Goal: Task Accomplishment & Management: Manage account settings

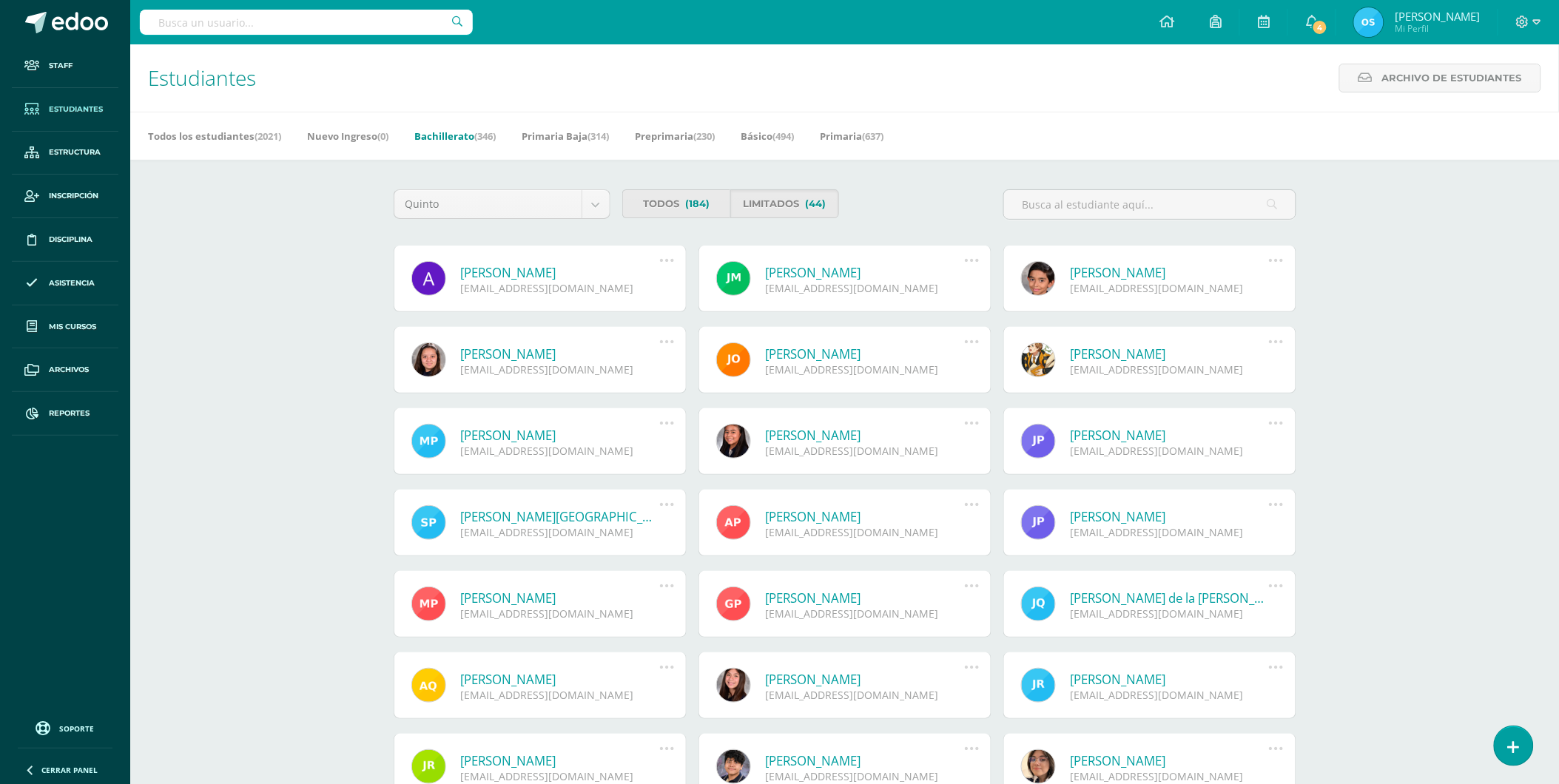
click at [563, 277] on link "[PERSON_NAME]" at bounding box center [560, 273] width 199 height 17
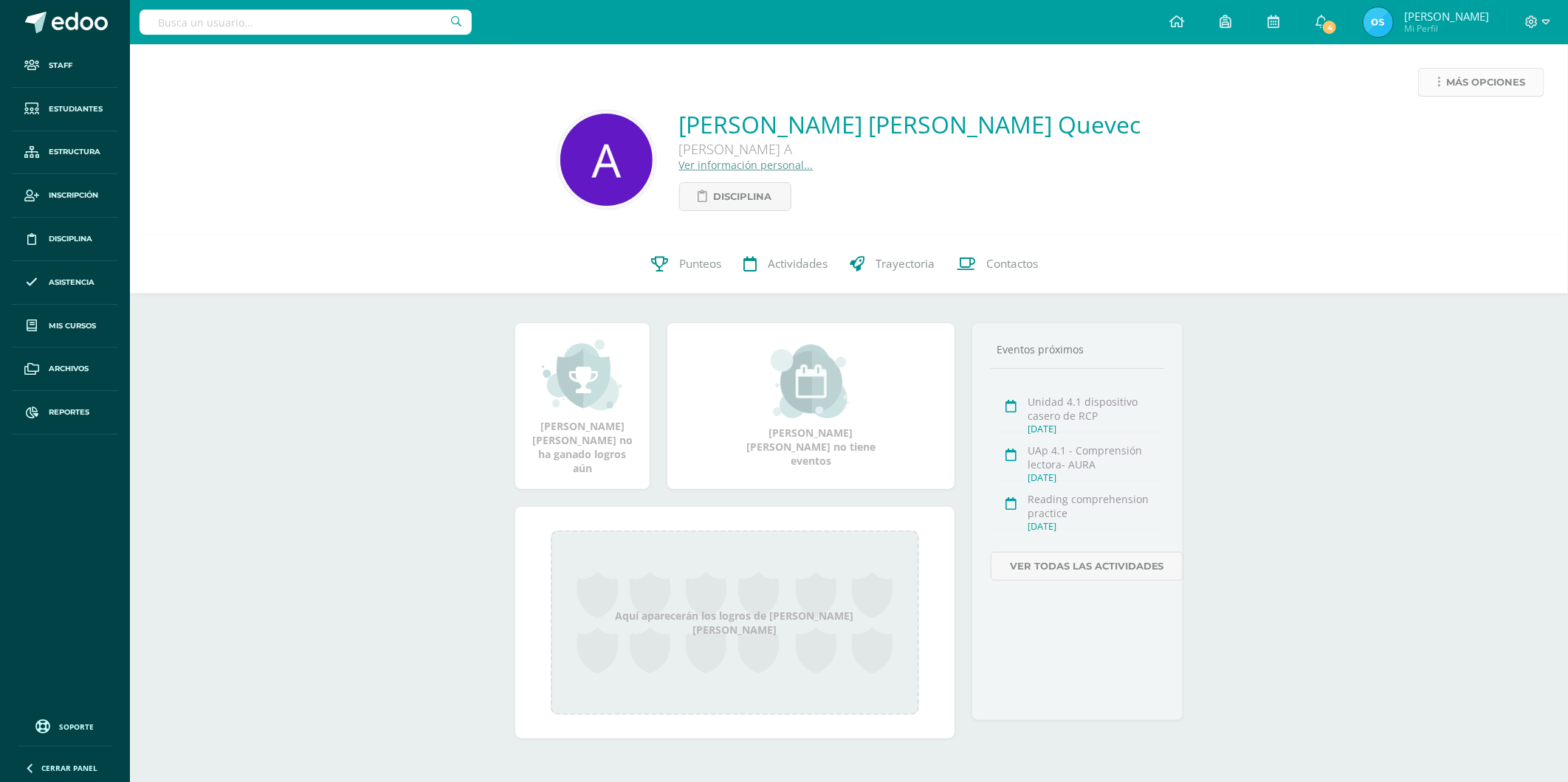
click at [1455, 79] on span "Más opciones" at bounding box center [1486, 82] width 79 height 27
click at [1423, 124] on link "Reestablecer acceso" at bounding box center [1453, 130] width 158 height 23
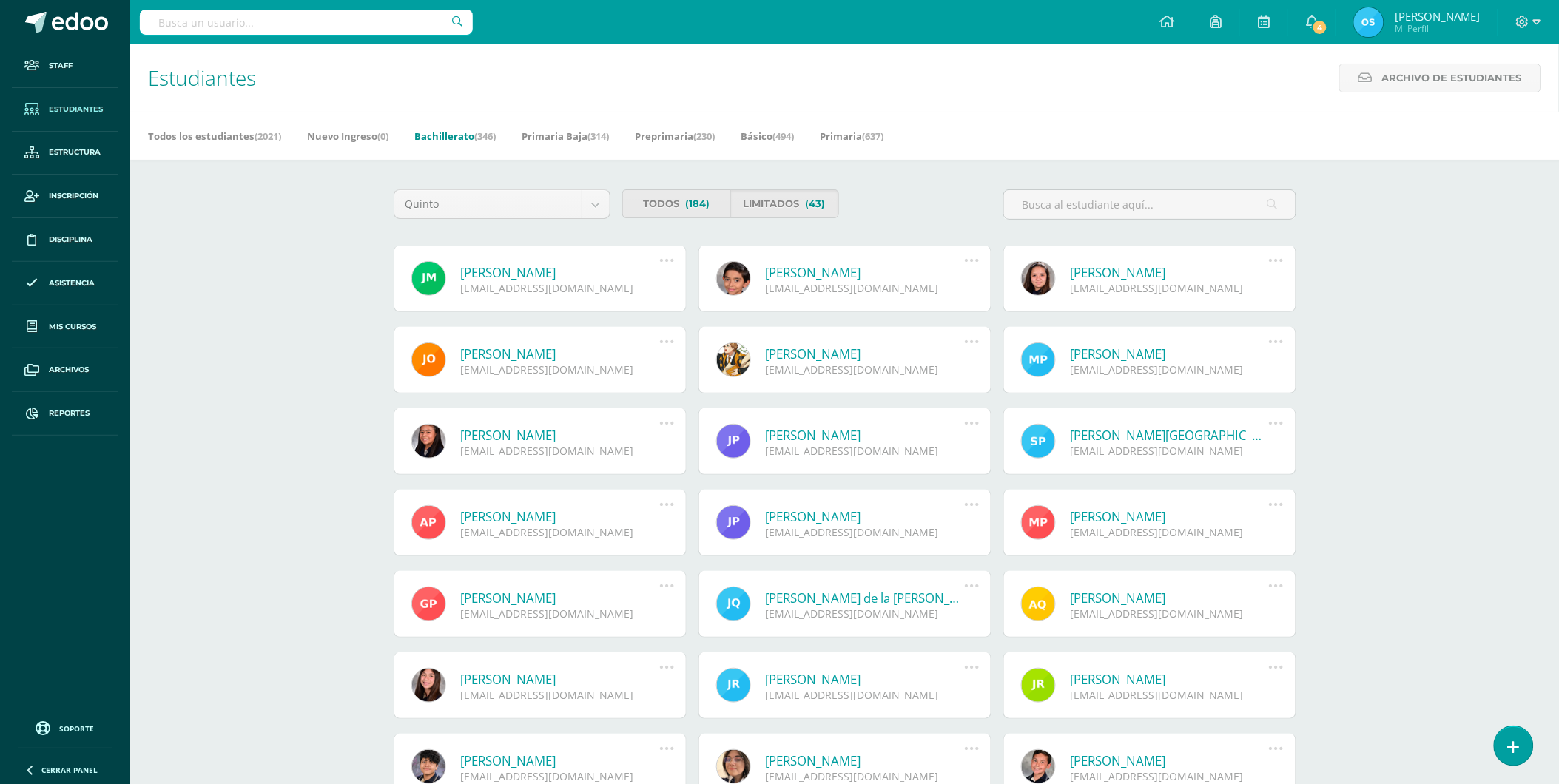
click at [552, 271] on link "[PERSON_NAME]" at bounding box center [560, 273] width 199 height 17
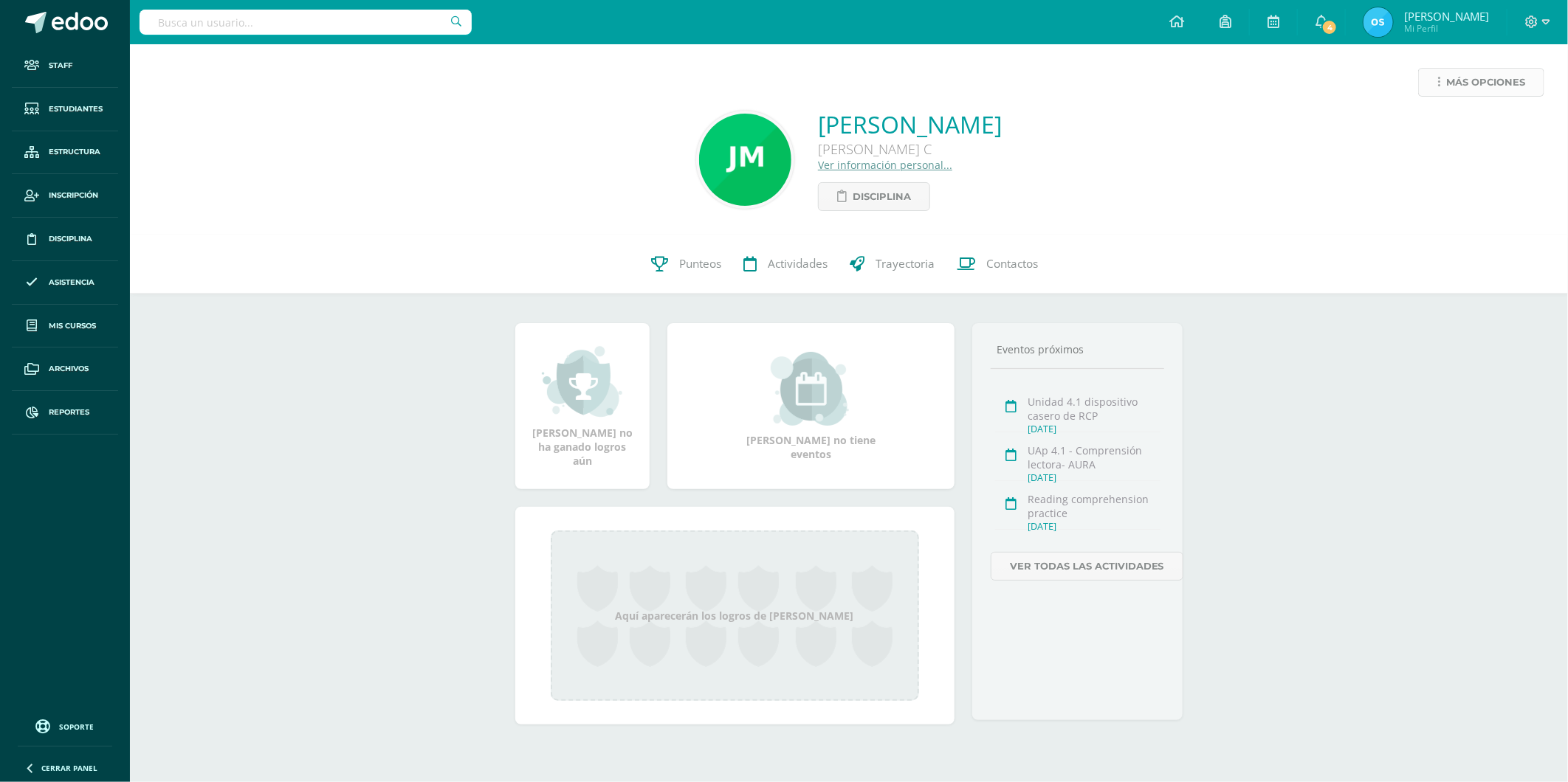
click at [1458, 81] on span "Más opciones" at bounding box center [1486, 82] width 79 height 27
click at [1434, 131] on link "Reestablecer acceso" at bounding box center [1453, 130] width 158 height 23
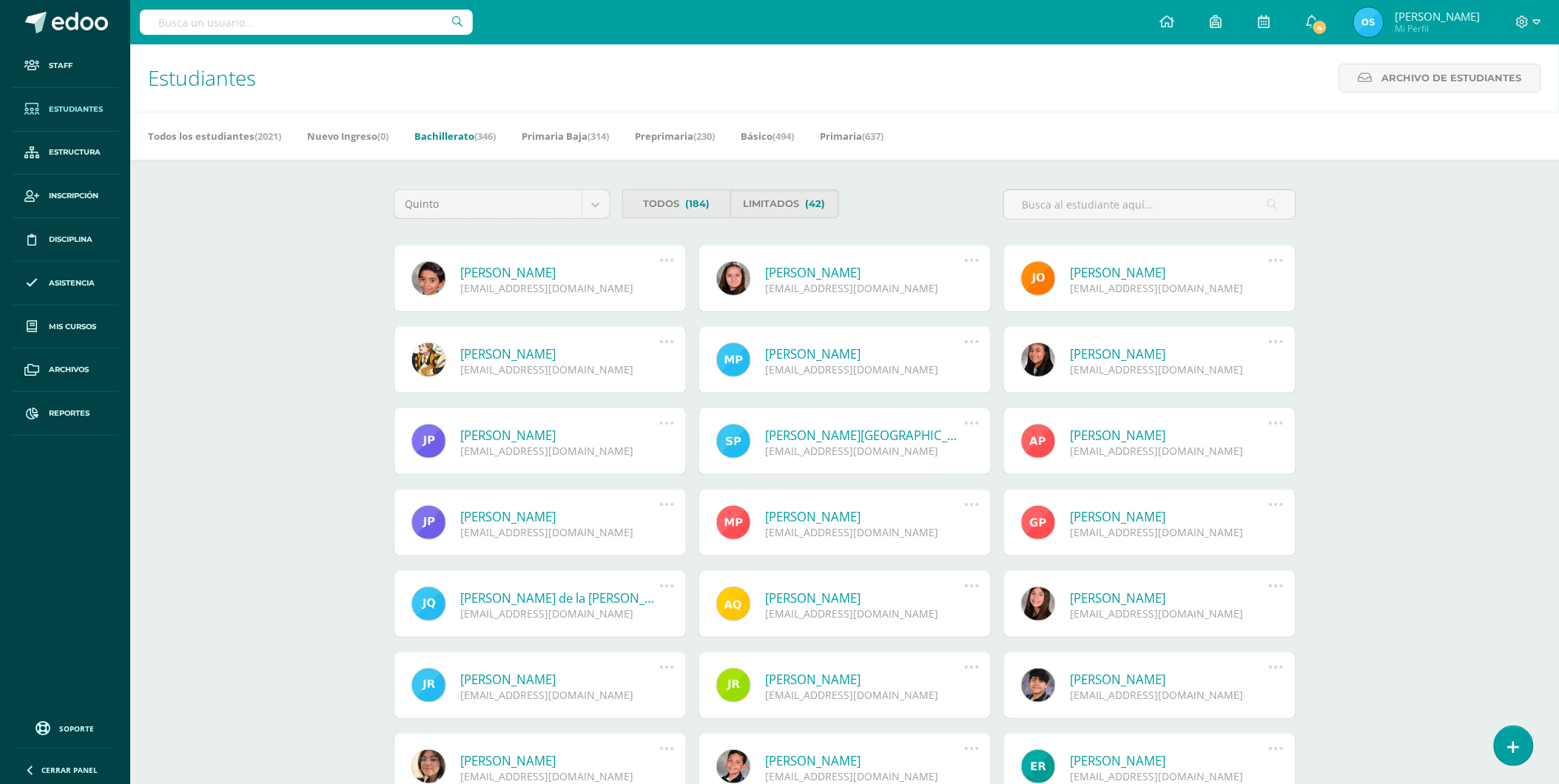
click at [579, 271] on link "Xavier Estuardo Morales Solares" at bounding box center [560, 273] width 199 height 17
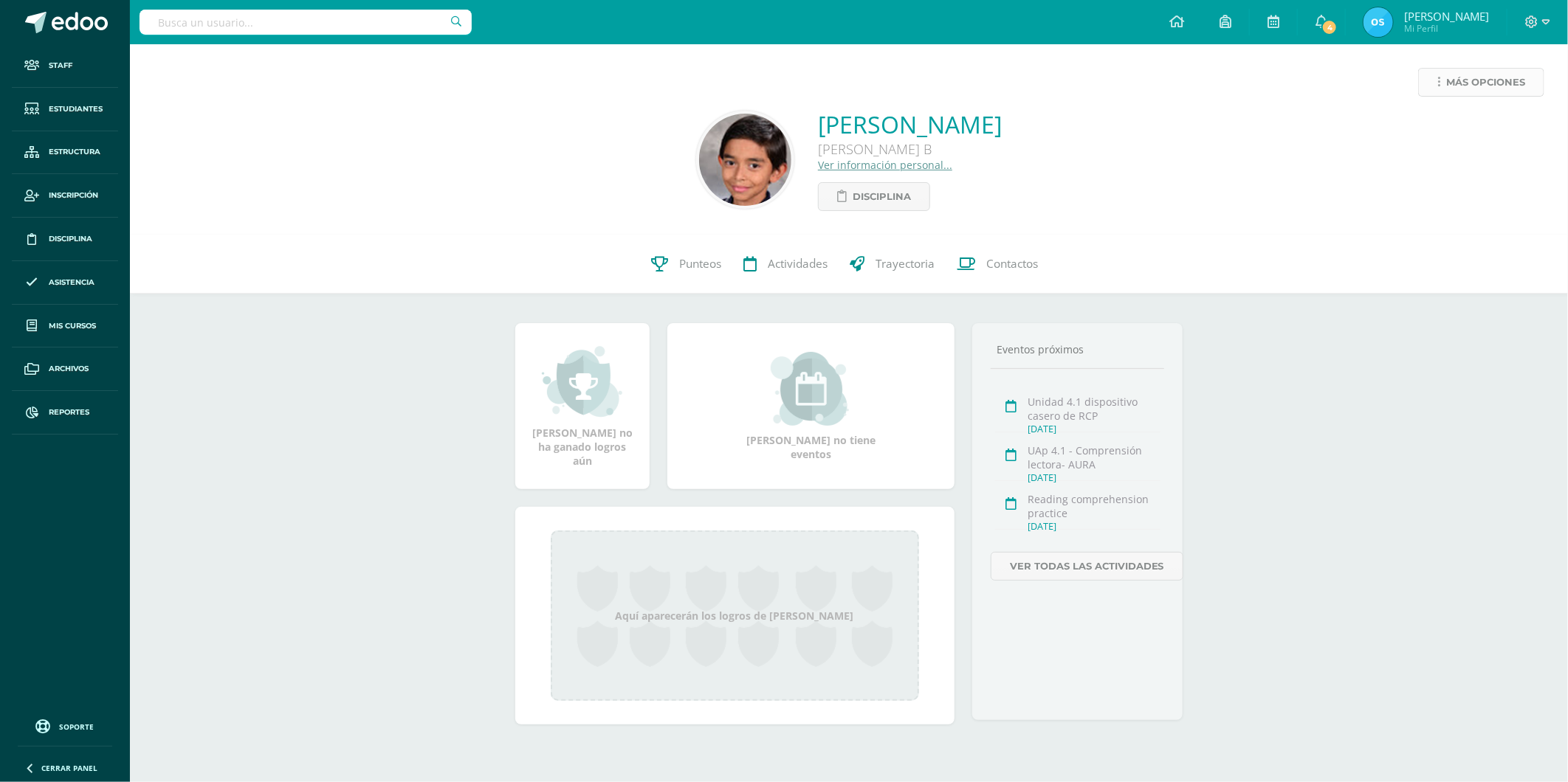
click at [1451, 80] on span "Más opciones" at bounding box center [1486, 82] width 79 height 27
click at [1433, 131] on link "Reestablecer acceso" at bounding box center [1453, 130] width 158 height 23
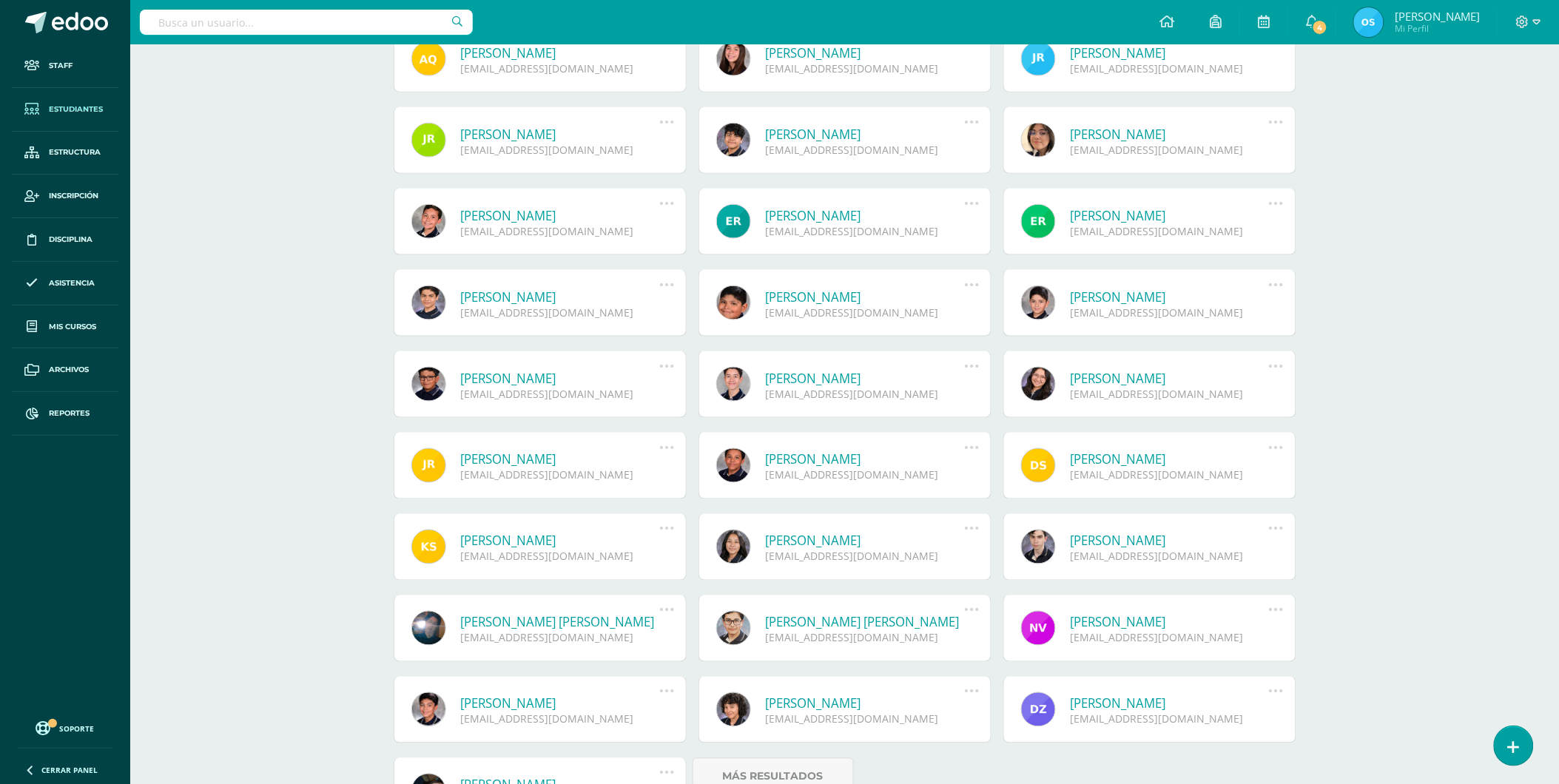
scroll to position [669, 0]
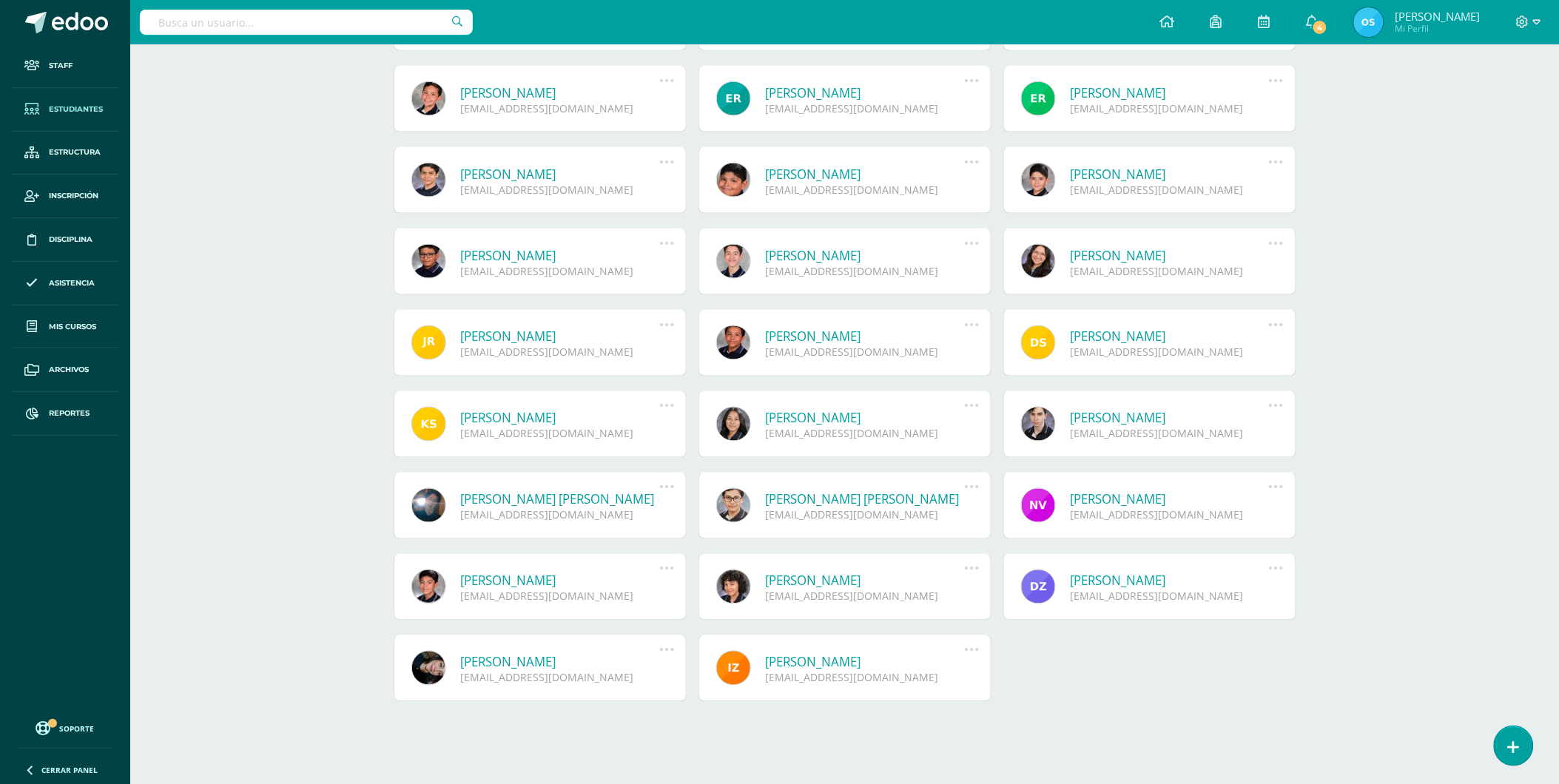
click at [535, 656] on link "[PERSON_NAME]" at bounding box center [560, 662] width 199 height 17
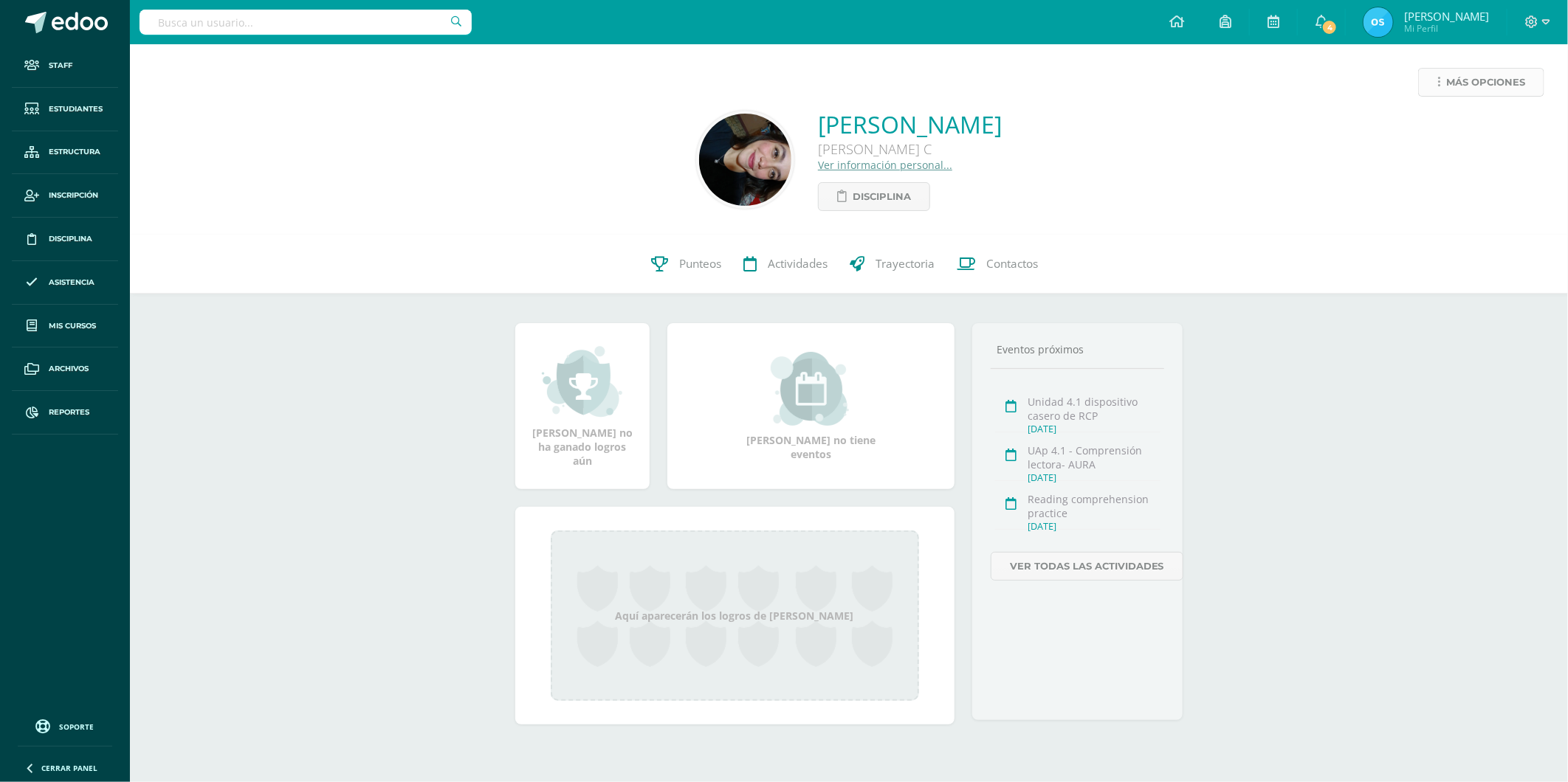
click at [1461, 89] on span "Más opciones" at bounding box center [1486, 82] width 79 height 27
click at [1430, 129] on link "Reestablecer acceso" at bounding box center [1453, 130] width 158 height 23
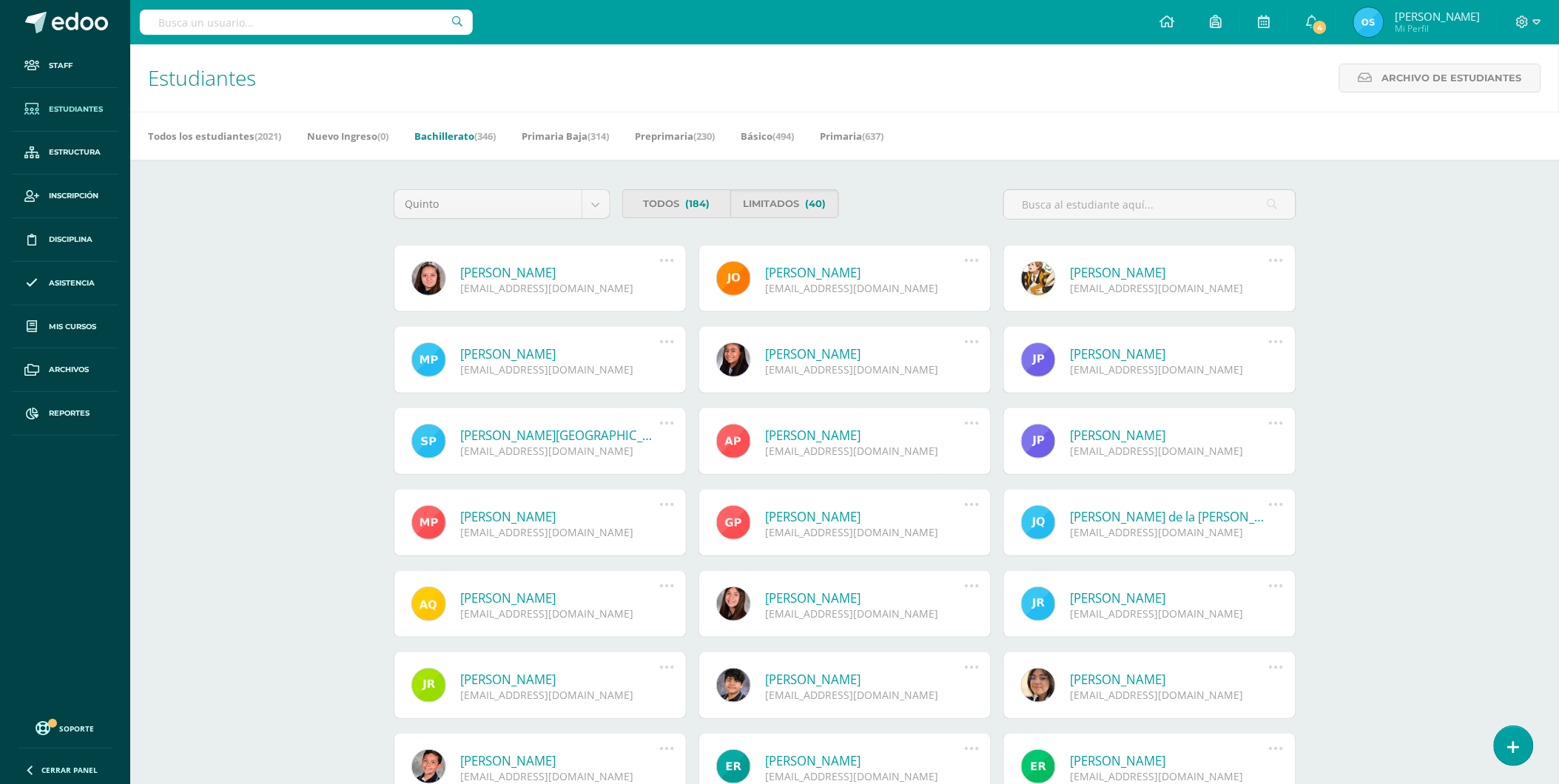
click at [542, 276] on link "[PERSON_NAME]" at bounding box center [560, 273] width 199 height 17
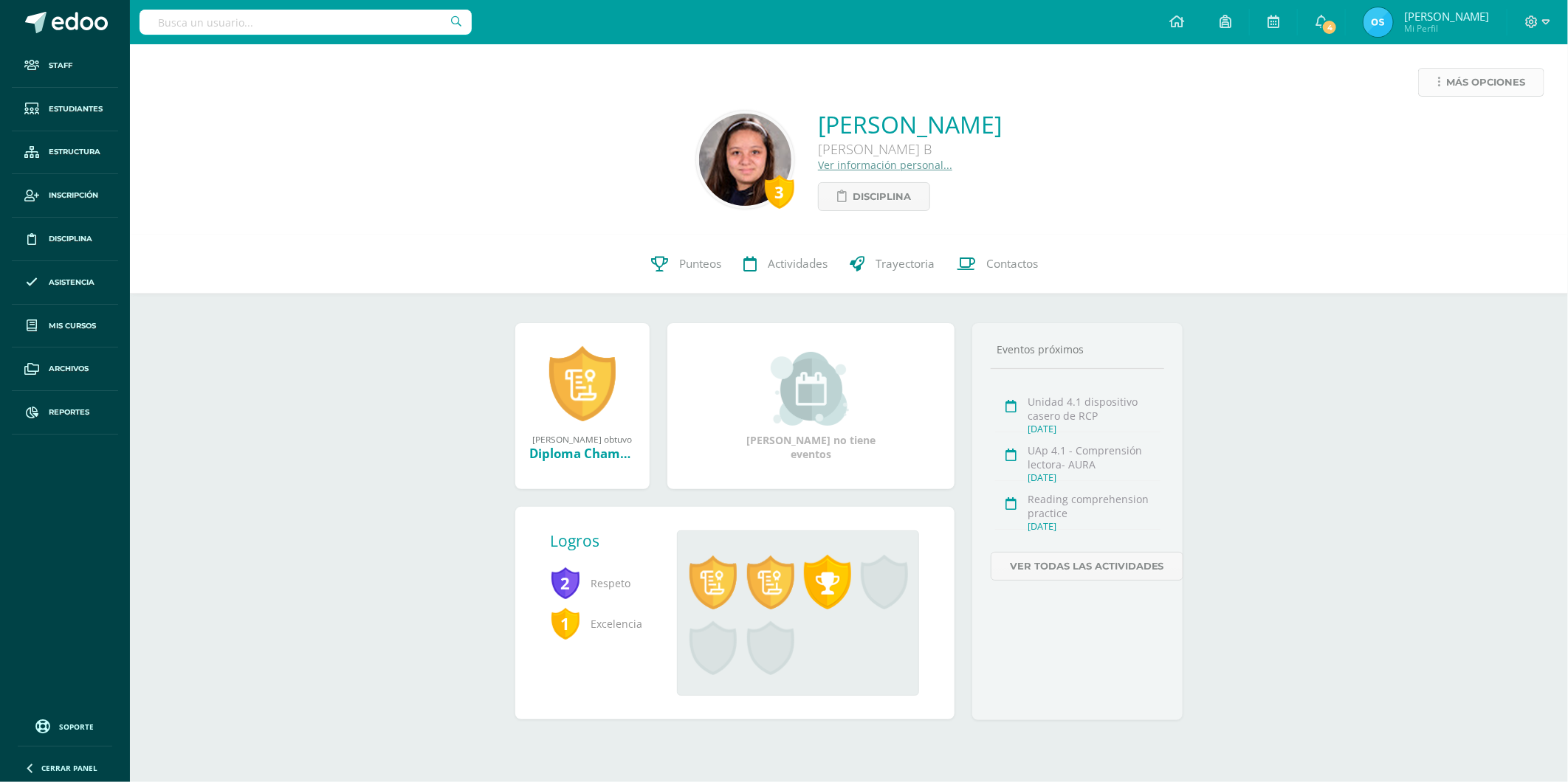
click at [1501, 92] on span "Más opciones" at bounding box center [1486, 82] width 79 height 27
click at [1440, 128] on link "Reestablecer acceso" at bounding box center [1453, 130] width 158 height 23
drag, startPoint x: 1506, startPoint y: 79, endPoint x: 1496, endPoint y: 86, distance: 12.2
click at [1504, 80] on span "Más opciones" at bounding box center [1486, 82] width 79 height 27
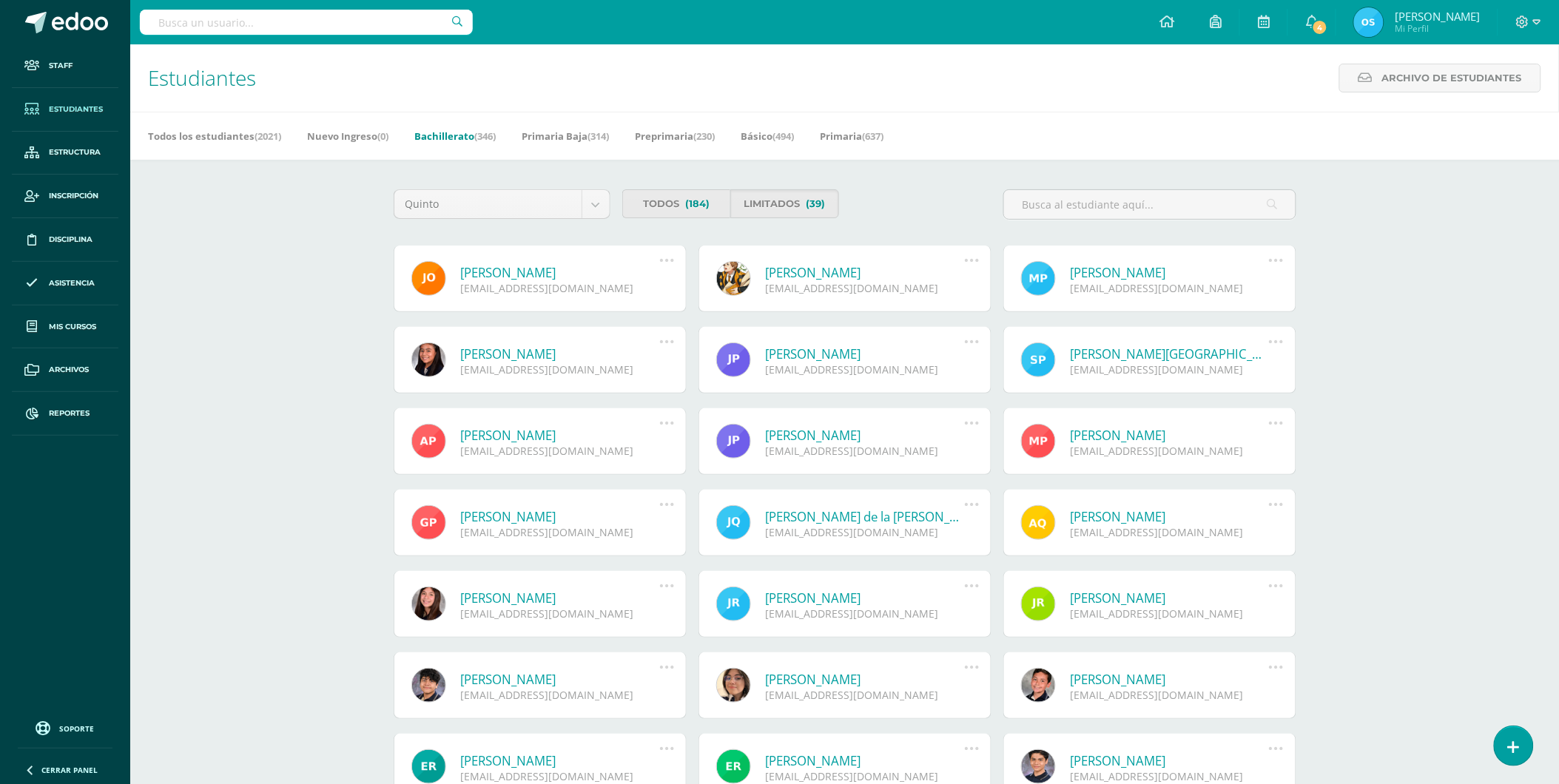
click at [556, 267] on link "José Andrés Oliva Solares" at bounding box center [560, 273] width 199 height 17
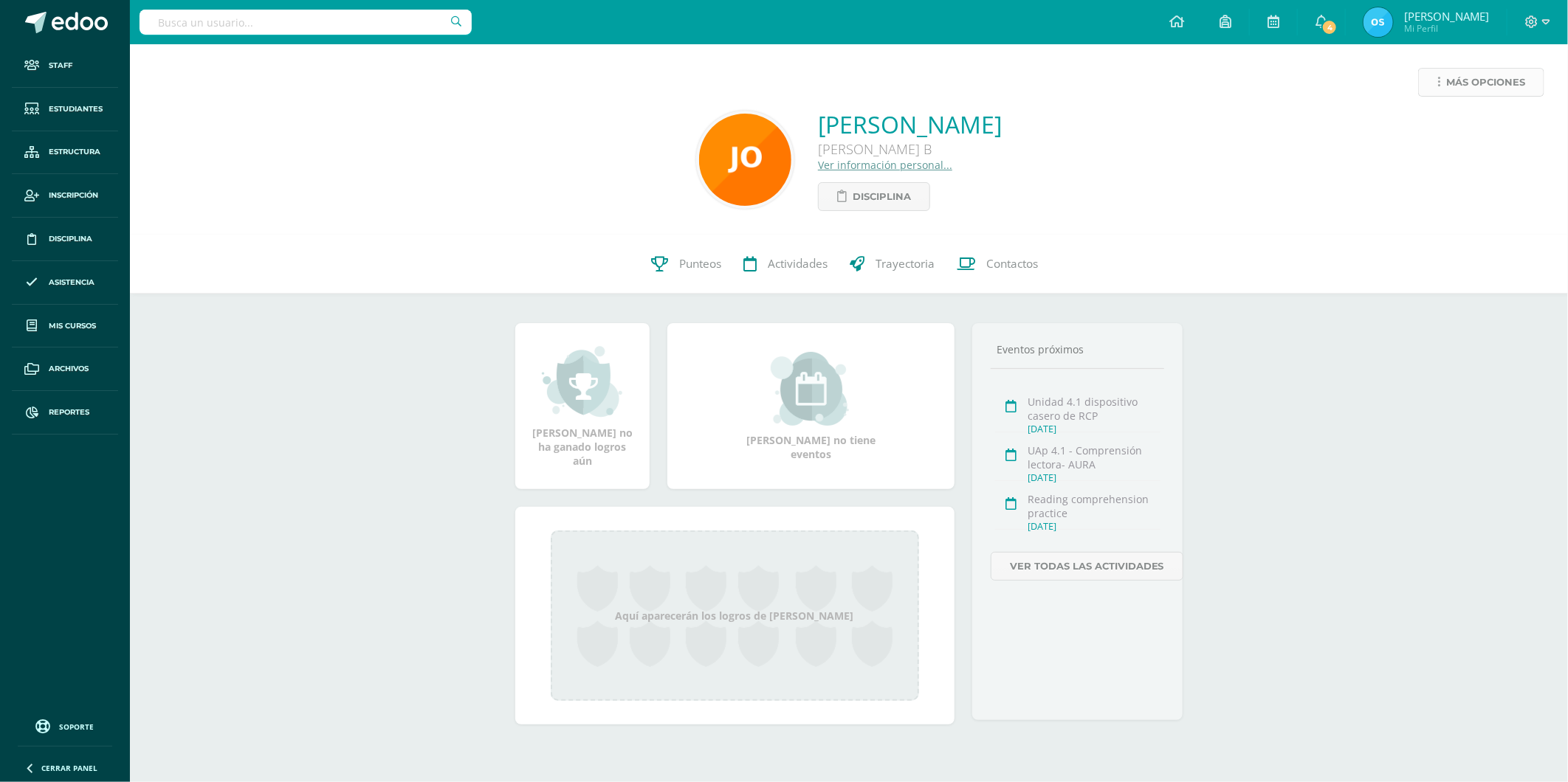
click at [1449, 77] on span "Más opciones" at bounding box center [1486, 82] width 79 height 27
click at [1425, 124] on link "Reestablecer acceso" at bounding box center [1453, 130] width 158 height 23
click at [1437, 86] on icon at bounding box center [1438, 82] width 3 height 12
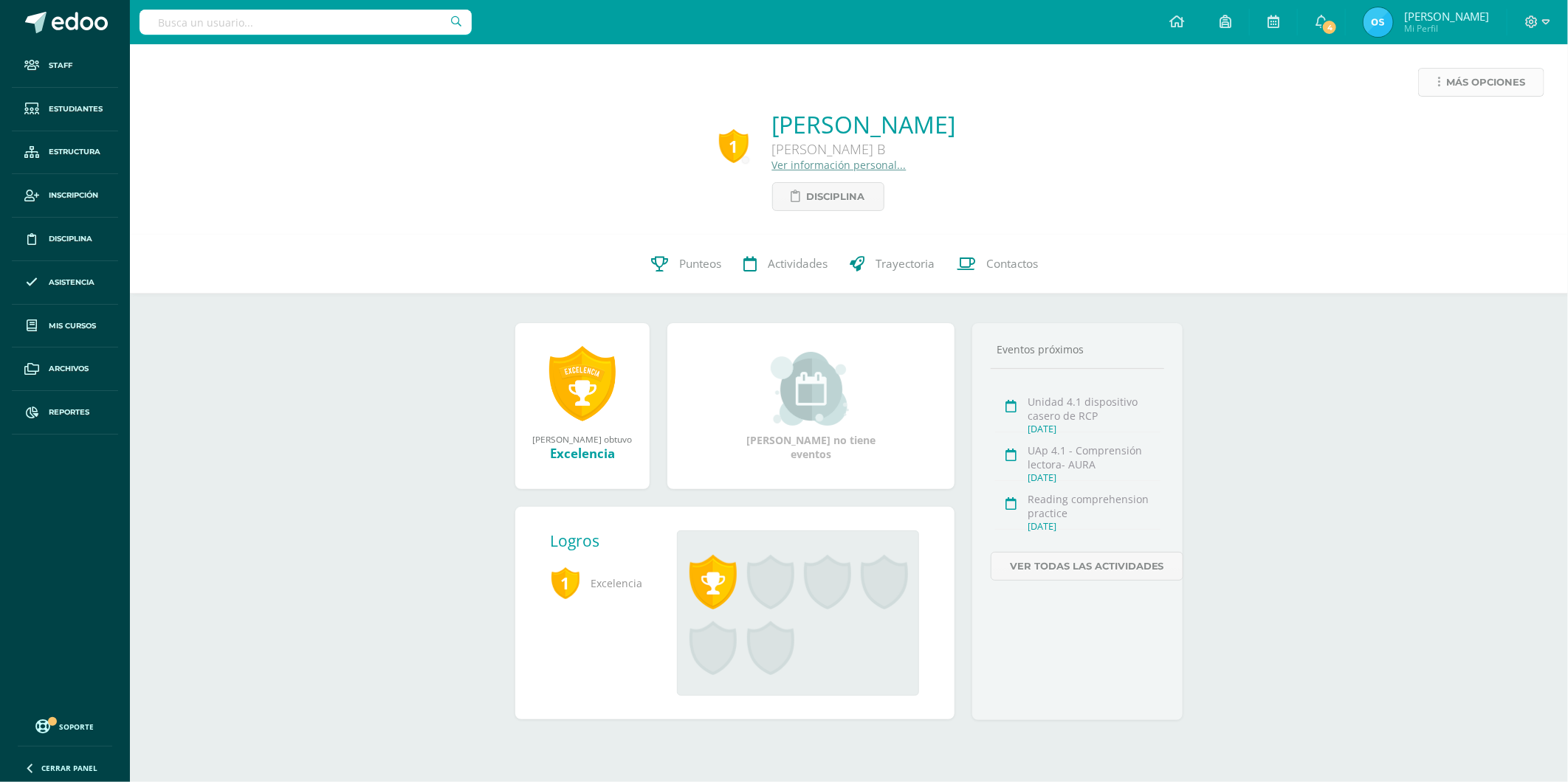
click at [1458, 72] on span "Más opciones" at bounding box center [1486, 82] width 79 height 27
click at [459, 151] on div "1 [PERSON_NAME] [PERSON_NAME] B Ver información personal... Disciplina" at bounding box center [848, 160] width 1414 height 103
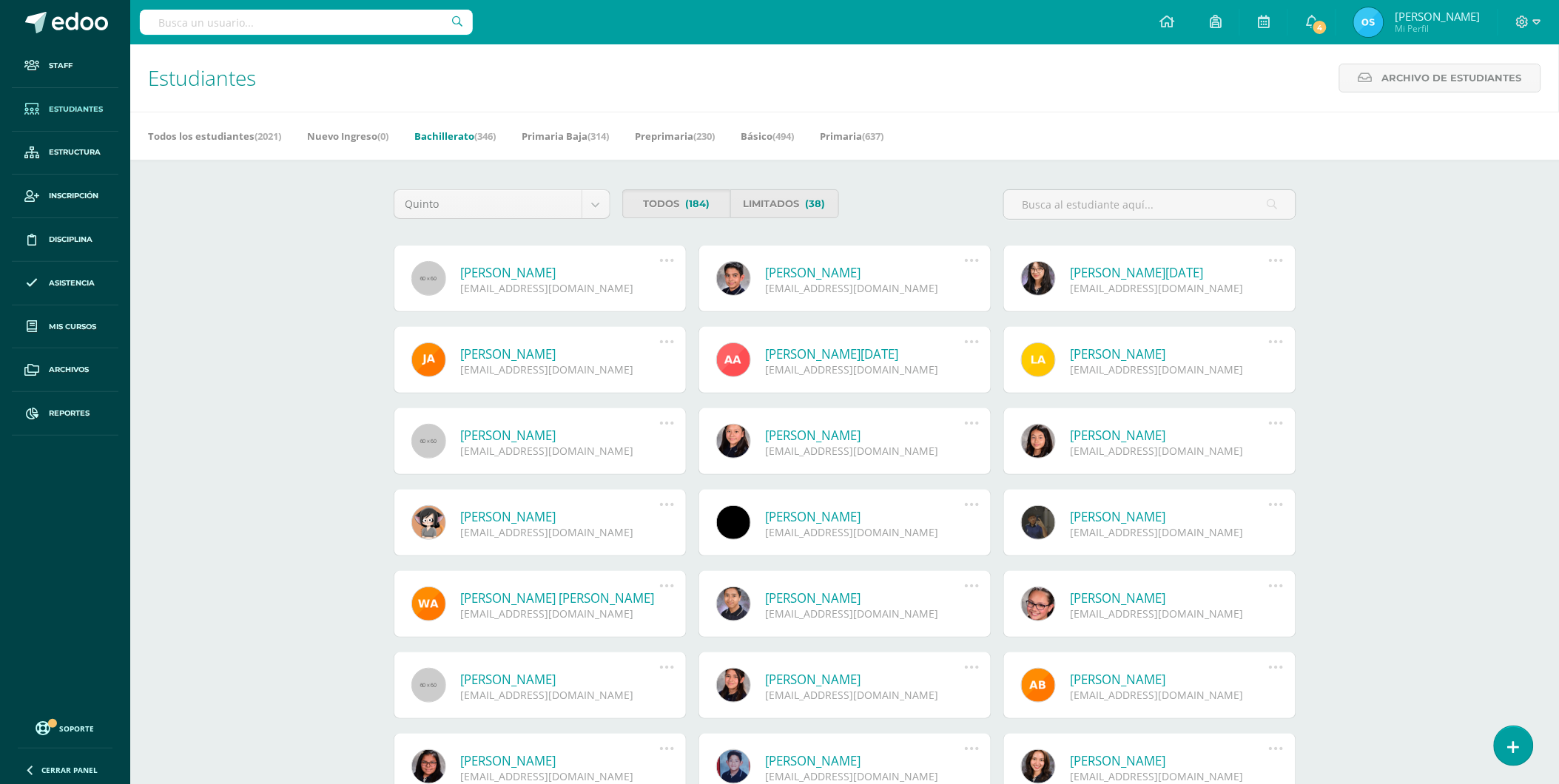
drag, startPoint x: 1133, startPoint y: 261, endPoint x: 1133, endPoint y: 278, distance: 17.0
click at [1133, 278] on div "Gabriela Ana Lucia Aguirre Cante 20190850@liceoguatemala.edu.gt Deshabilitar us…" at bounding box center [1150, 278] width 293 height 66
click at [1133, 275] on link "Gabriela Ana Lucia Aguirre Cante" at bounding box center [1170, 273] width 199 height 17
click at [526, 204] on body "Staff Estudiantes Estructura Inscripción Disciplina Asistencia Mis cursos Archi…" at bounding box center [780, 500] width 1559 height 1001
click at [783, 202] on link "Limitados (38)" at bounding box center [785, 203] width 109 height 29
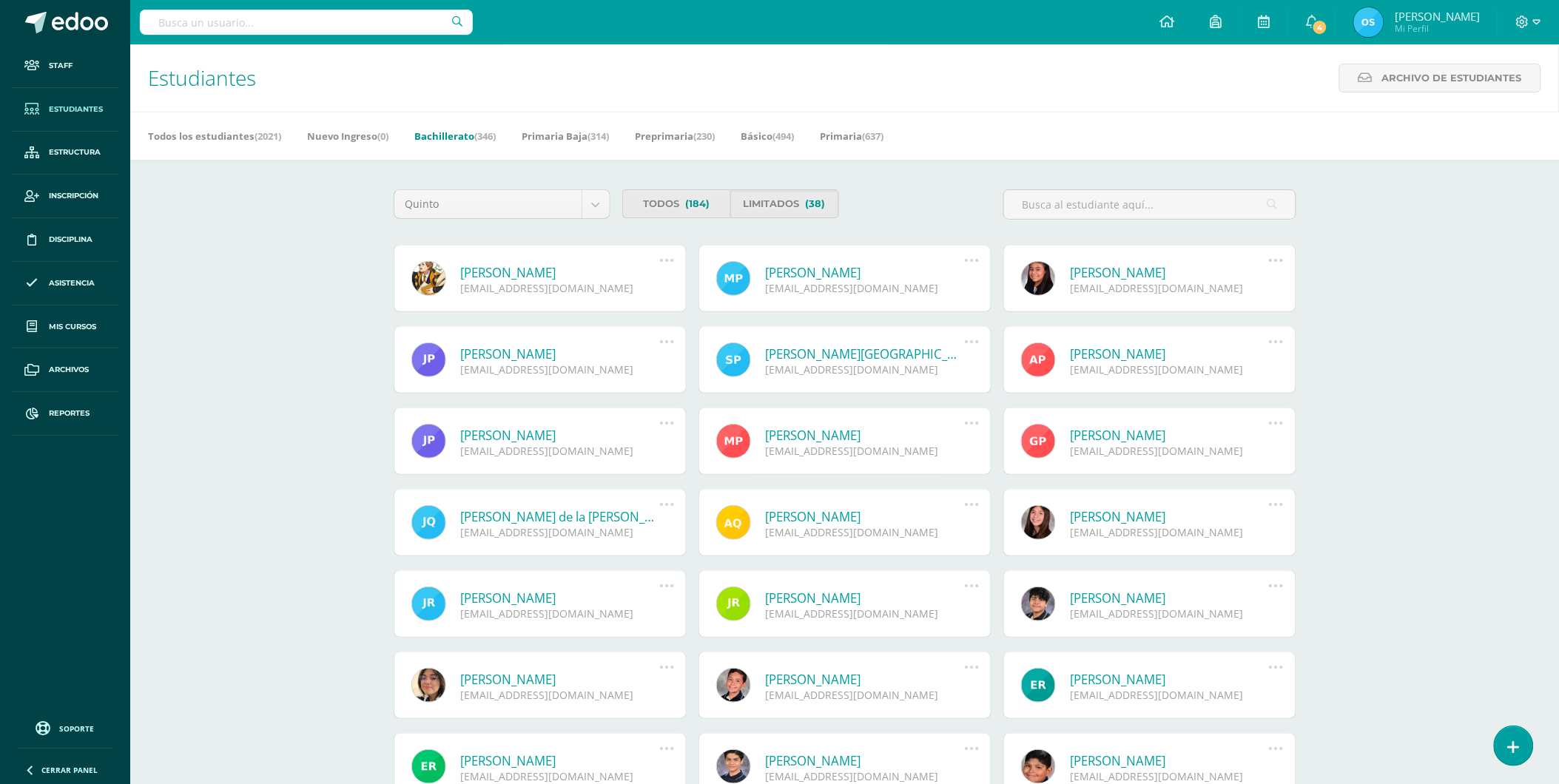
click at [582, 270] on link "[PERSON_NAME]" at bounding box center [560, 273] width 199 height 17
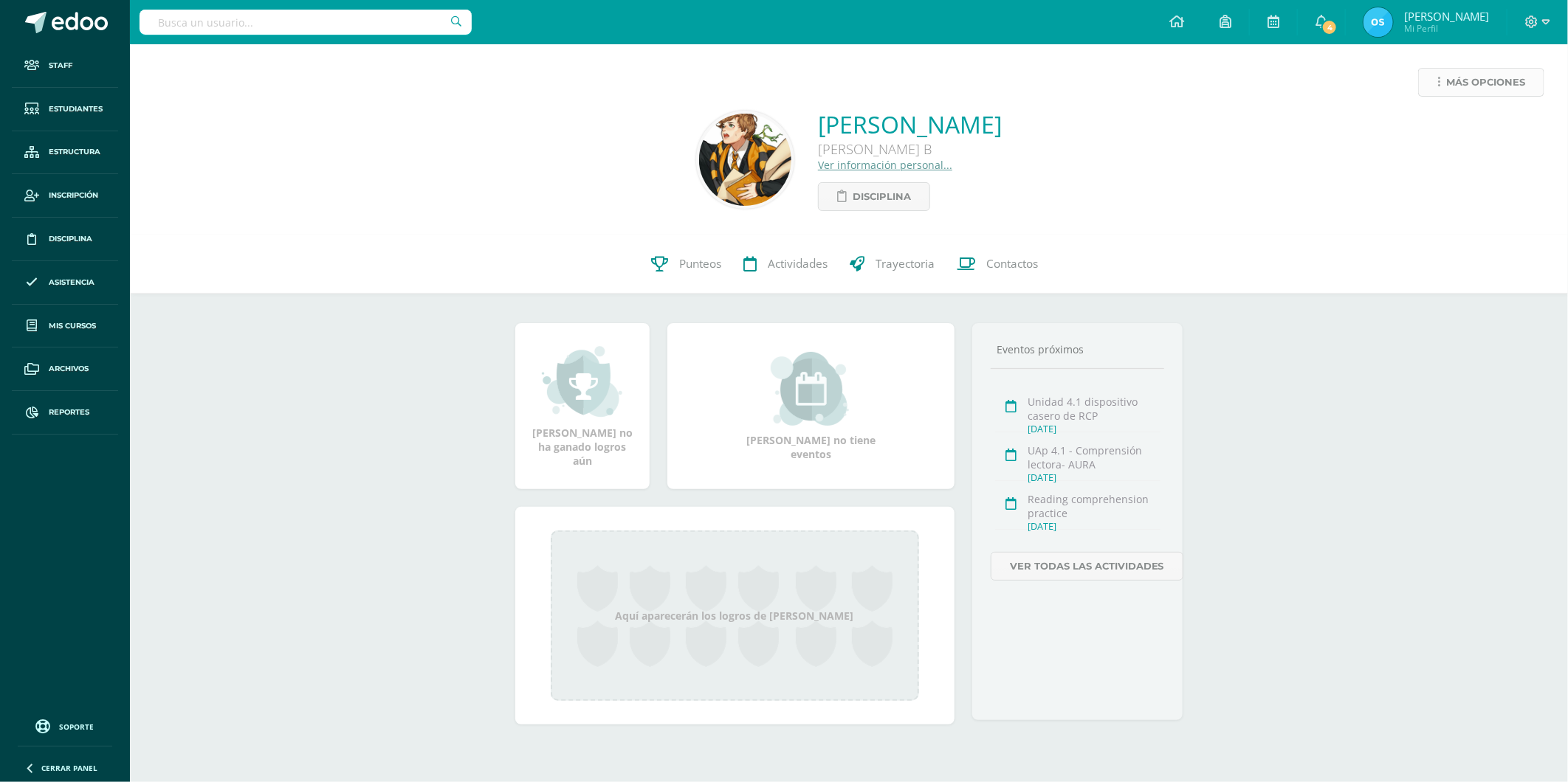
click at [1451, 90] on span "Más opciones" at bounding box center [1486, 82] width 79 height 27
click at [1415, 131] on link "Reestablecer acceso" at bounding box center [1453, 130] width 158 height 23
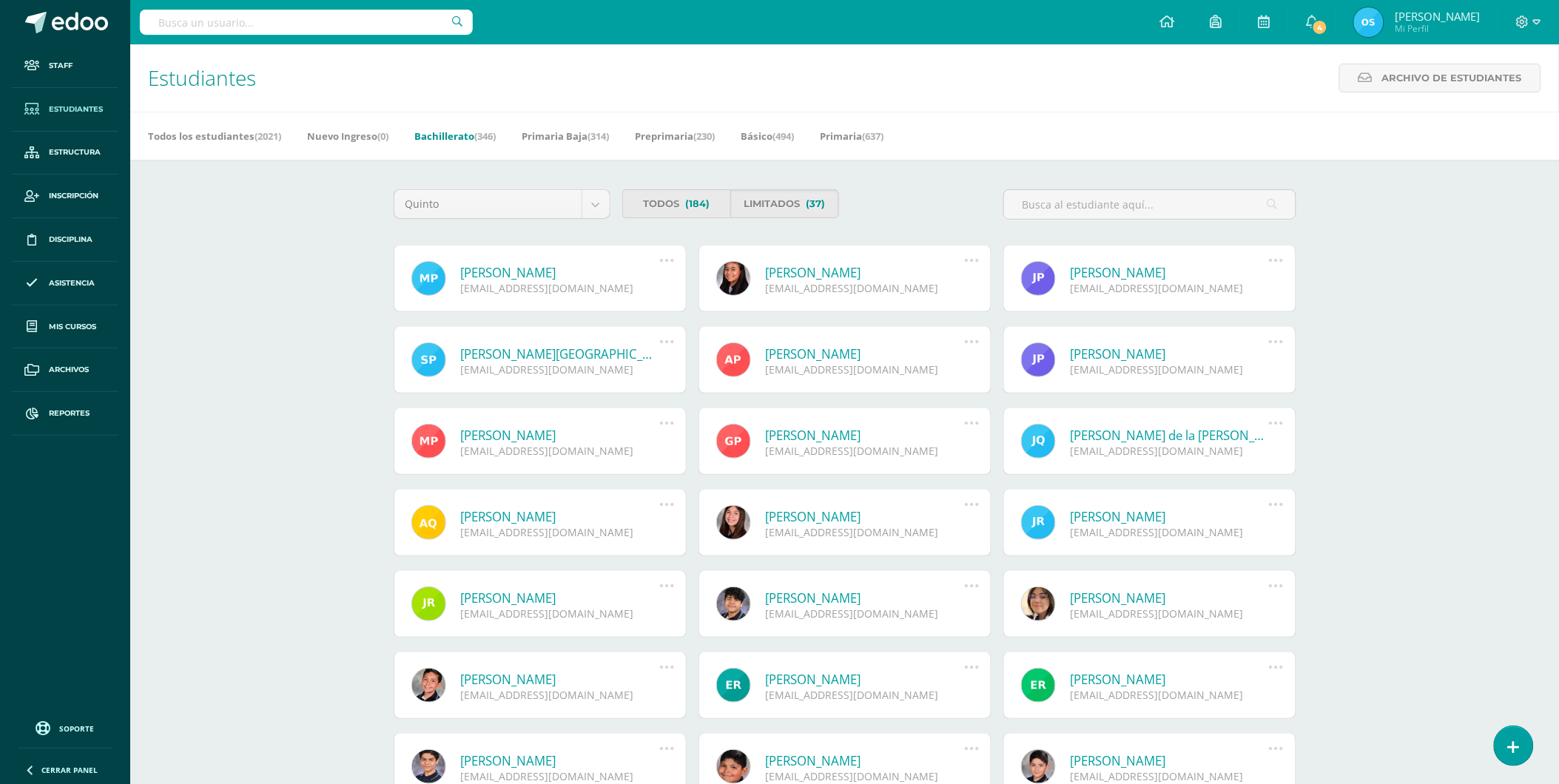
click at [546, 277] on link "[PERSON_NAME]" at bounding box center [560, 273] width 199 height 17
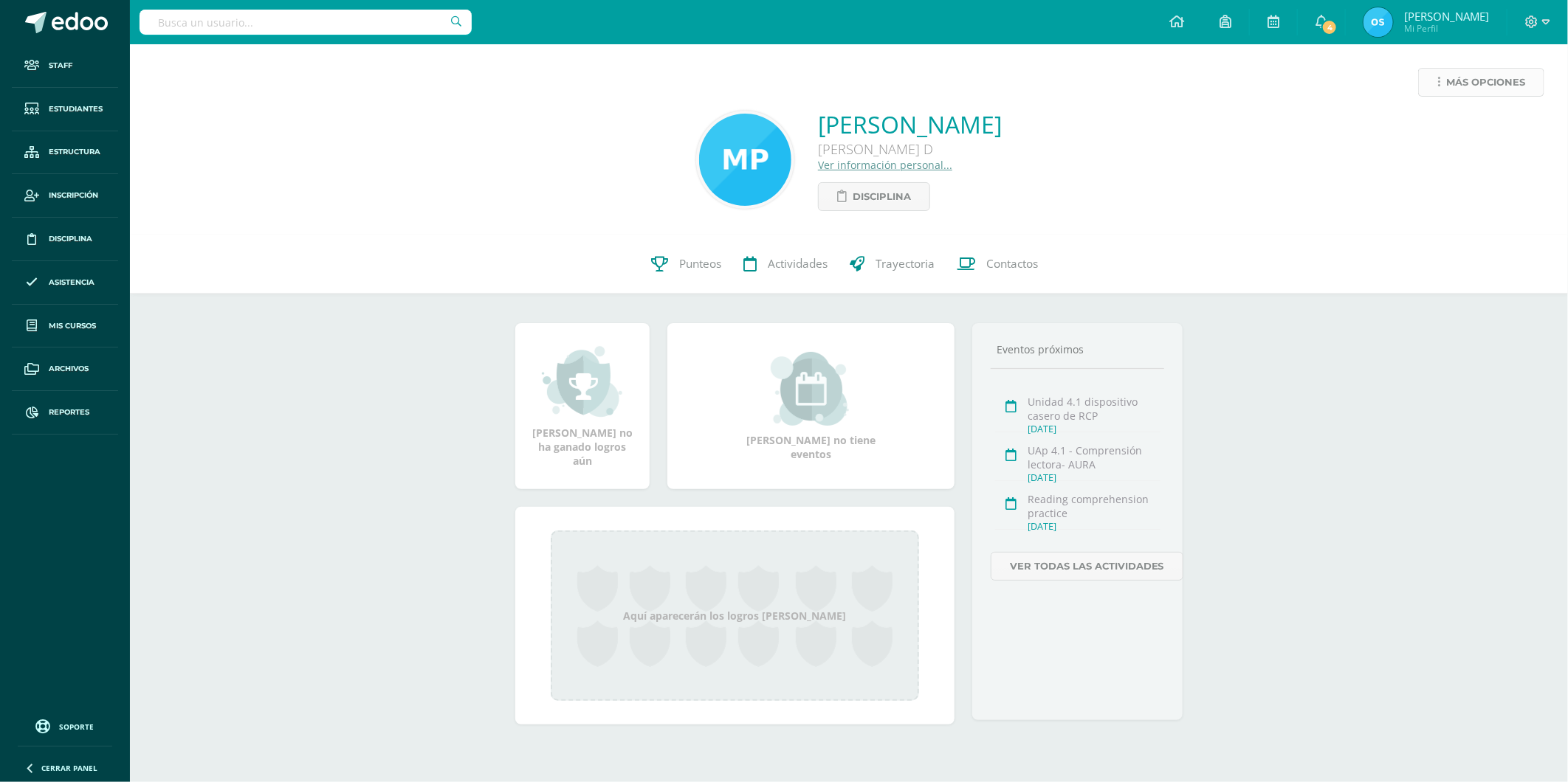
click at [1446, 83] on span "Más opciones" at bounding box center [1486, 82] width 79 height 27
click at [1420, 125] on link "Reestablecer acceso" at bounding box center [1453, 130] width 158 height 23
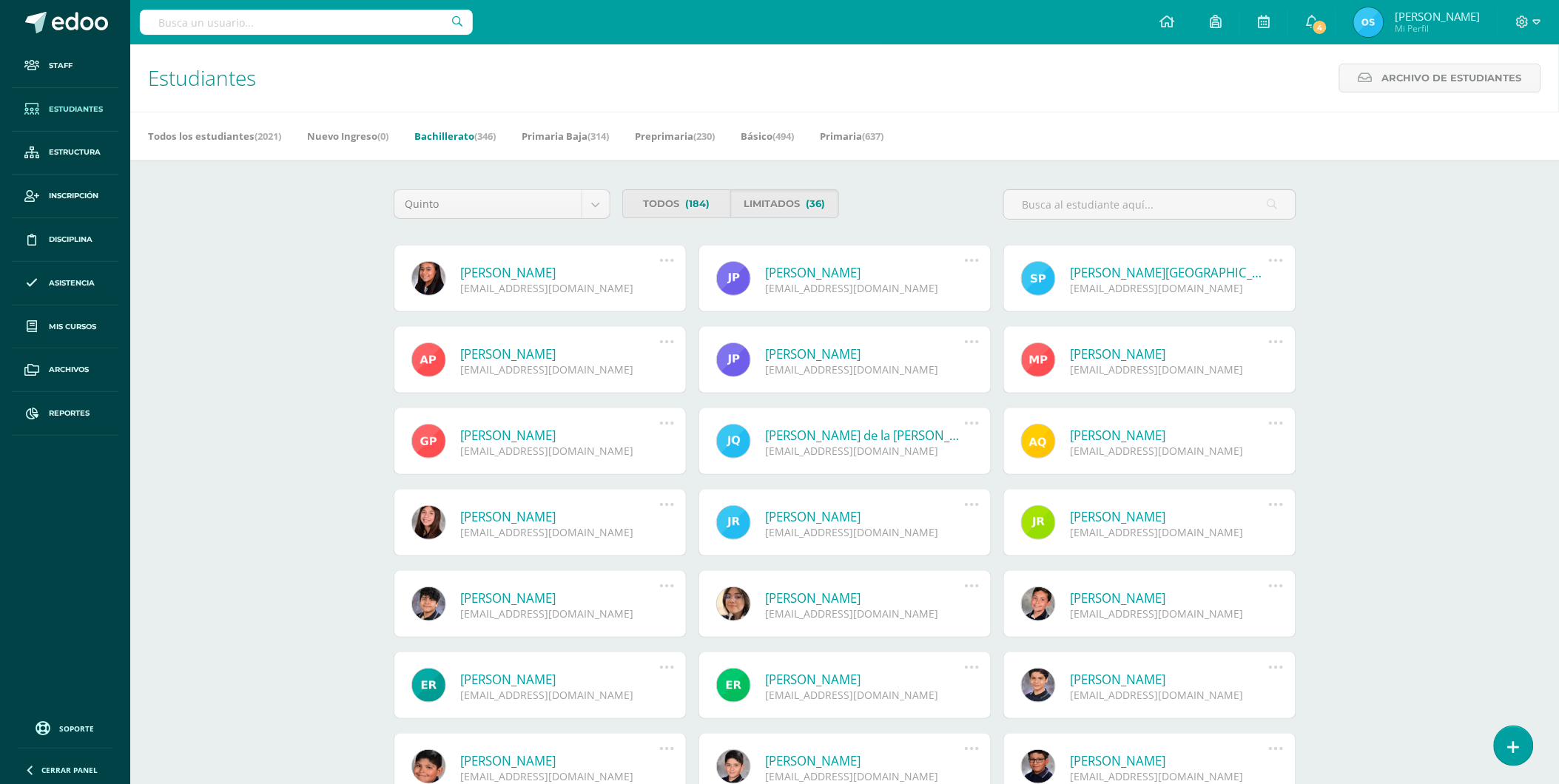
click at [543, 272] on link "Mariajosé Paredes Pérez" at bounding box center [560, 273] width 199 height 17
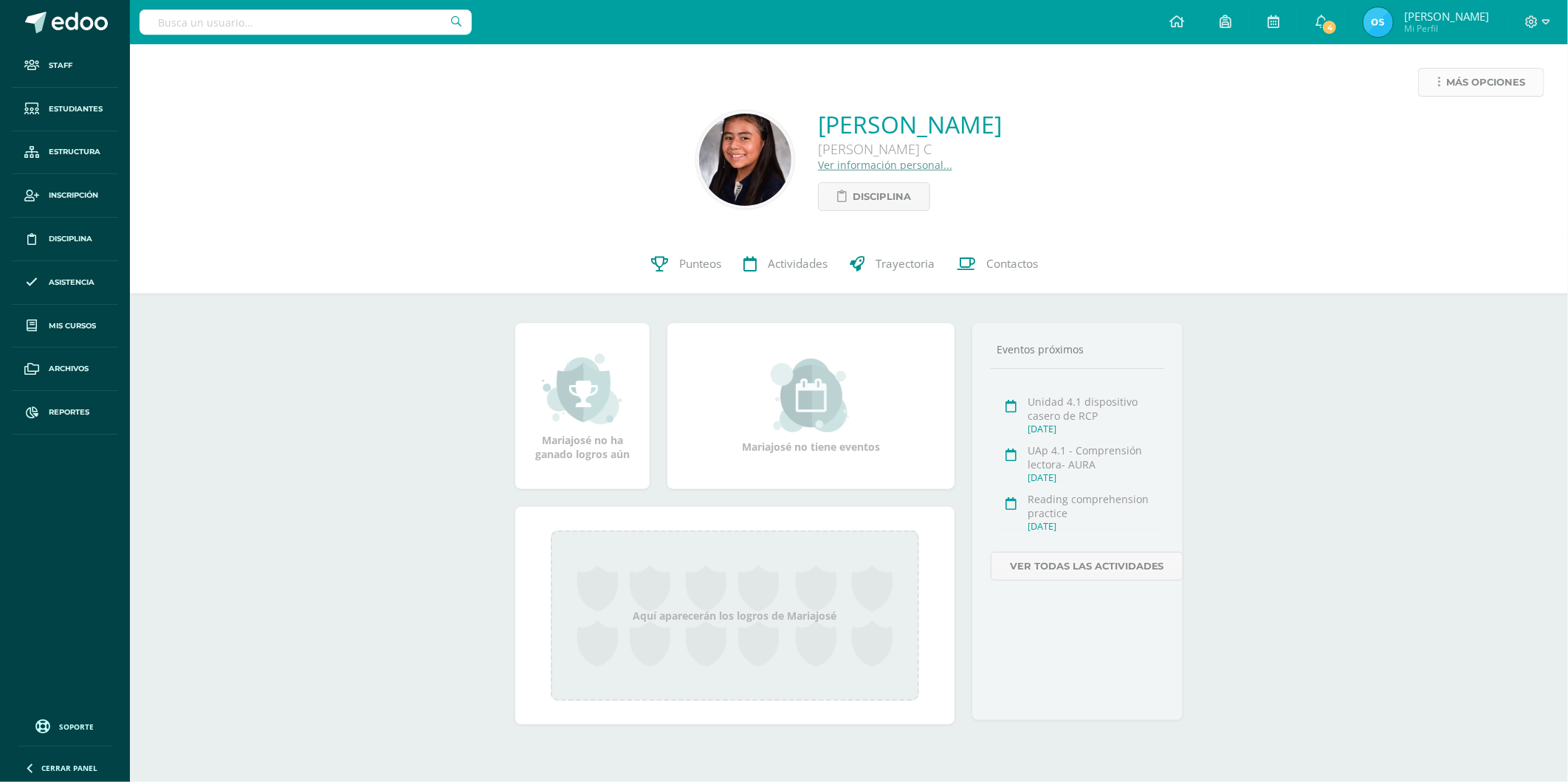
click at [1458, 72] on span "Más opciones" at bounding box center [1486, 82] width 79 height 27
click at [1427, 127] on link "Reestablecer acceso" at bounding box center [1453, 130] width 158 height 23
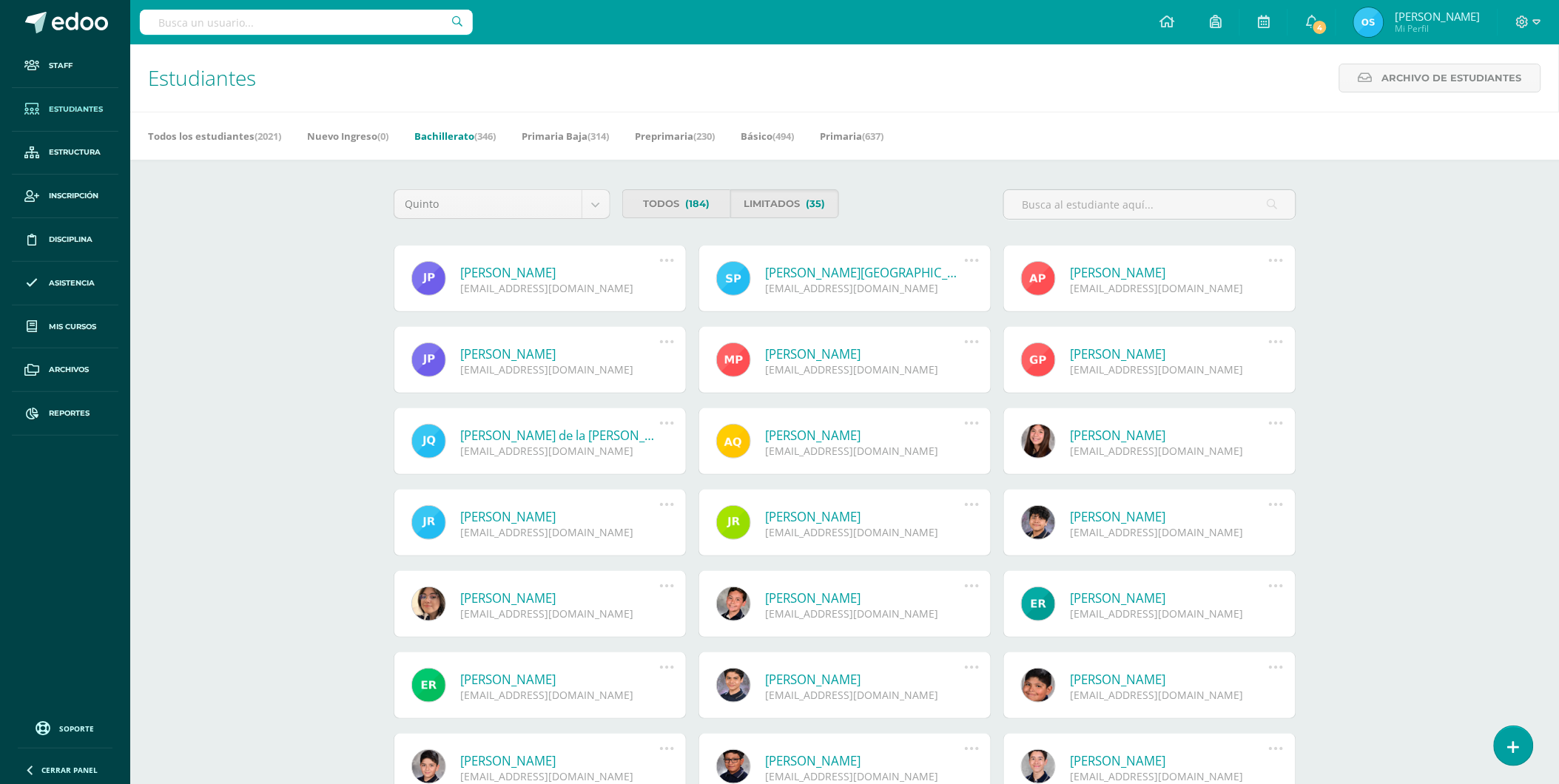
click at [571, 272] on link "[PERSON_NAME]" at bounding box center [560, 273] width 199 height 17
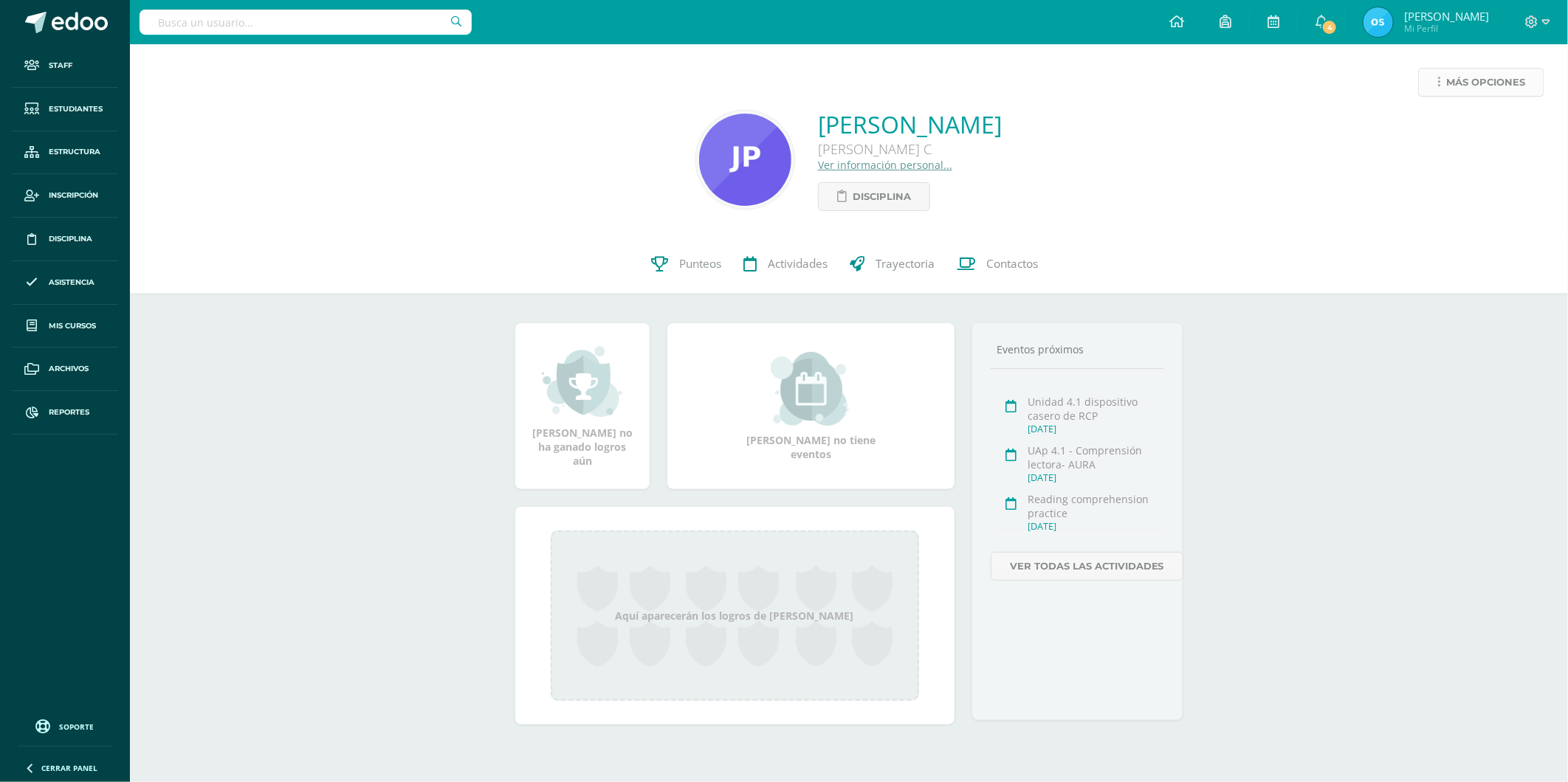
click at [1441, 77] on link "Más opciones" at bounding box center [1481, 82] width 126 height 29
click at [1427, 123] on link "Reestablecer acceso" at bounding box center [1453, 130] width 158 height 23
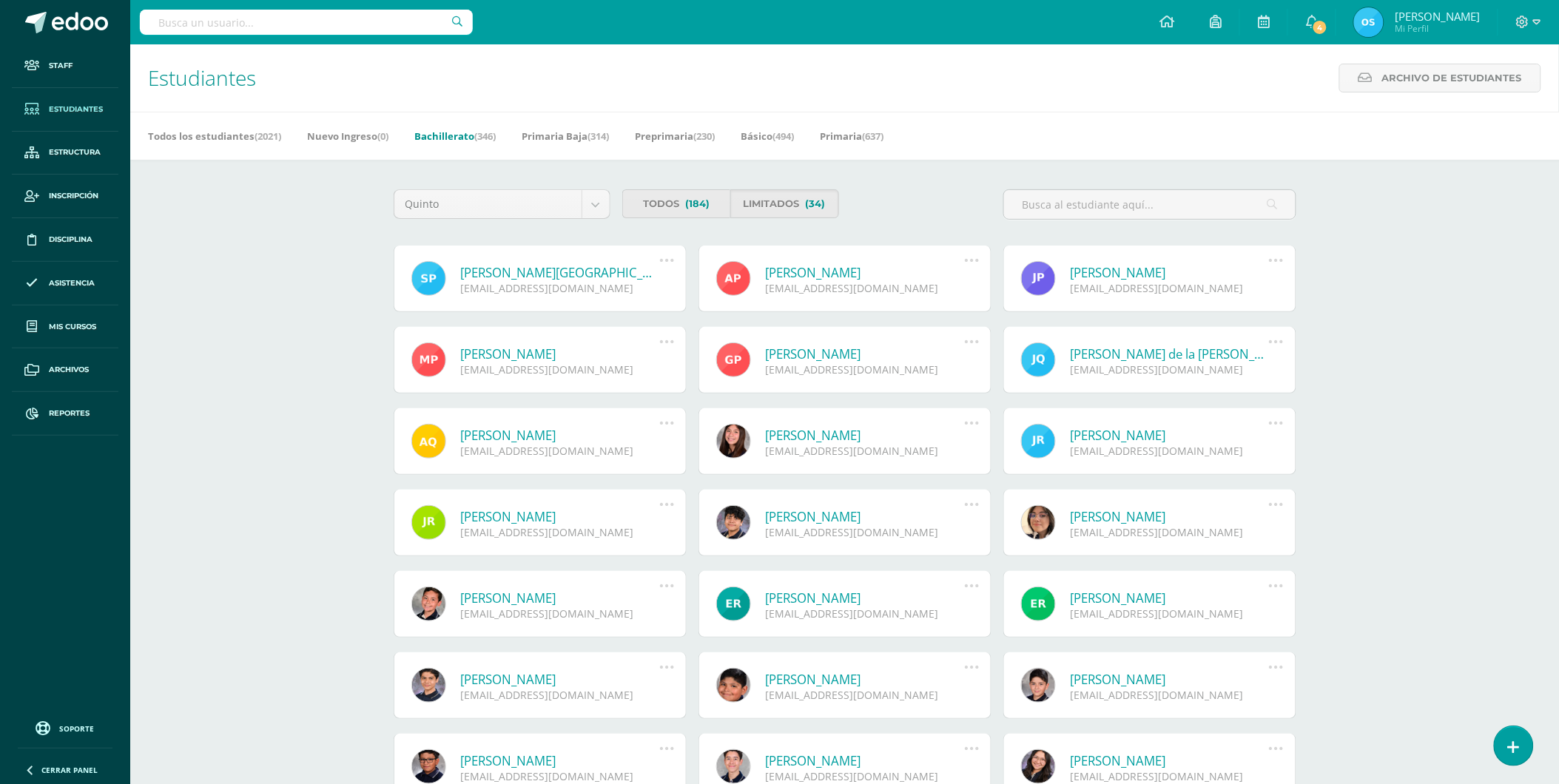
click at [499, 267] on link "[PERSON_NAME][GEOGRAPHIC_DATA]" at bounding box center [560, 273] width 199 height 17
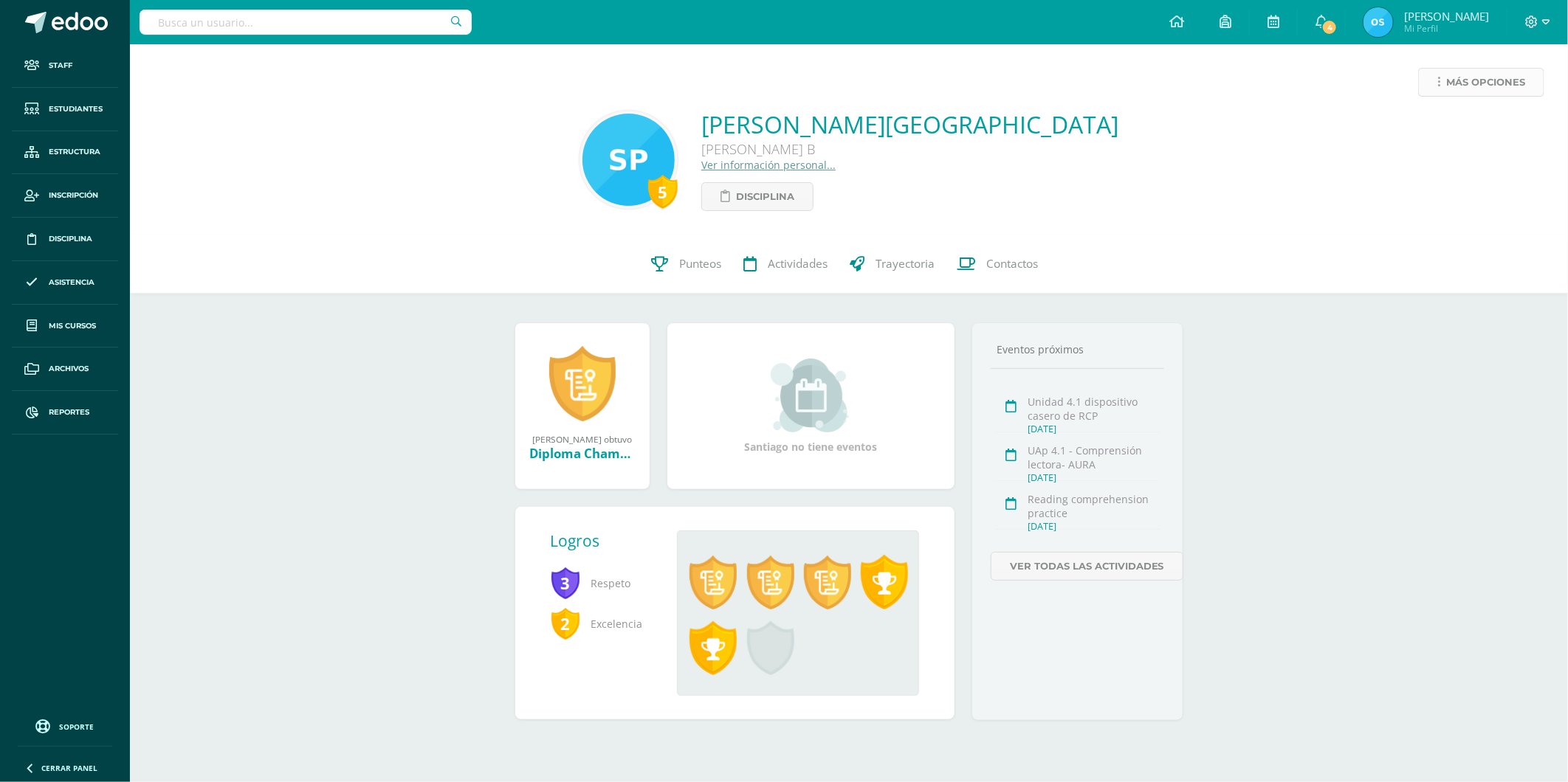
click at [1441, 80] on link "Más opciones" at bounding box center [1481, 82] width 126 height 29
click at [1418, 126] on link "Reestablecer acceso" at bounding box center [1453, 130] width 158 height 23
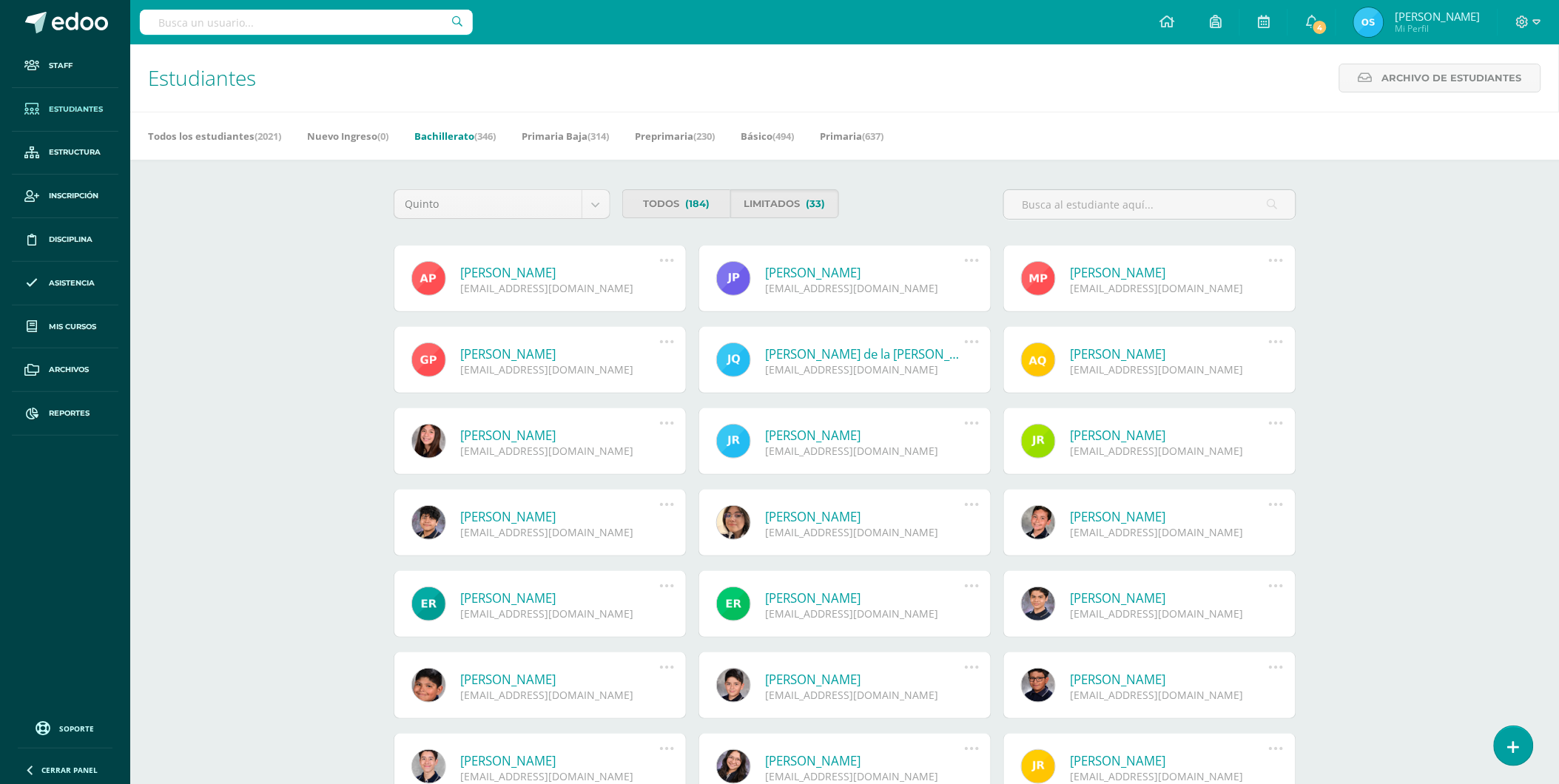
click at [557, 278] on link "[PERSON_NAME]" at bounding box center [560, 273] width 199 height 17
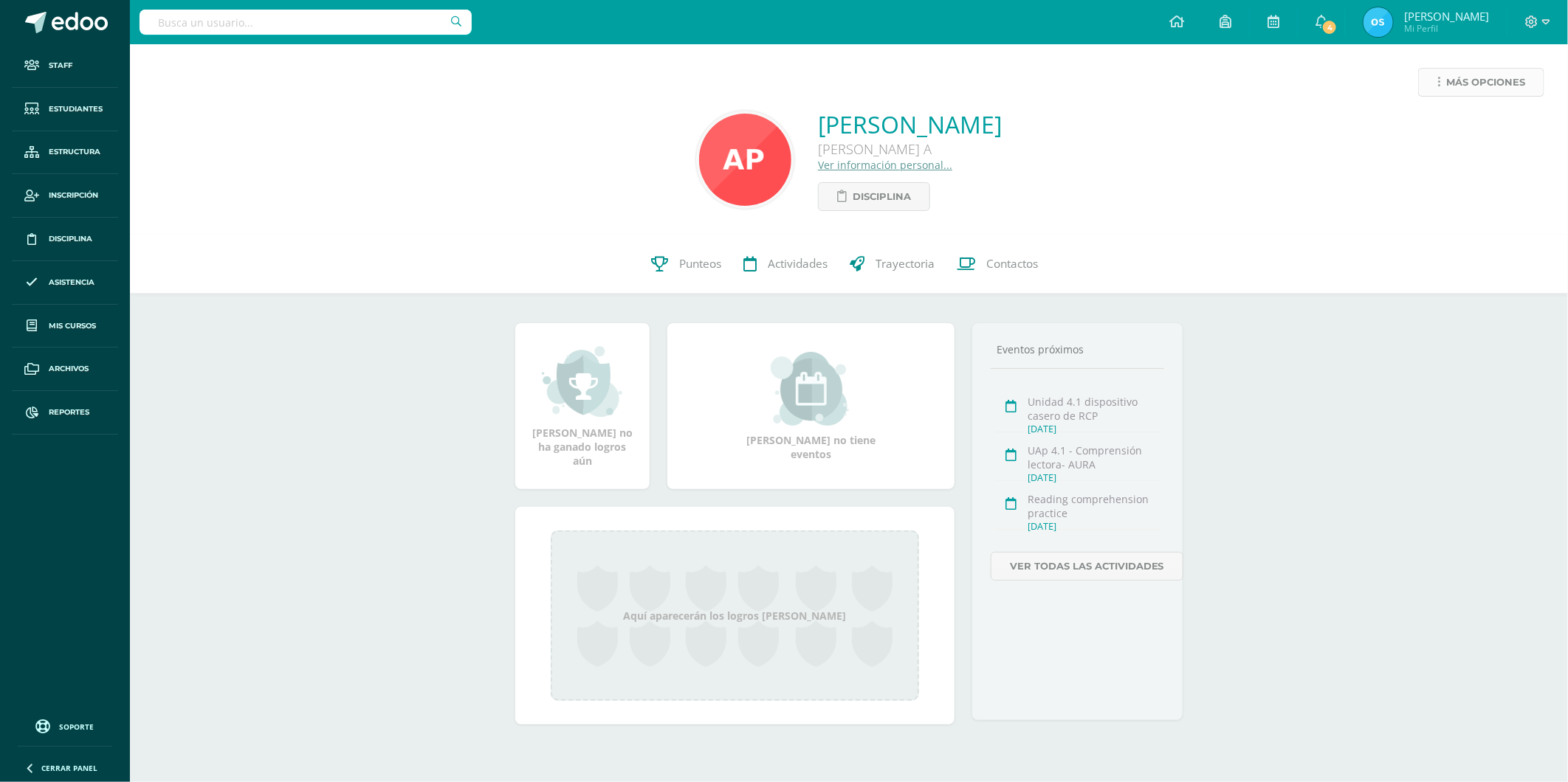
click at [1452, 89] on span "Más opciones" at bounding box center [1486, 82] width 79 height 27
click at [1435, 131] on link "Reestablecer acceso" at bounding box center [1453, 130] width 158 height 23
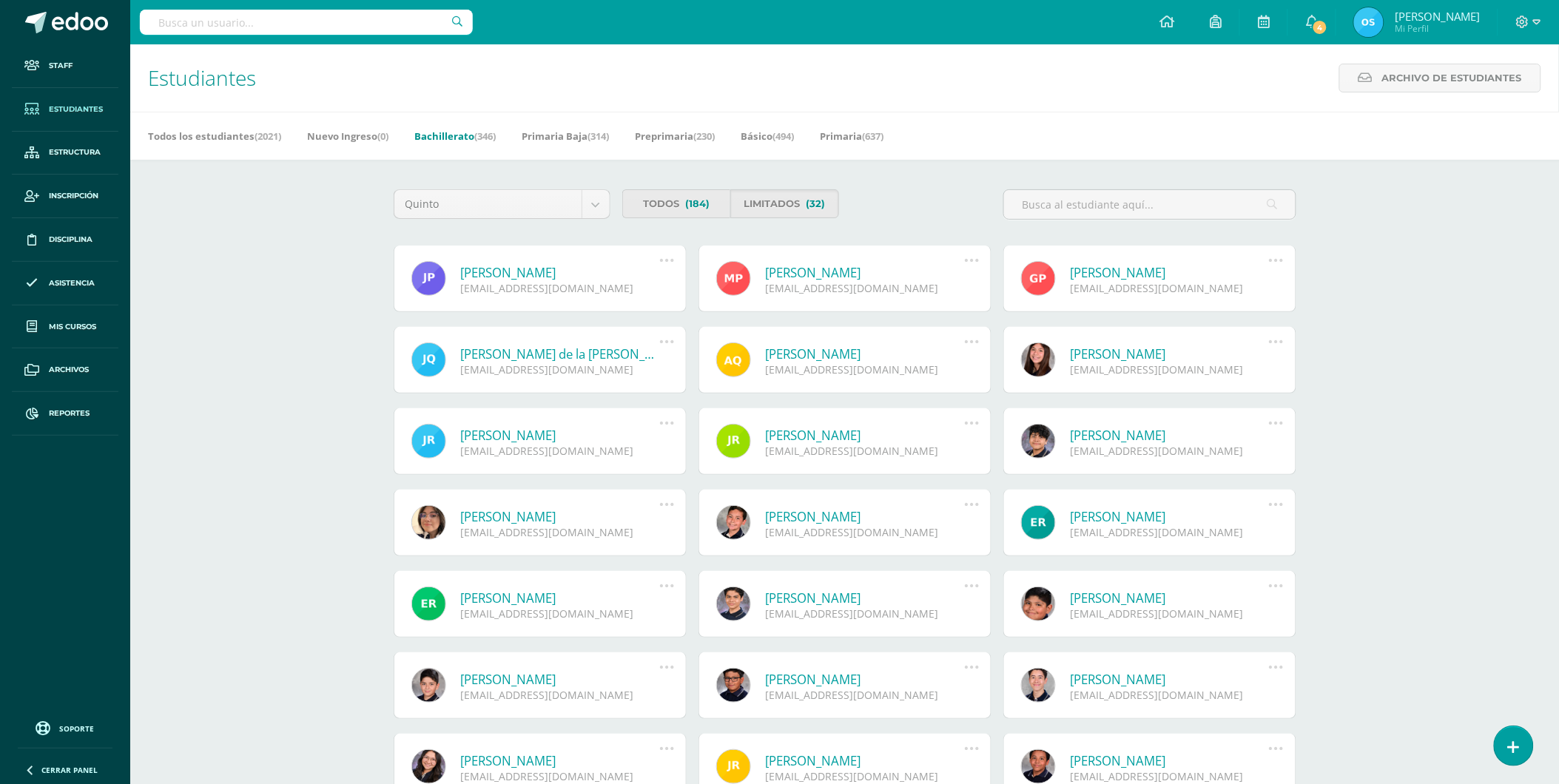
click at [564, 274] on link "[PERSON_NAME]" at bounding box center [560, 273] width 199 height 17
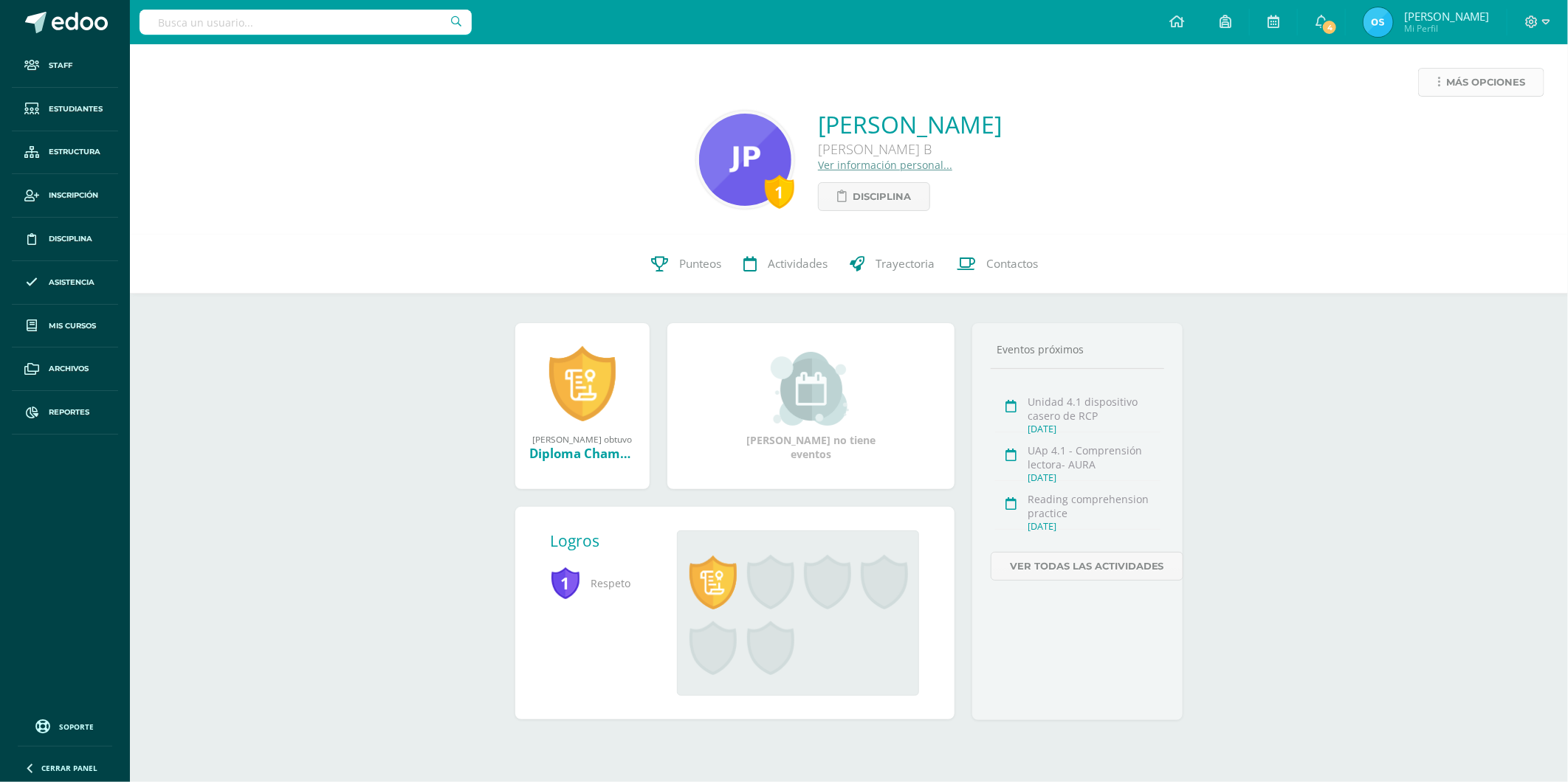
click at [1463, 90] on span "Más opciones" at bounding box center [1486, 82] width 79 height 27
click at [1432, 131] on link "Reestablecer acceso" at bounding box center [1453, 130] width 158 height 23
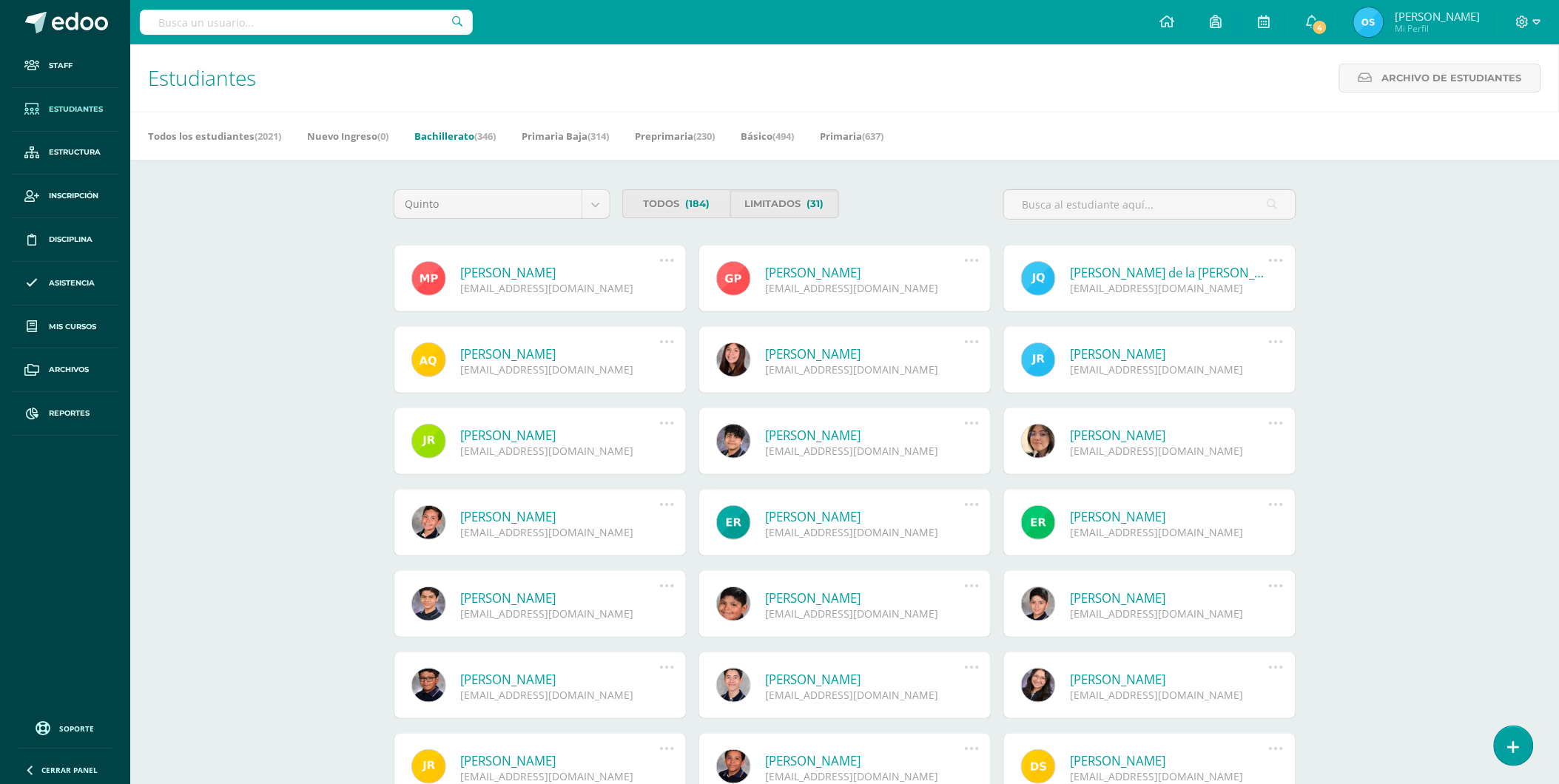
click at [542, 271] on link "[PERSON_NAME]" at bounding box center [560, 273] width 199 height 17
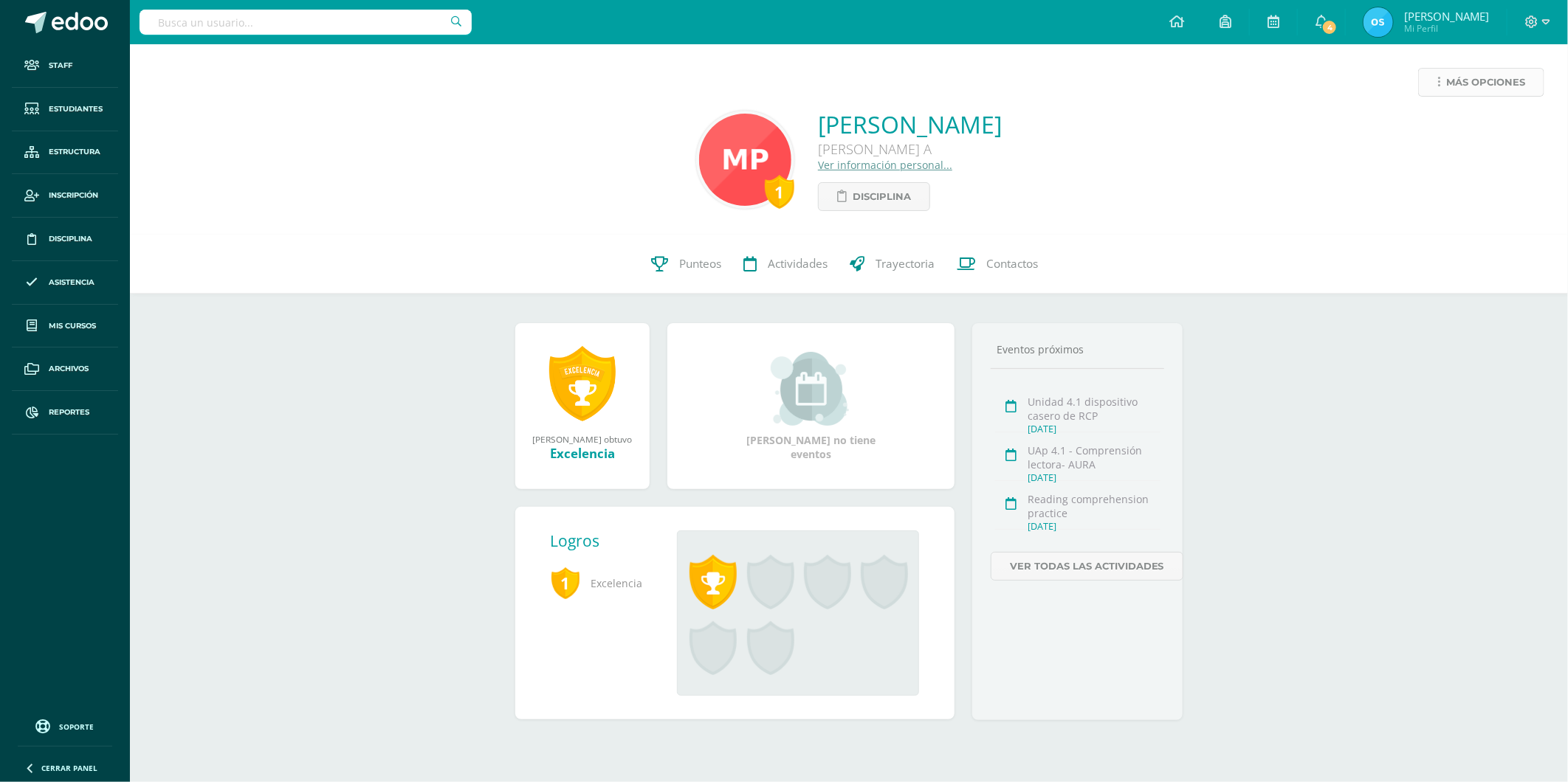
click at [1470, 79] on span "Más opciones" at bounding box center [1486, 82] width 79 height 27
click at [1433, 128] on link "Reestablecer acceso" at bounding box center [1453, 130] width 158 height 23
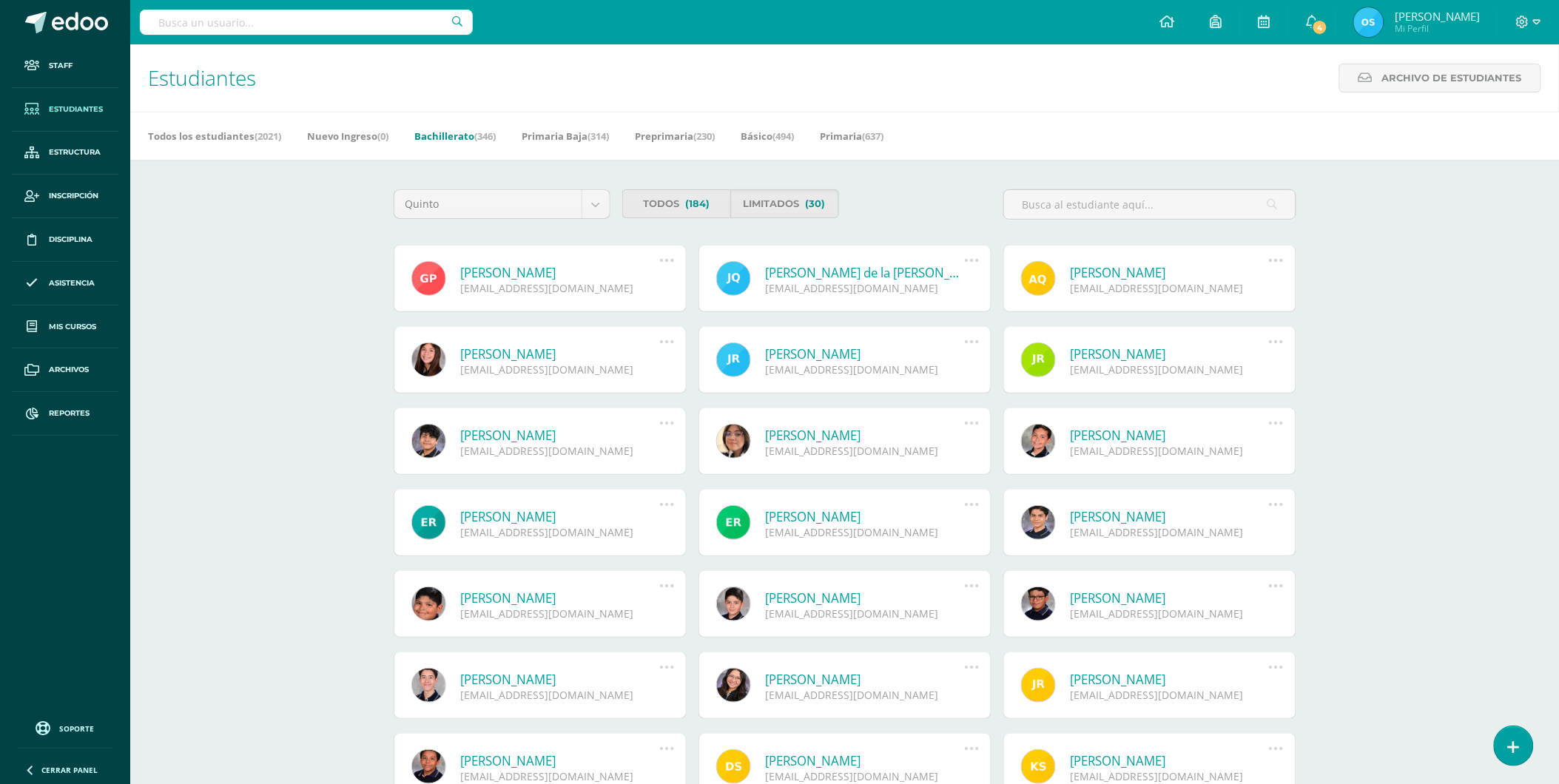
click at [590, 274] on link "Gabriel Rodrigo Portocarrero Pérez" at bounding box center [560, 273] width 199 height 17
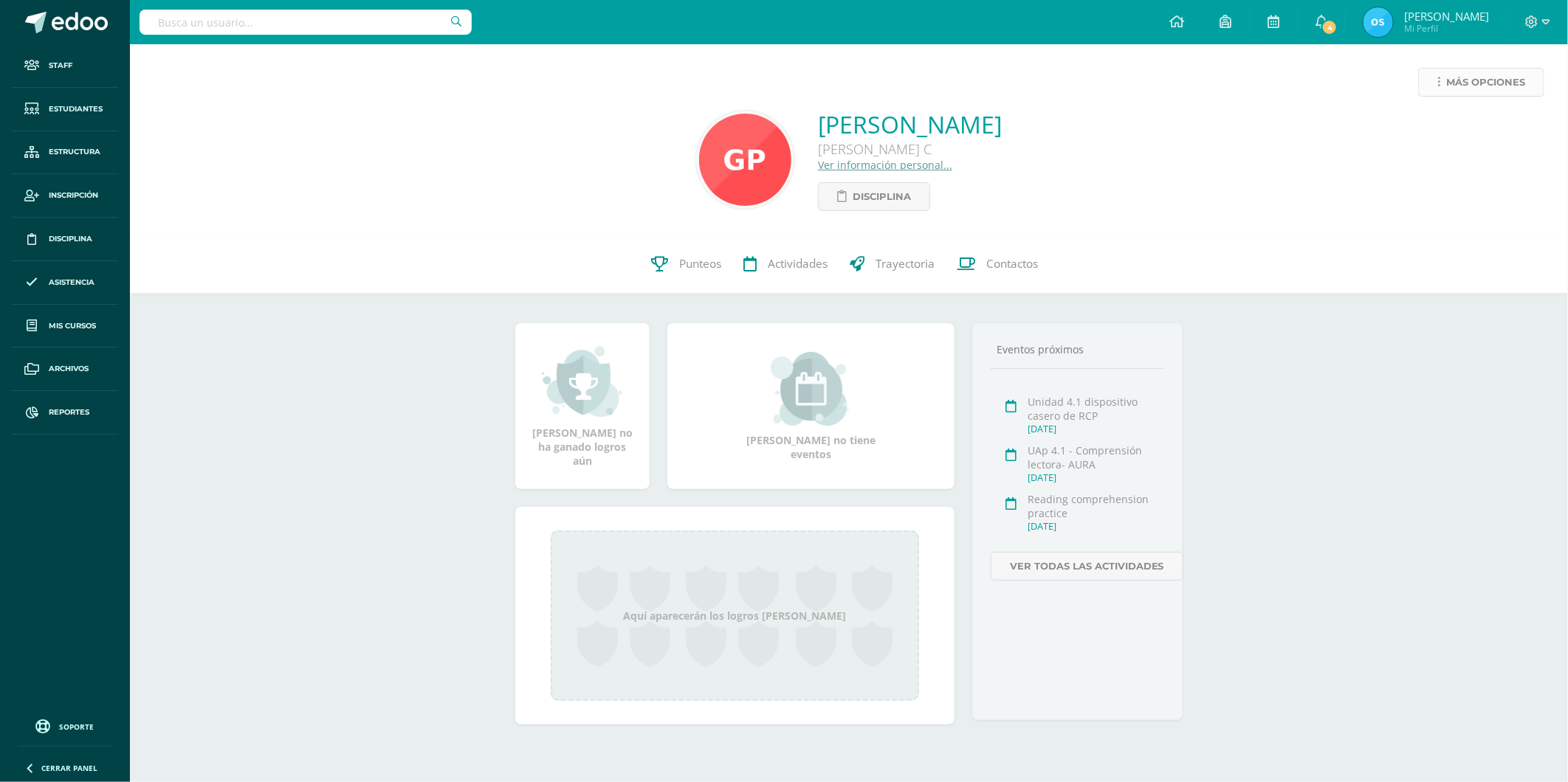
click at [1451, 82] on span "Más opciones" at bounding box center [1486, 82] width 79 height 27
click at [1429, 131] on link "Reestablecer acceso" at bounding box center [1453, 130] width 158 height 23
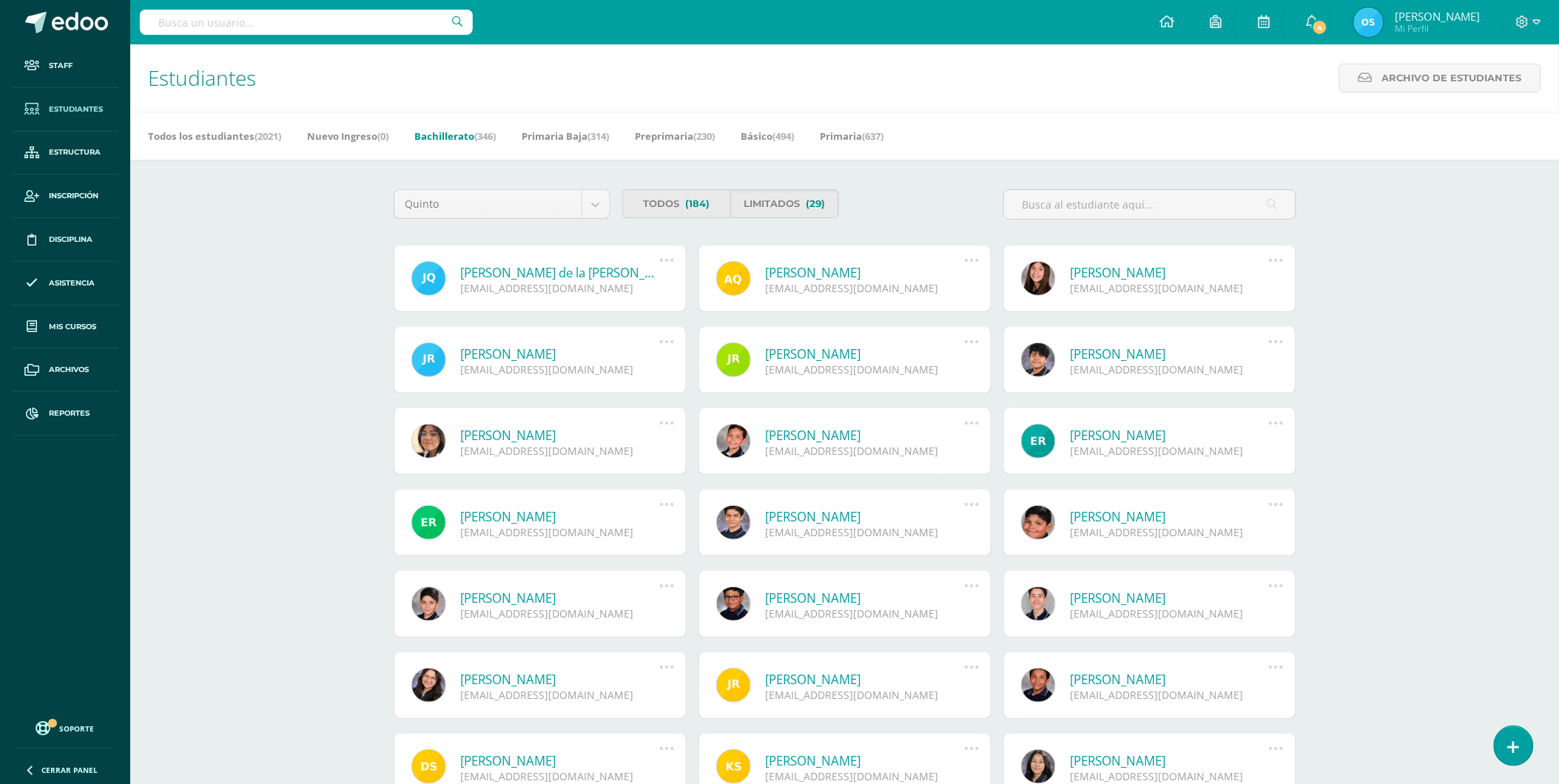
click at [563, 270] on link "[PERSON_NAME] de la [PERSON_NAME]" at bounding box center [560, 273] width 199 height 17
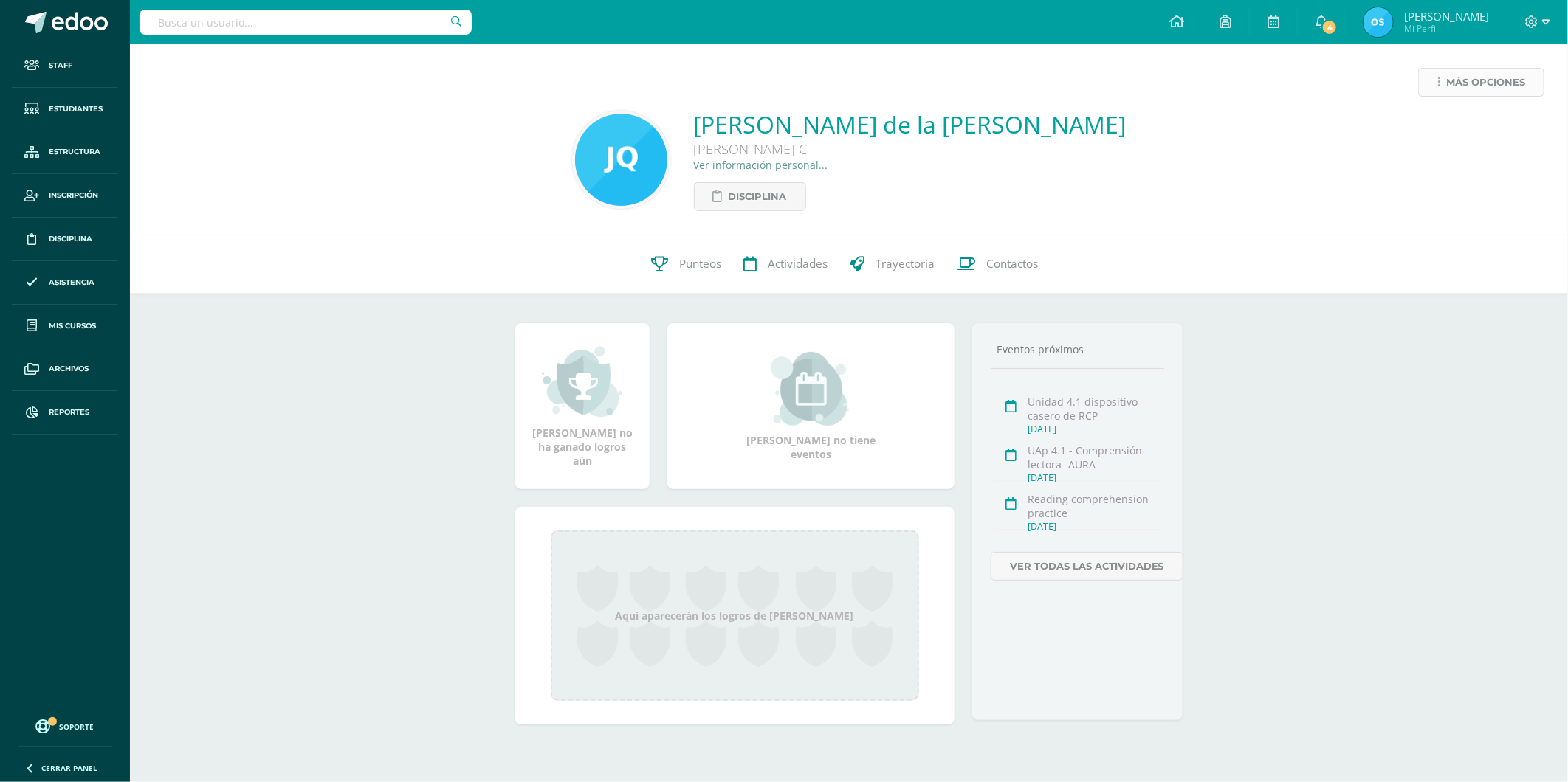
click at [1444, 85] on link "Más opciones" at bounding box center [1481, 82] width 126 height 29
click at [1420, 128] on link "Reestablecer acceso" at bounding box center [1453, 130] width 158 height 23
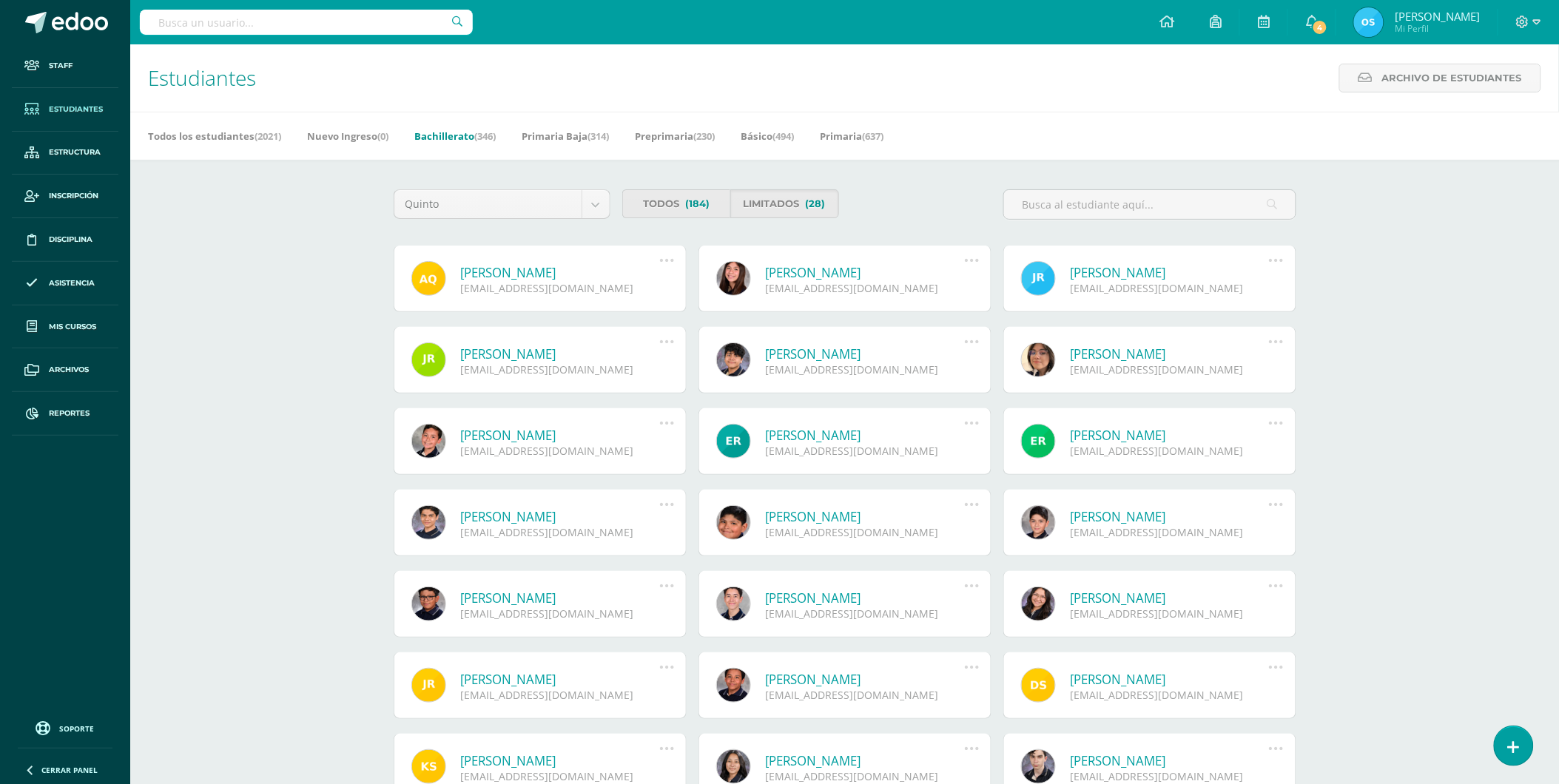
click at [521, 272] on link "[PERSON_NAME]" at bounding box center [560, 273] width 199 height 17
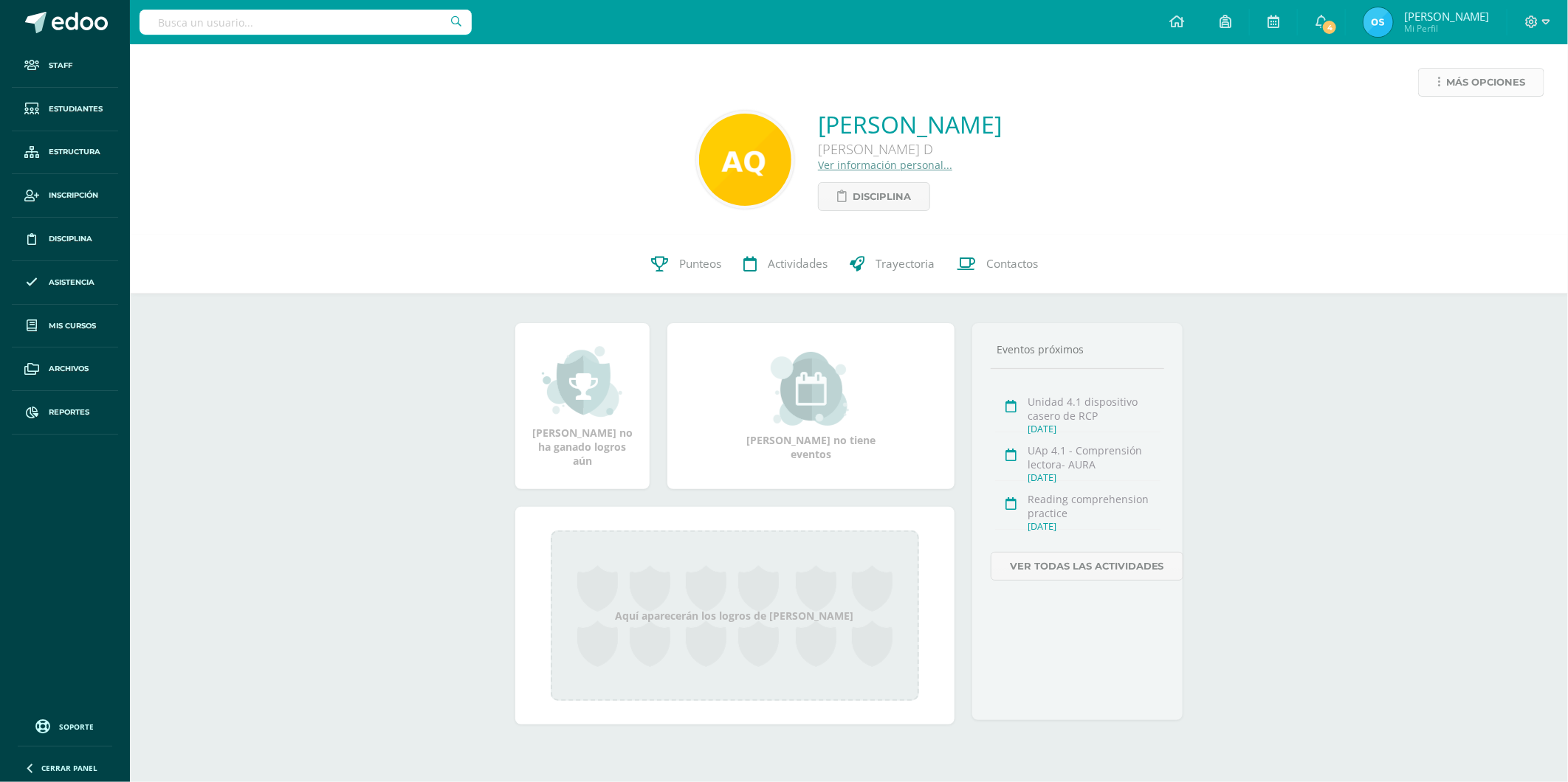
click at [1442, 83] on link "Más opciones" at bounding box center [1481, 82] width 126 height 29
click at [1433, 124] on link "Reestablecer acceso" at bounding box center [1453, 130] width 158 height 23
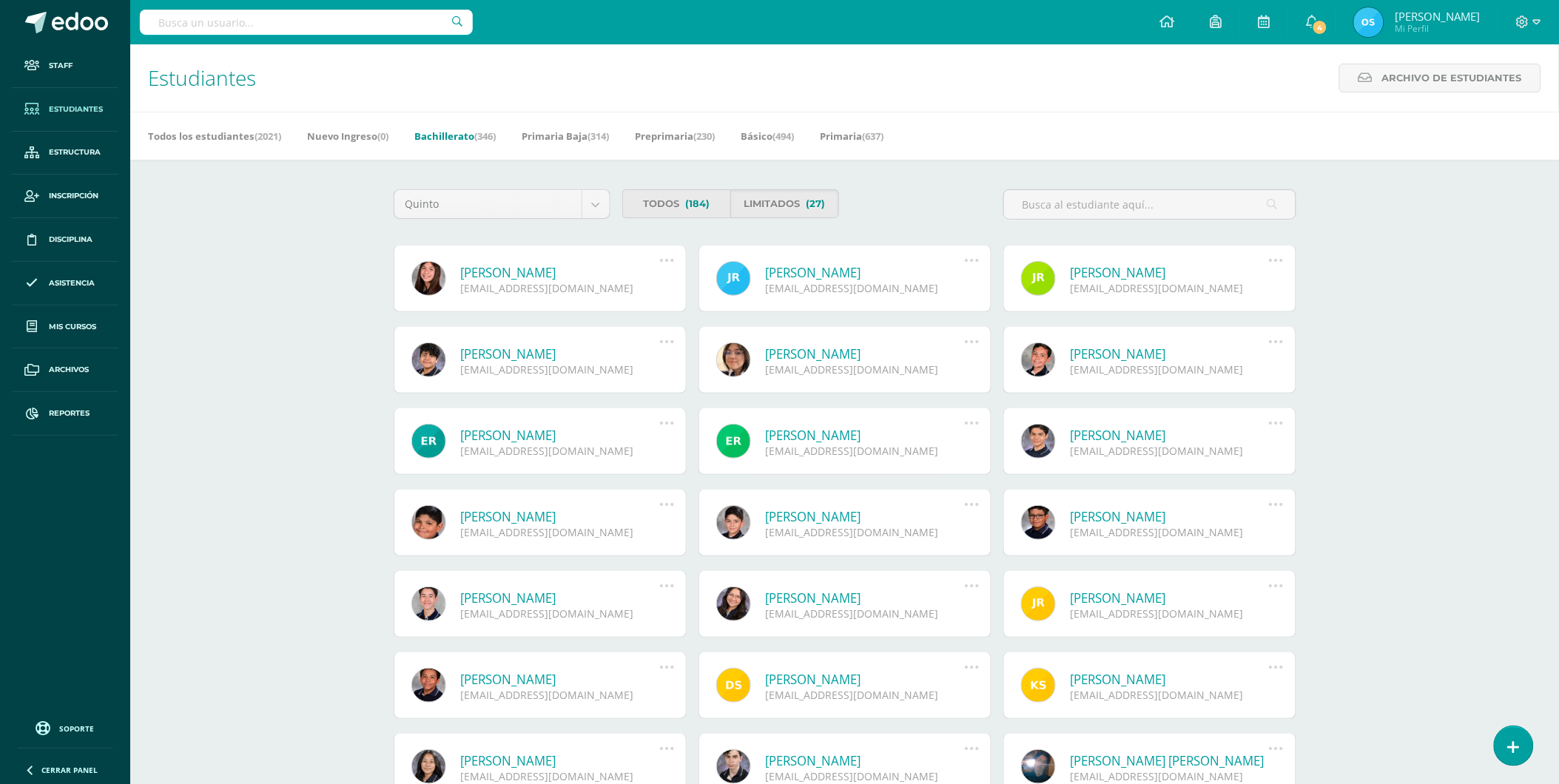
click at [549, 274] on link "[PERSON_NAME]" at bounding box center [560, 273] width 199 height 17
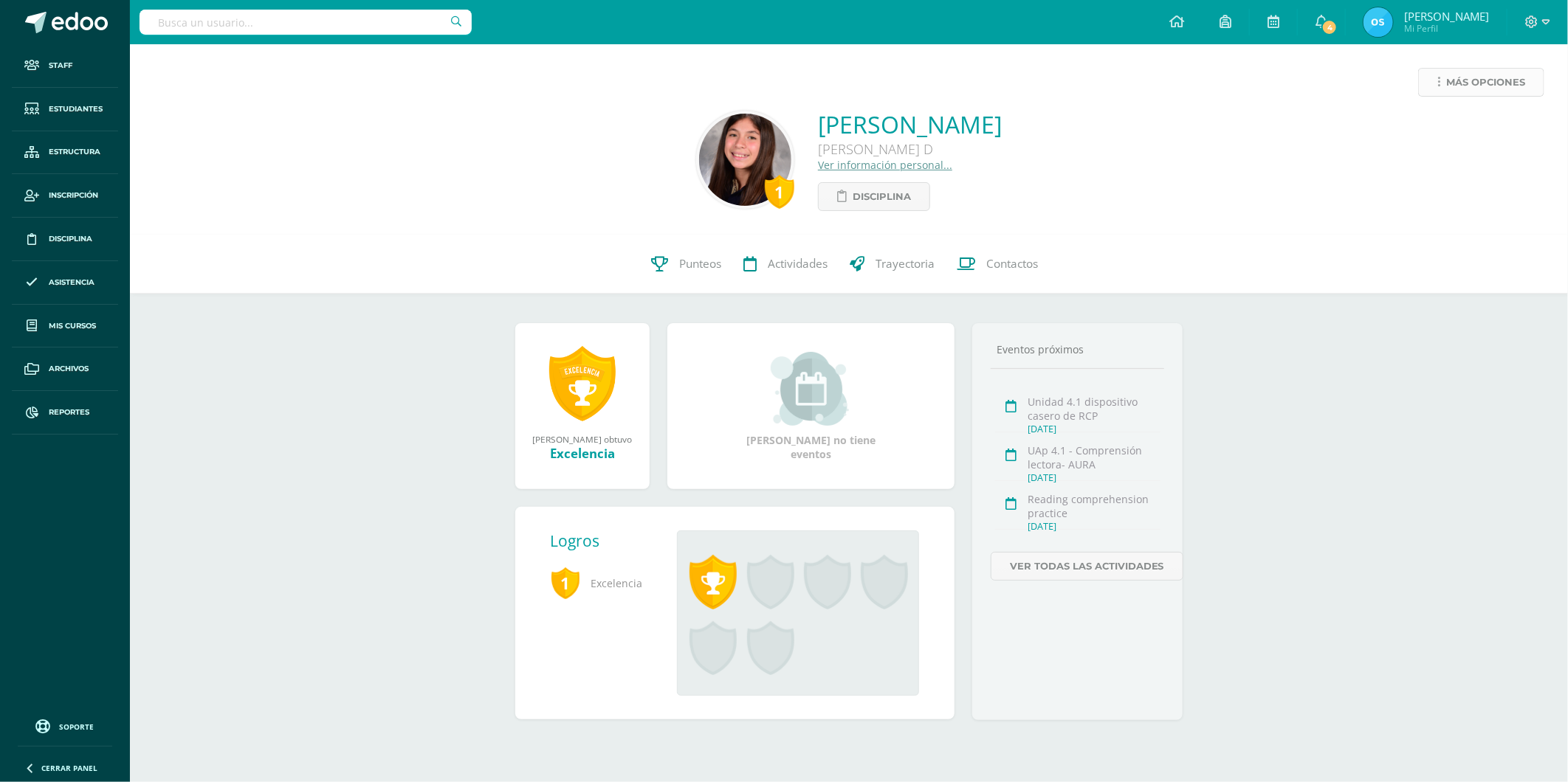
click at [1467, 72] on span "Más opciones" at bounding box center [1486, 82] width 79 height 27
click at [1420, 122] on link "Reestablecer acceso" at bounding box center [1453, 130] width 158 height 23
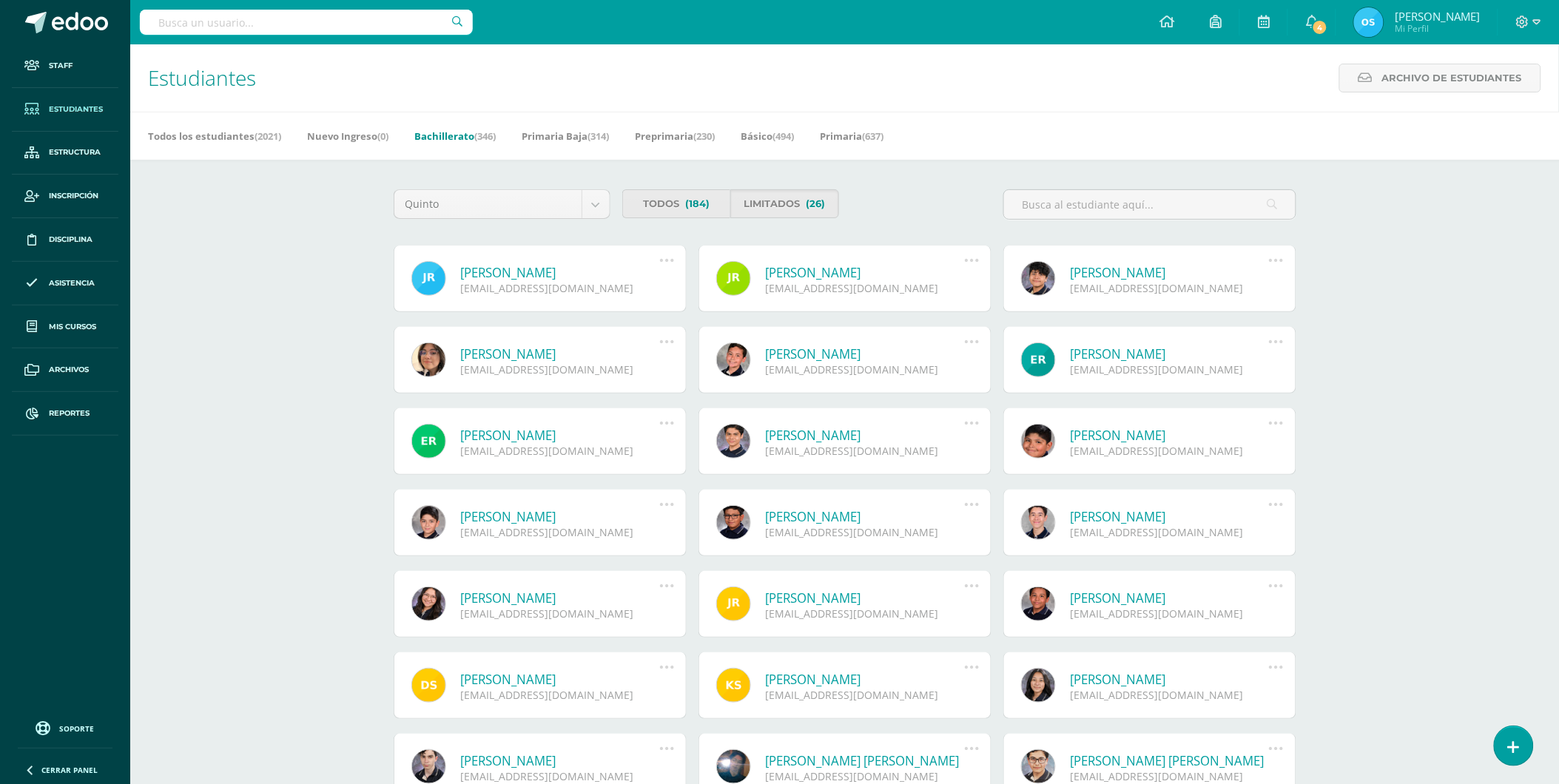
click at [538, 272] on link "Jackelinne Paola Ramírez Gálvez" at bounding box center [560, 273] width 199 height 17
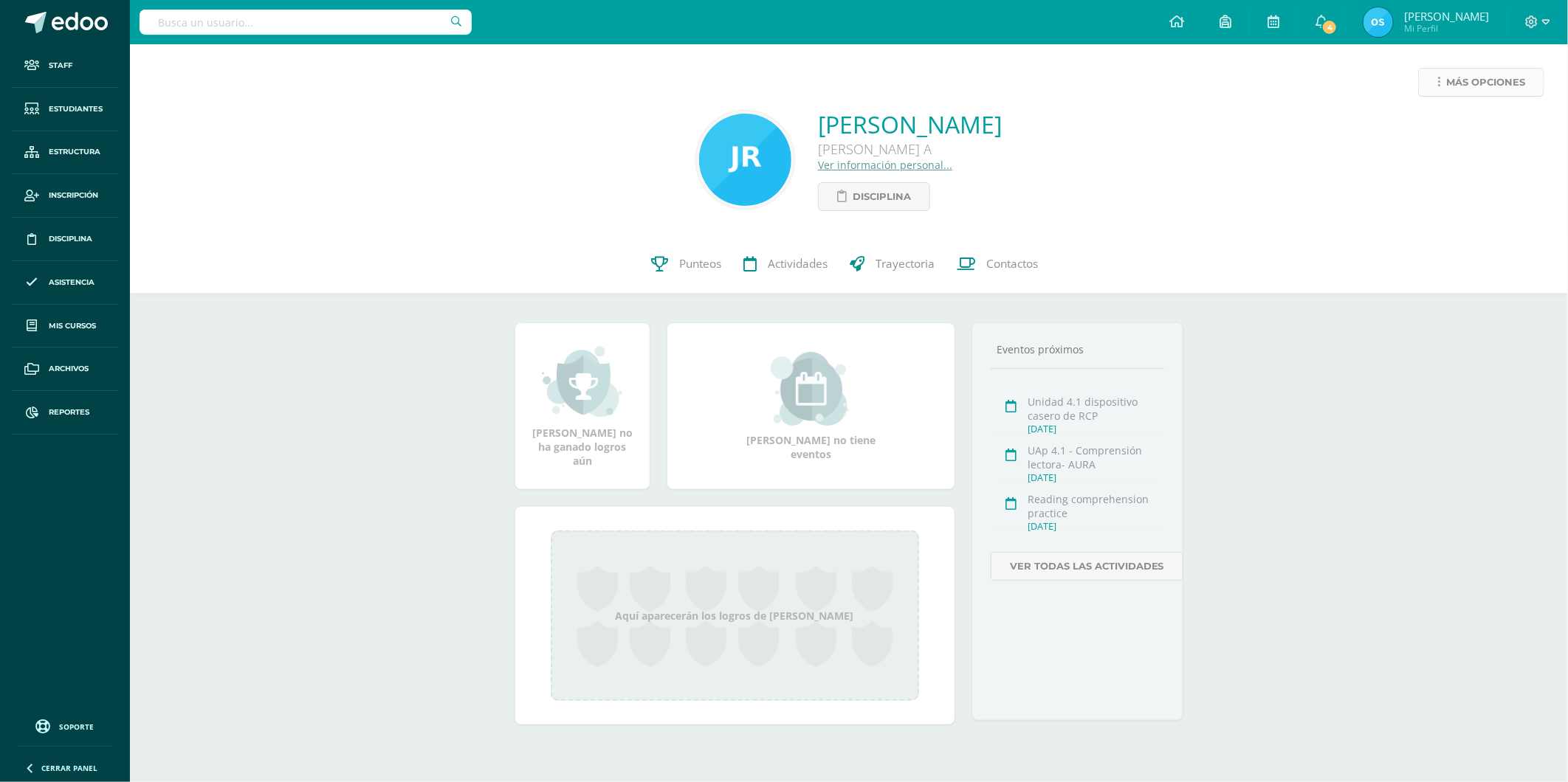
click at [1455, 82] on span "Más opciones" at bounding box center [1486, 82] width 79 height 27
click at [1437, 131] on link "Reestablecer acceso" at bounding box center [1453, 130] width 158 height 23
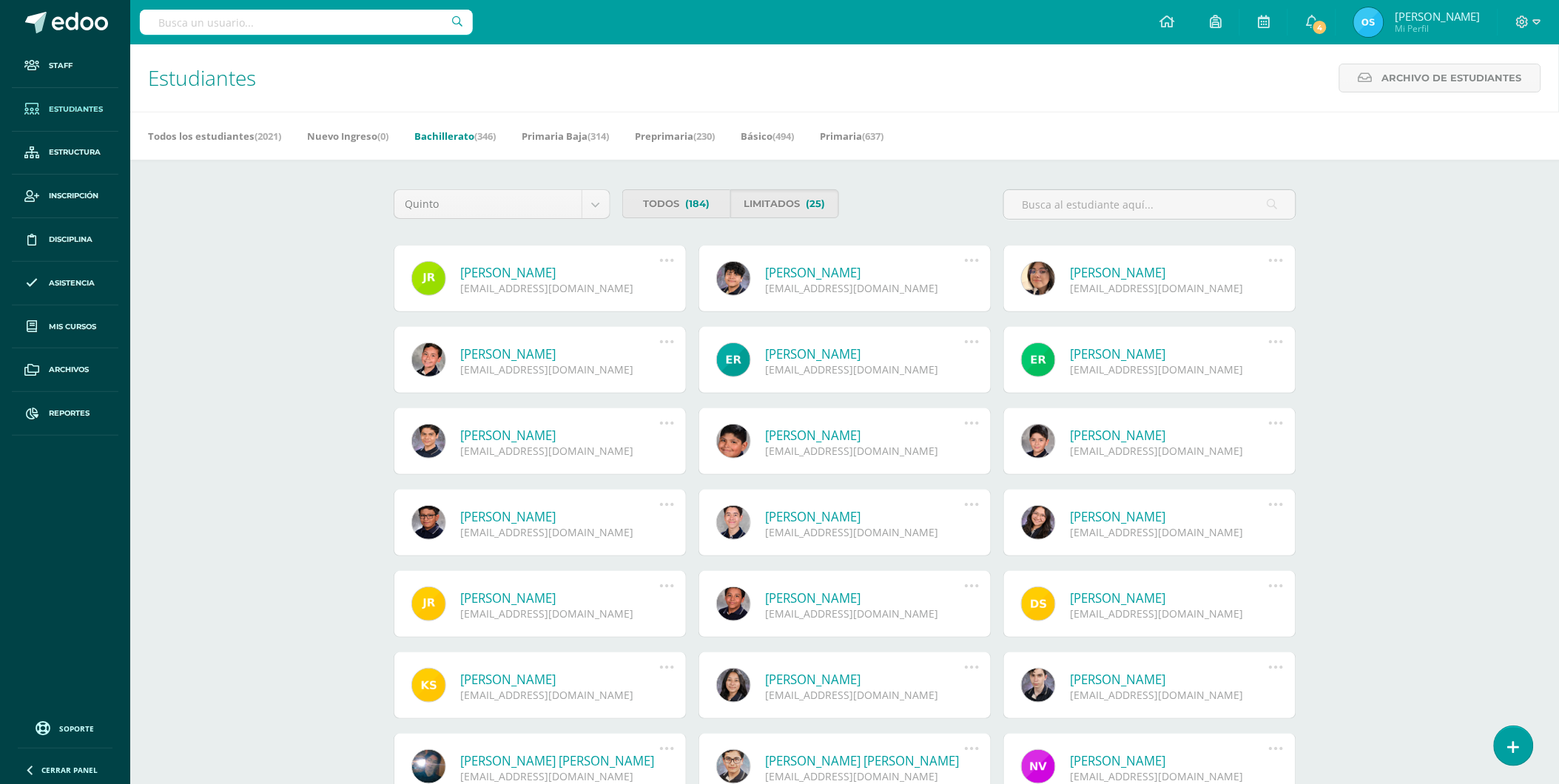
click at [541, 270] on link "Javier Alejandro Ramírez Palacios" at bounding box center [560, 273] width 199 height 17
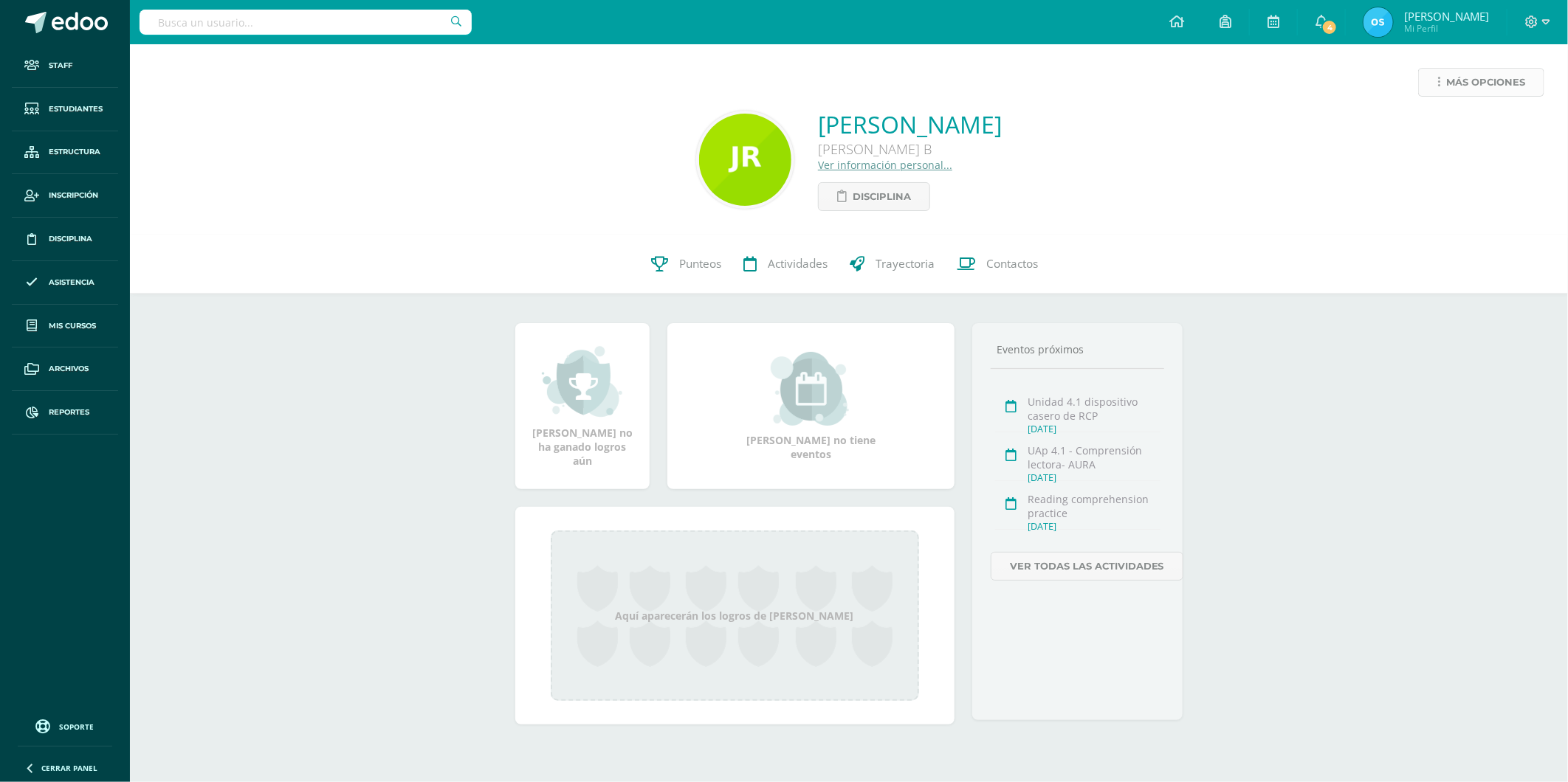
click at [1473, 84] on span "Más opciones" at bounding box center [1486, 82] width 79 height 27
click at [1455, 126] on link "Reestablecer acceso" at bounding box center [1453, 130] width 158 height 23
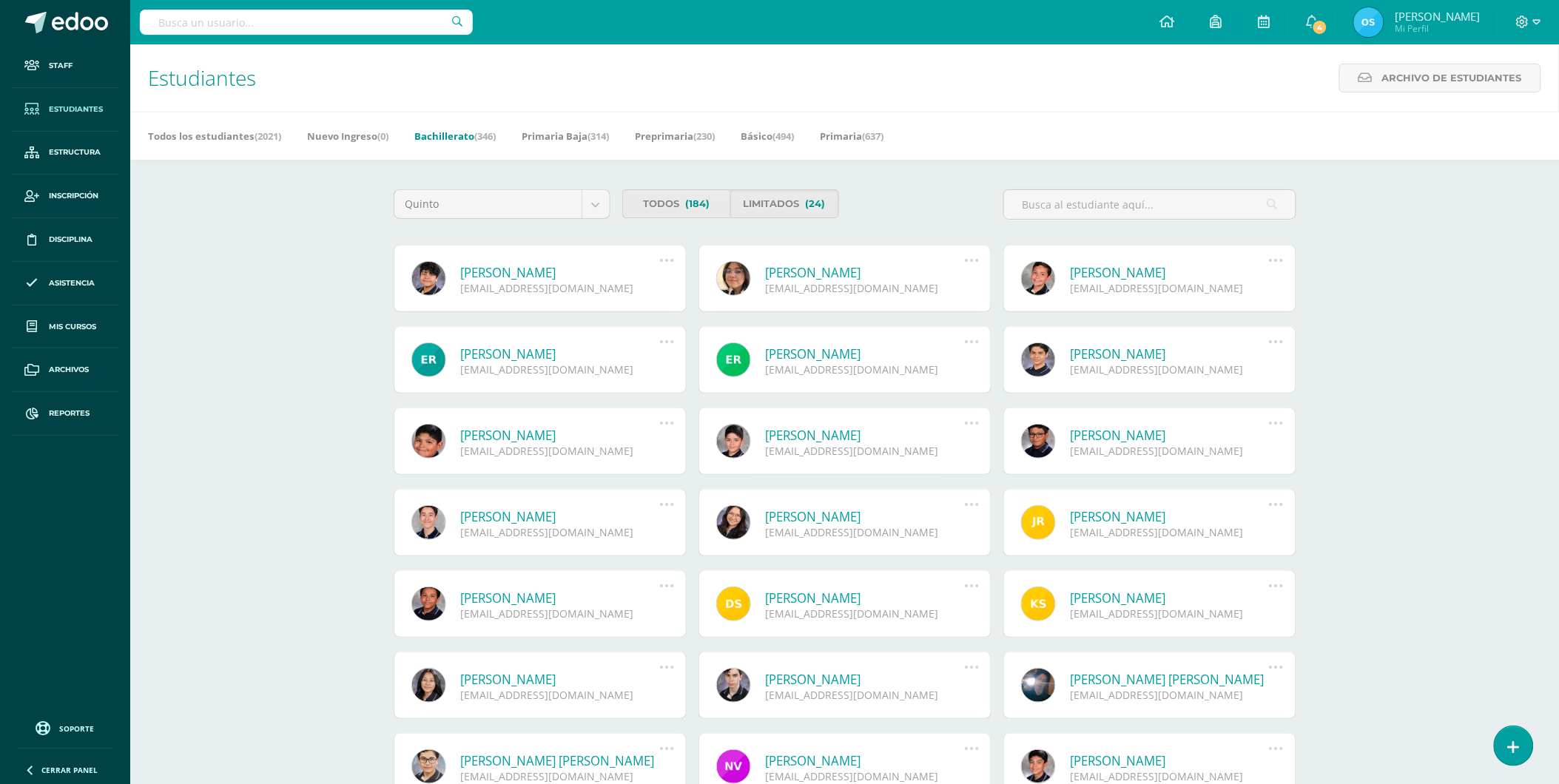
click at [563, 271] on link "[PERSON_NAME]" at bounding box center [560, 273] width 199 height 17
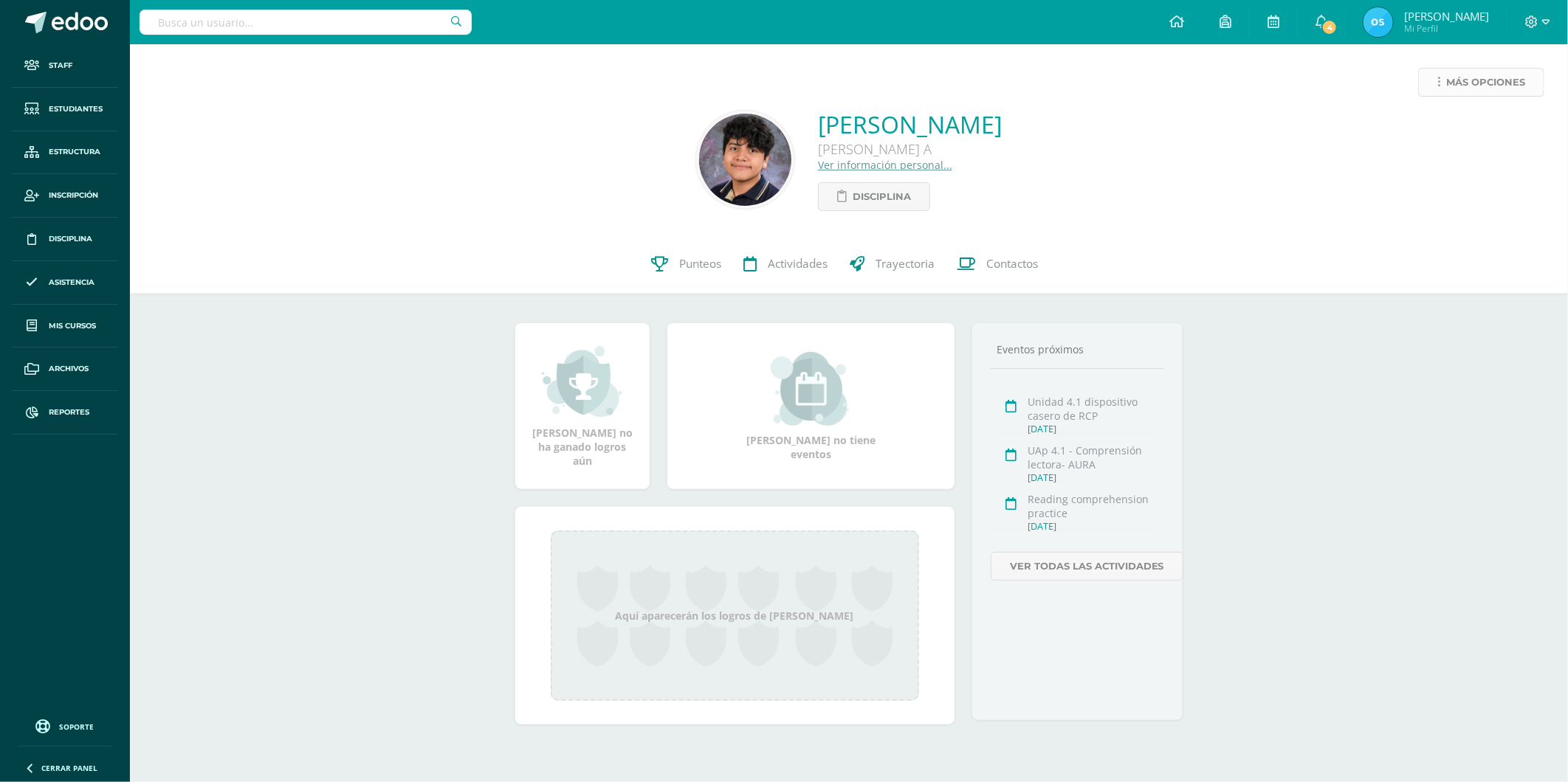
click at [1447, 82] on span "Más opciones" at bounding box center [1486, 82] width 79 height 27
click at [1422, 124] on link "Reestablecer acceso" at bounding box center [1453, 130] width 158 height 23
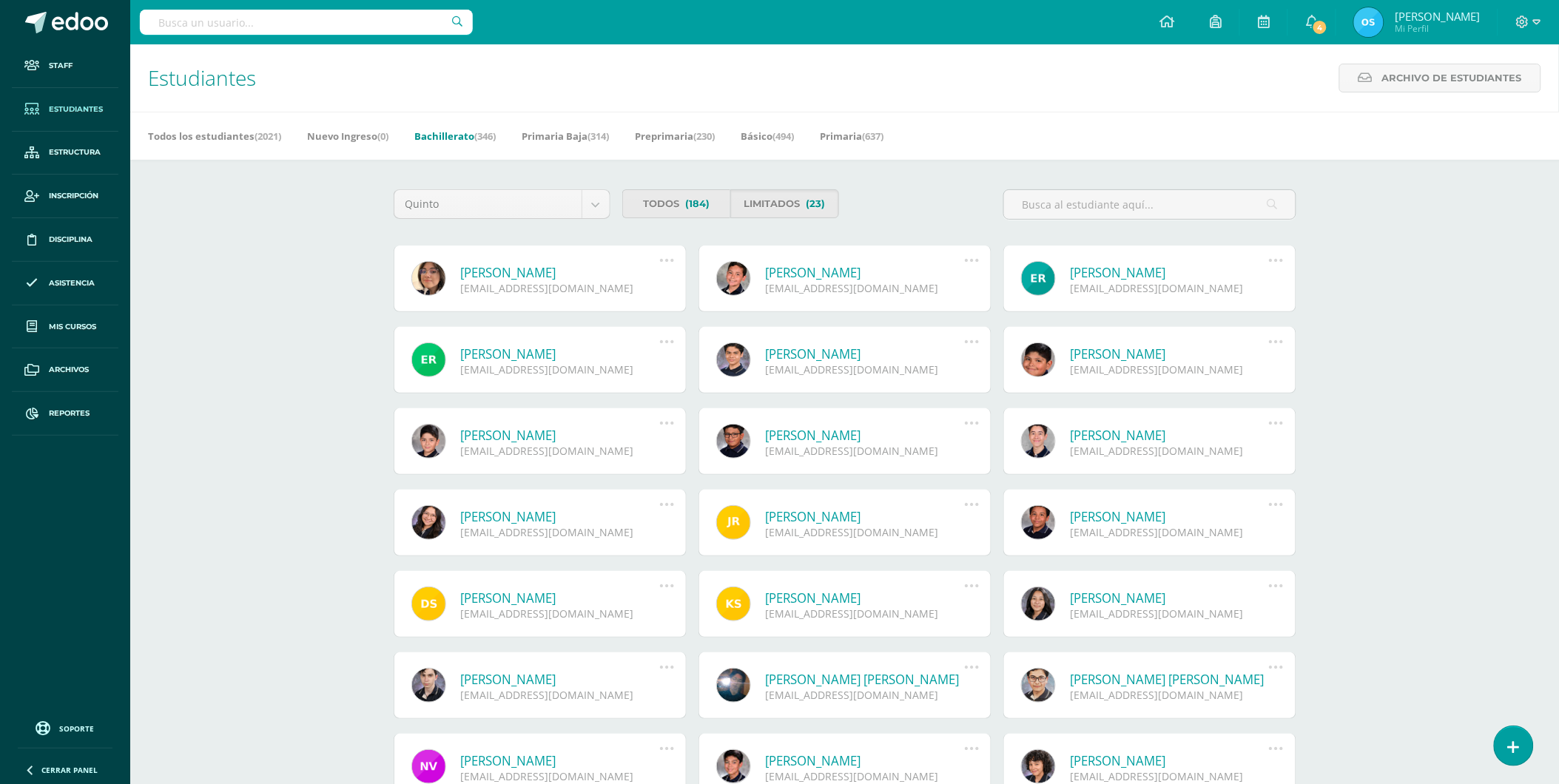
click at [511, 268] on link "Ingrid Rocío Rangel Funes" at bounding box center [560, 273] width 199 height 17
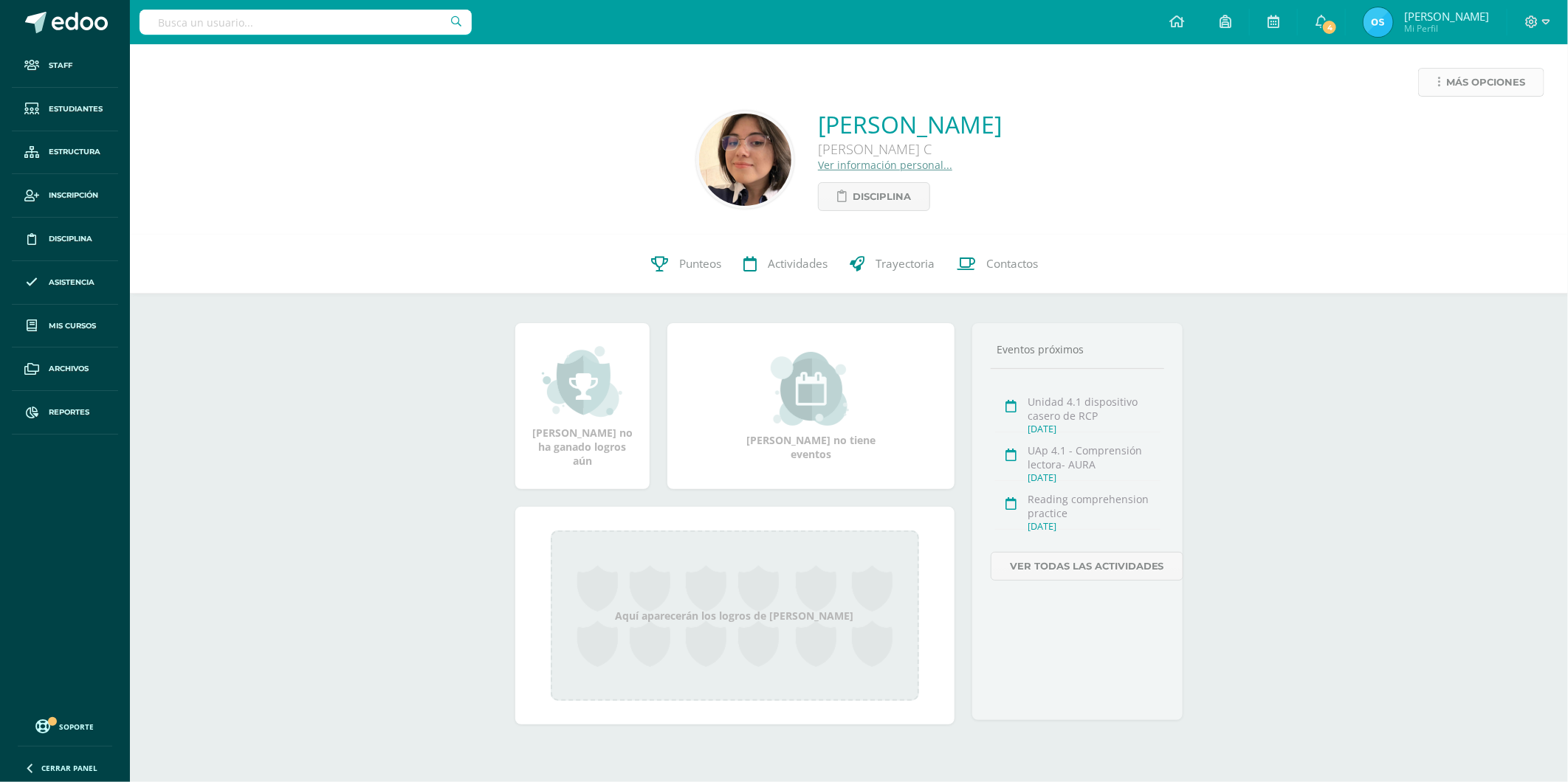
click at [1466, 86] on span "Más opciones" at bounding box center [1486, 82] width 79 height 27
click at [1436, 124] on link "Reestablecer acceso" at bounding box center [1453, 130] width 158 height 23
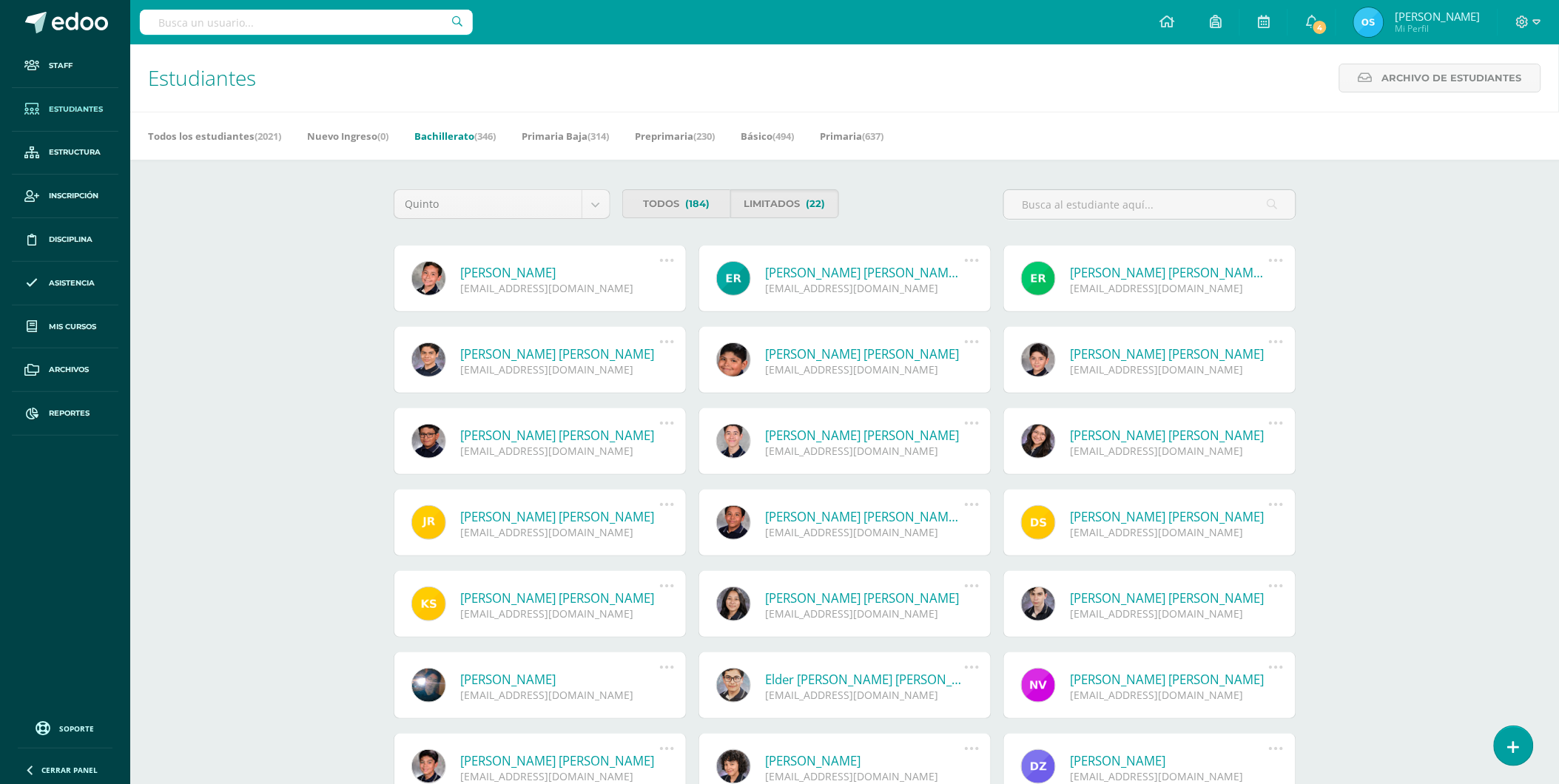
click at [515, 271] on link "Alessandro Xavier Revolorio Flores" at bounding box center [560, 273] width 199 height 17
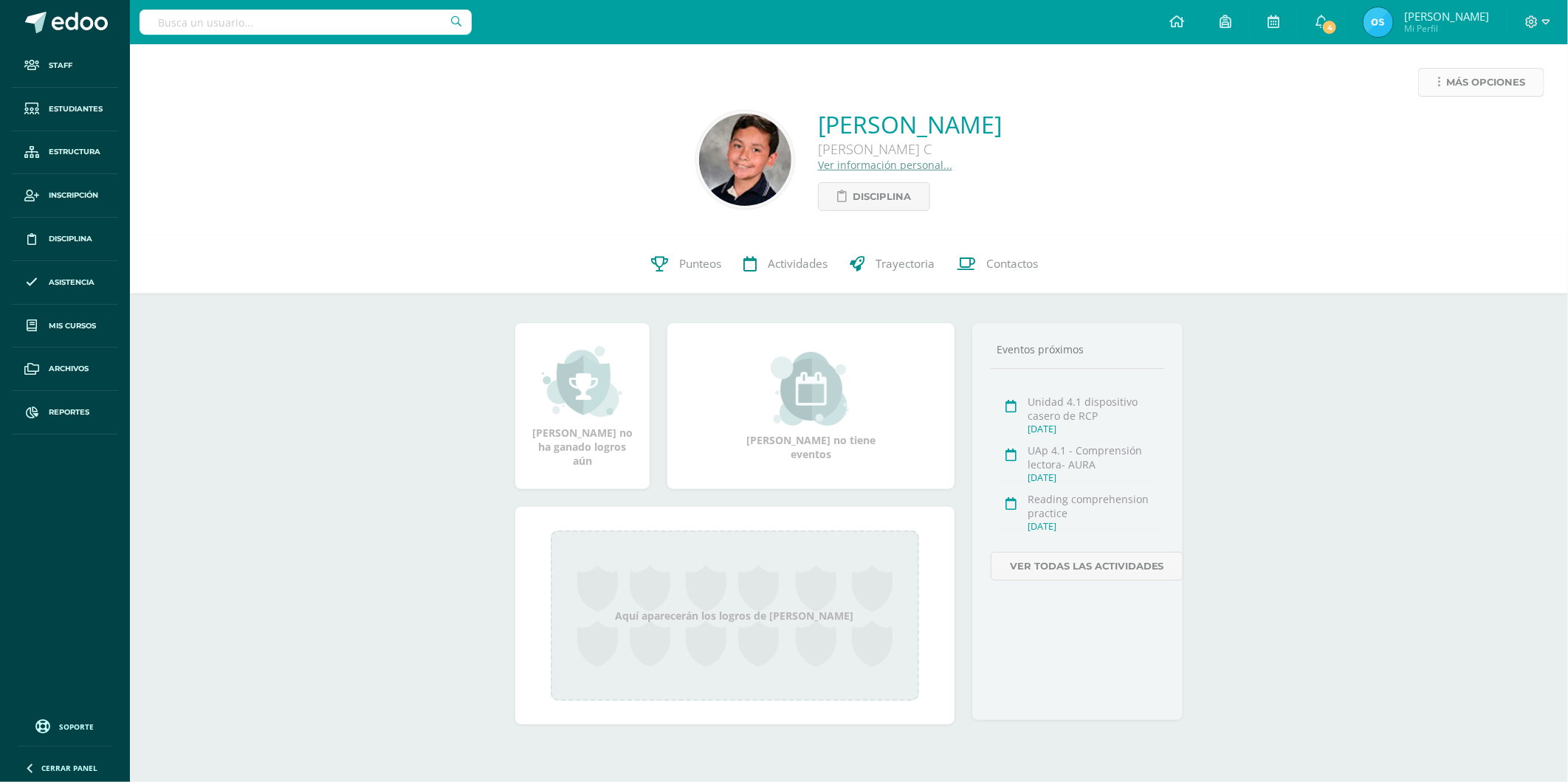
click at [1448, 78] on span "Más opciones" at bounding box center [1486, 82] width 79 height 27
click at [1444, 126] on link "Reestablecer acceso" at bounding box center [1453, 130] width 158 height 23
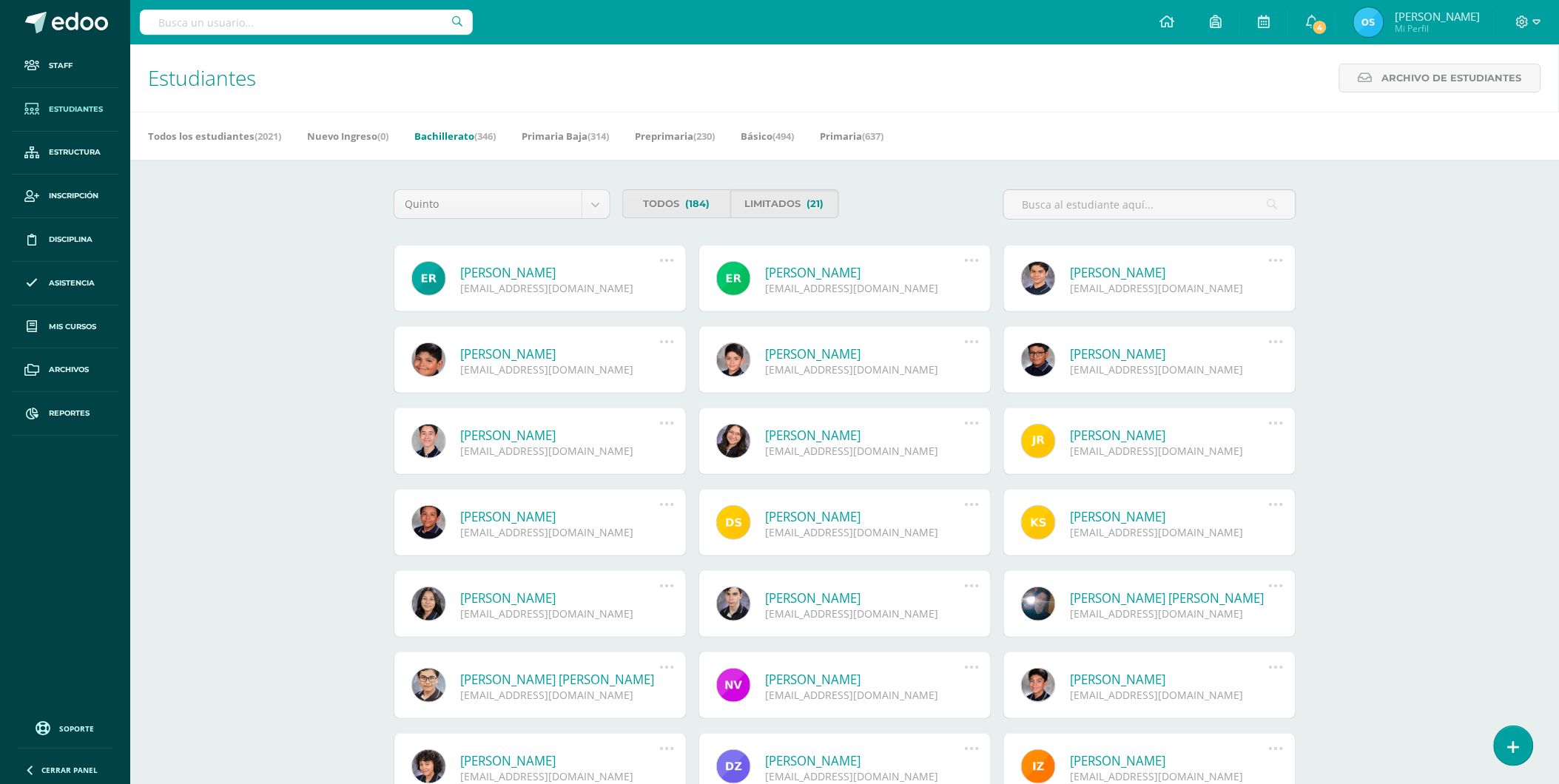
click at [560, 274] on link "[PERSON_NAME]" at bounding box center [560, 273] width 199 height 17
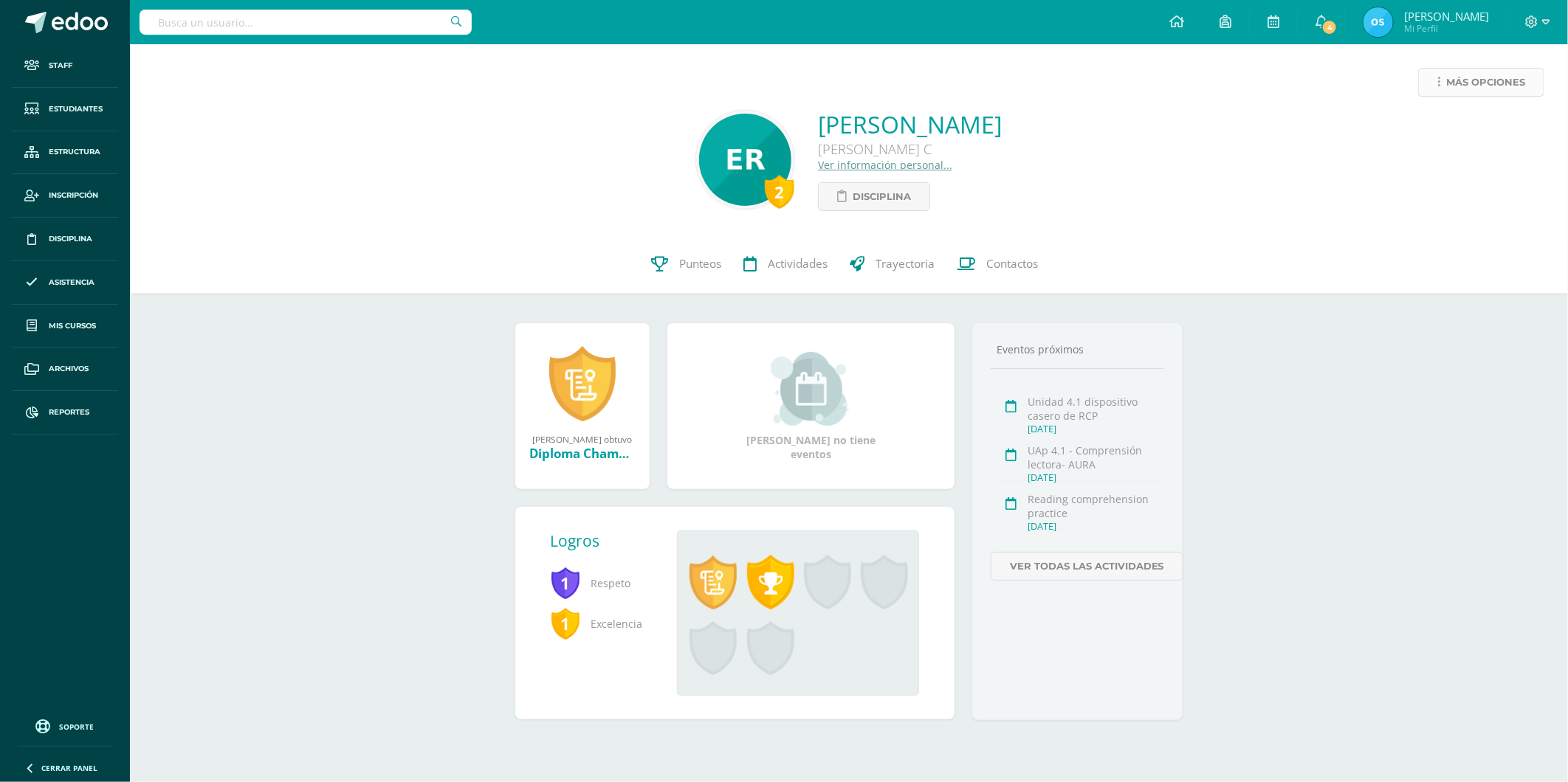
click at [1460, 91] on span "Más opciones" at bounding box center [1486, 82] width 79 height 27
click at [1430, 127] on link "Reestablecer acceso" at bounding box center [1453, 130] width 158 height 23
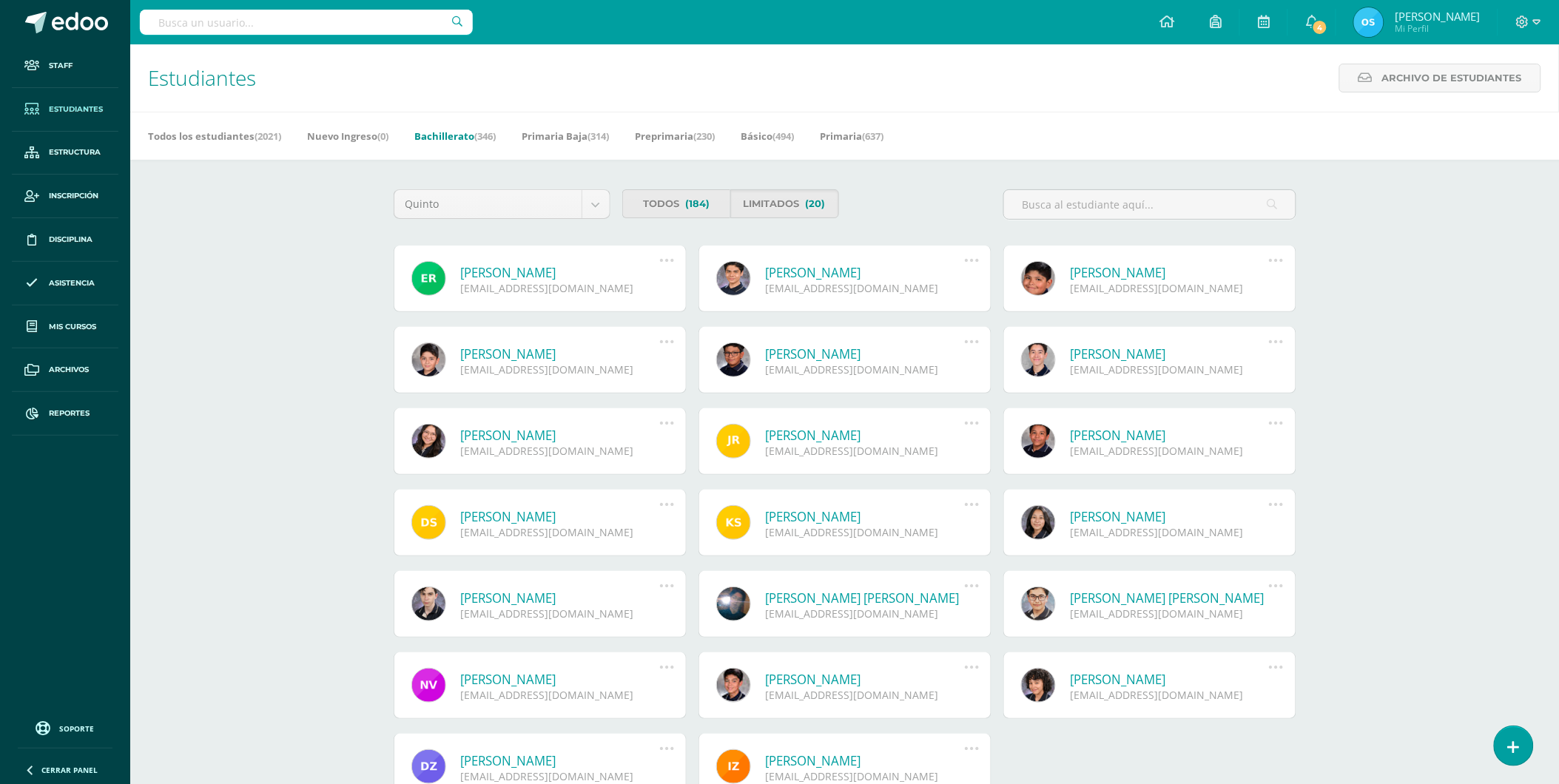
click at [523, 270] on link "[PERSON_NAME]" at bounding box center [560, 273] width 199 height 17
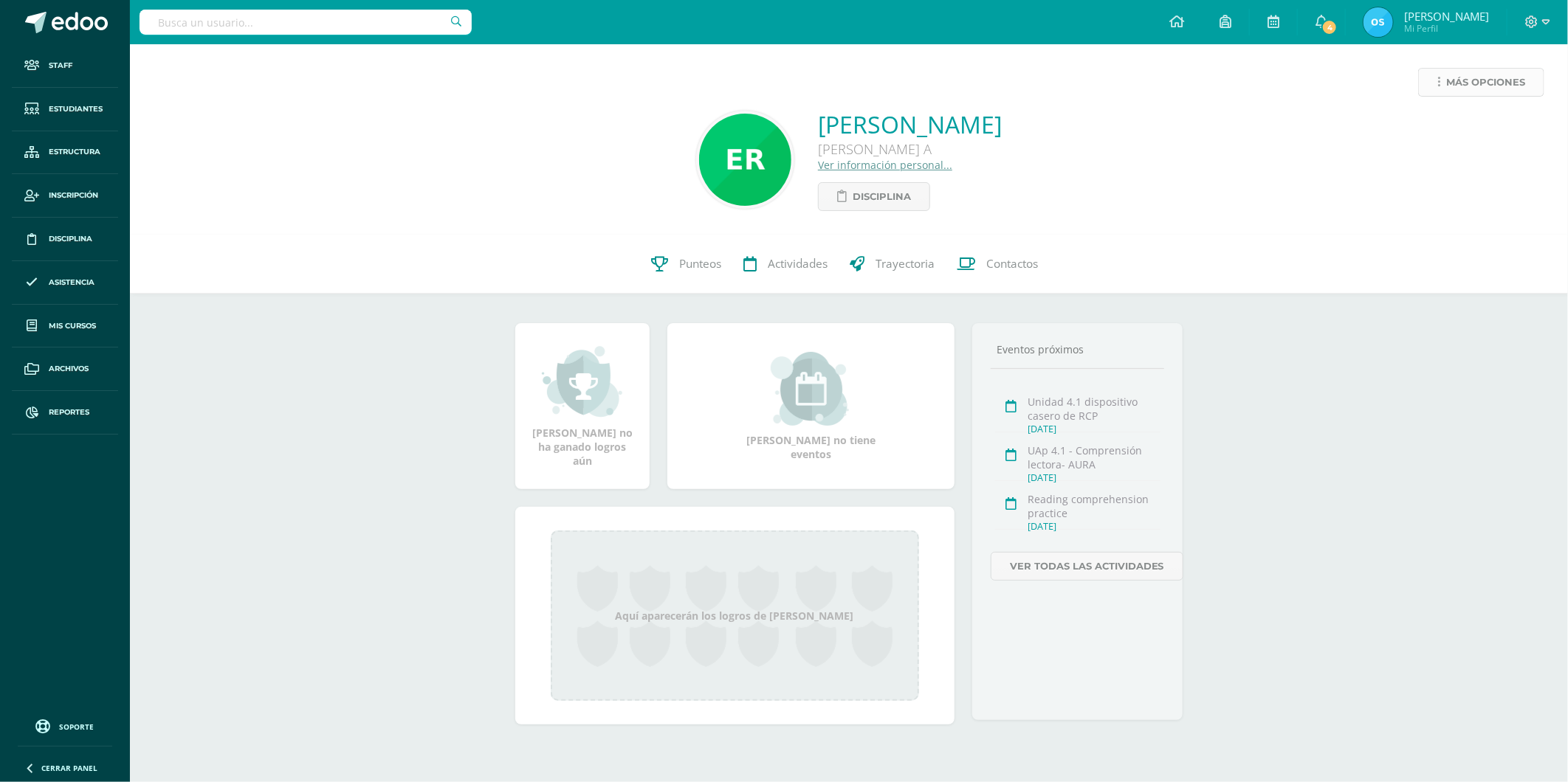
click at [1458, 84] on span "Más opciones" at bounding box center [1486, 82] width 79 height 27
click at [1451, 128] on link "Reestablecer acceso" at bounding box center [1453, 130] width 158 height 23
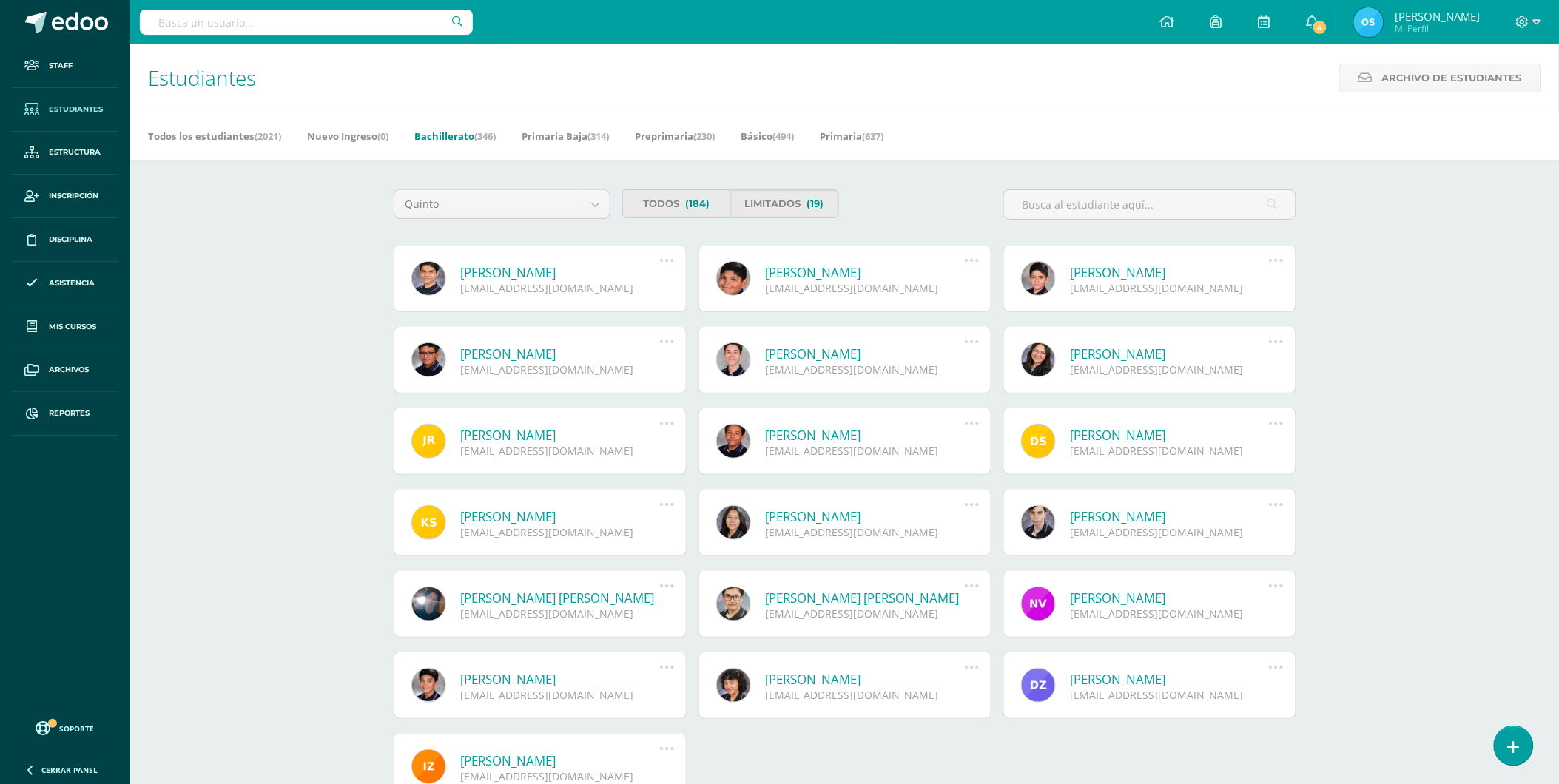
click at [529, 277] on link "[PERSON_NAME]" at bounding box center [560, 273] width 199 height 17
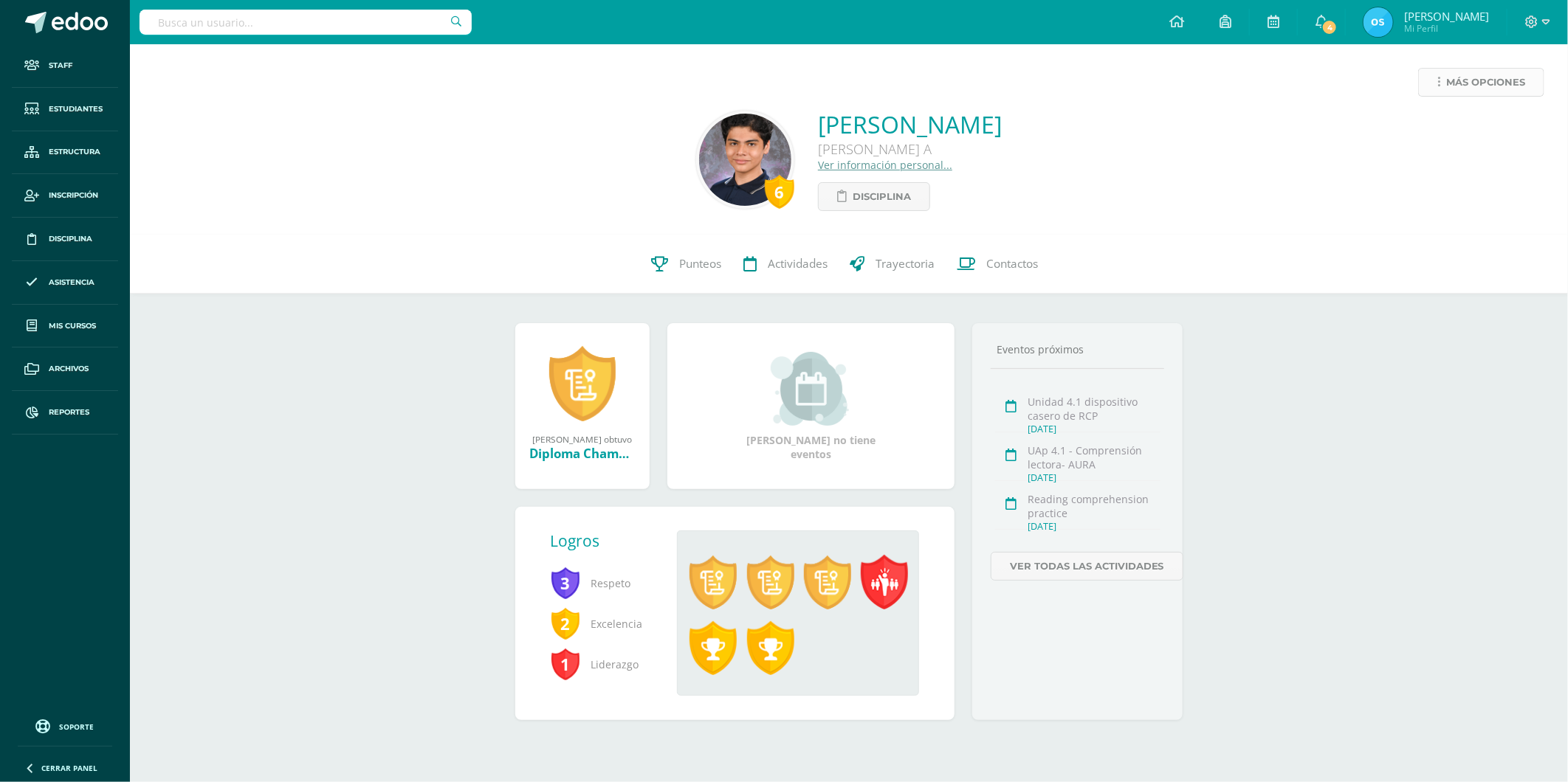
click at [1457, 84] on span "Más opciones" at bounding box center [1486, 82] width 79 height 27
click at [1426, 127] on link "Reestablecer acceso" at bounding box center [1453, 130] width 158 height 23
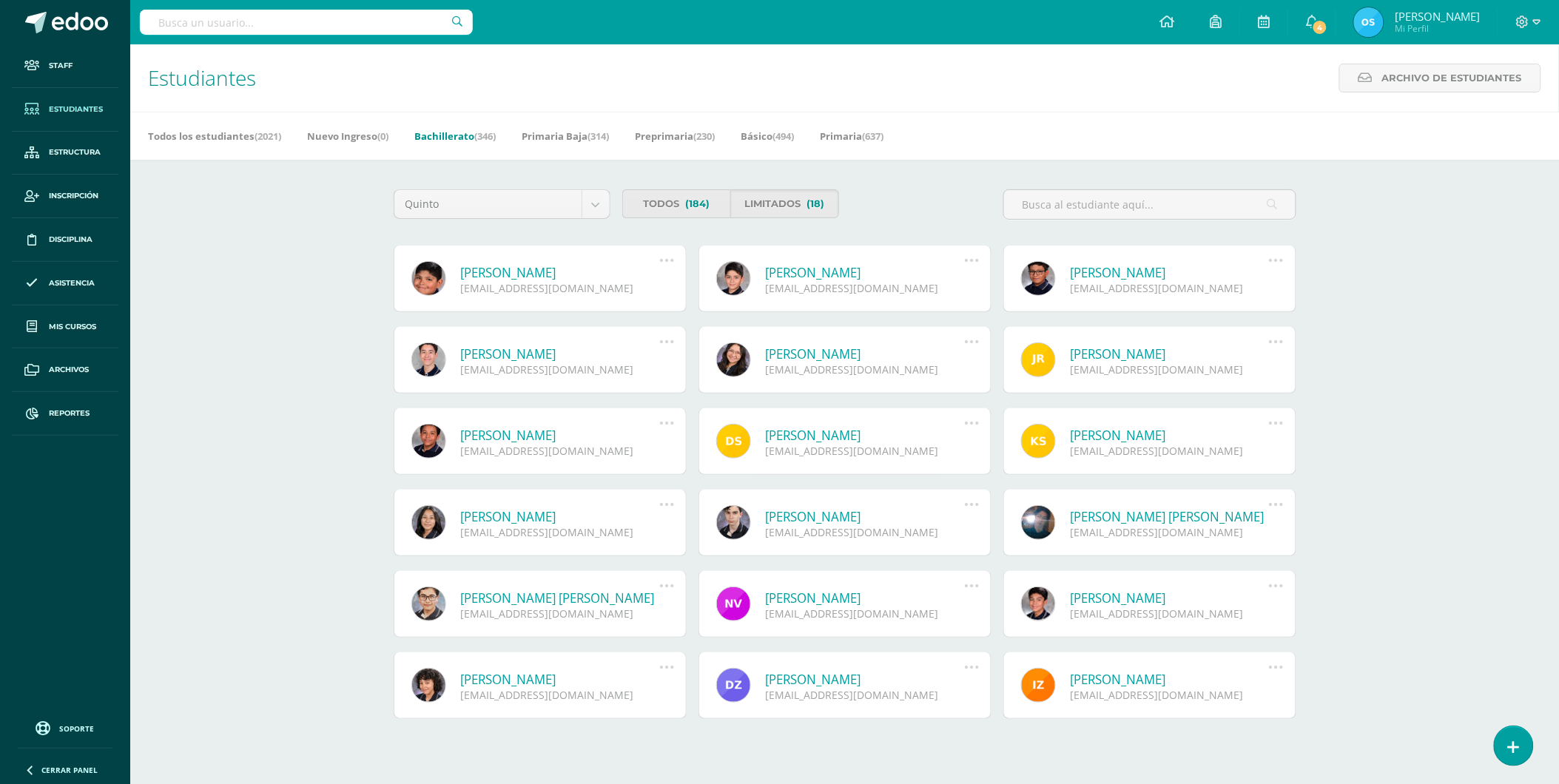
click at [544, 271] on link "Edwin Alejandro Rodríguez Aquino" at bounding box center [560, 273] width 199 height 17
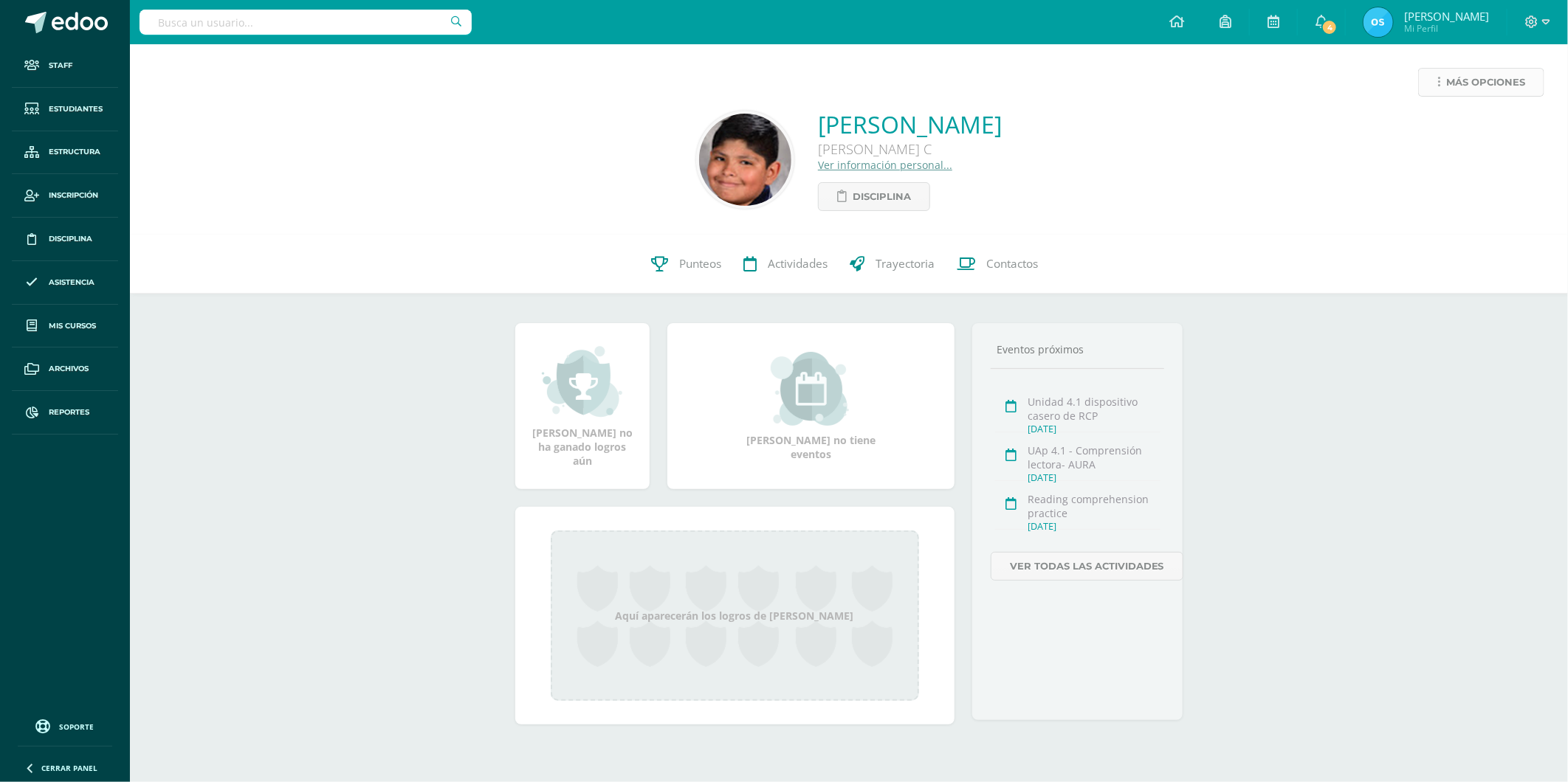
click at [1440, 82] on icon at bounding box center [1438, 82] width 3 height 12
click at [1430, 130] on link "Reestablecer acceso" at bounding box center [1453, 130] width 158 height 23
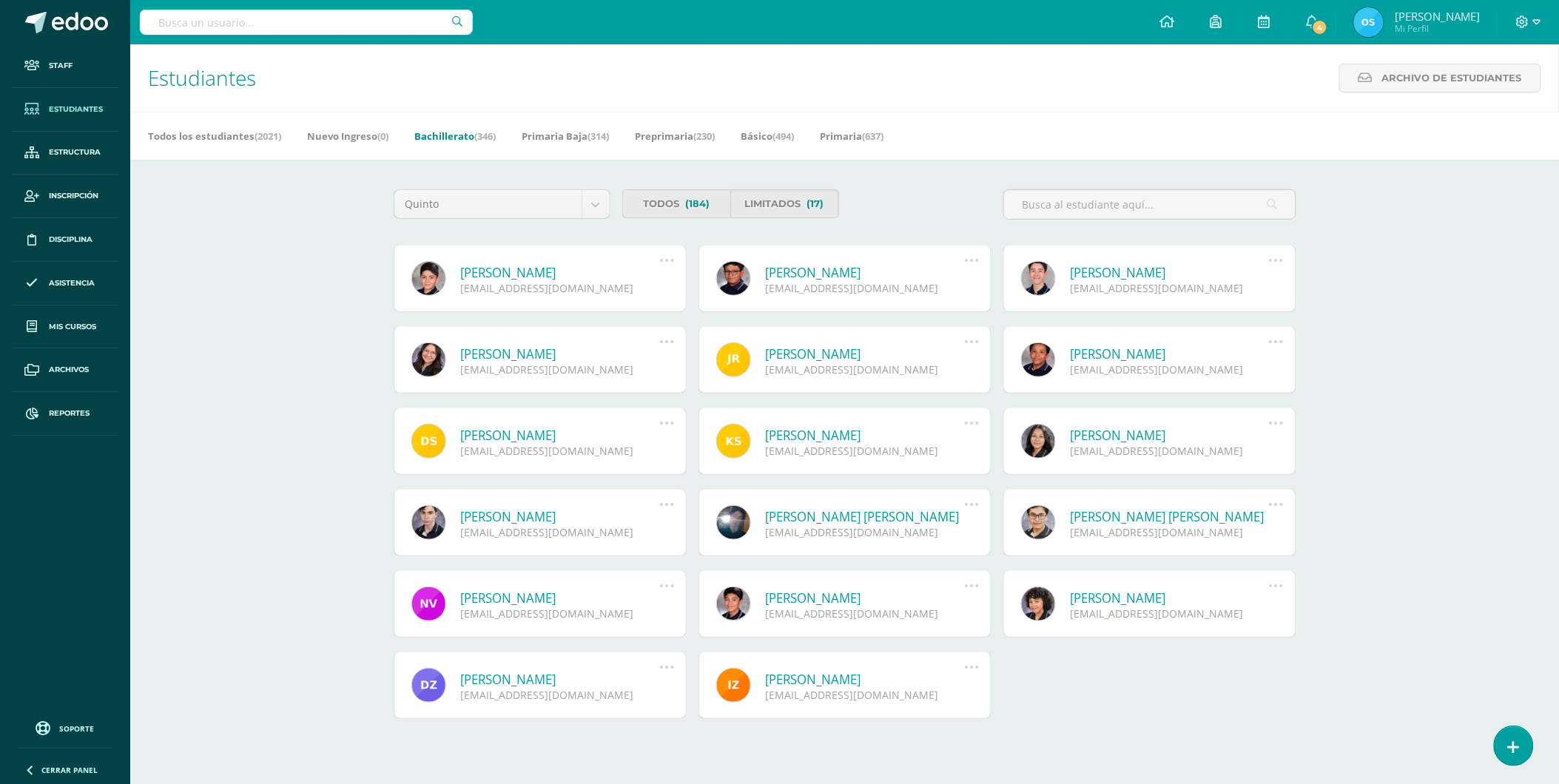
click at [529, 270] on link "[PERSON_NAME]" at bounding box center [560, 273] width 199 height 17
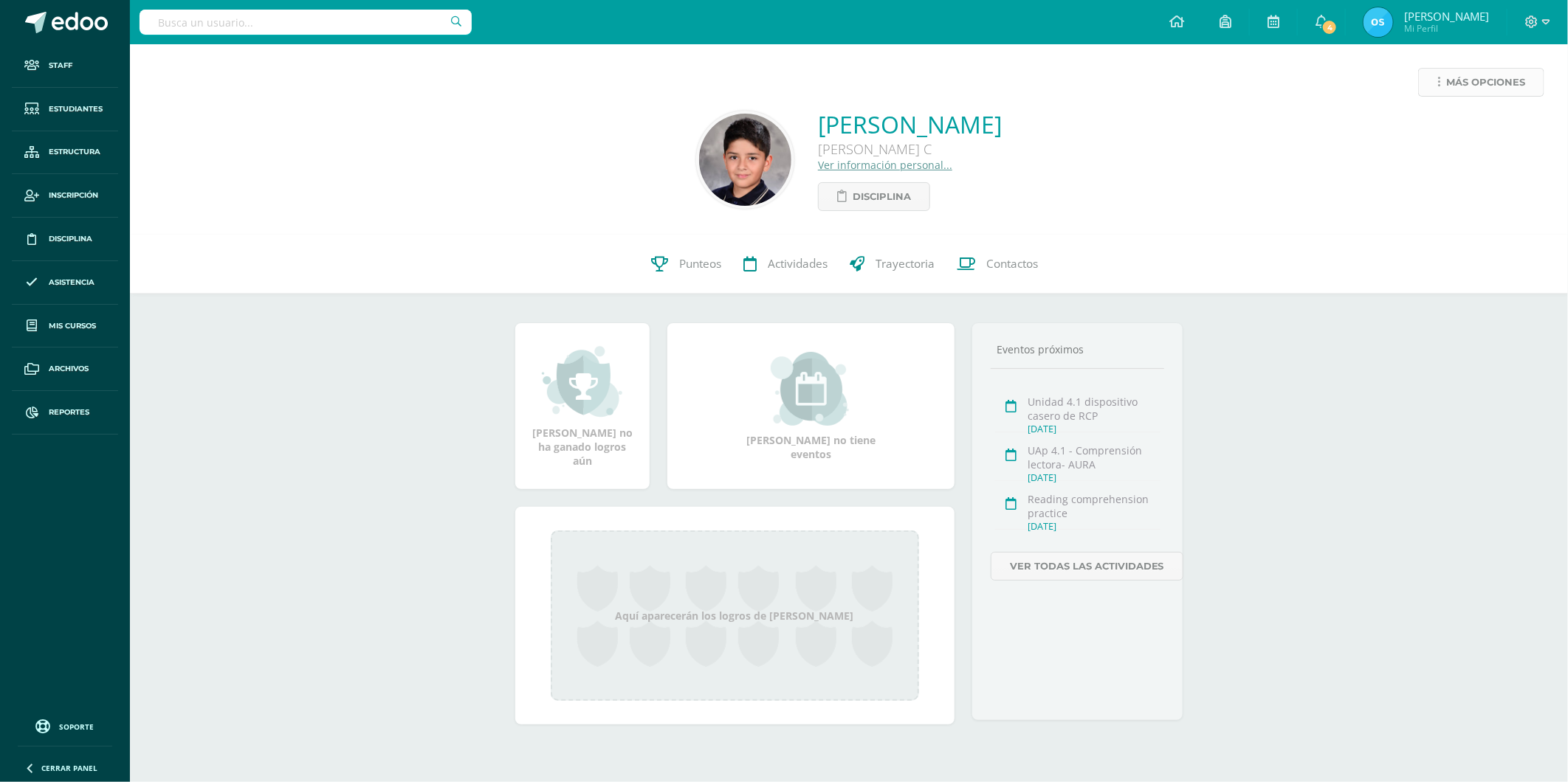
click at [1451, 75] on span "Más opciones" at bounding box center [1486, 82] width 79 height 27
click at [1437, 120] on link "Reestablecer acceso" at bounding box center [1453, 130] width 158 height 23
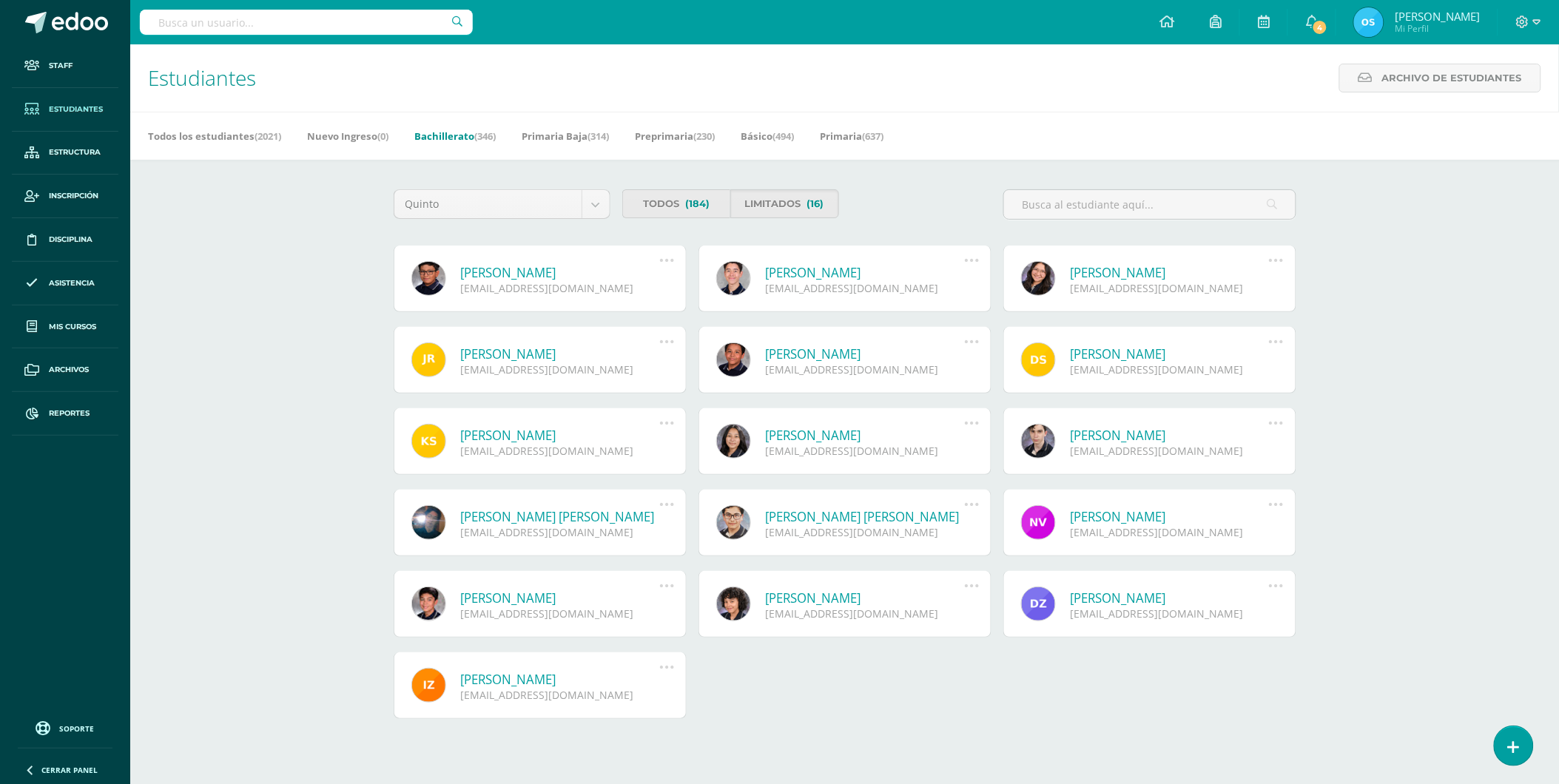
click at [505, 267] on link "Oscar Andres Rosales De León" at bounding box center [560, 273] width 199 height 17
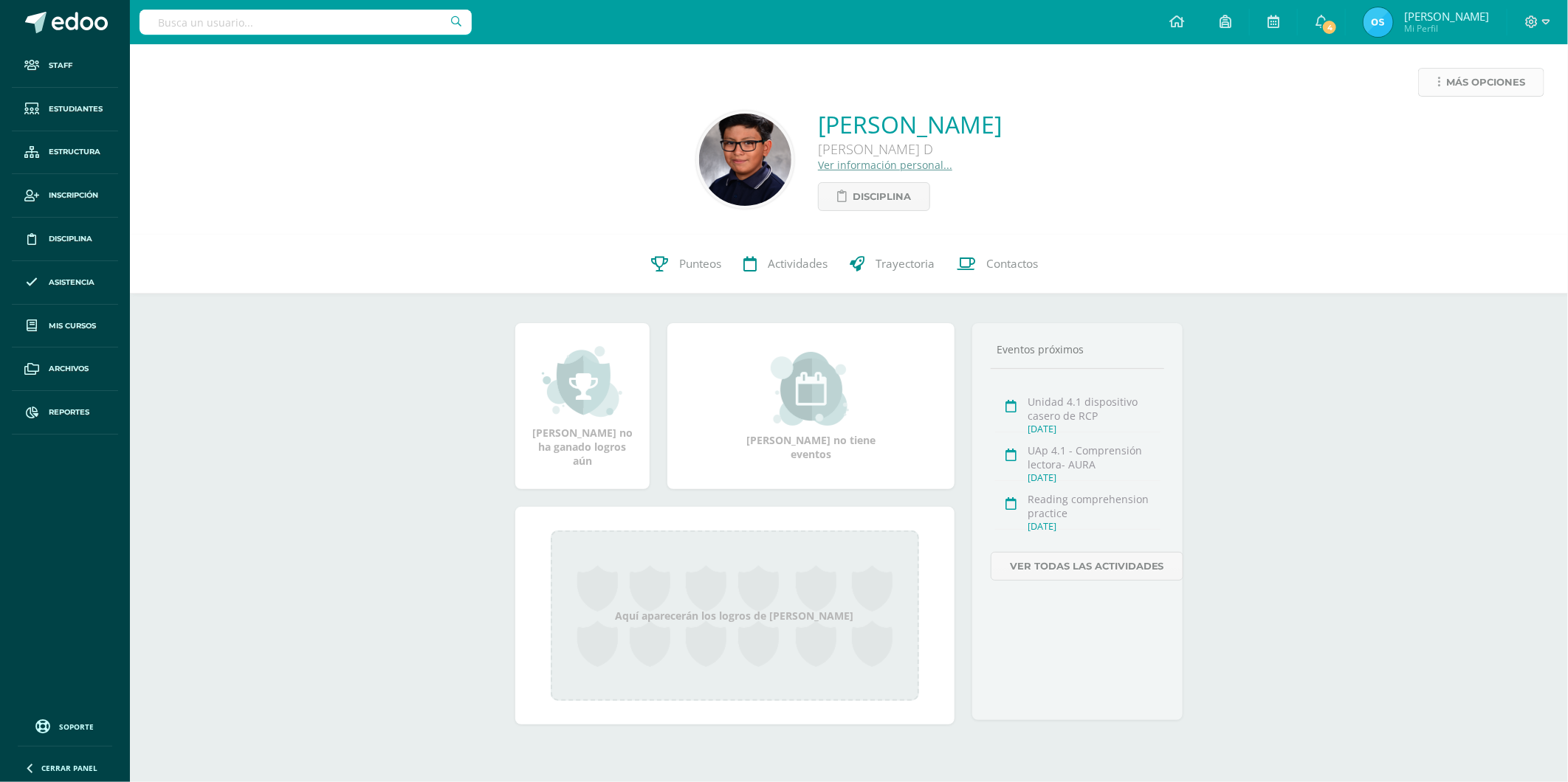
click at [1443, 78] on link "Más opciones" at bounding box center [1481, 82] width 126 height 29
click at [1428, 129] on link "Reestablecer acceso" at bounding box center [1453, 130] width 158 height 23
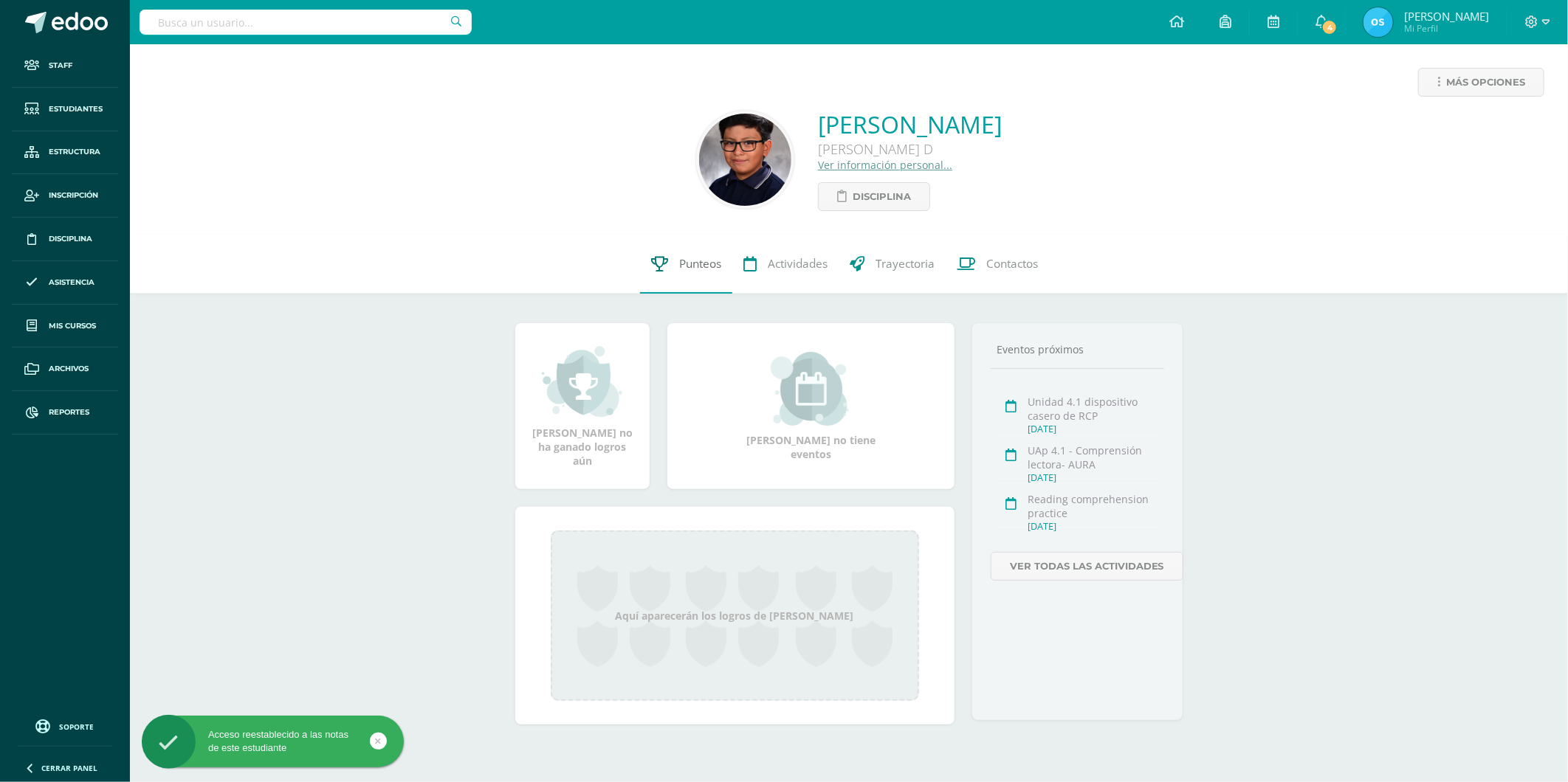
click at [697, 259] on span "Punteos" at bounding box center [700, 264] width 42 height 16
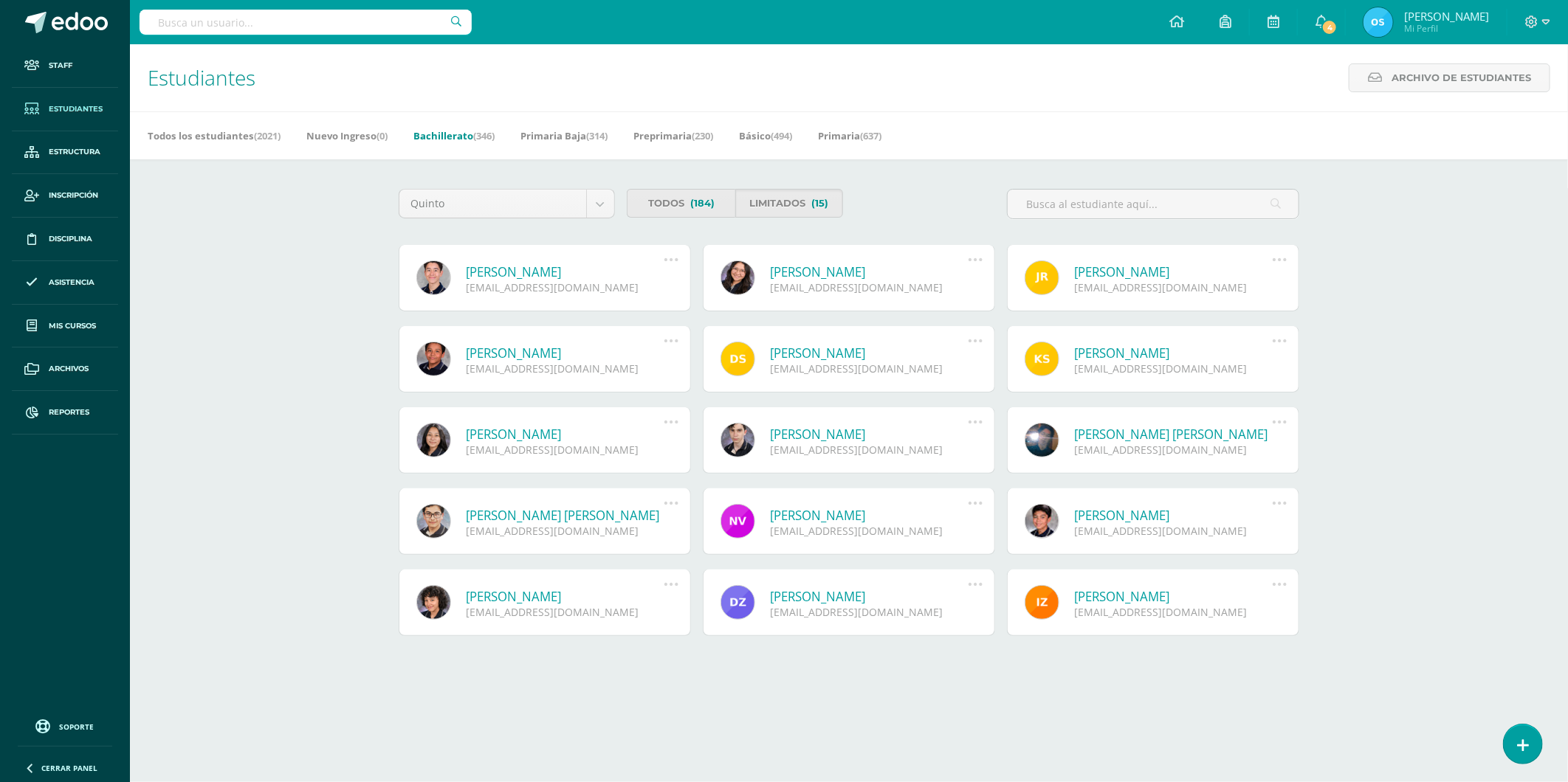
click at [569, 264] on link "Gabriel Fernando Rosales Valdez" at bounding box center [564, 272] width 198 height 17
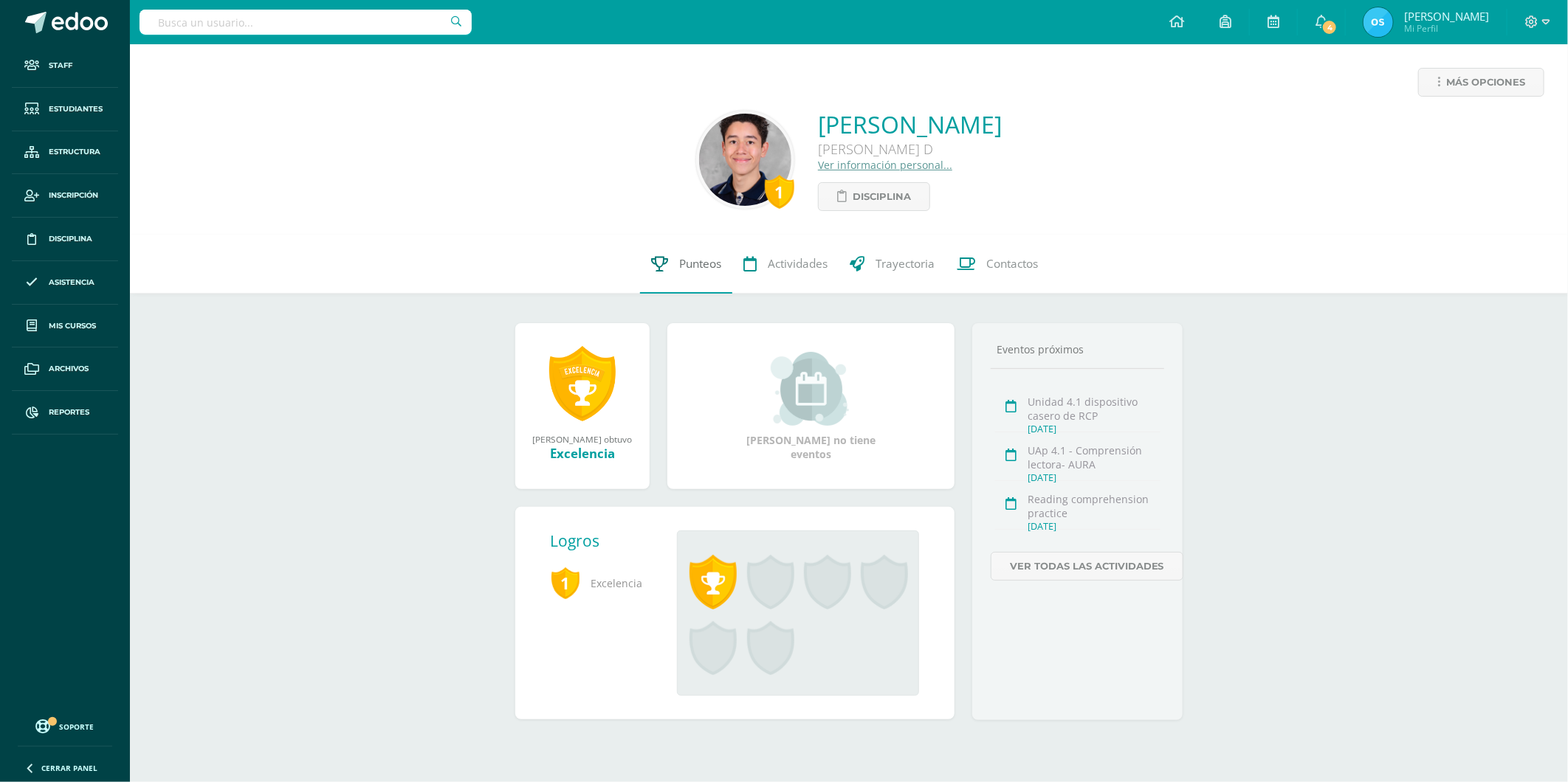
click at [687, 255] on link "Punteos" at bounding box center [686, 264] width 93 height 59
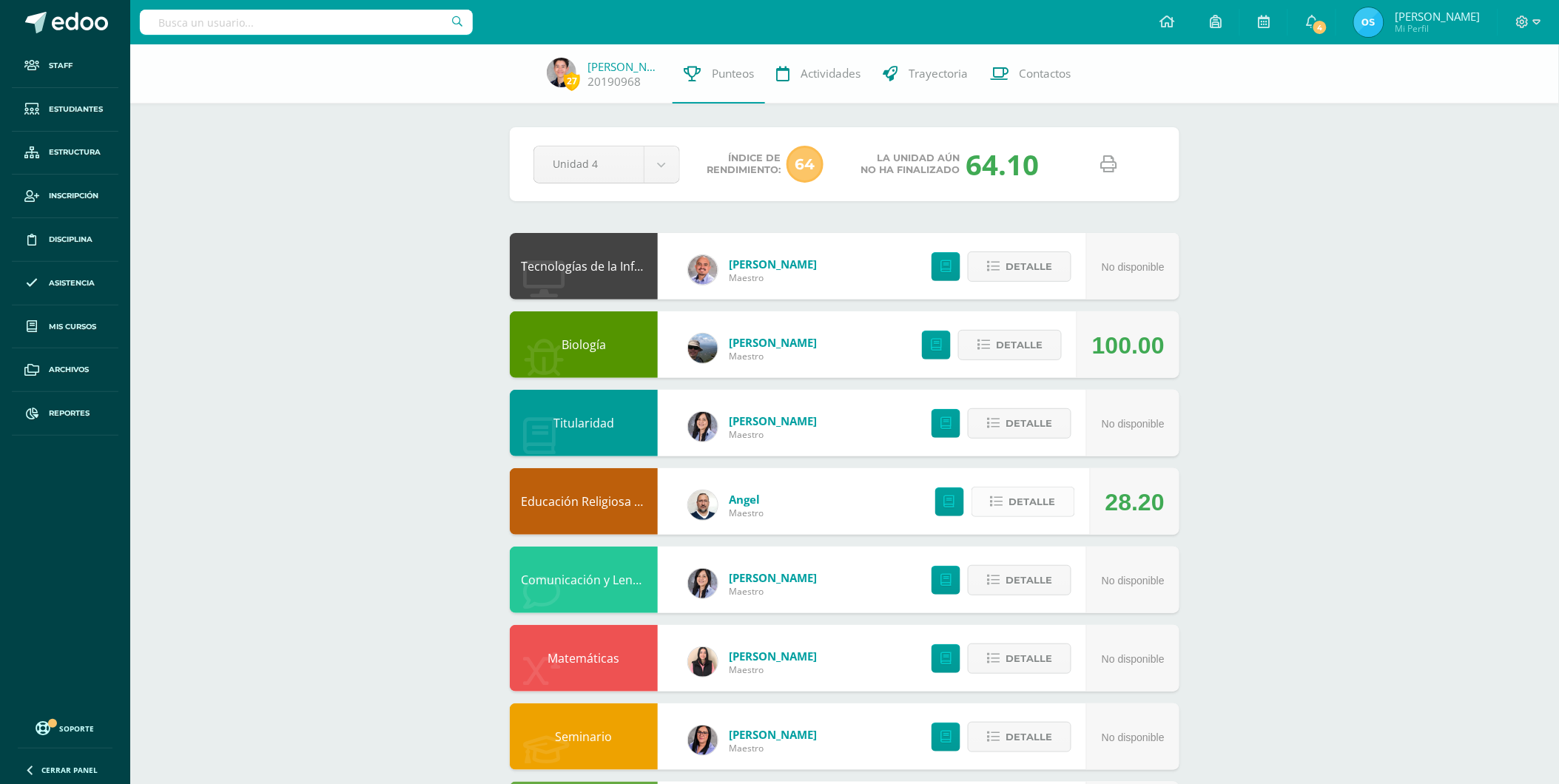
click at [1000, 500] on icon at bounding box center [997, 502] width 12 height 12
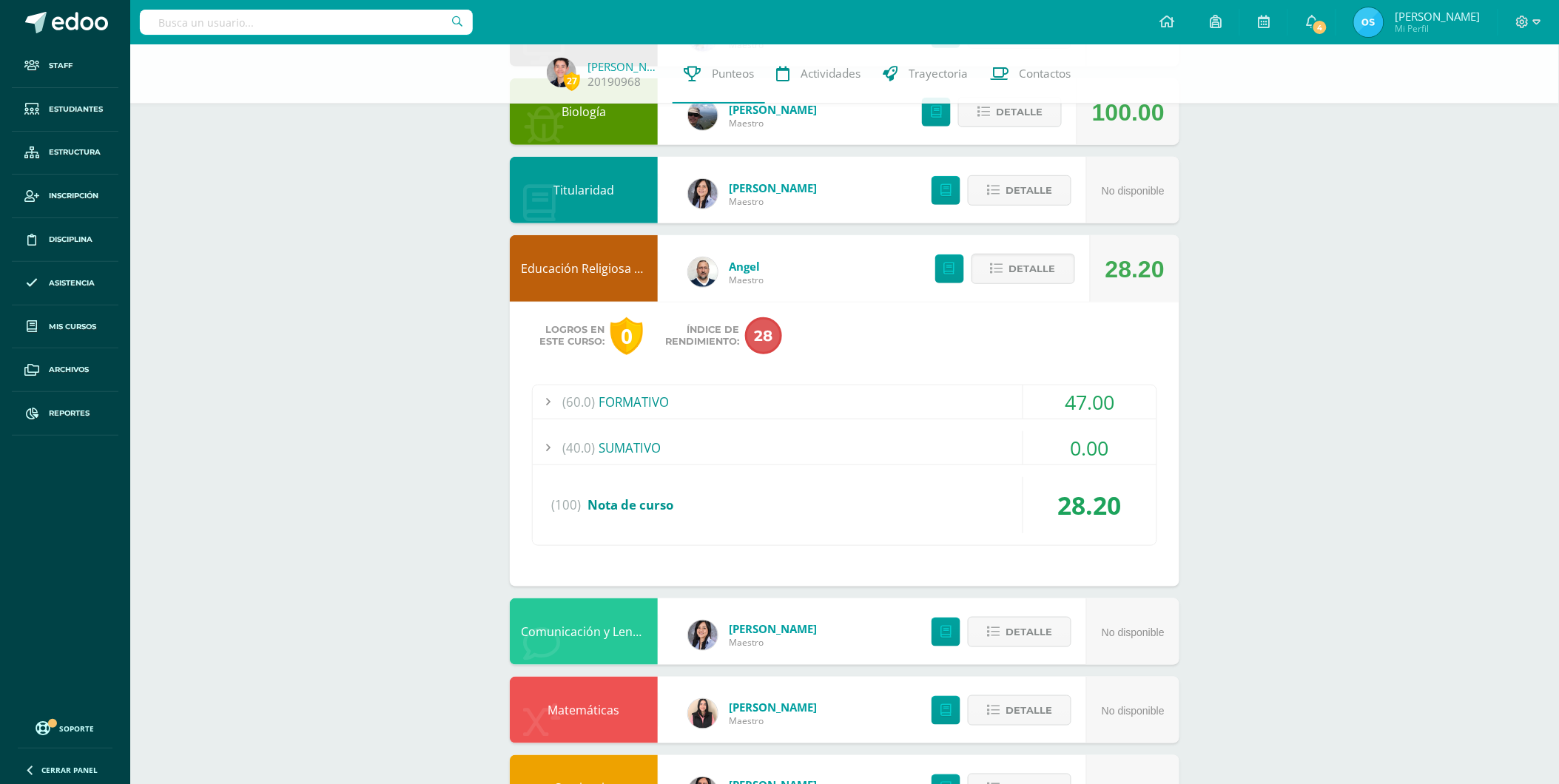
scroll to position [246, 0]
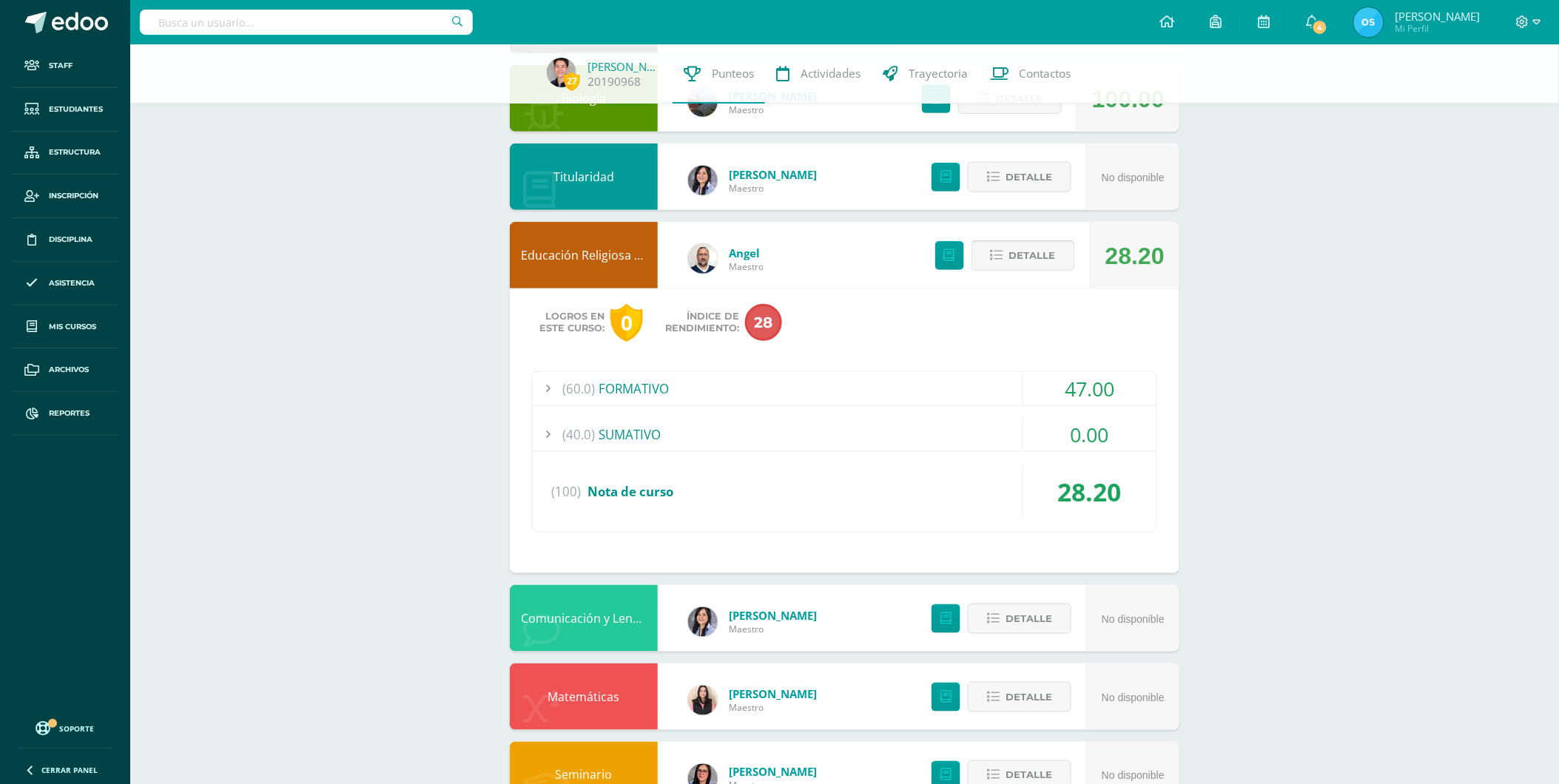
click at [1011, 259] on span "Detalle" at bounding box center [1033, 255] width 47 height 27
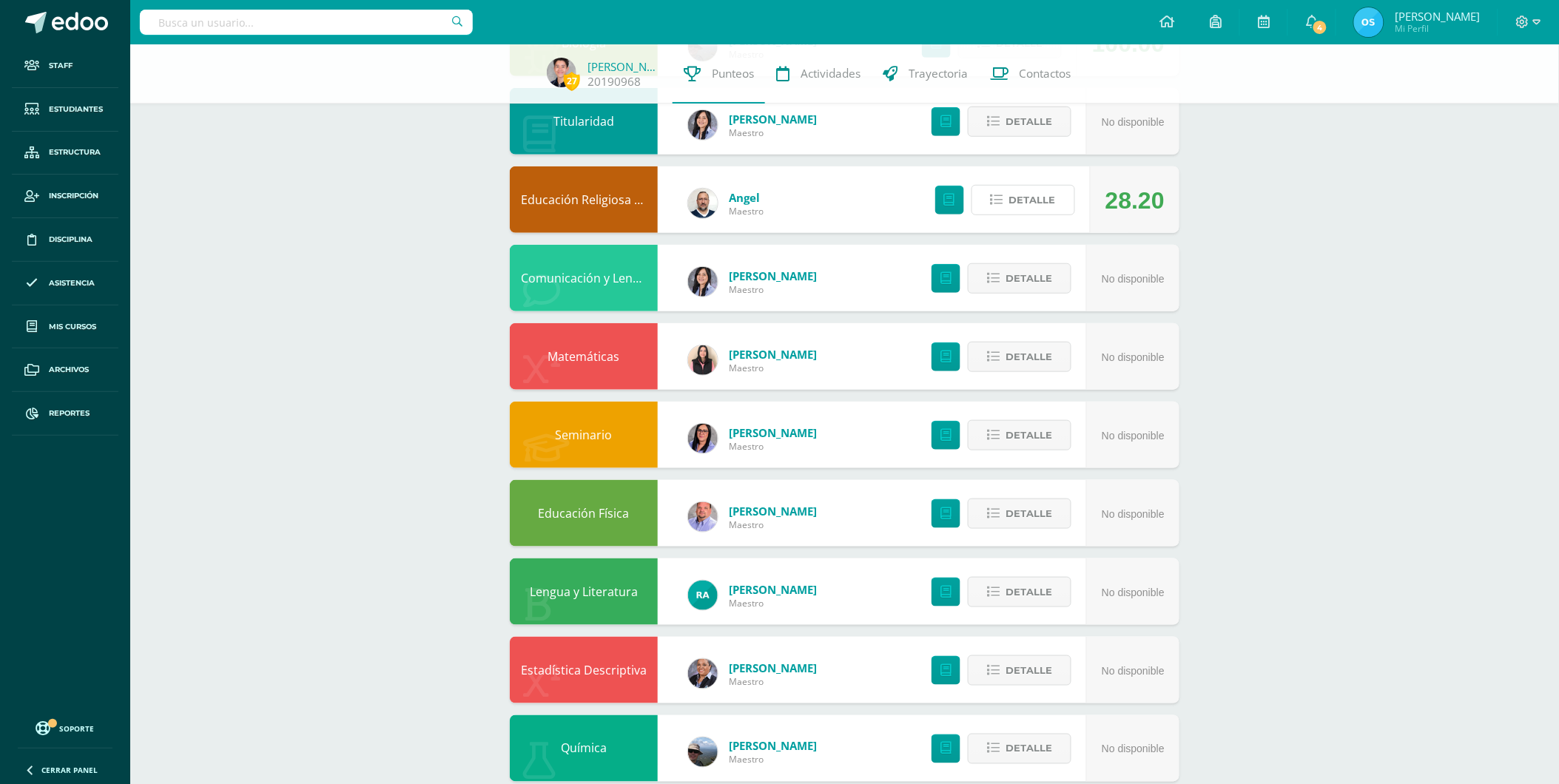
scroll to position [0, 0]
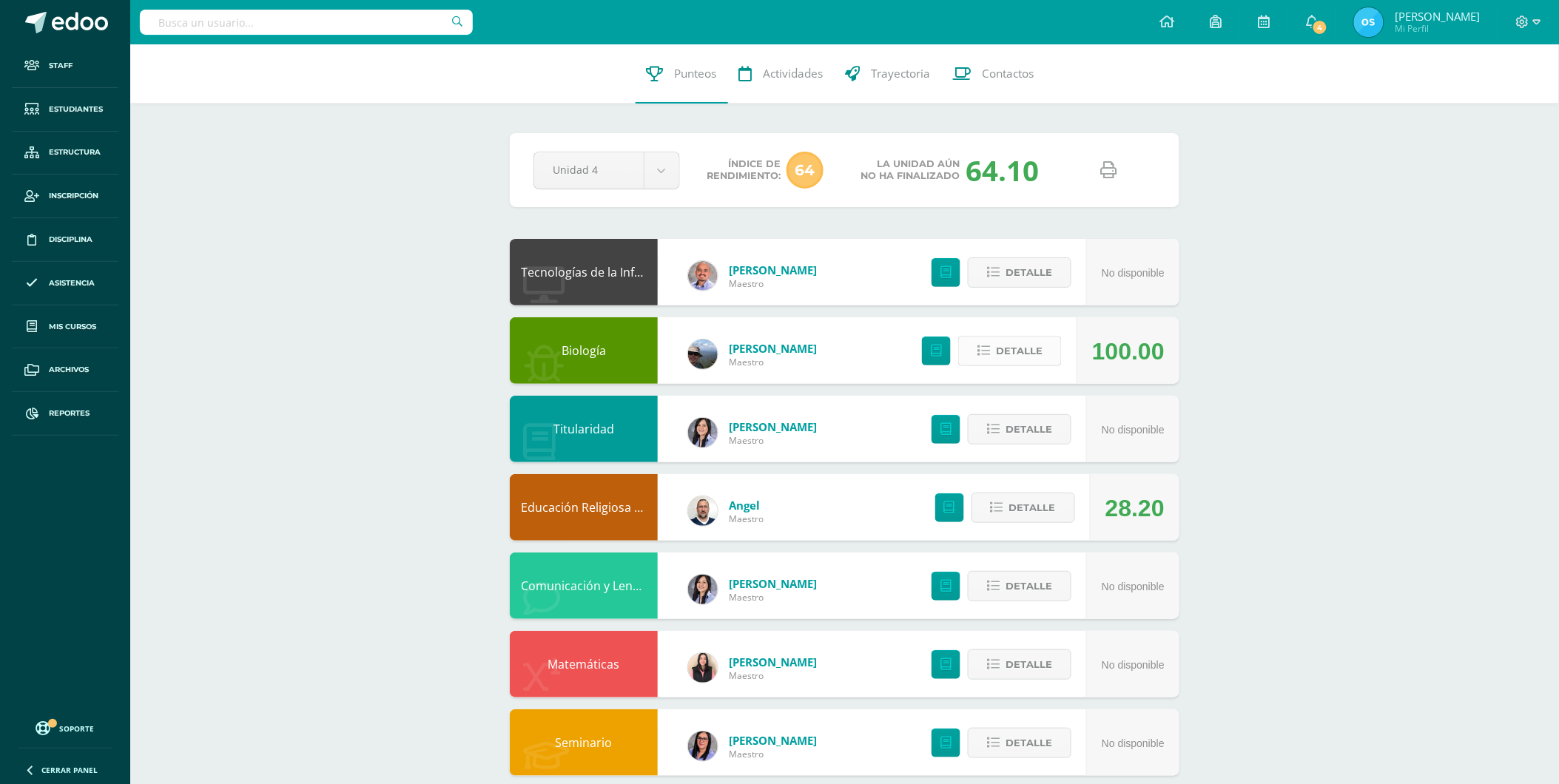
click at [989, 351] on icon at bounding box center [984, 351] width 12 height 12
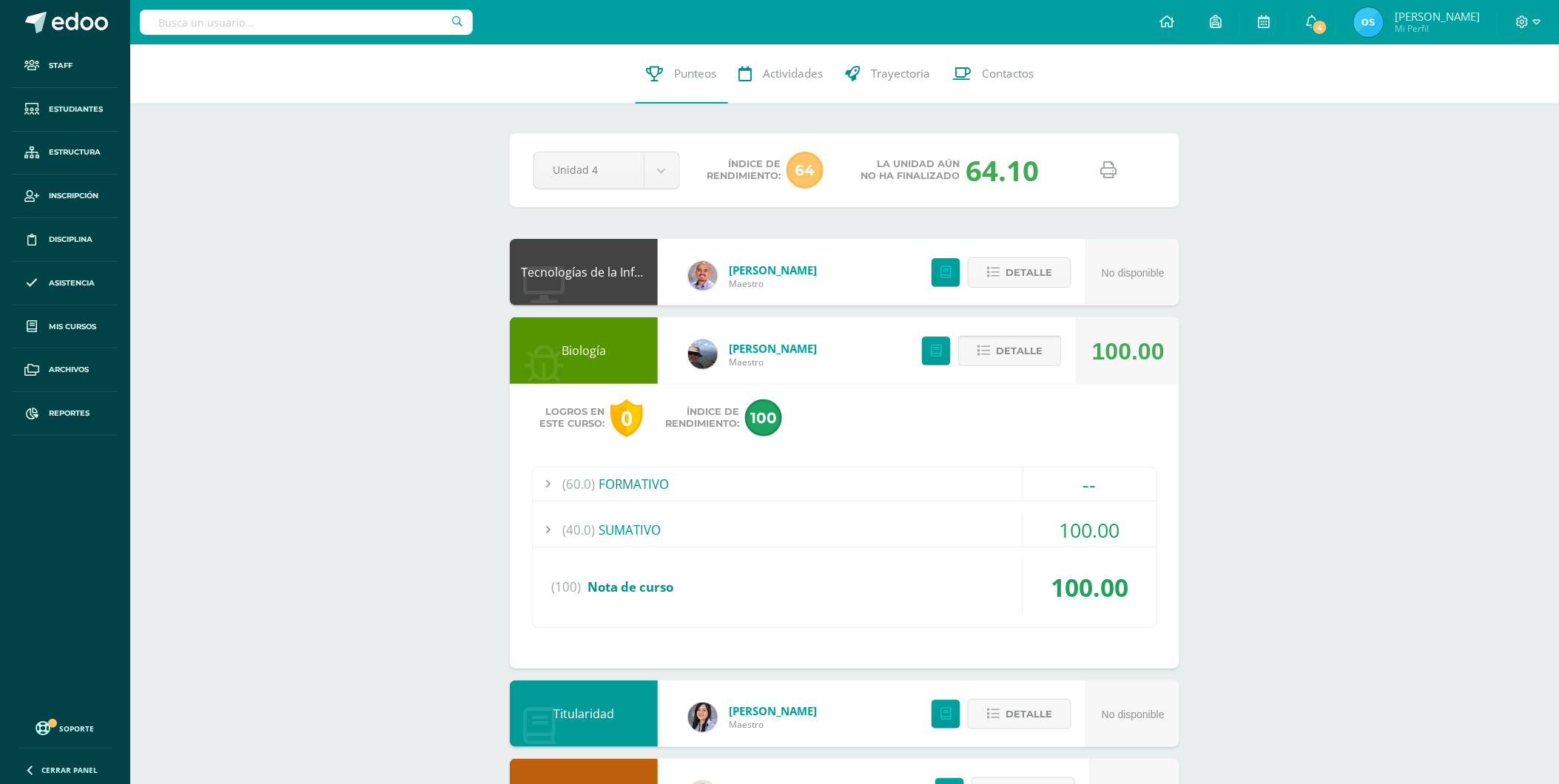
click at [989, 351] on icon at bounding box center [984, 351] width 12 height 12
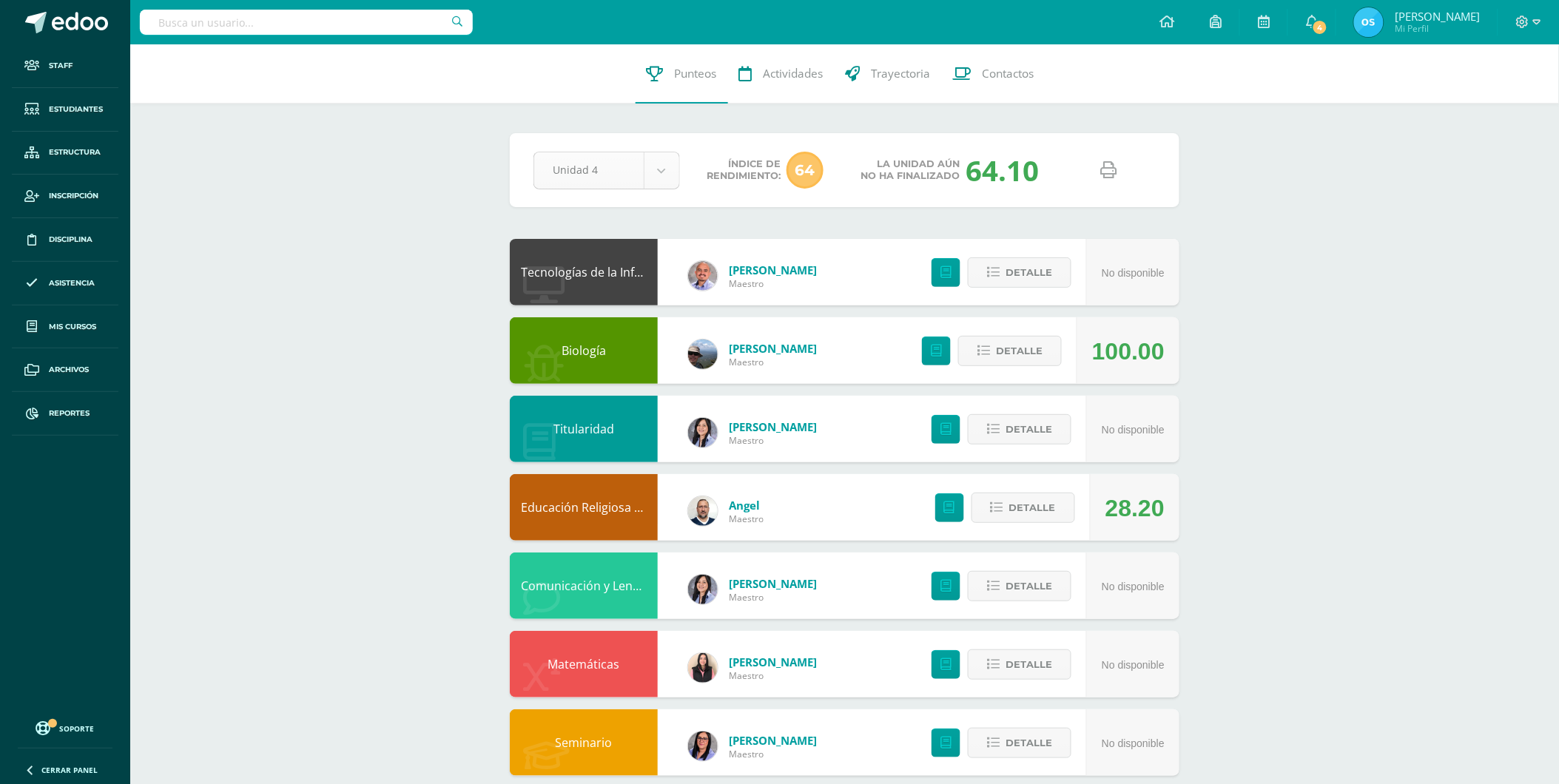
click at [670, 170] on body "Staff Estudiantes Estructura Inscripción Disciplina Asistencia Mis cursos Archi…" at bounding box center [780, 638] width 1559 height 1277
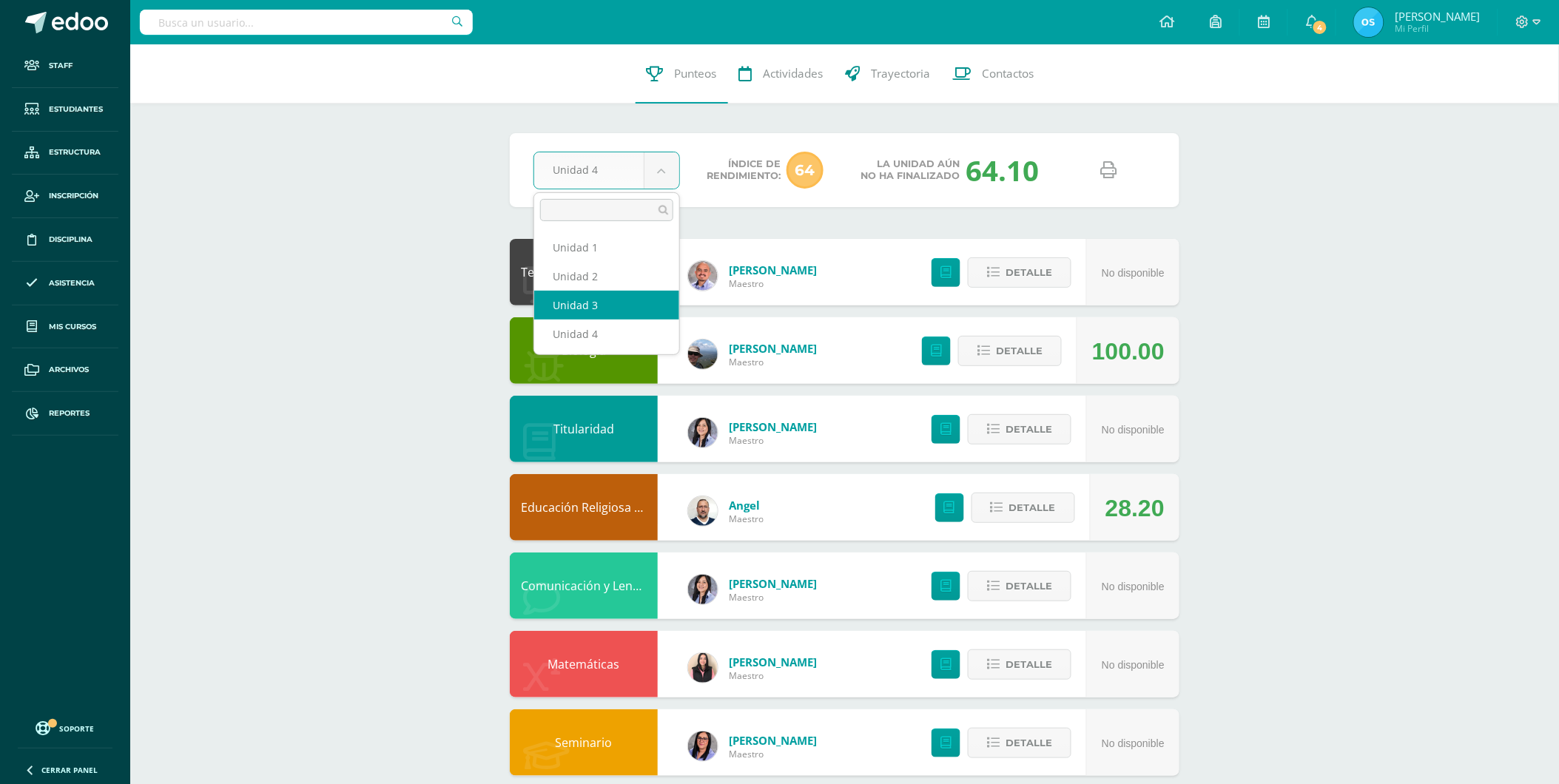
select select "Unidad 3"
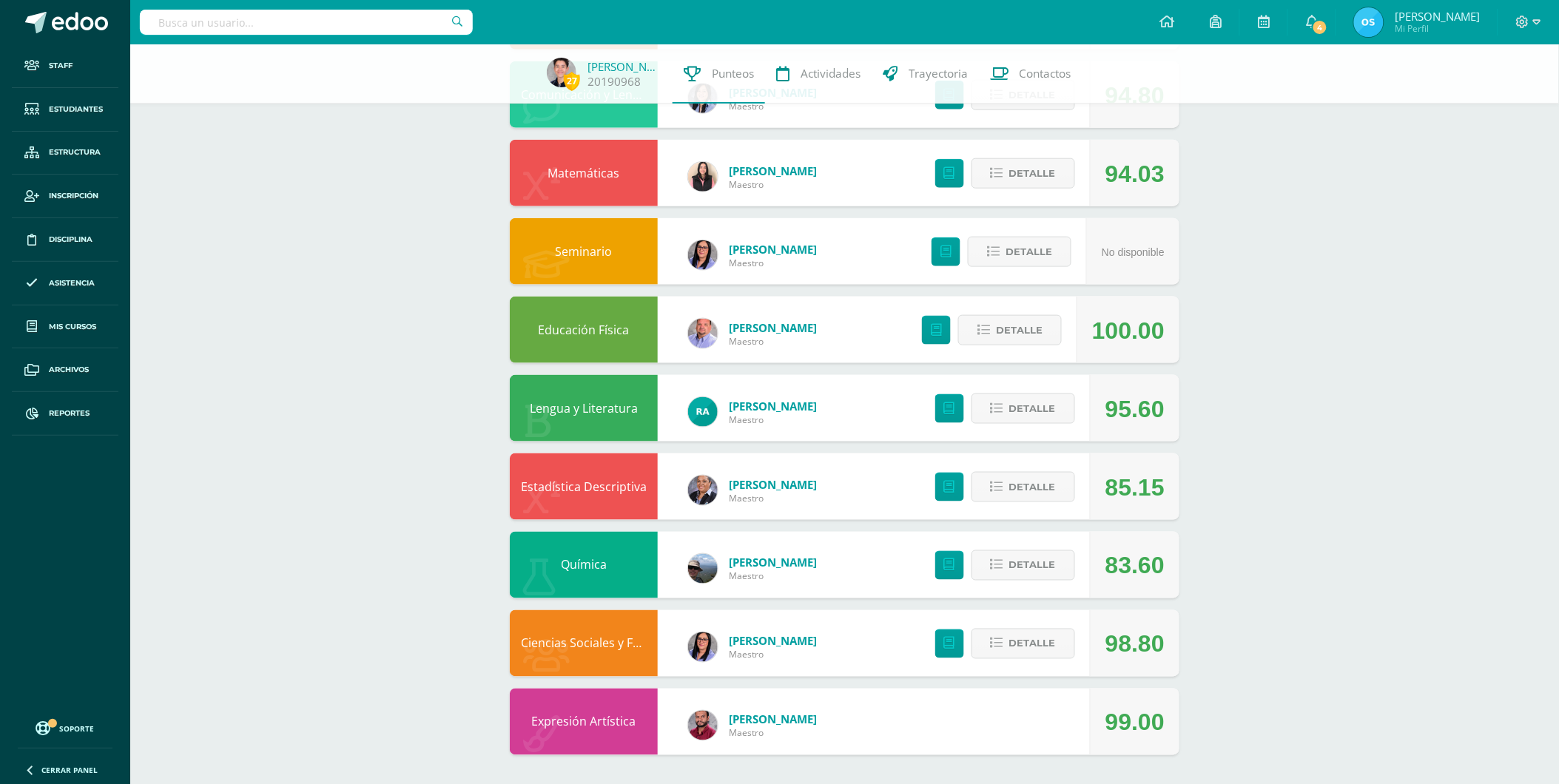
scroll to position [403, 0]
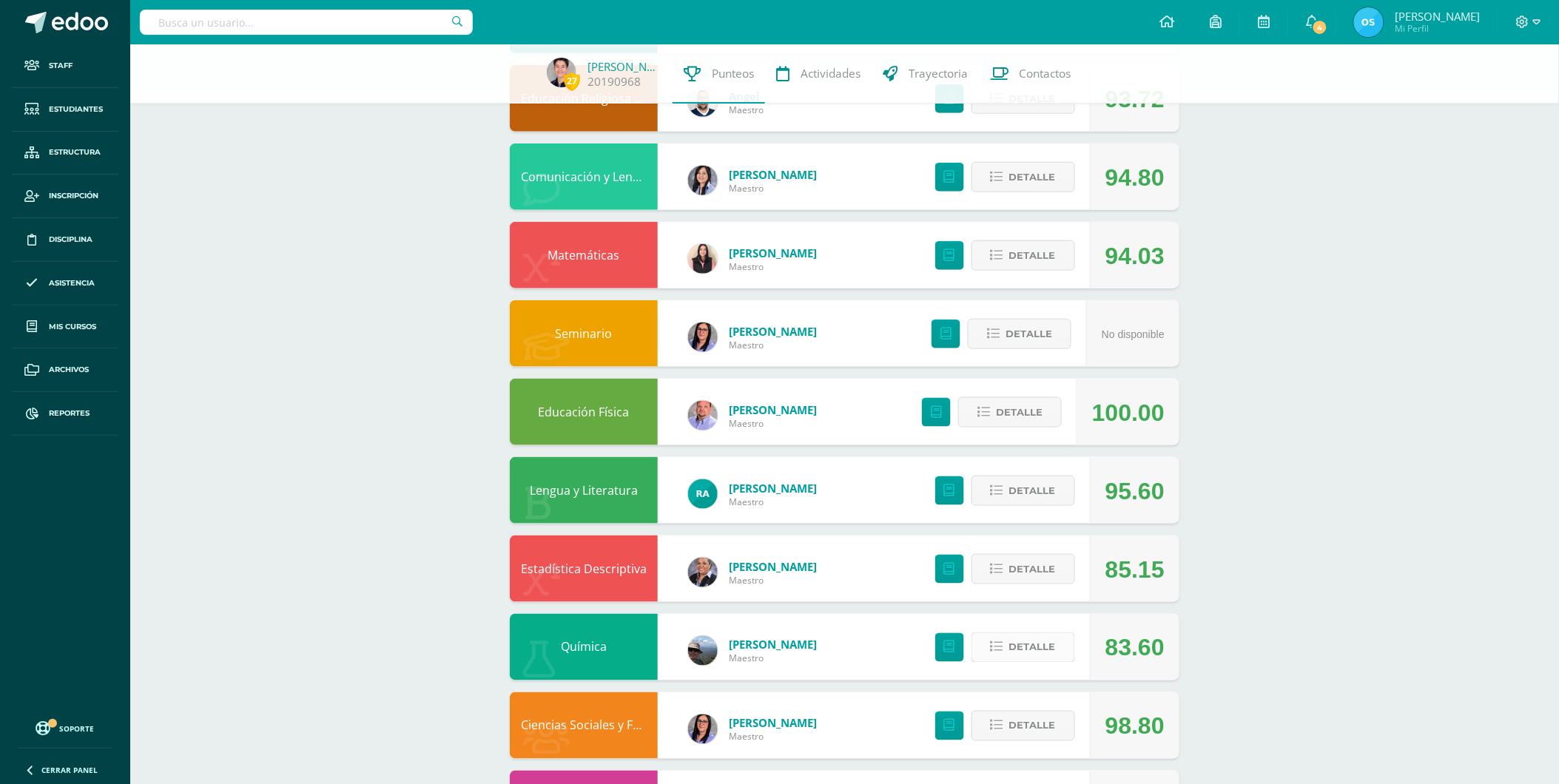
click at [1016, 641] on span "Detalle" at bounding box center [1033, 648] width 47 height 27
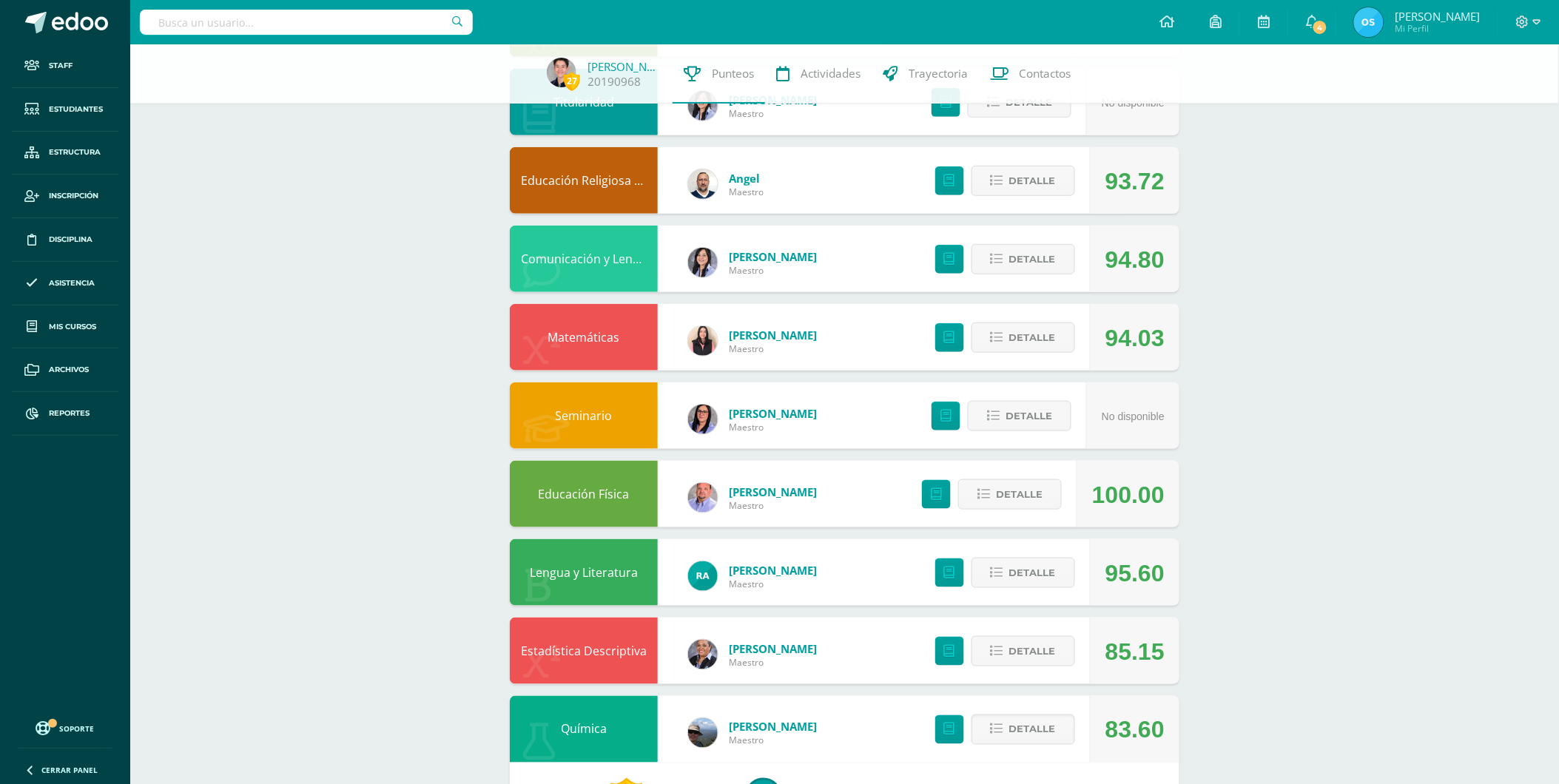
scroll to position [0, 0]
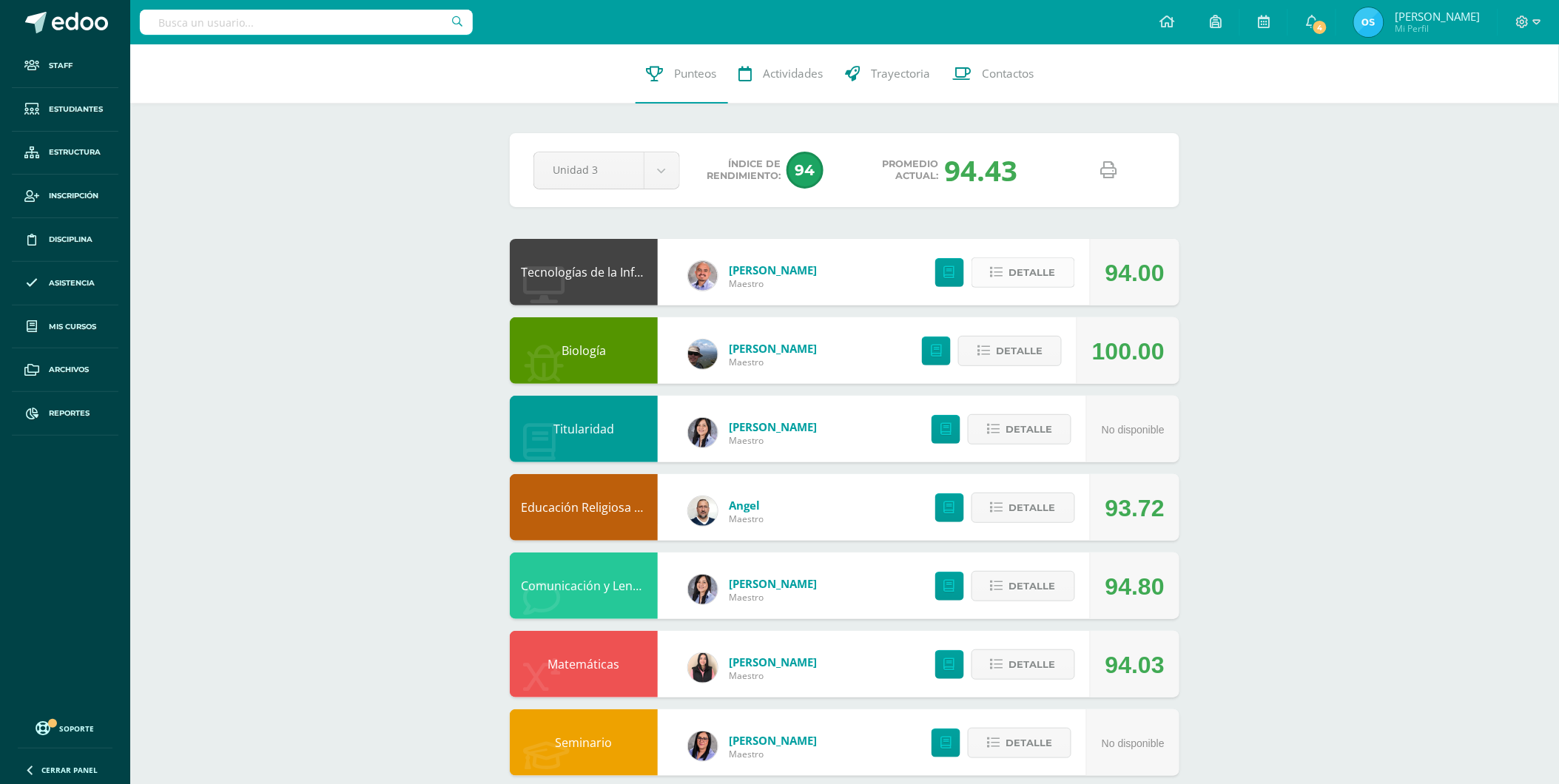
click at [1055, 271] on span "Detalle" at bounding box center [1033, 272] width 47 height 27
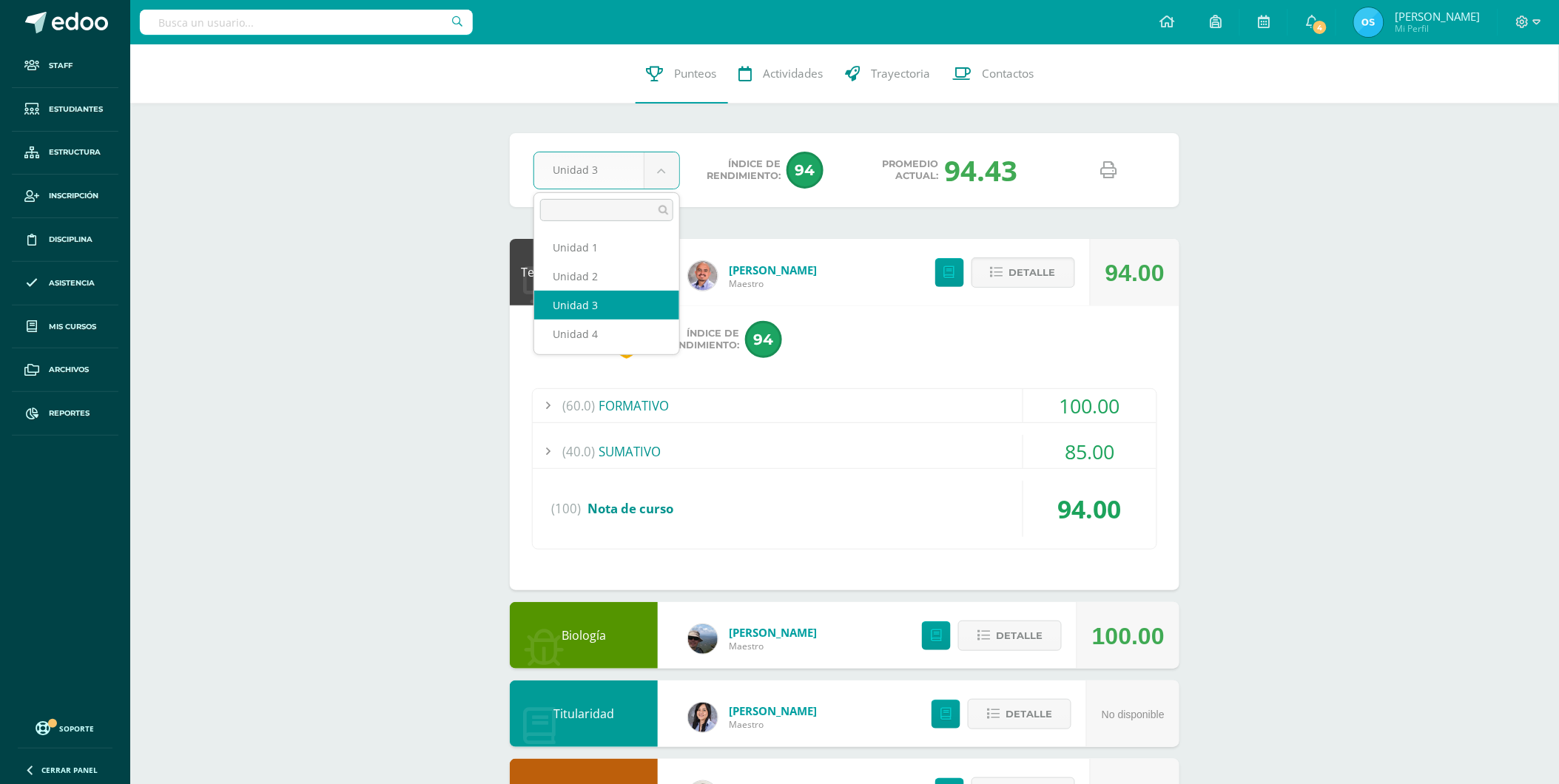
select select "Unidad 4"
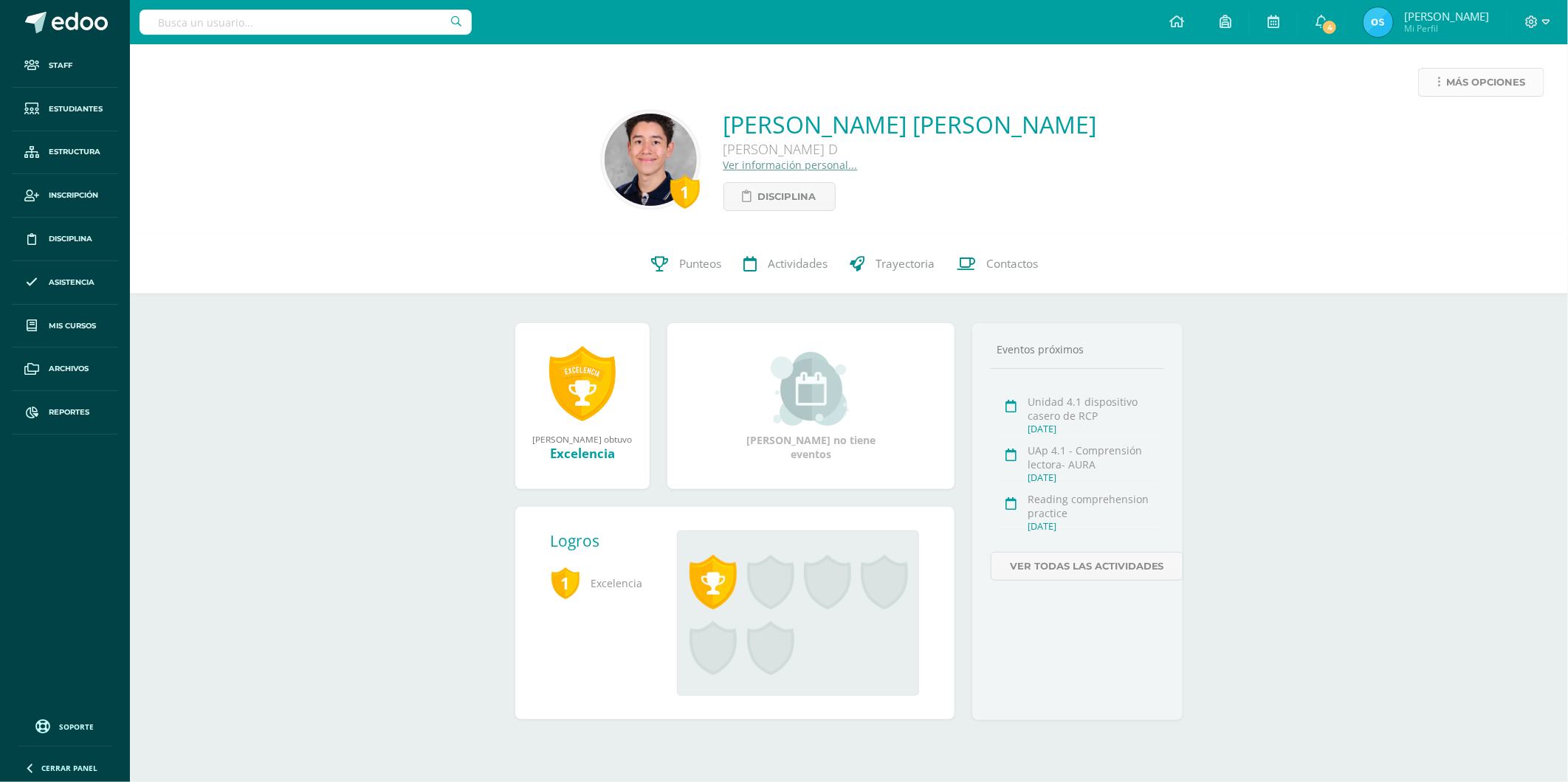
click at [1468, 77] on span "Más opciones" at bounding box center [1486, 82] width 79 height 27
click at [1458, 133] on link "Reestablecer acceso" at bounding box center [1453, 130] width 158 height 23
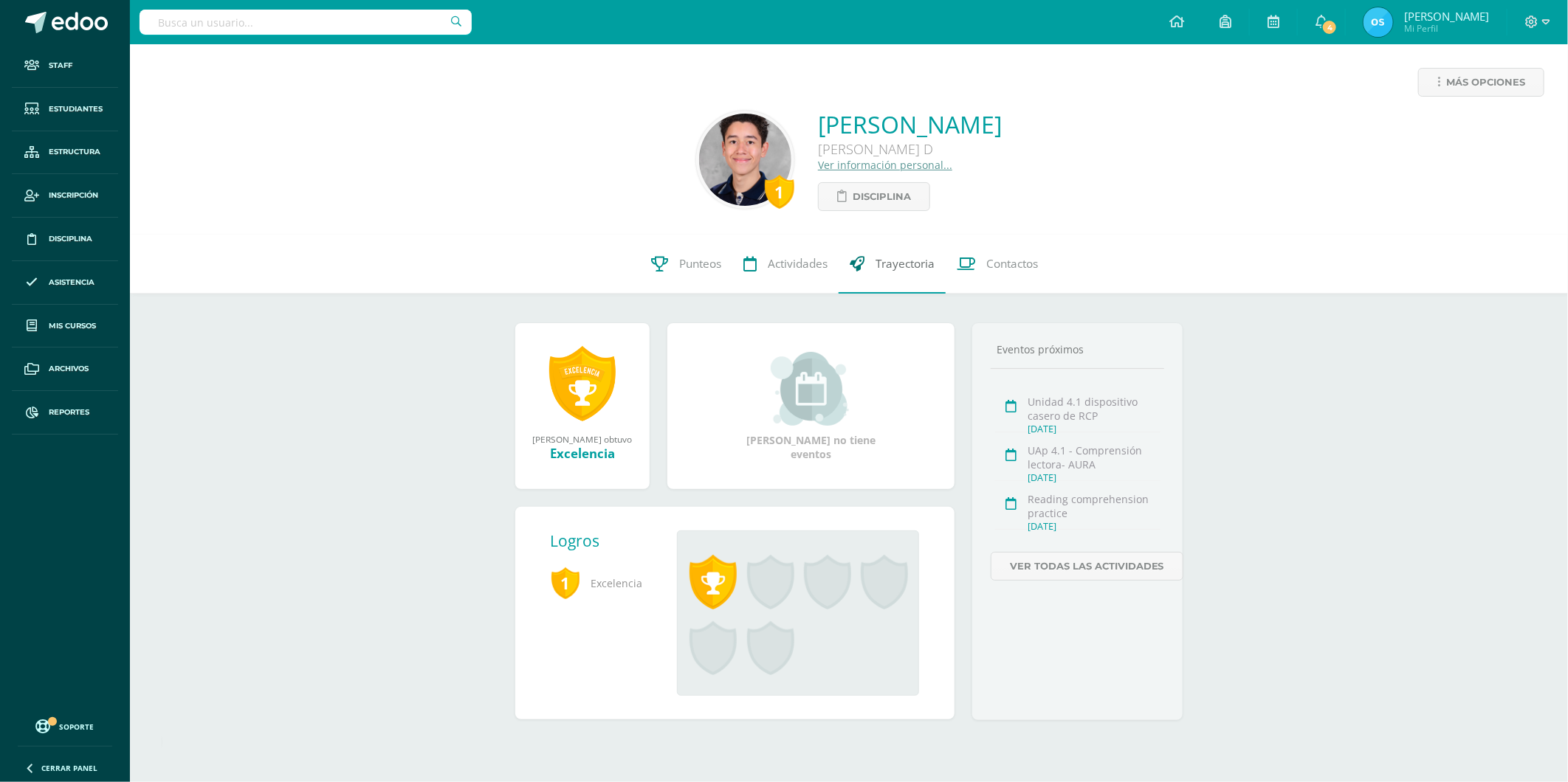
click at [910, 260] on span "Trayectoria" at bounding box center [905, 264] width 59 height 16
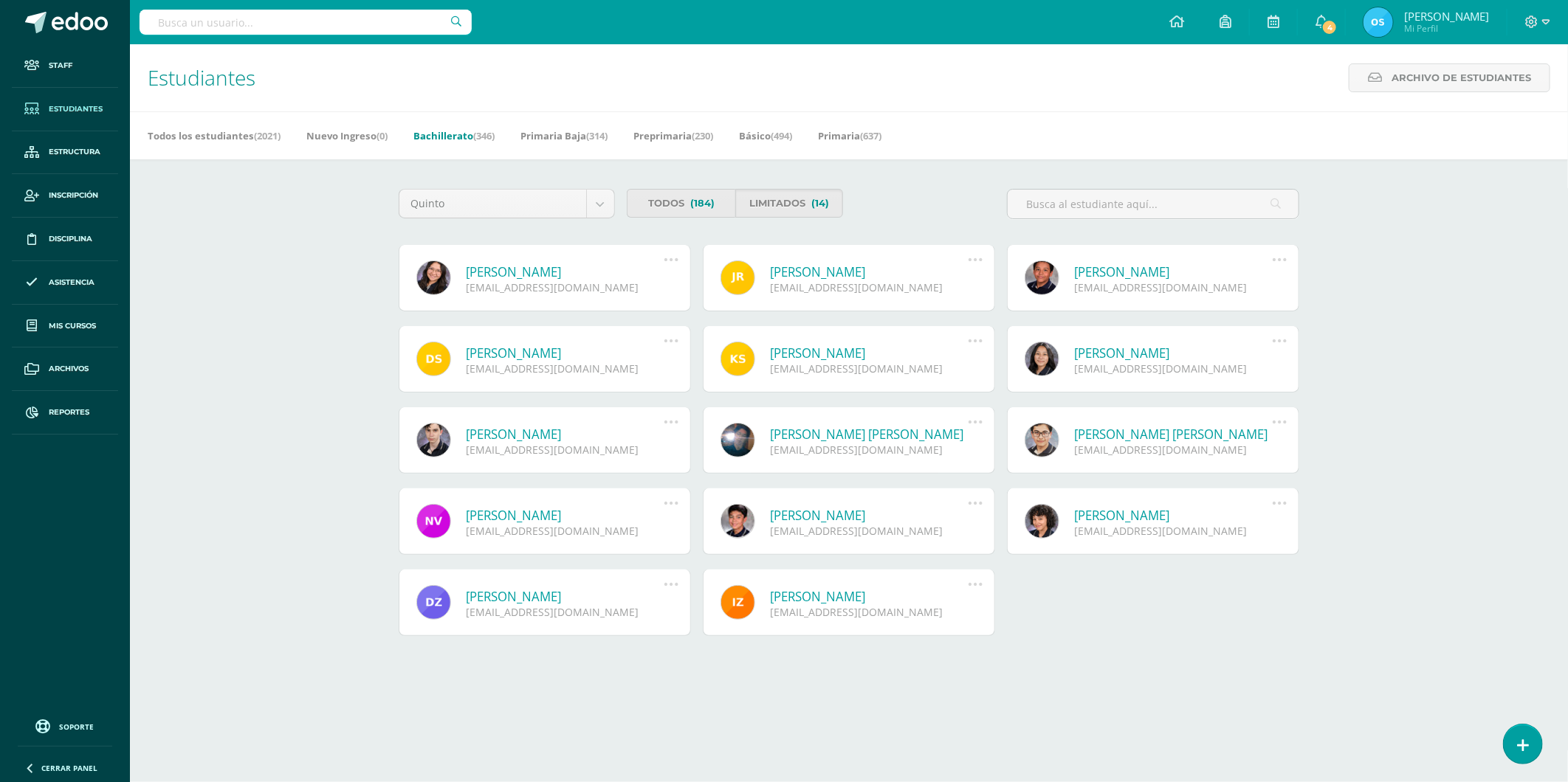
click at [588, 270] on link "Fátima Alejandra Rubio Mendía" at bounding box center [564, 272] width 198 height 17
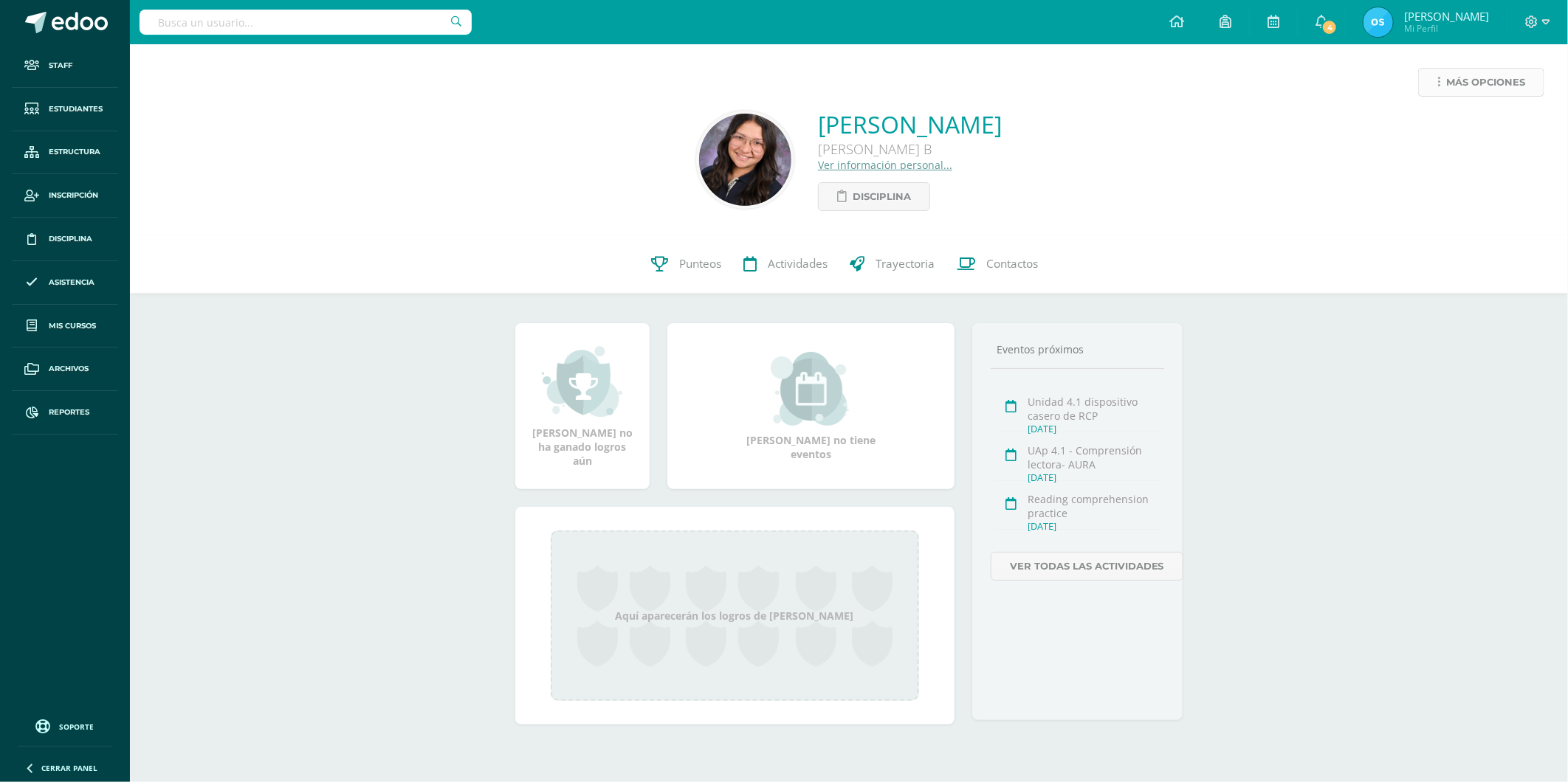
click at [1470, 86] on span "Más opciones" at bounding box center [1486, 82] width 79 height 27
click at [1459, 127] on link "Reestablecer acceso" at bounding box center [1453, 130] width 158 height 23
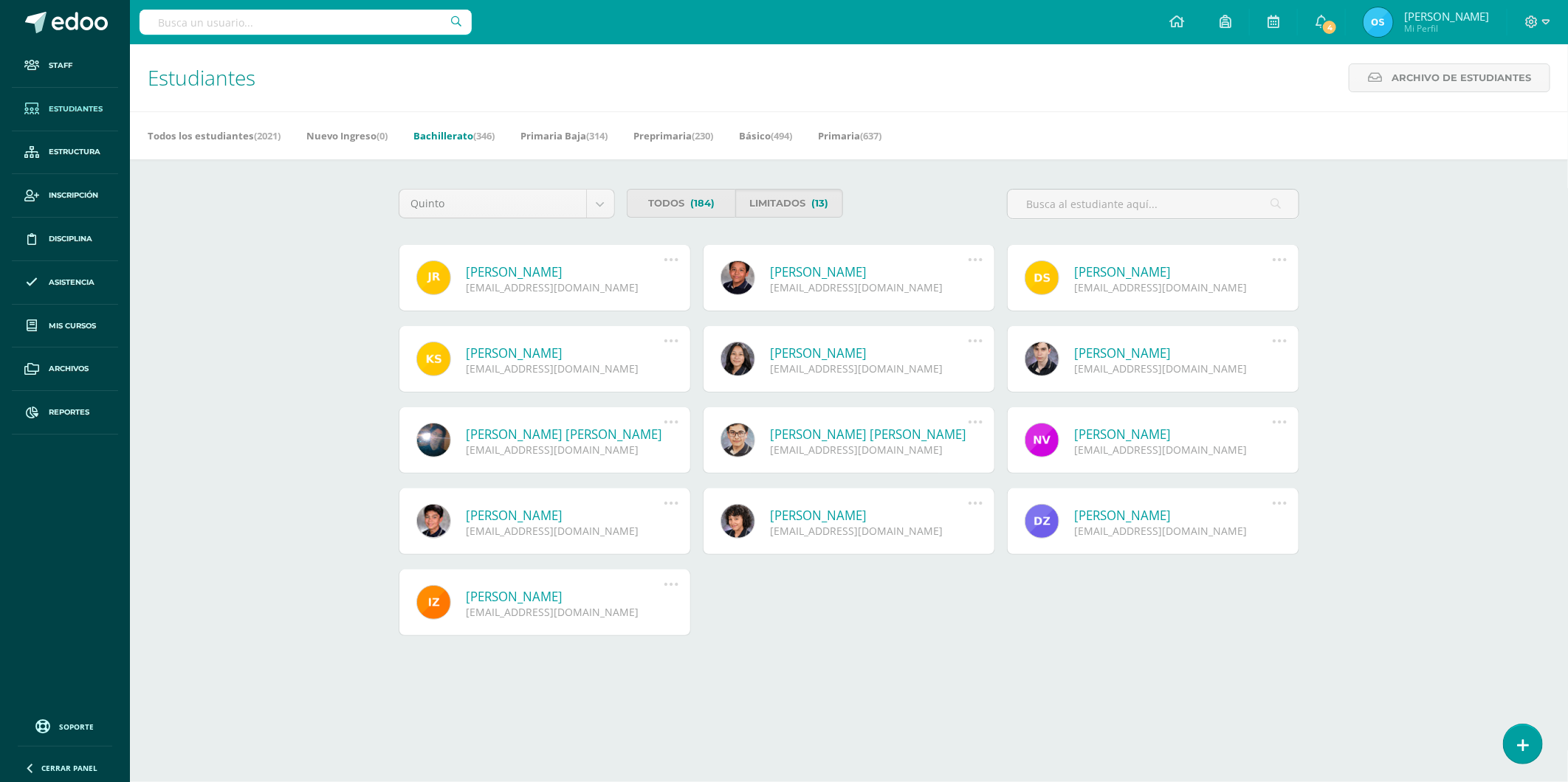
click at [547, 268] on link "José Armando Ruiz Cabrera" at bounding box center [564, 272] width 198 height 17
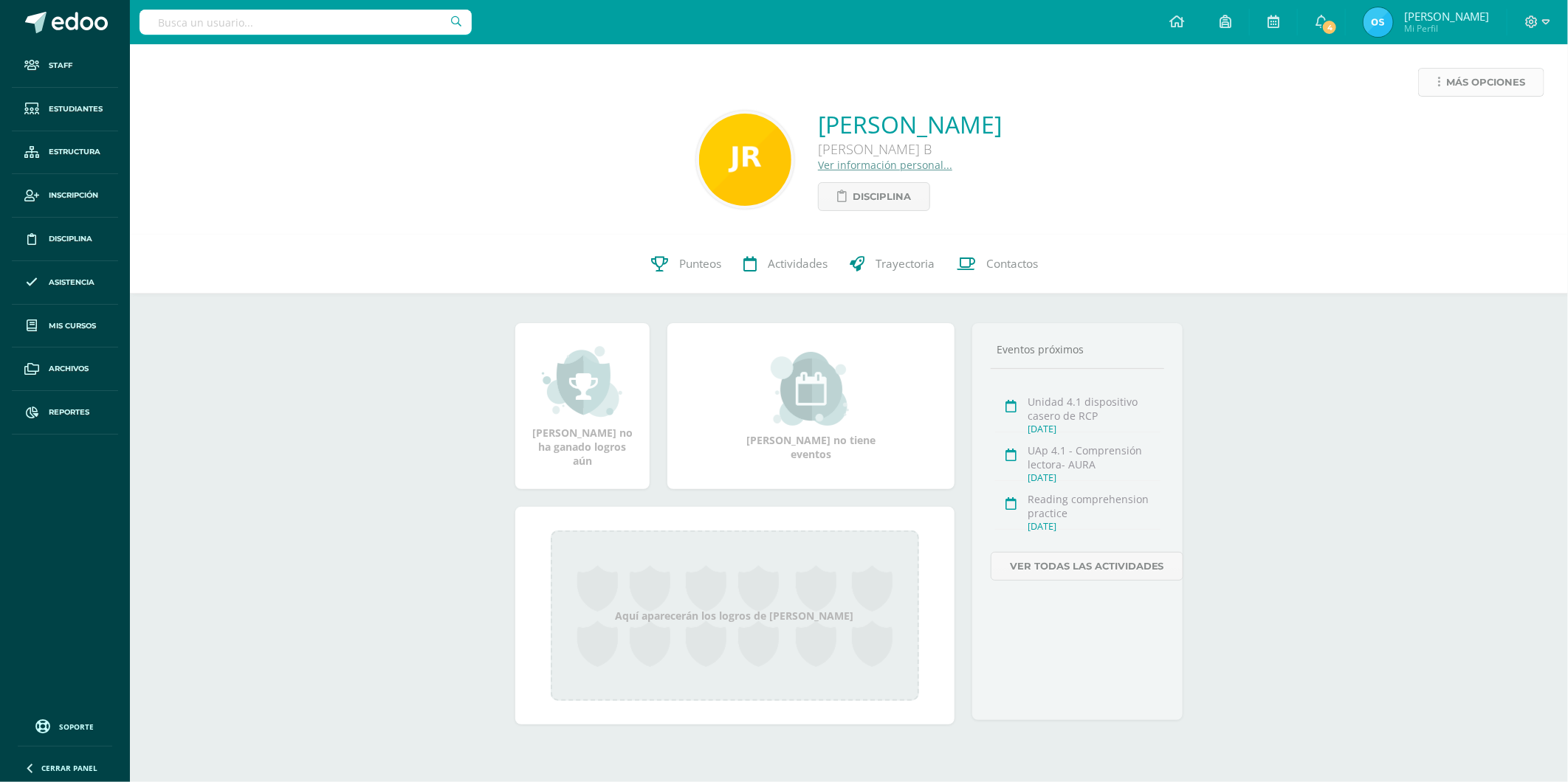
click at [1426, 68] on link "Más opciones" at bounding box center [1481, 82] width 126 height 29
click at [1436, 127] on link "Reestablecer acceso" at bounding box center [1453, 130] width 158 height 23
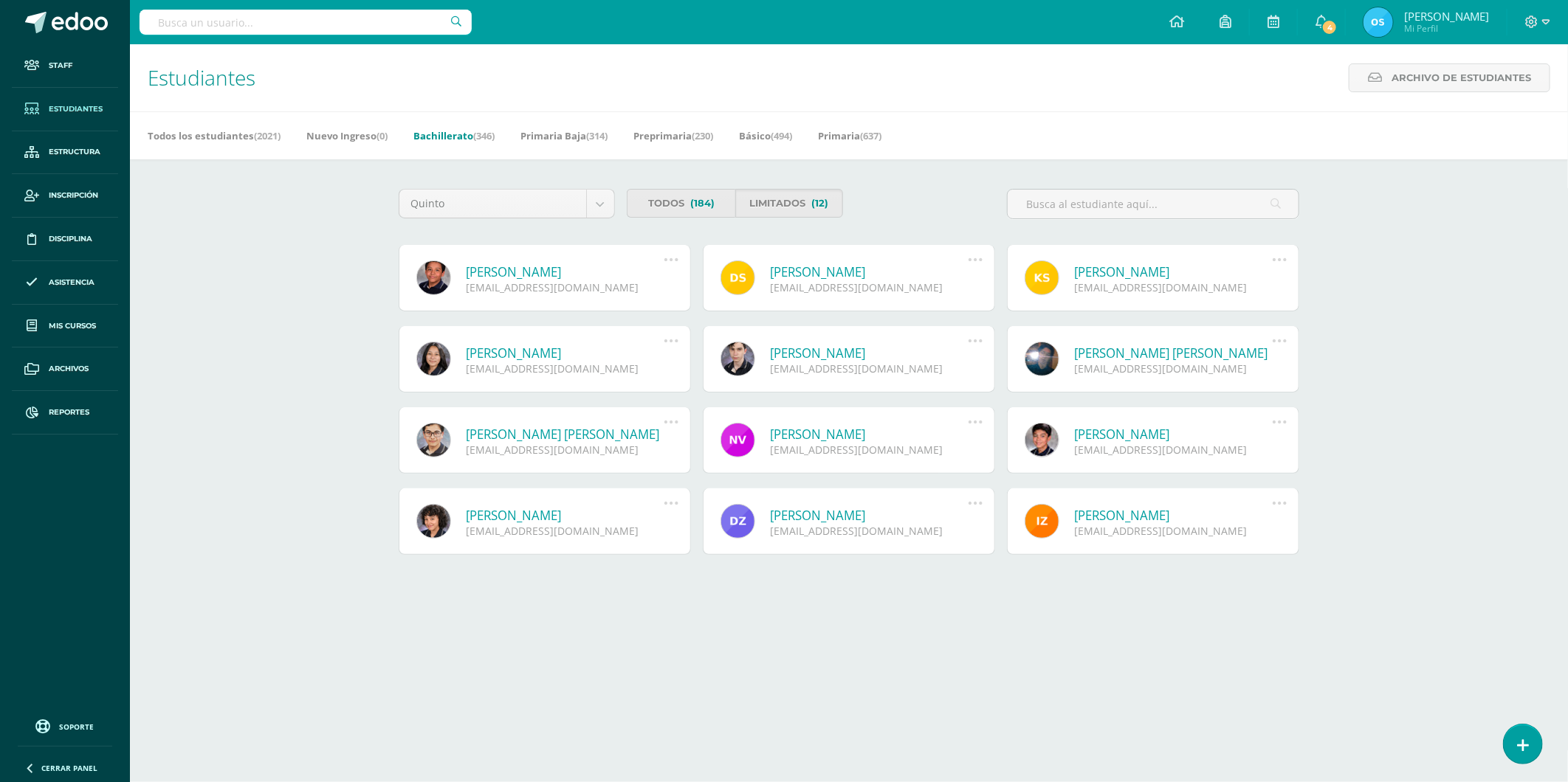
click at [513, 276] on link "[PERSON_NAME]" at bounding box center [564, 272] width 198 height 17
click at [522, 271] on link "Angelo Fernando Salas Monzón" at bounding box center [564, 272] width 198 height 17
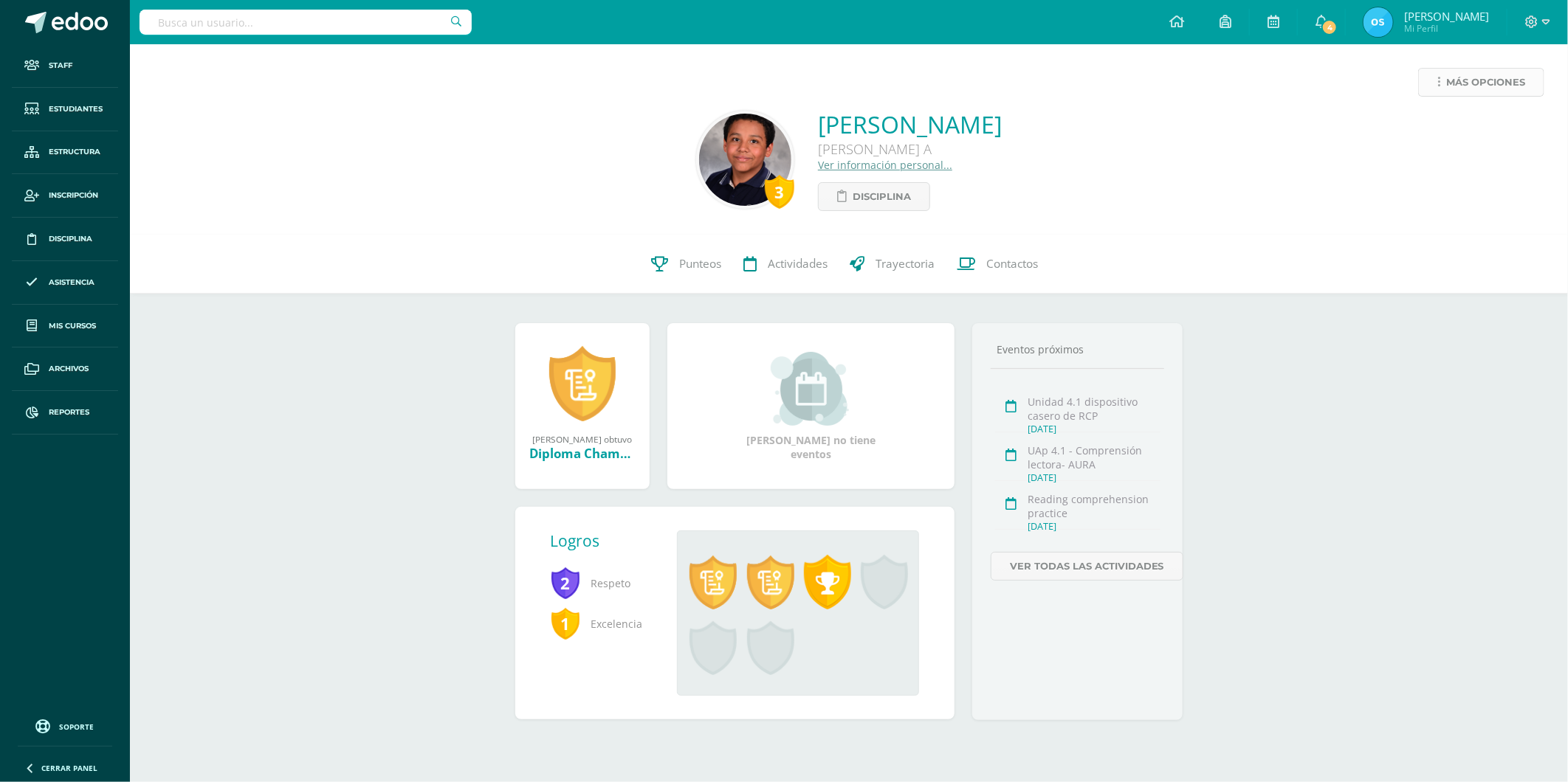
click at [1465, 84] on span "Más opciones" at bounding box center [1486, 82] width 79 height 27
click at [1434, 127] on link "Reestablecer acceso" at bounding box center [1453, 130] width 158 height 23
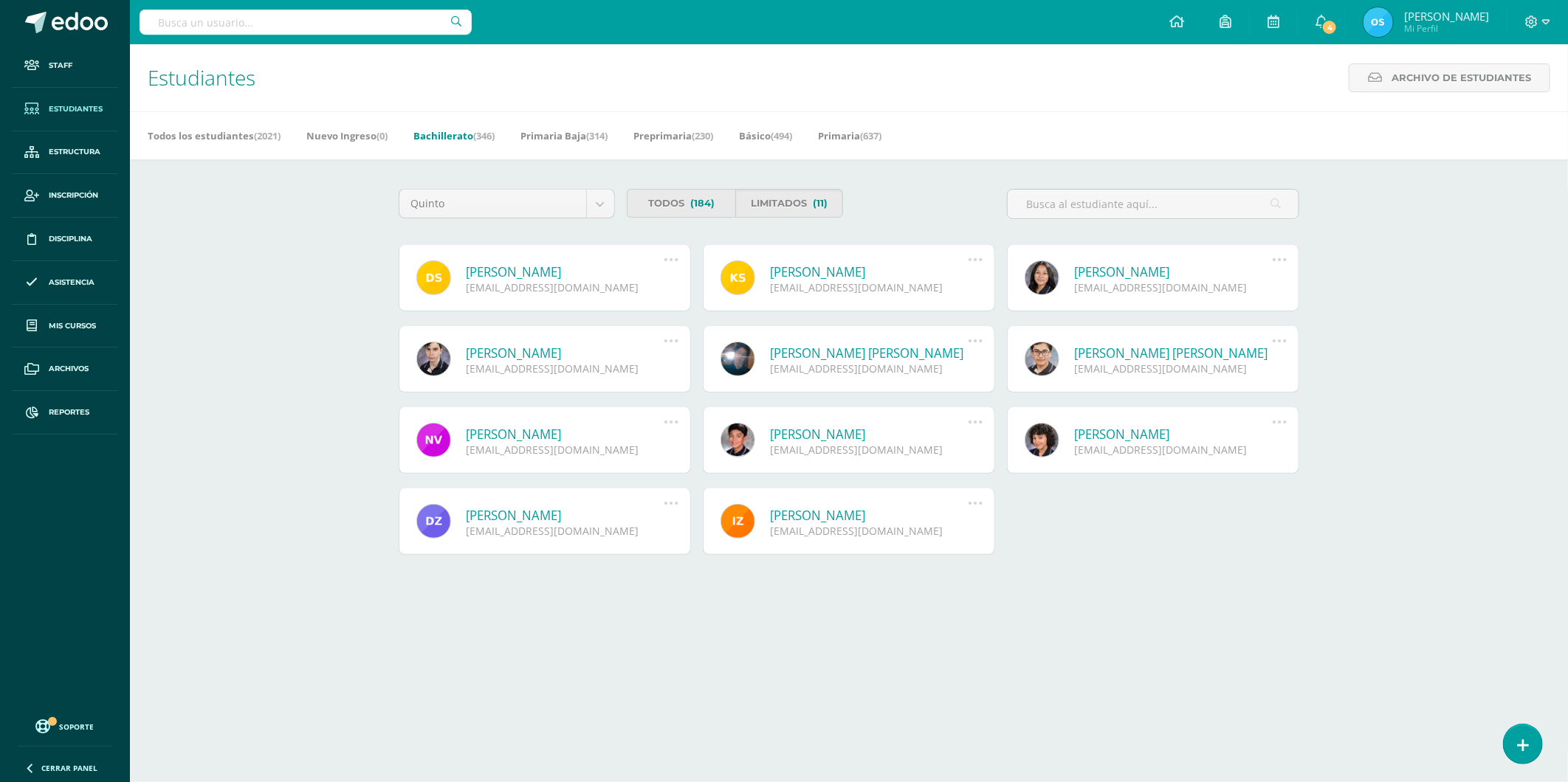
click at [560, 270] on link "[PERSON_NAME]" at bounding box center [564, 272] width 198 height 17
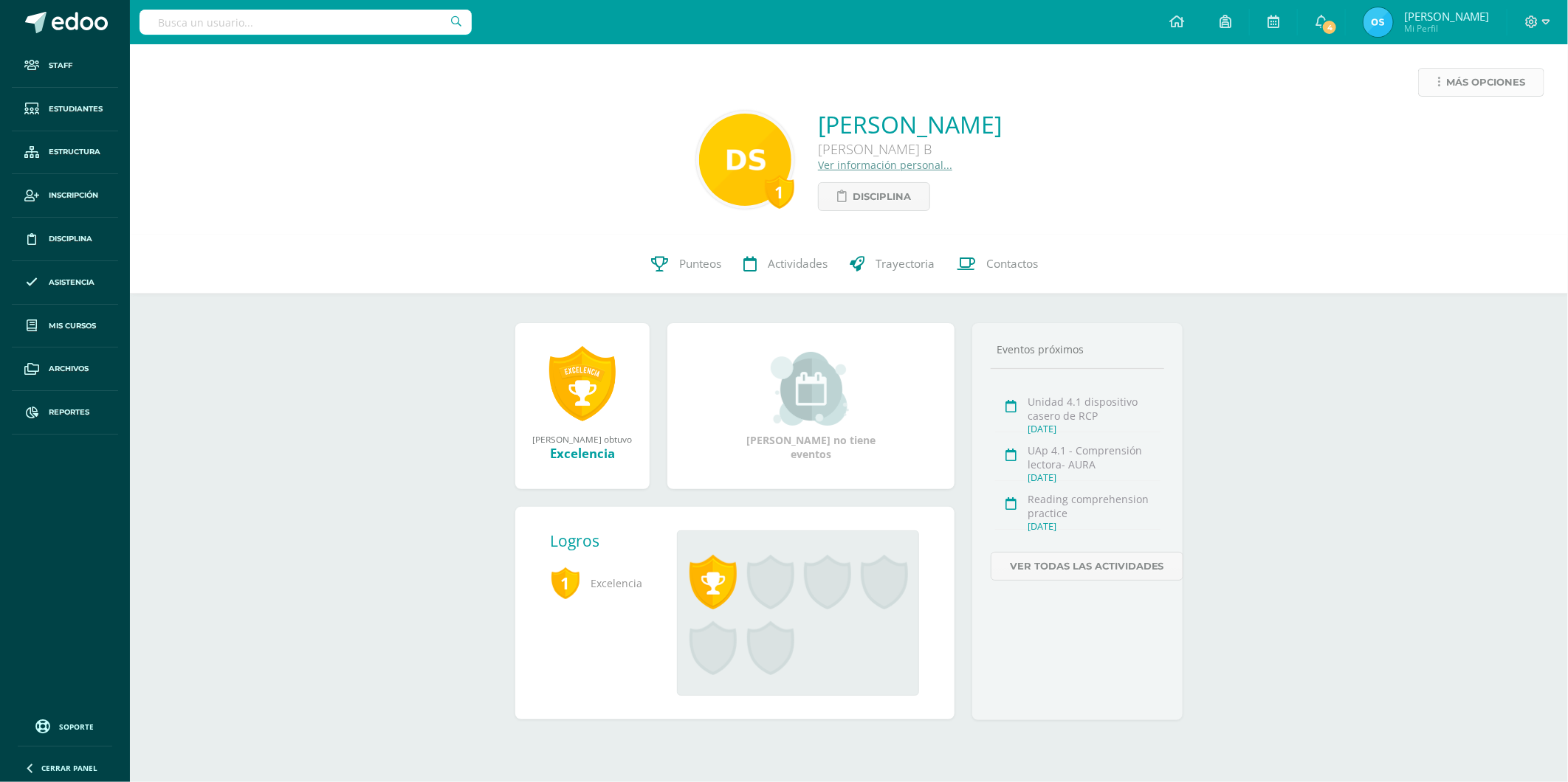
click at [1458, 82] on span "Más opciones" at bounding box center [1486, 82] width 79 height 27
click at [1433, 131] on link "Reestablecer acceso" at bounding box center [1453, 130] width 158 height 23
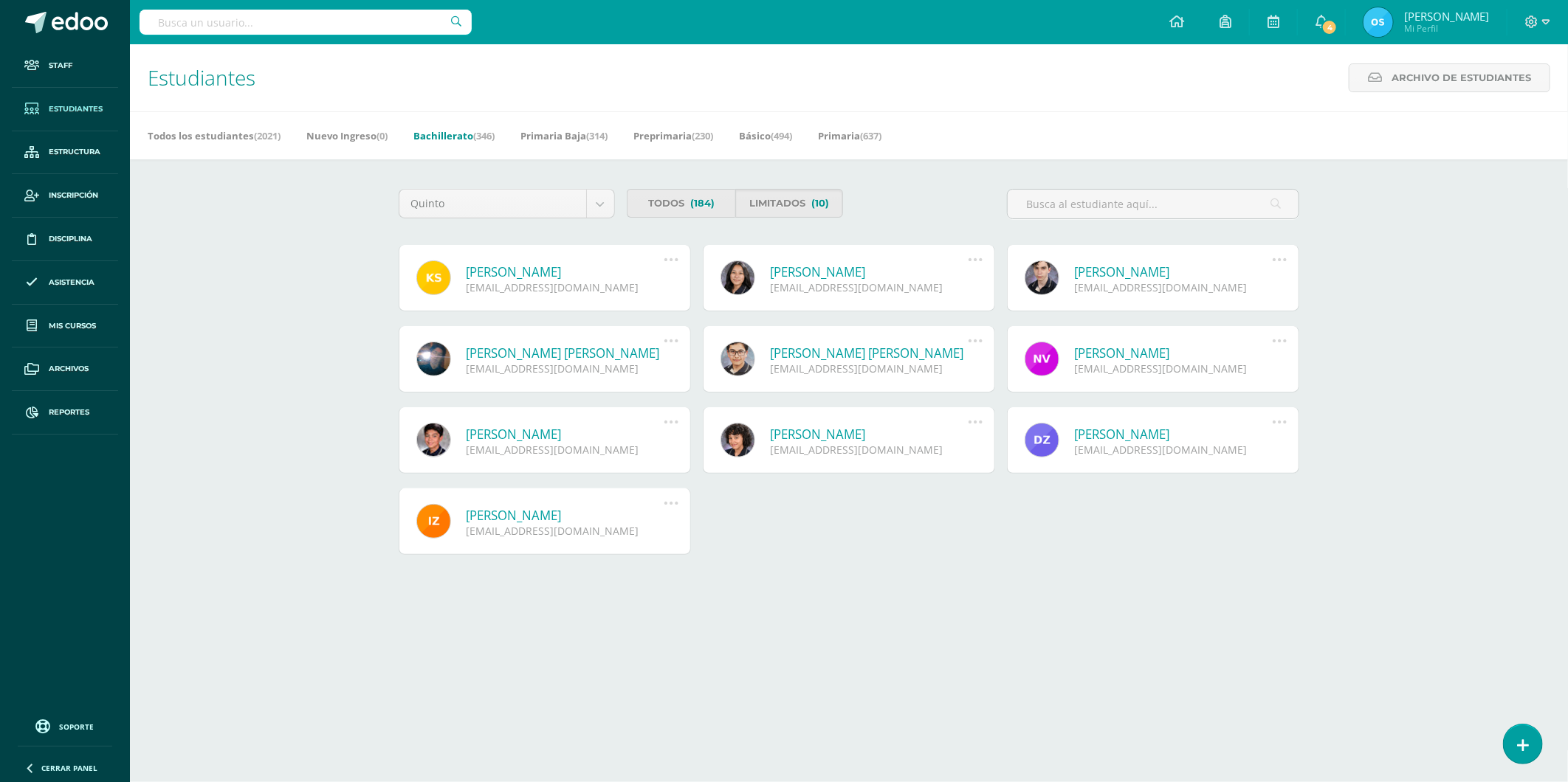
click at [580, 268] on link "[PERSON_NAME]" at bounding box center [564, 272] width 198 height 17
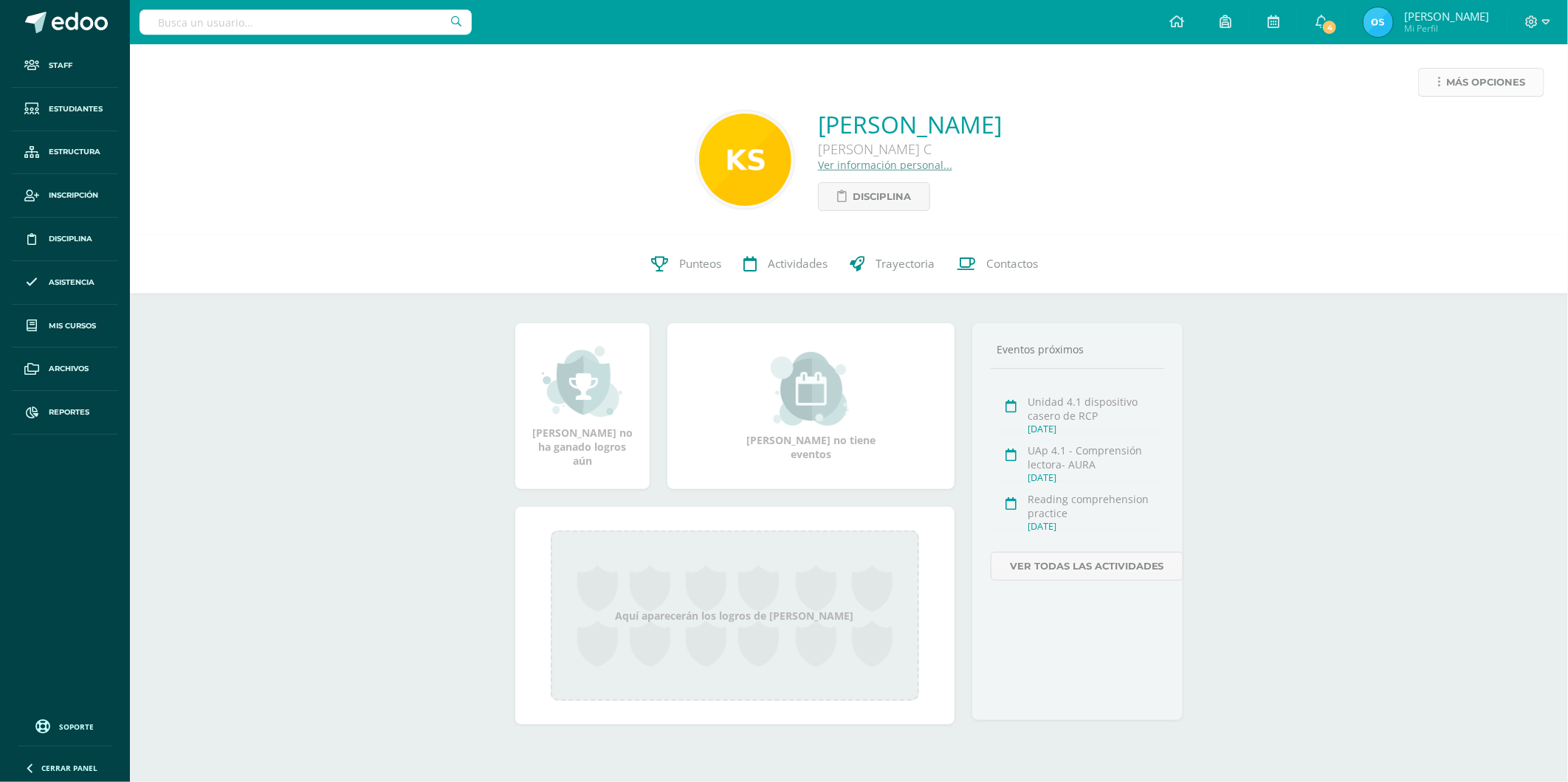
click at [1448, 72] on span "Más opciones" at bounding box center [1486, 82] width 79 height 27
click at [1421, 127] on link "Reestablecer acceso" at bounding box center [1453, 130] width 158 height 23
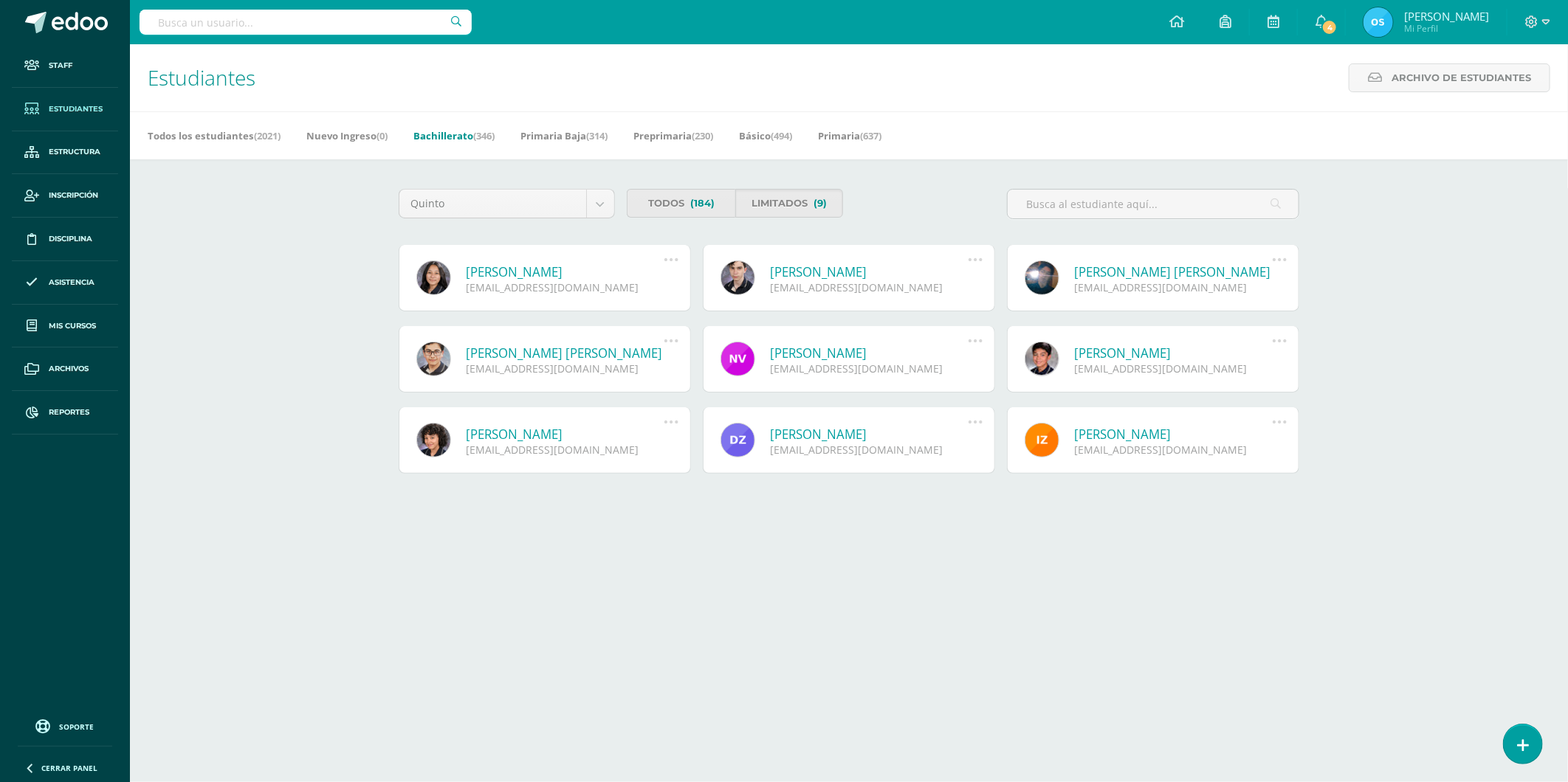
click at [530, 269] on link "Diana Marcela Sazo Hernández" at bounding box center [564, 272] width 198 height 17
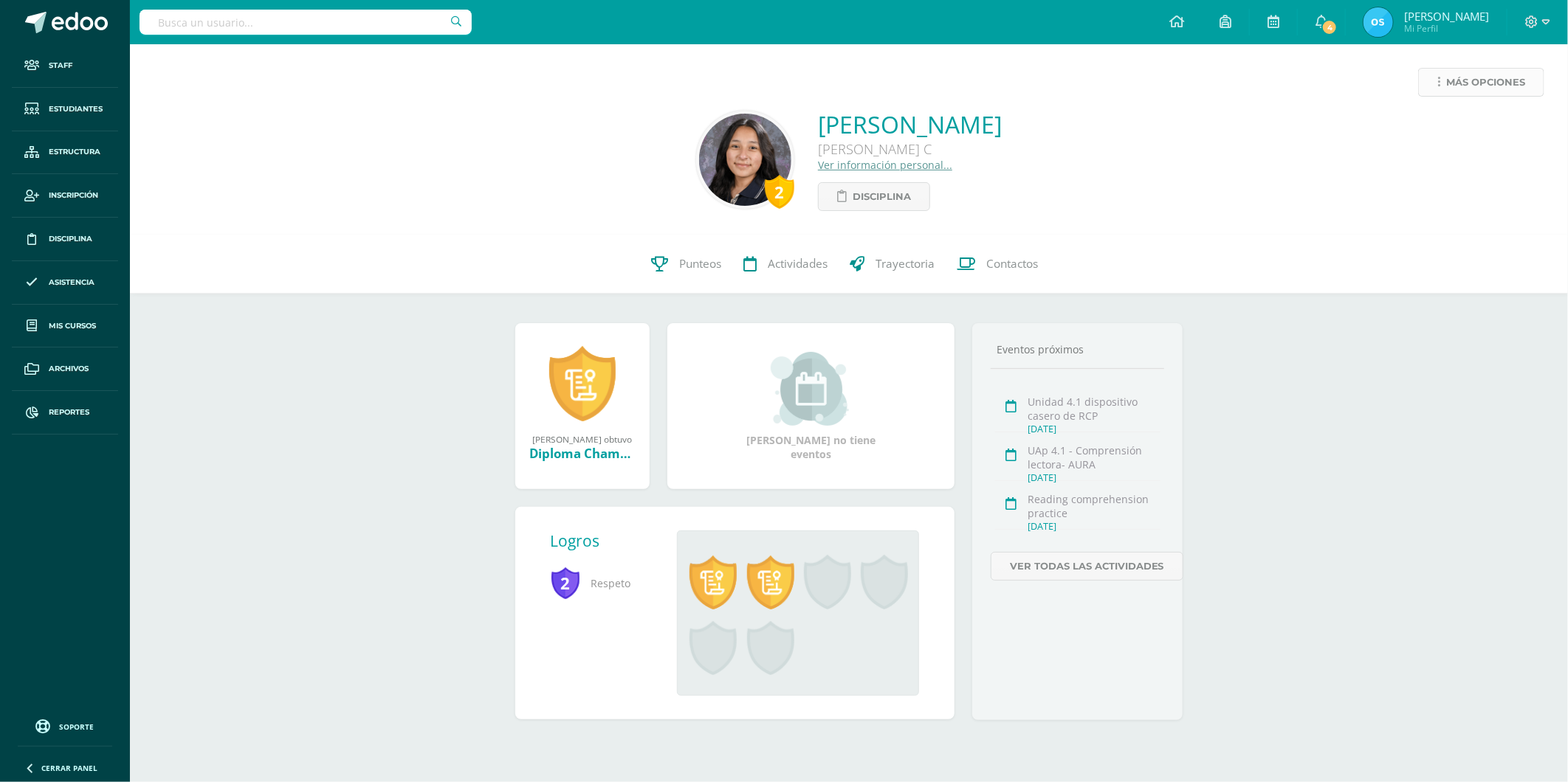
click at [1450, 89] on span "Más opciones" at bounding box center [1486, 82] width 79 height 27
click at [1417, 127] on link "Reestablecer acceso" at bounding box center [1453, 130] width 158 height 23
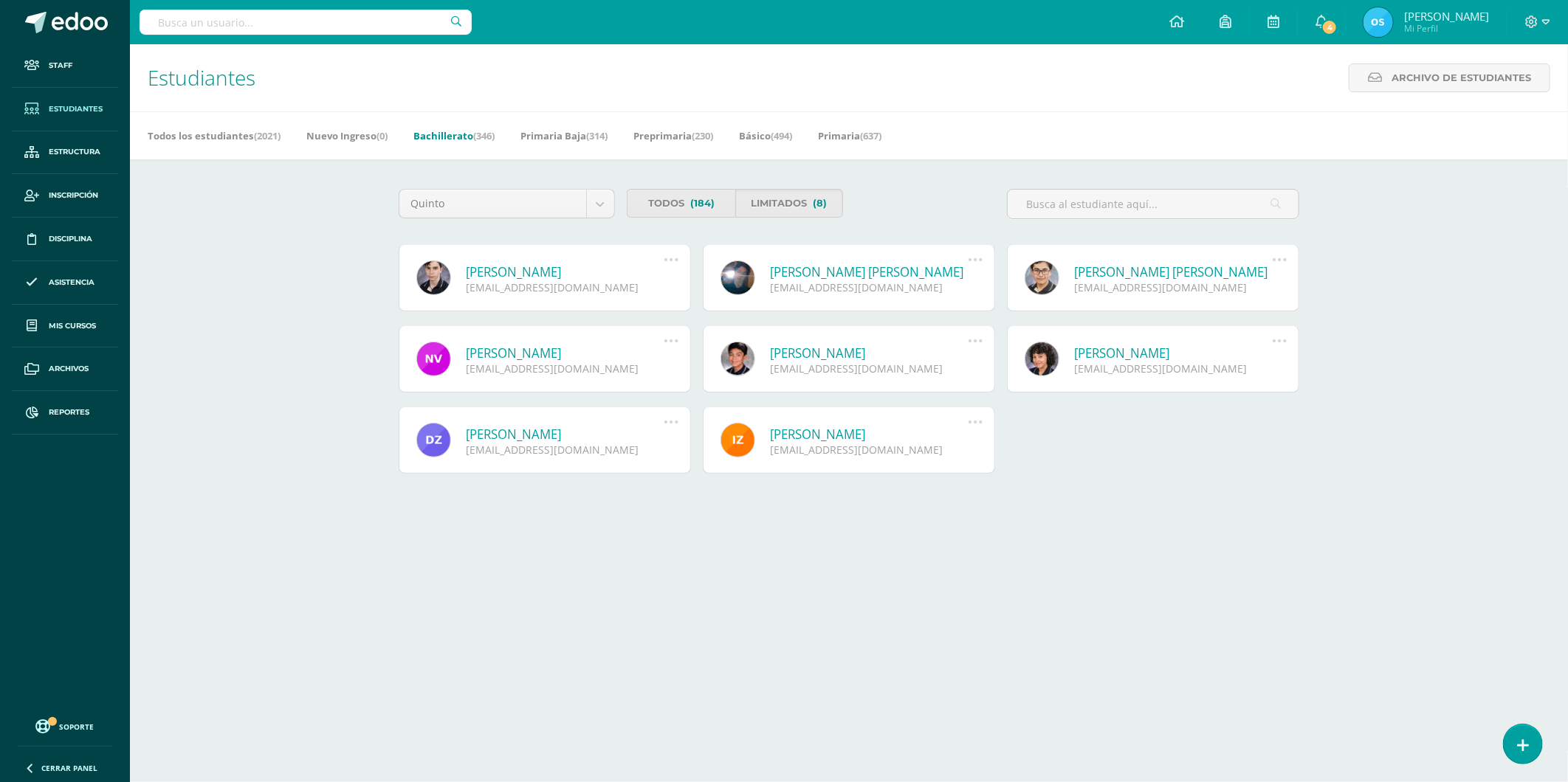
click at [547, 268] on link "[PERSON_NAME]" at bounding box center [564, 272] width 198 height 17
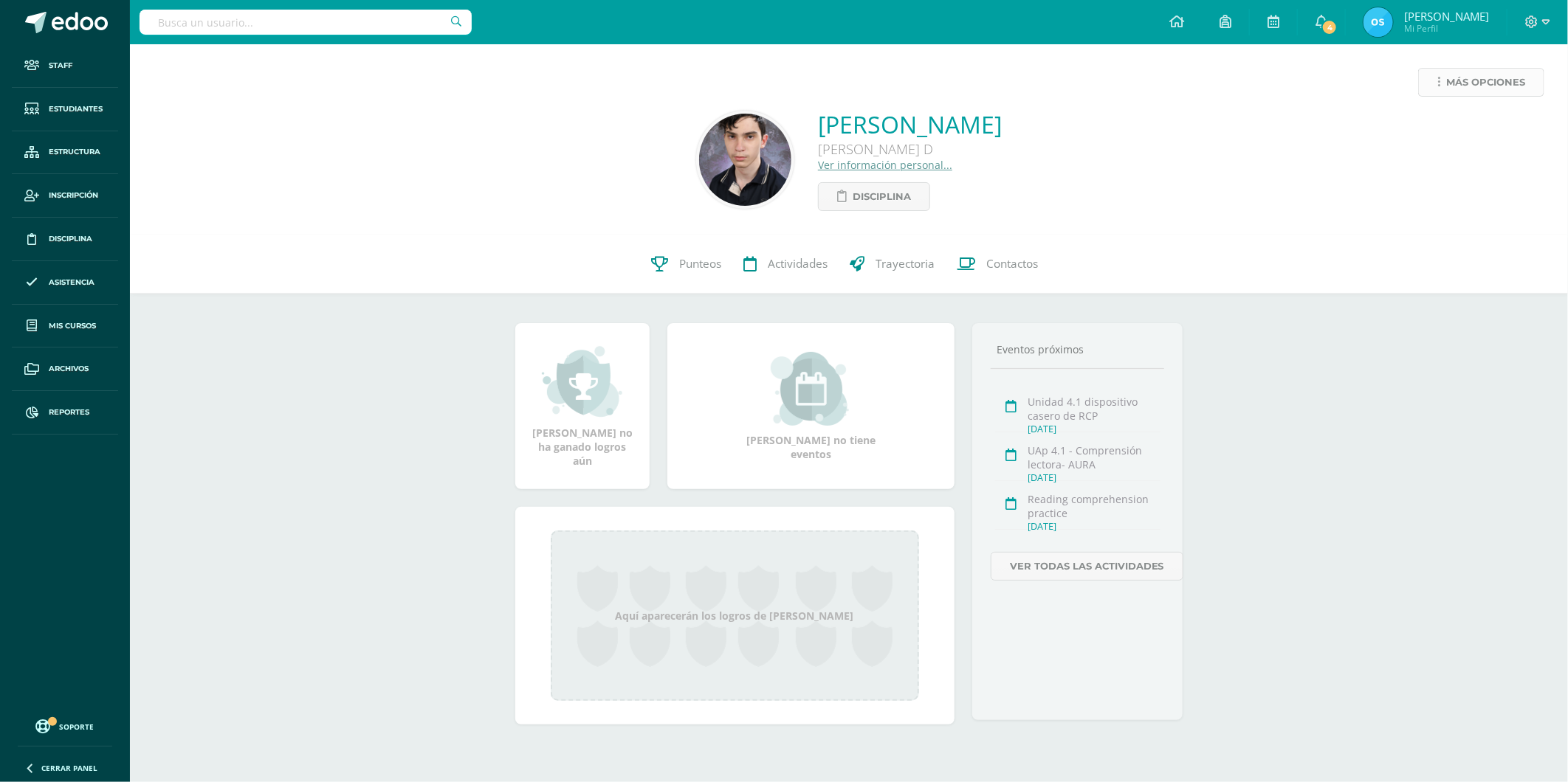
click at [1439, 86] on icon at bounding box center [1438, 82] width 3 height 12
click at [1448, 124] on link "Reestablecer acceso" at bounding box center [1453, 130] width 158 height 23
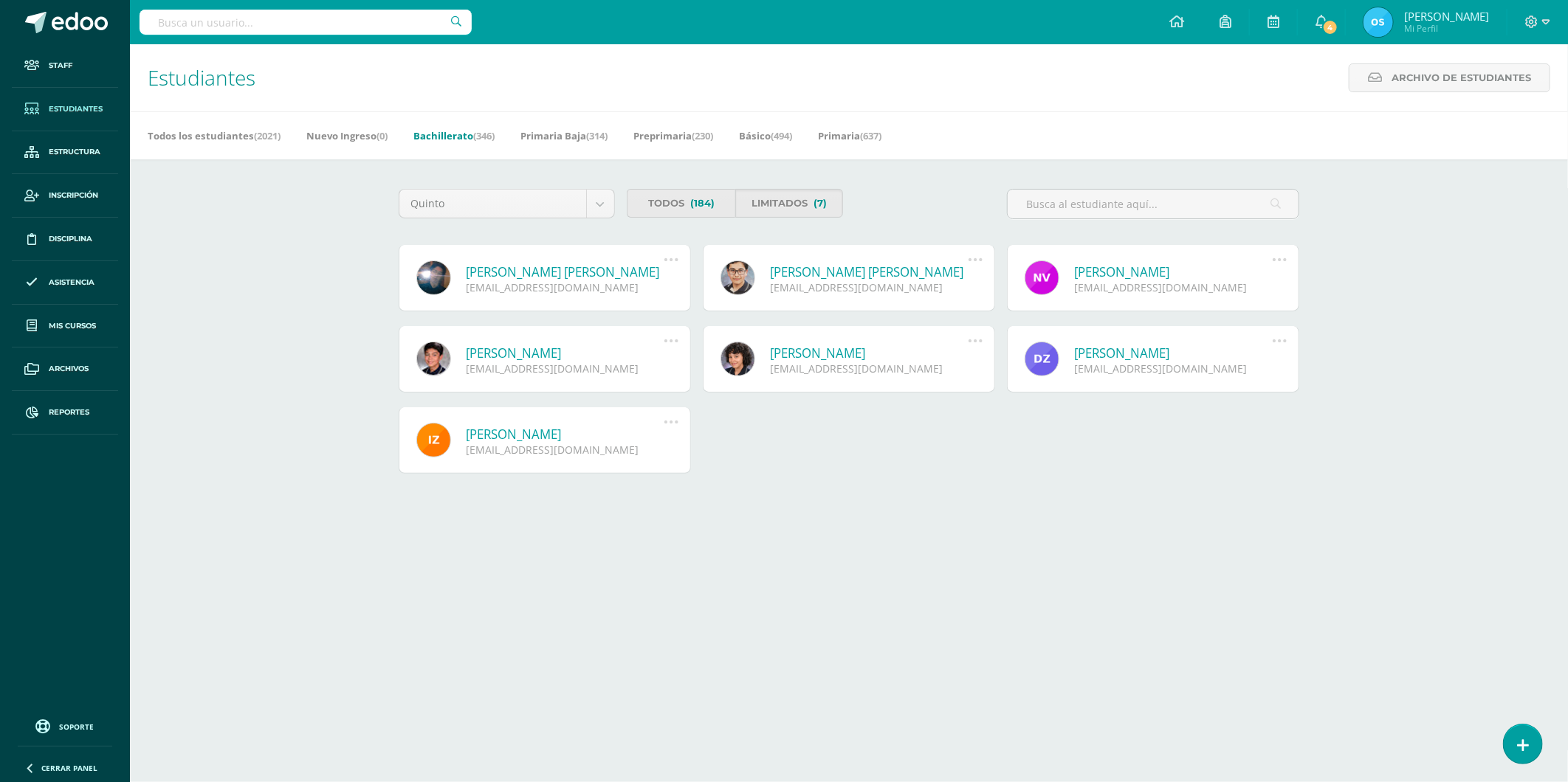
click at [530, 274] on link "[PERSON_NAME] [PERSON_NAME]" at bounding box center [564, 272] width 198 height 17
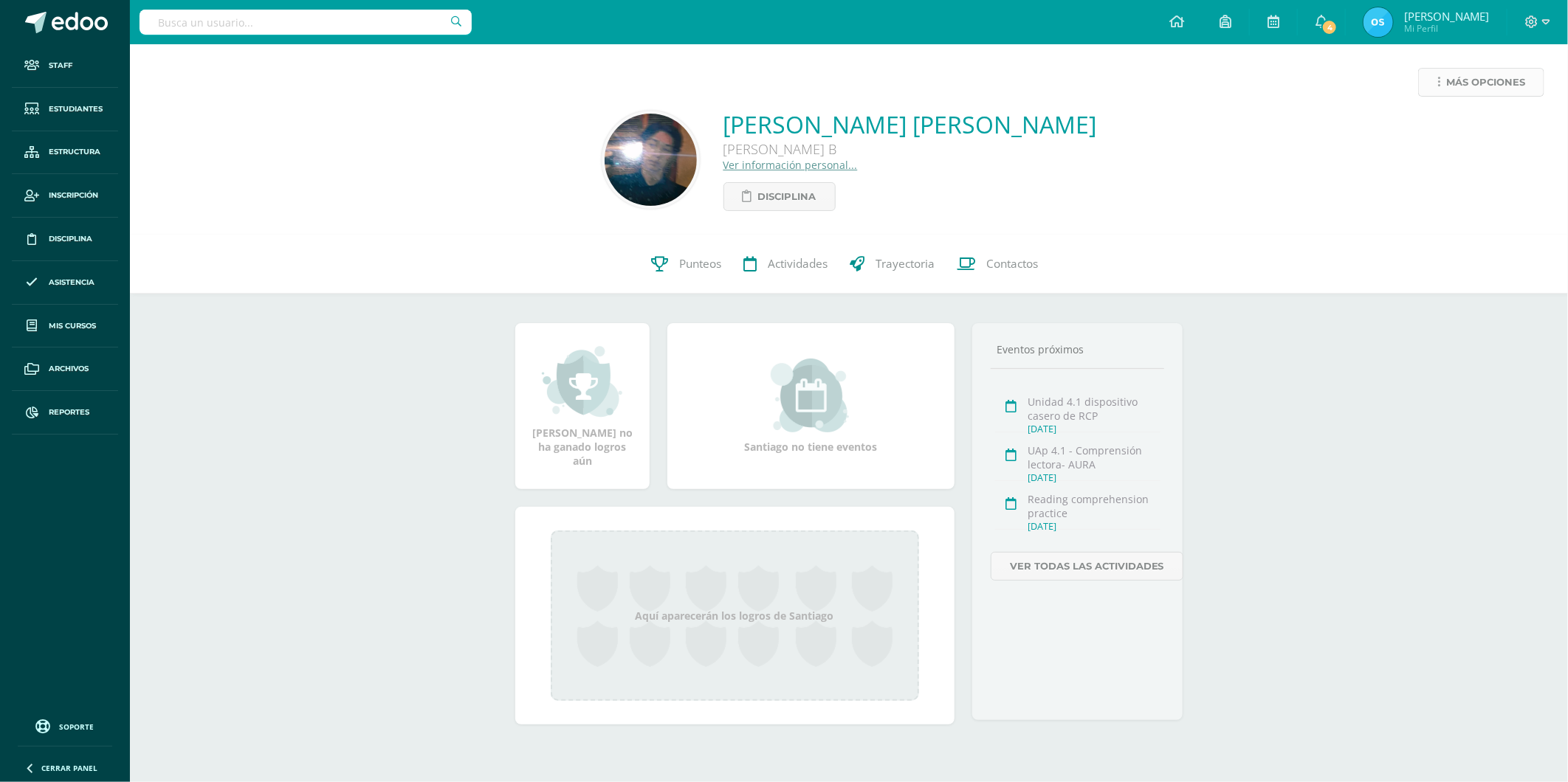
click at [1456, 76] on span "Más opciones" at bounding box center [1486, 82] width 79 height 27
click at [1430, 122] on link "Reestablecer acceso" at bounding box center [1453, 130] width 158 height 23
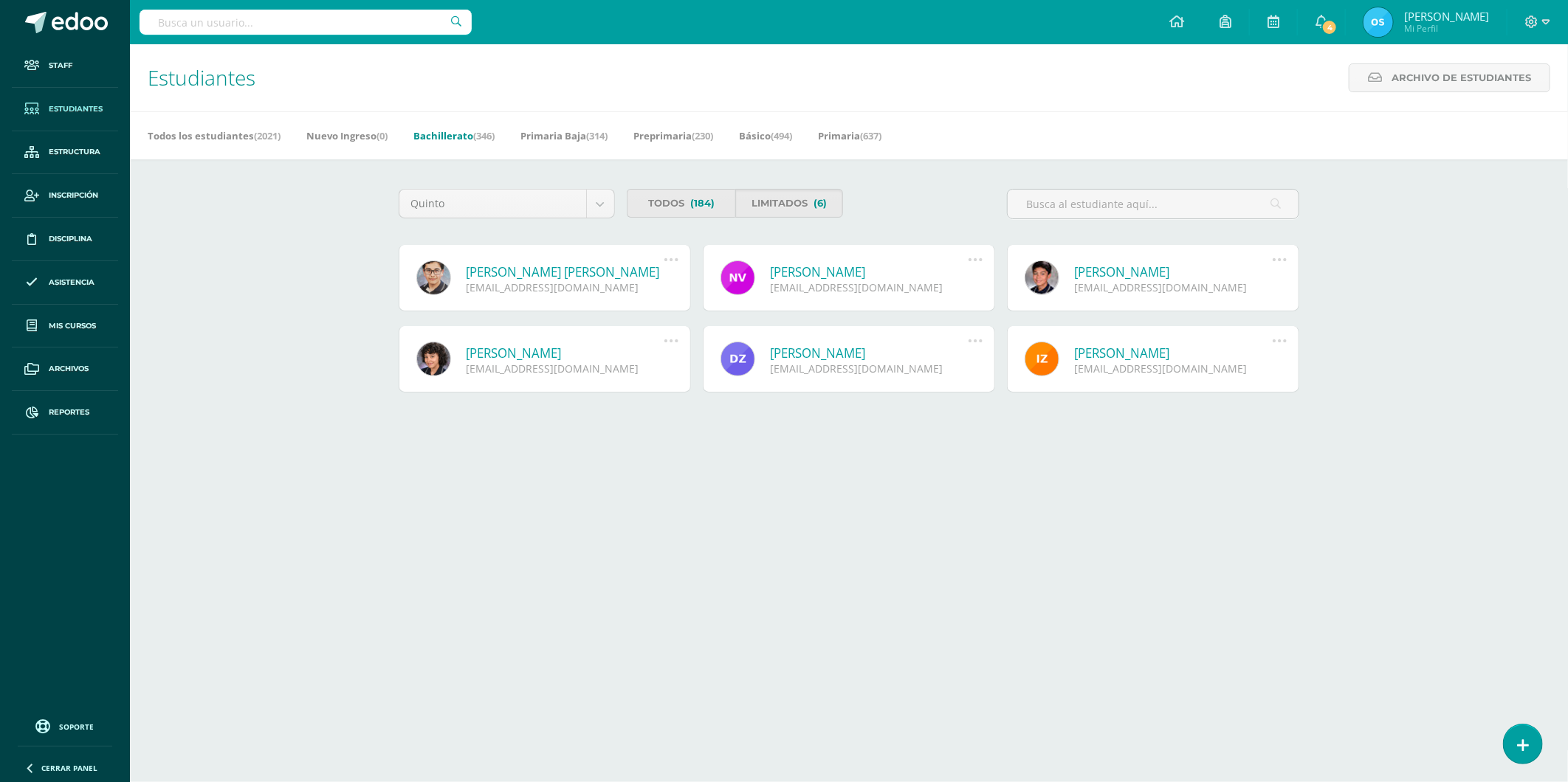
click at [578, 267] on link "Elder Sebástian Vásquez Cózar" at bounding box center [564, 272] width 198 height 17
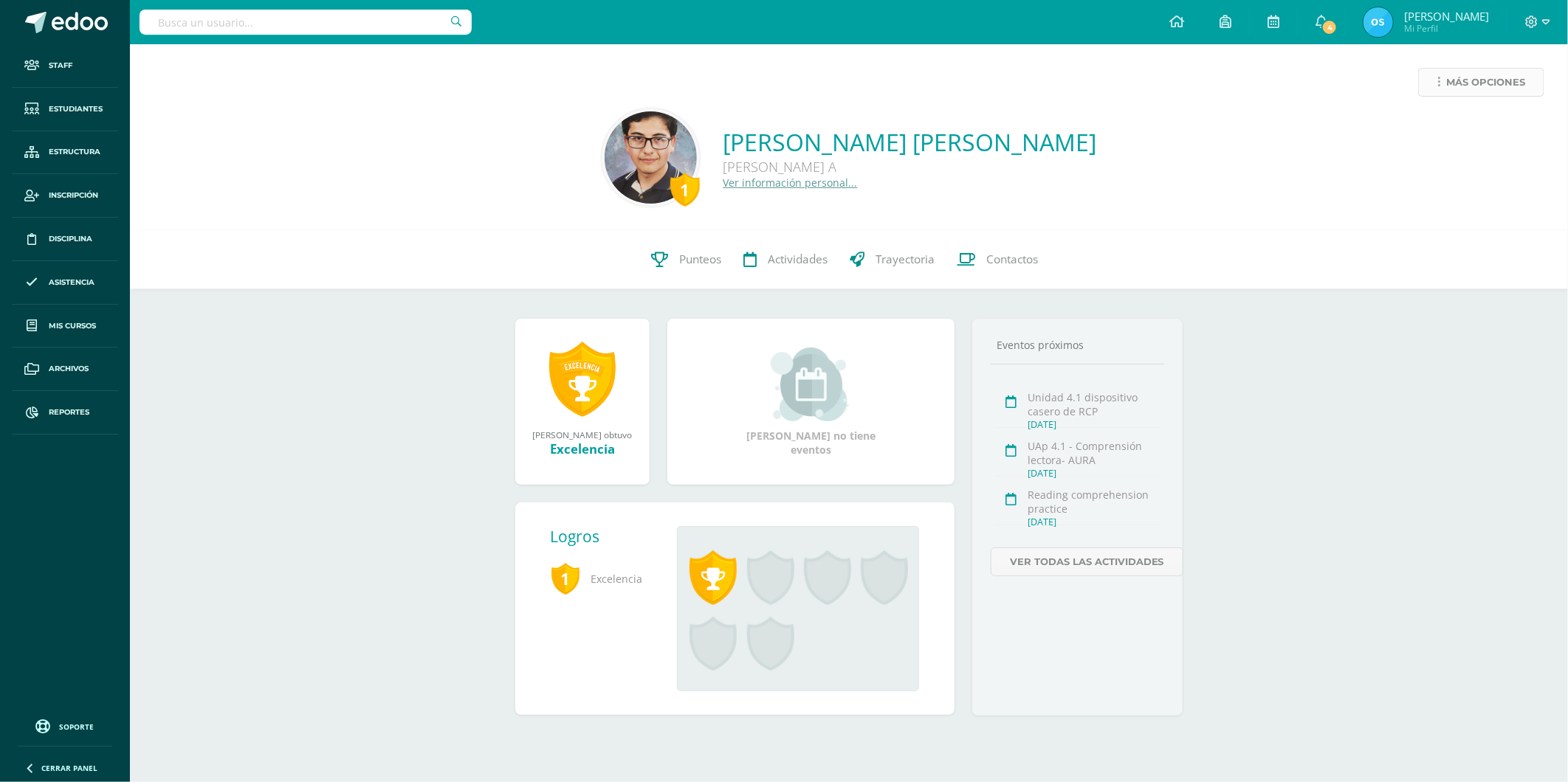
click at [1441, 76] on link "Más opciones" at bounding box center [1481, 82] width 126 height 29
click at [1414, 125] on link "Reestablecer acceso" at bounding box center [1453, 130] width 158 height 23
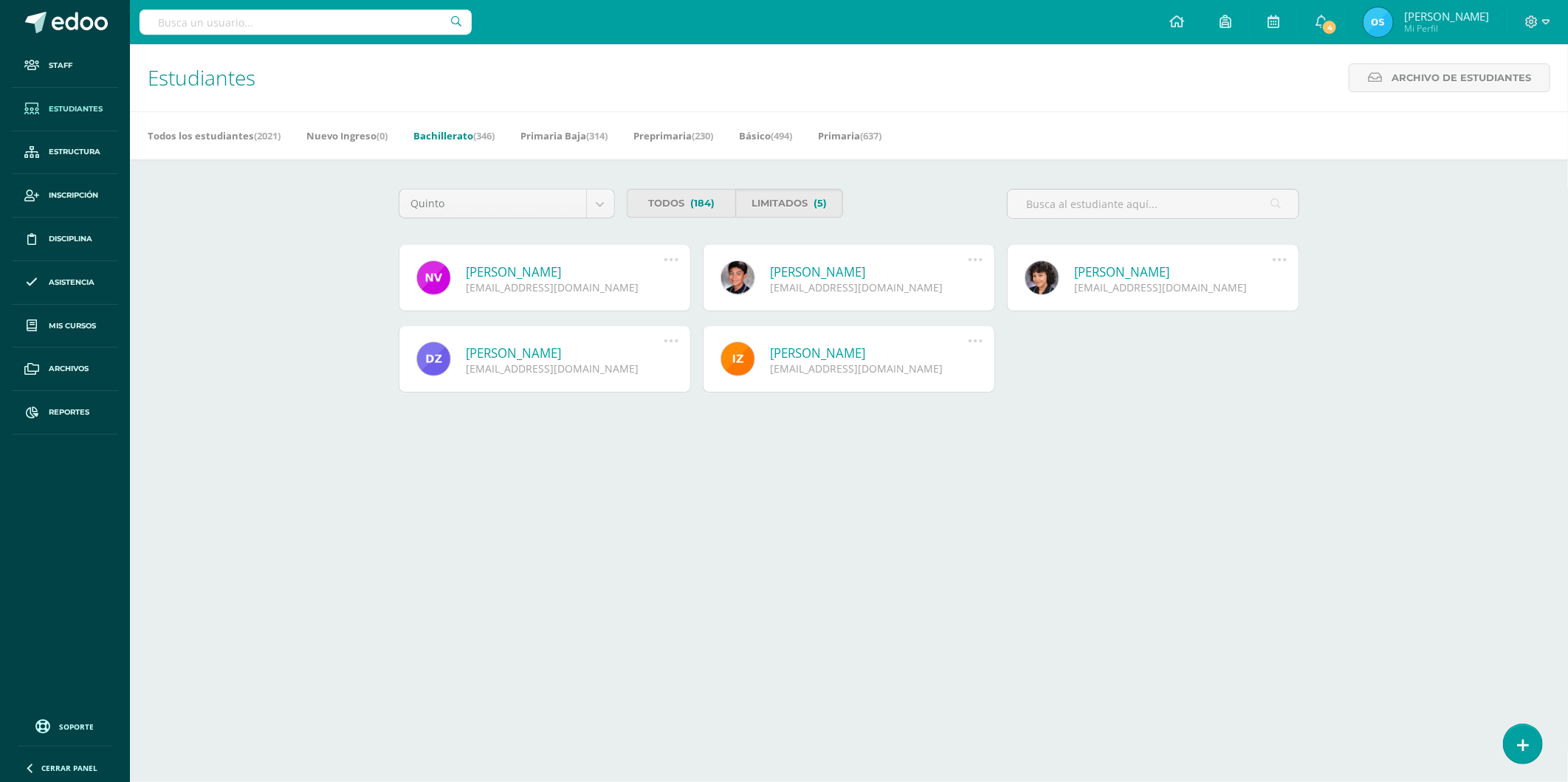
click at [550, 271] on link "[PERSON_NAME]" at bounding box center [564, 272] width 198 height 17
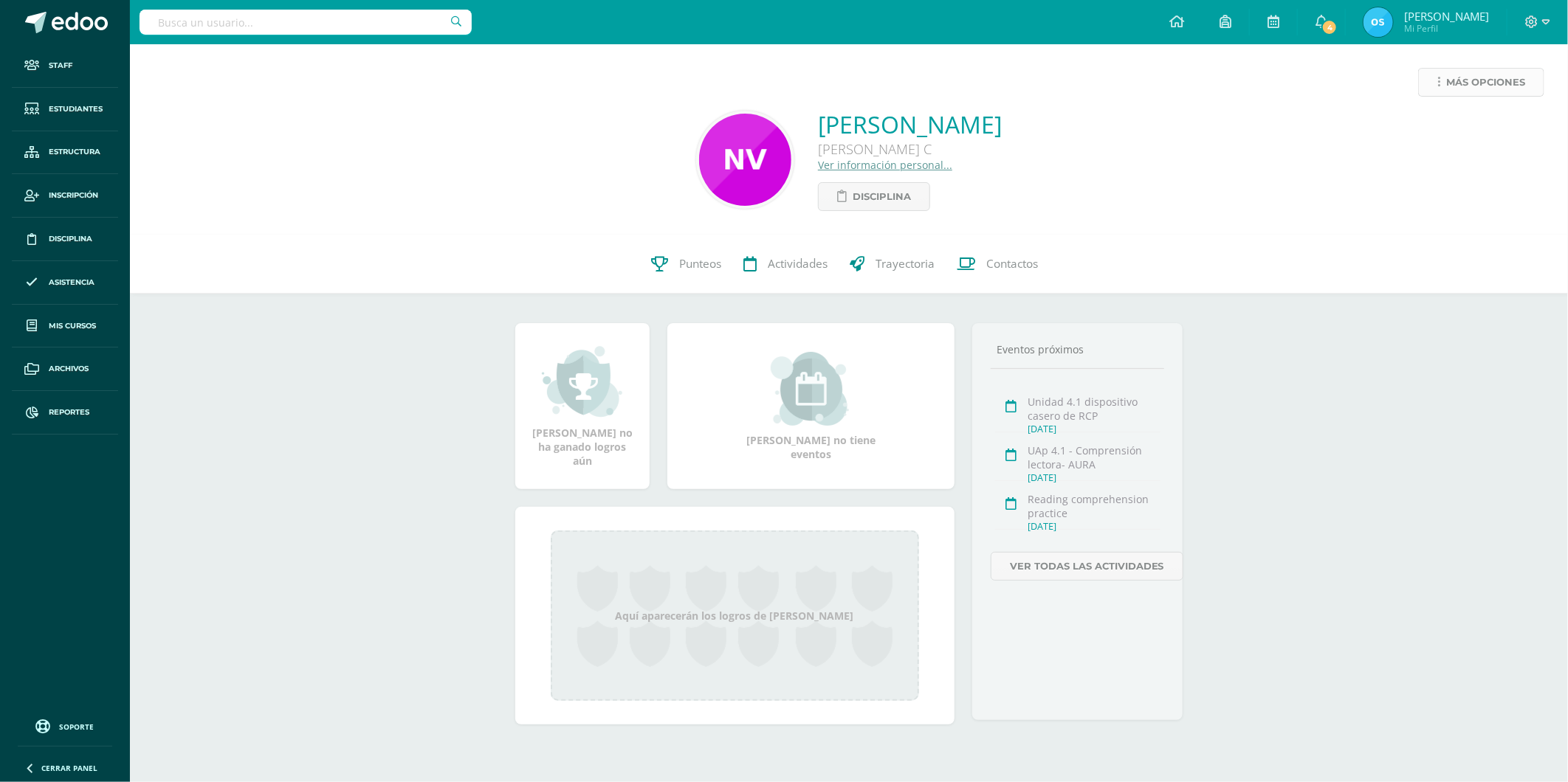
click at [1433, 72] on link "Más opciones" at bounding box center [1481, 82] width 126 height 29
click at [1425, 130] on link "Reestablecer acceso" at bounding box center [1453, 130] width 158 height 23
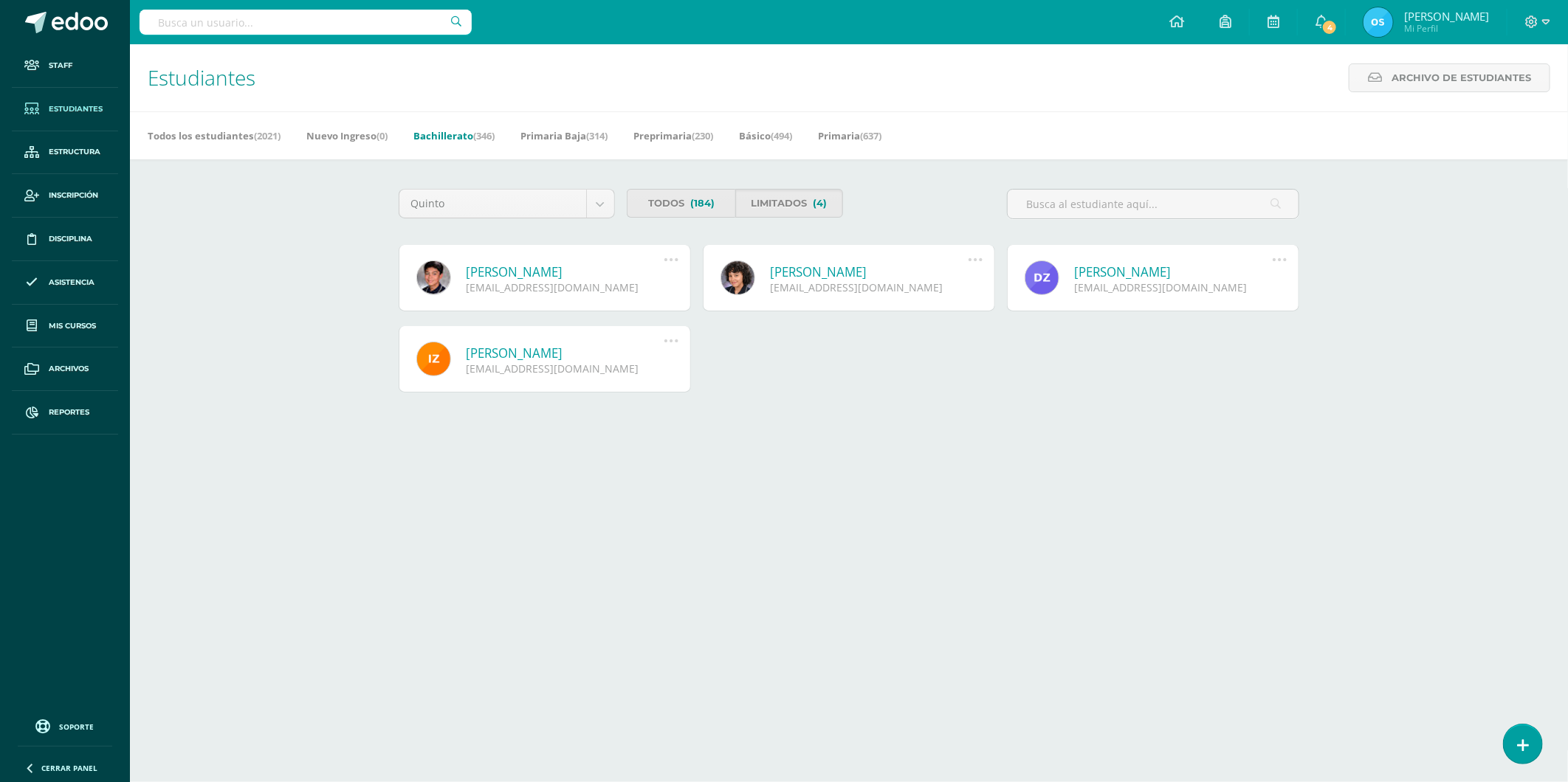
click at [536, 269] on link "Javier Andrés Vasquez Ramírez" at bounding box center [564, 272] width 198 height 17
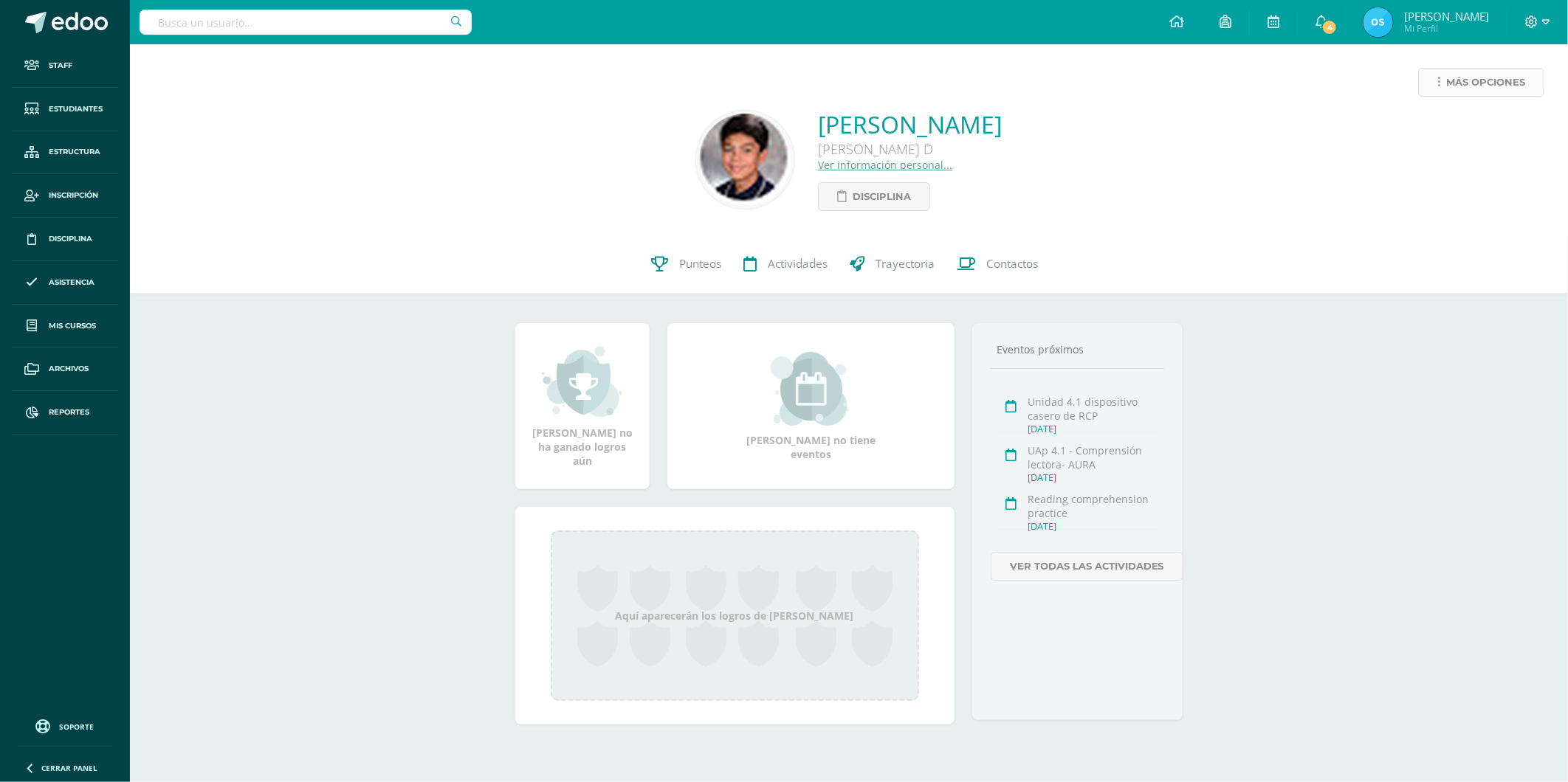
click at [1465, 86] on span "Más opciones" at bounding box center [1486, 82] width 79 height 27
click at [1413, 129] on link "Reestablecer acceso" at bounding box center [1453, 130] width 158 height 23
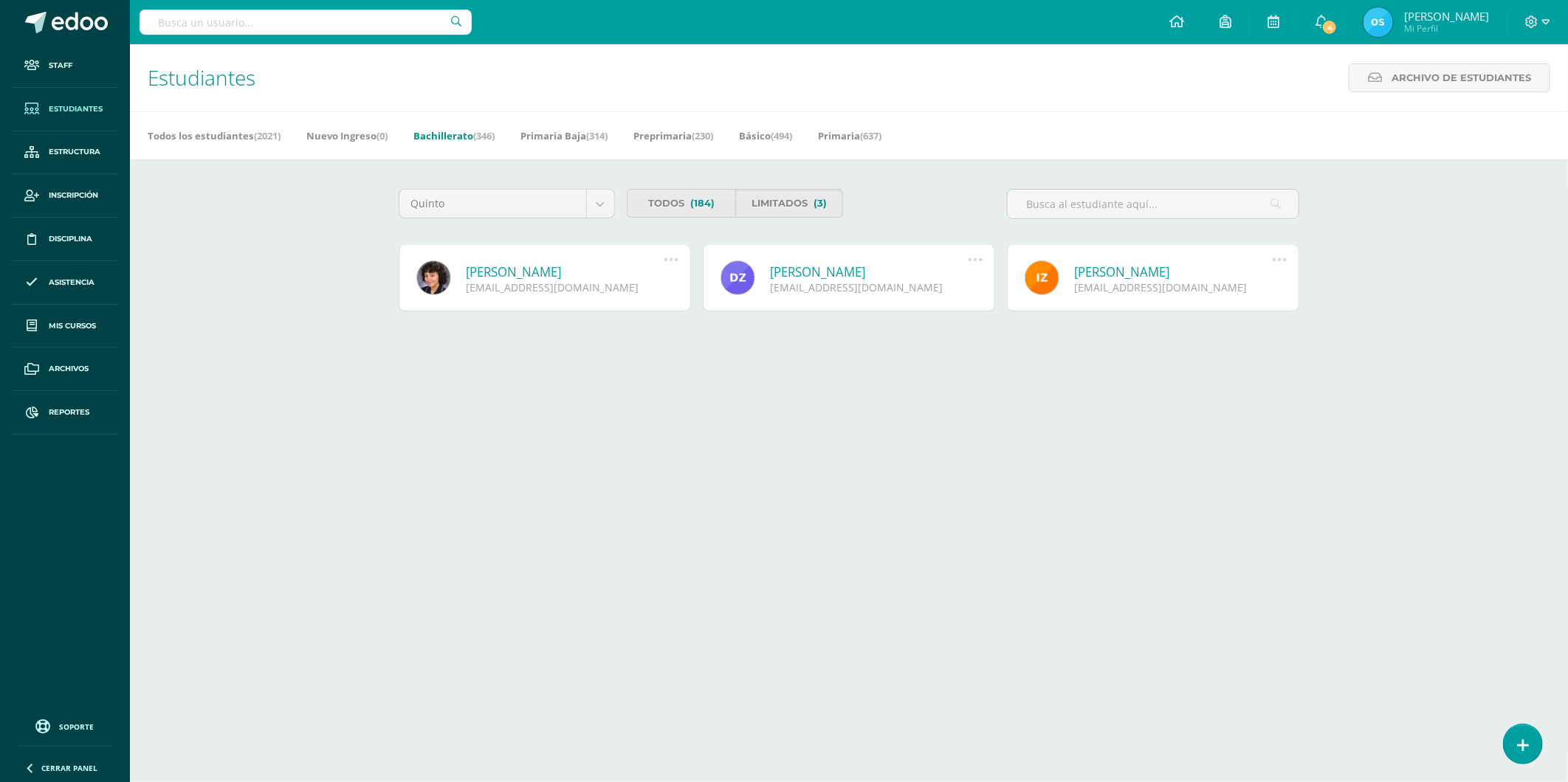
click at [547, 270] on link "[PERSON_NAME]" at bounding box center [564, 272] width 198 height 17
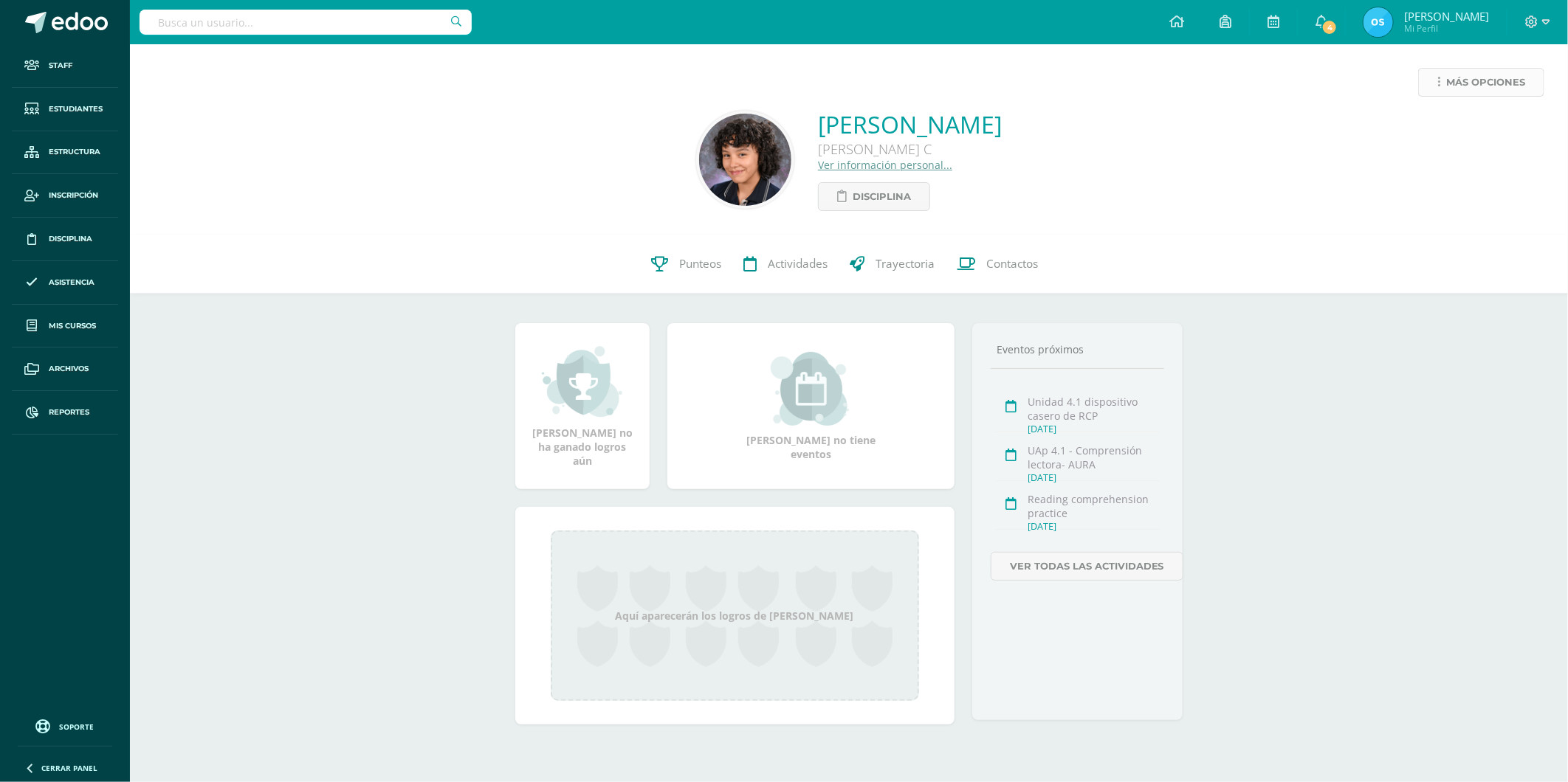
click at [1437, 79] on icon at bounding box center [1438, 82] width 3 height 12
click at [1419, 120] on link "Reestablecer acceso" at bounding box center [1453, 130] width 158 height 23
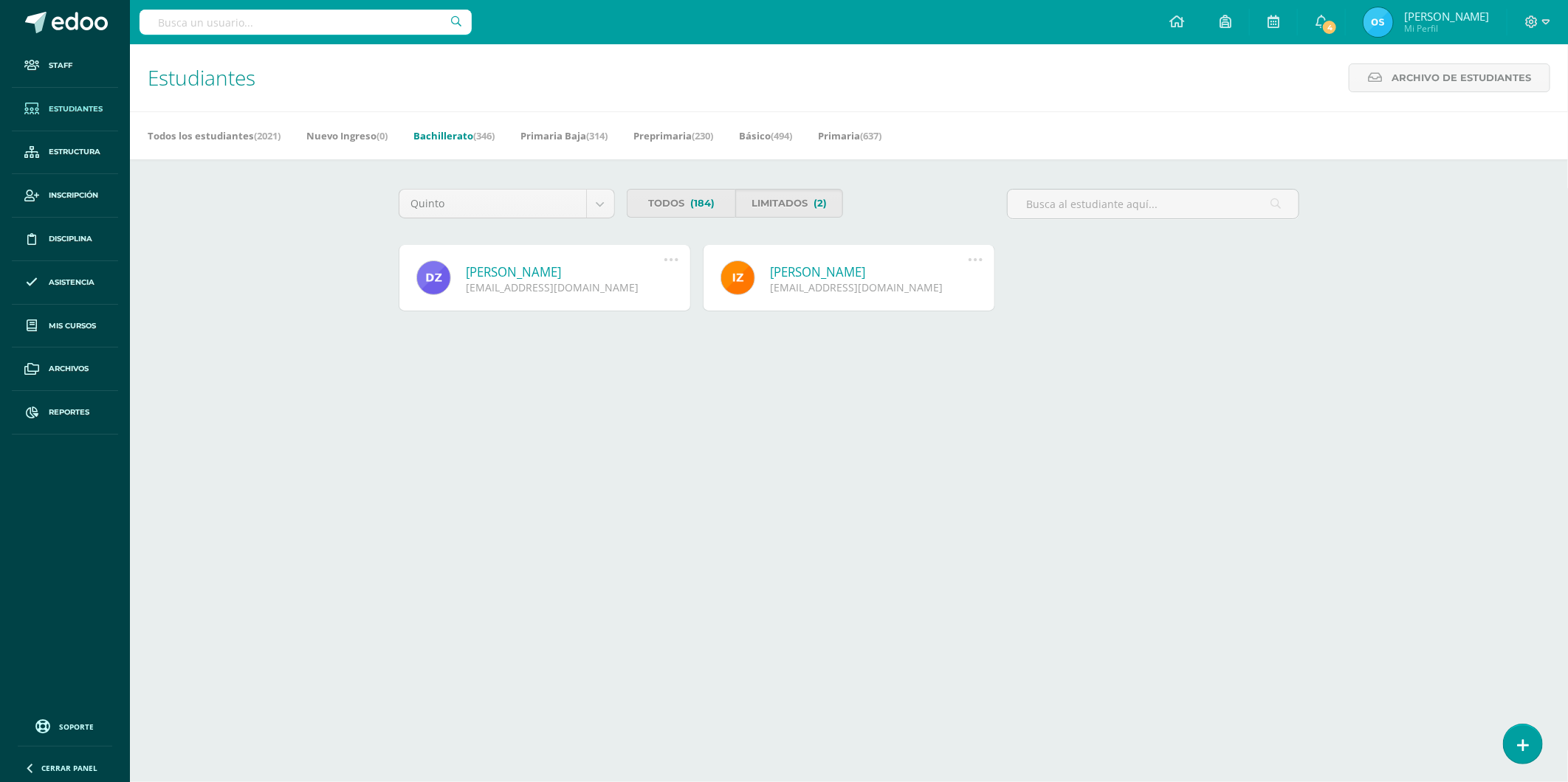
click at [525, 270] on link "[PERSON_NAME]" at bounding box center [564, 272] width 198 height 17
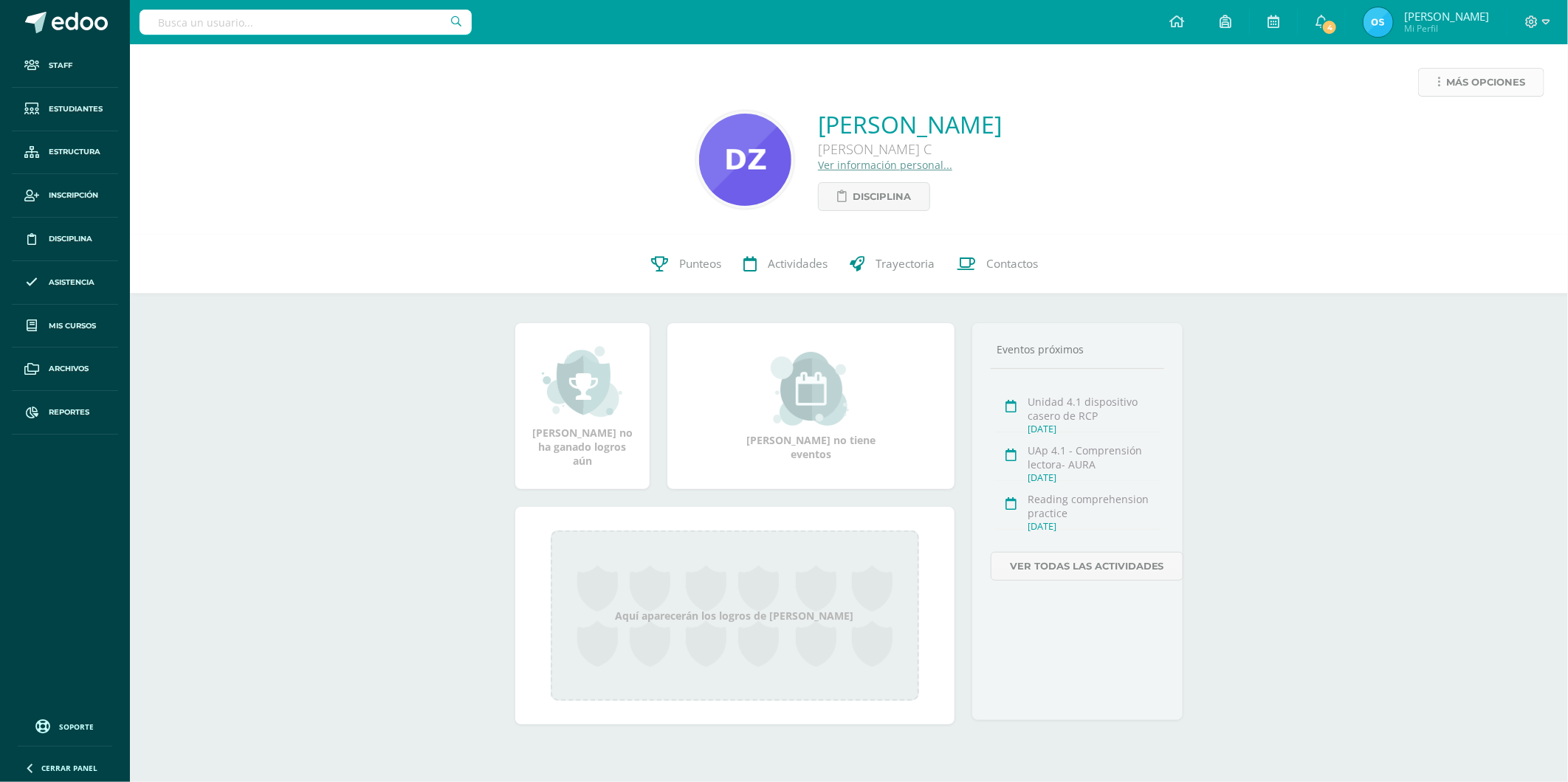
click at [1443, 86] on link "Más opciones" at bounding box center [1481, 82] width 126 height 29
click at [1441, 127] on link "Reestablecer acceso" at bounding box center [1453, 130] width 158 height 23
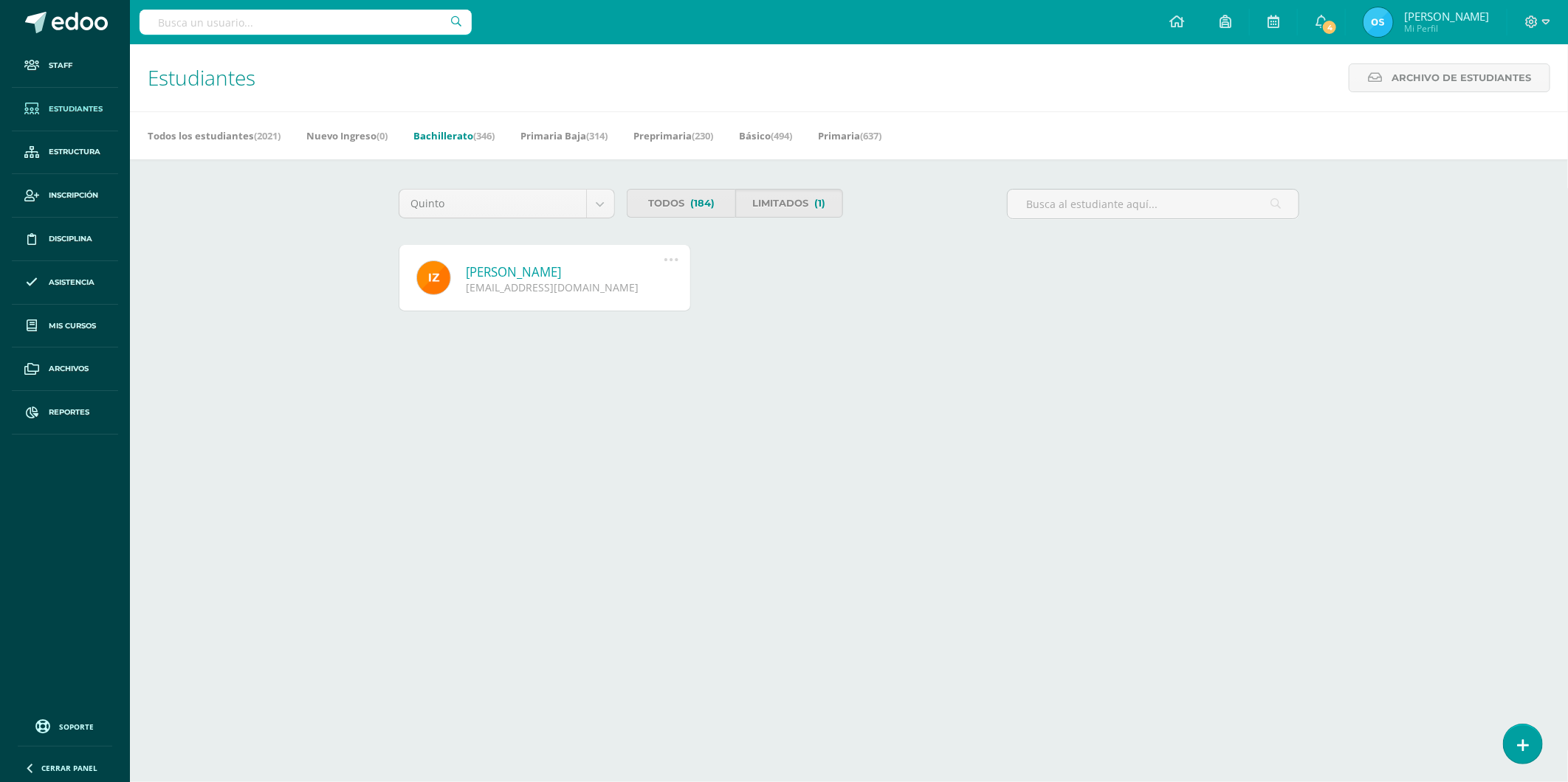
click at [524, 271] on link "[PERSON_NAME]" at bounding box center [564, 272] width 198 height 17
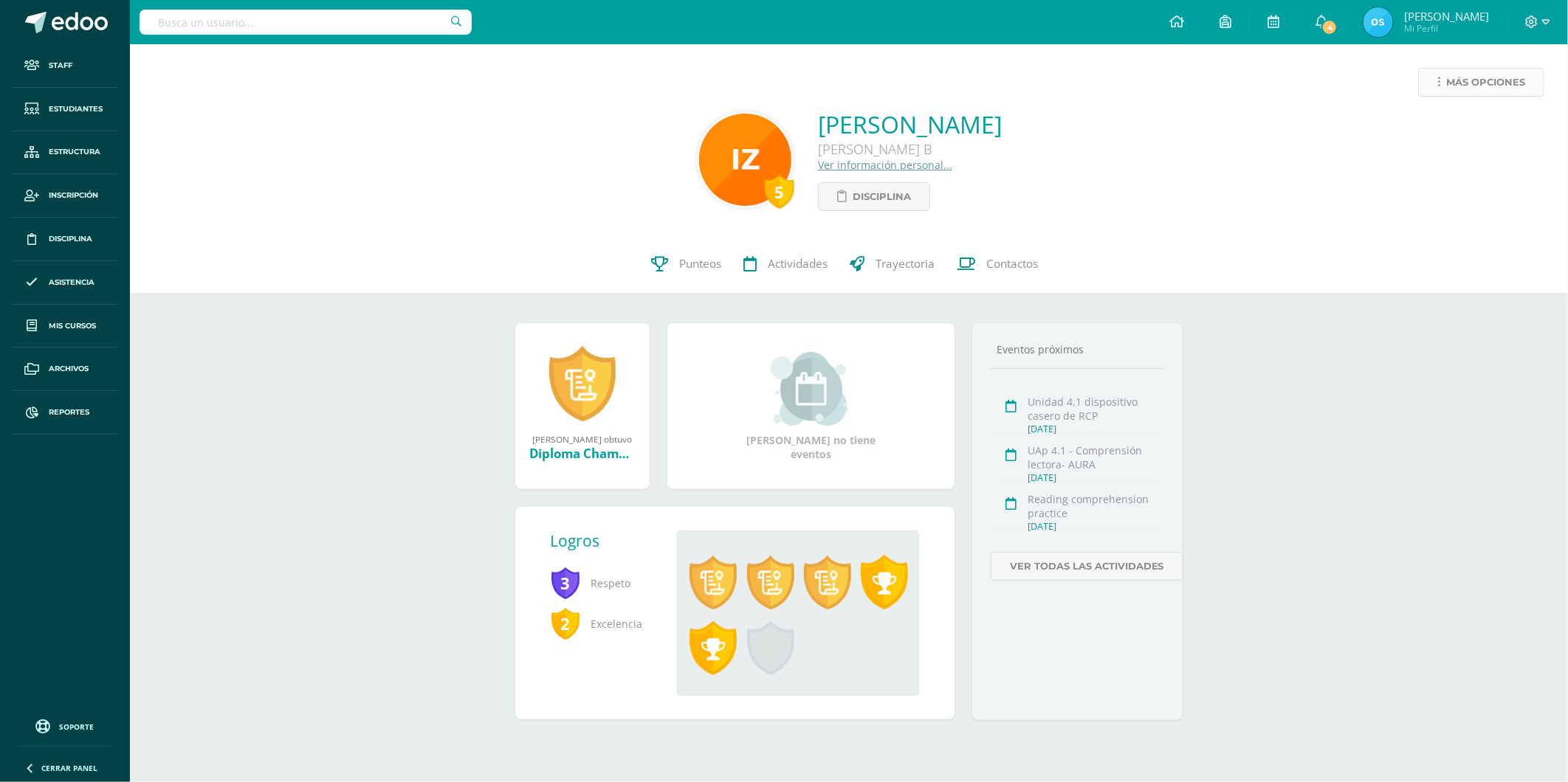
click at [1456, 82] on span "Más opciones" at bounding box center [1486, 82] width 79 height 27
click at [1419, 129] on link "Reestablecer acceso" at bounding box center [1453, 130] width 158 height 23
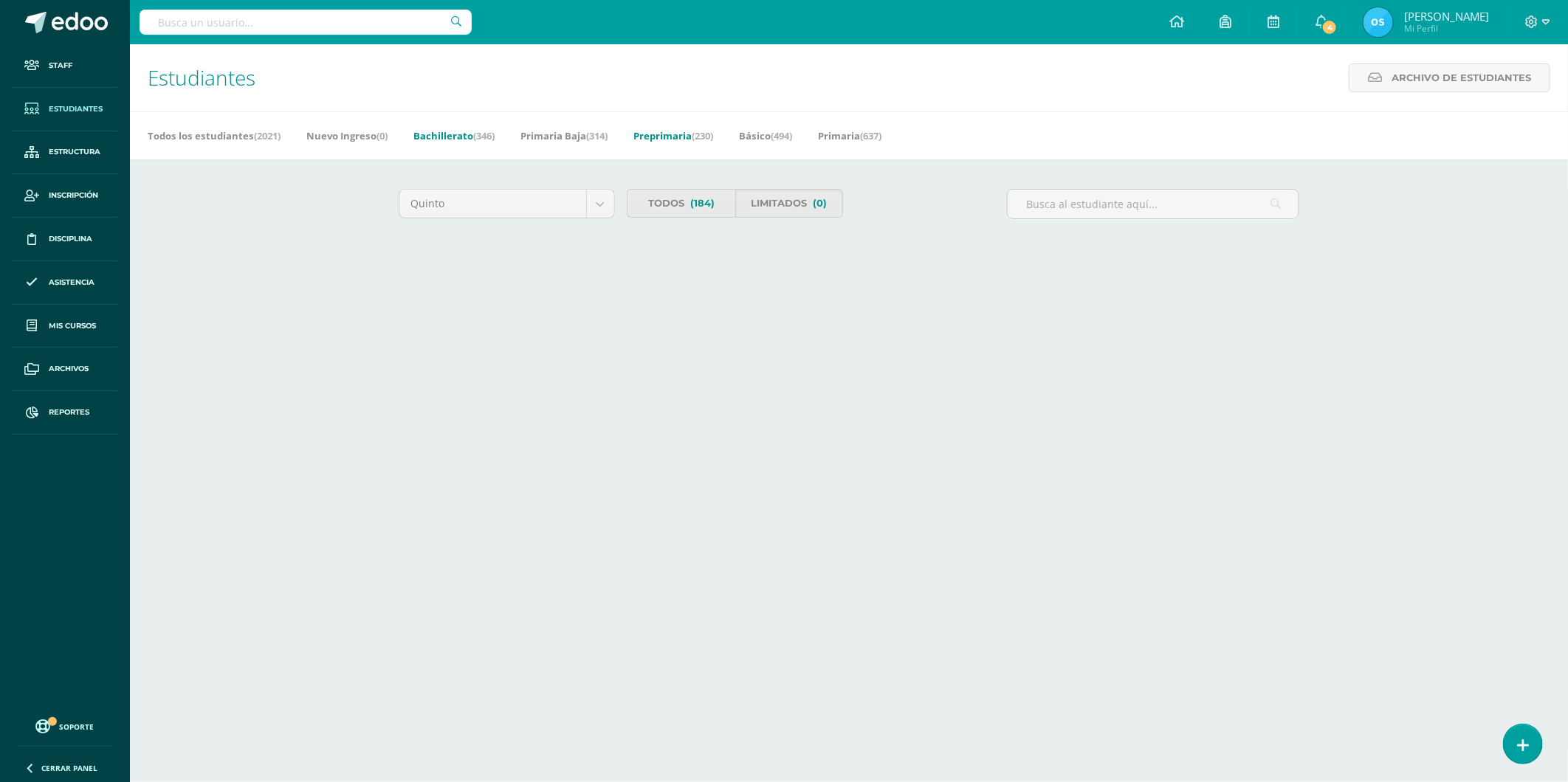
click at [677, 128] on link "Preprimaria (230)" at bounding box center [673, 135] width 80 height 23
click at [583, 138] on link "Primaria Baja (314)" at bounding box center [564, 135] width 87 height 23
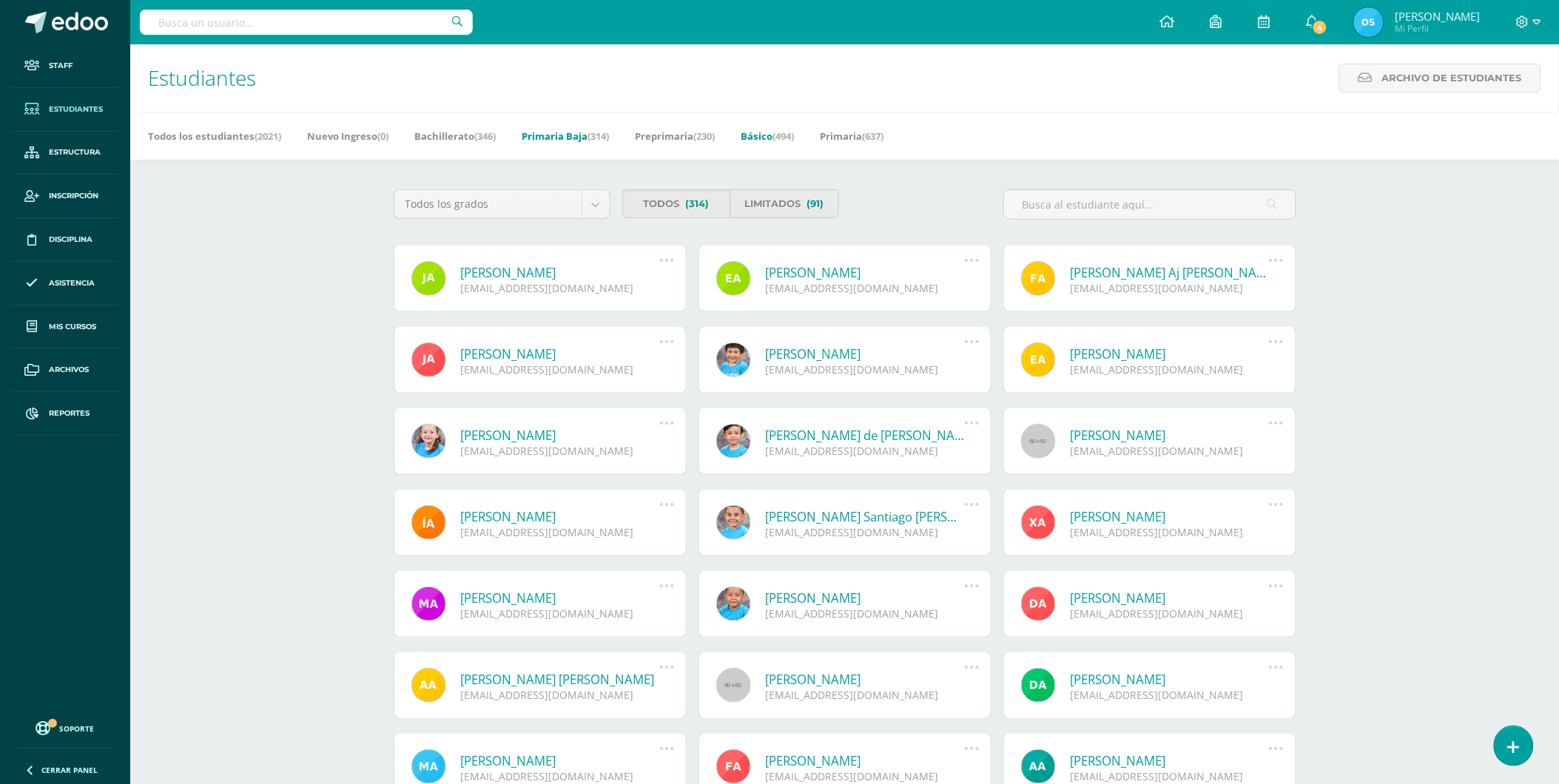
click at [775, 132] on link "Básico (494)" at bounding box center [767, 136] width 53 height 23
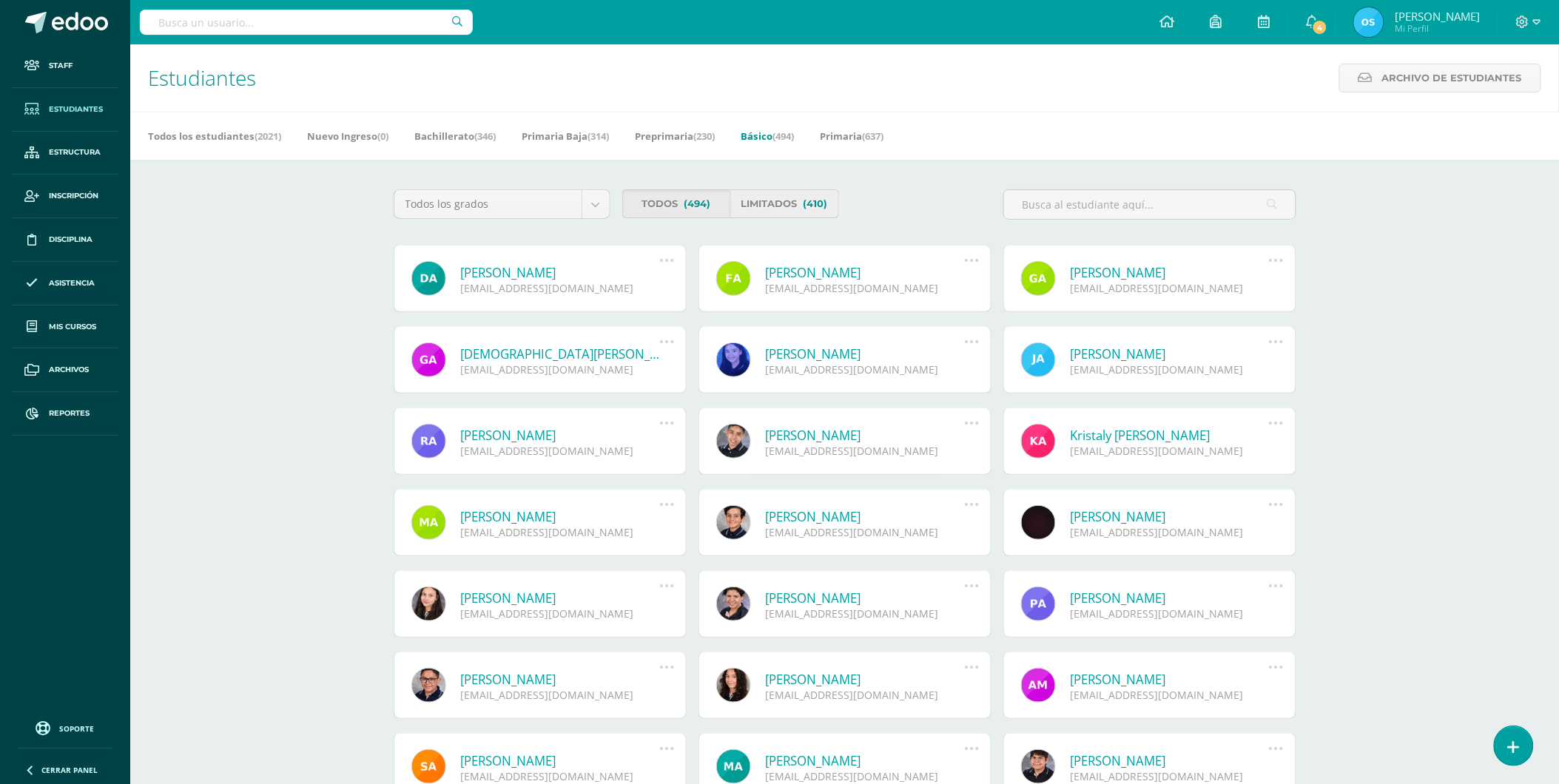
click at [771, 198] on link "Limitados (410)" at bounding box center [785, 203] width 109 height 29
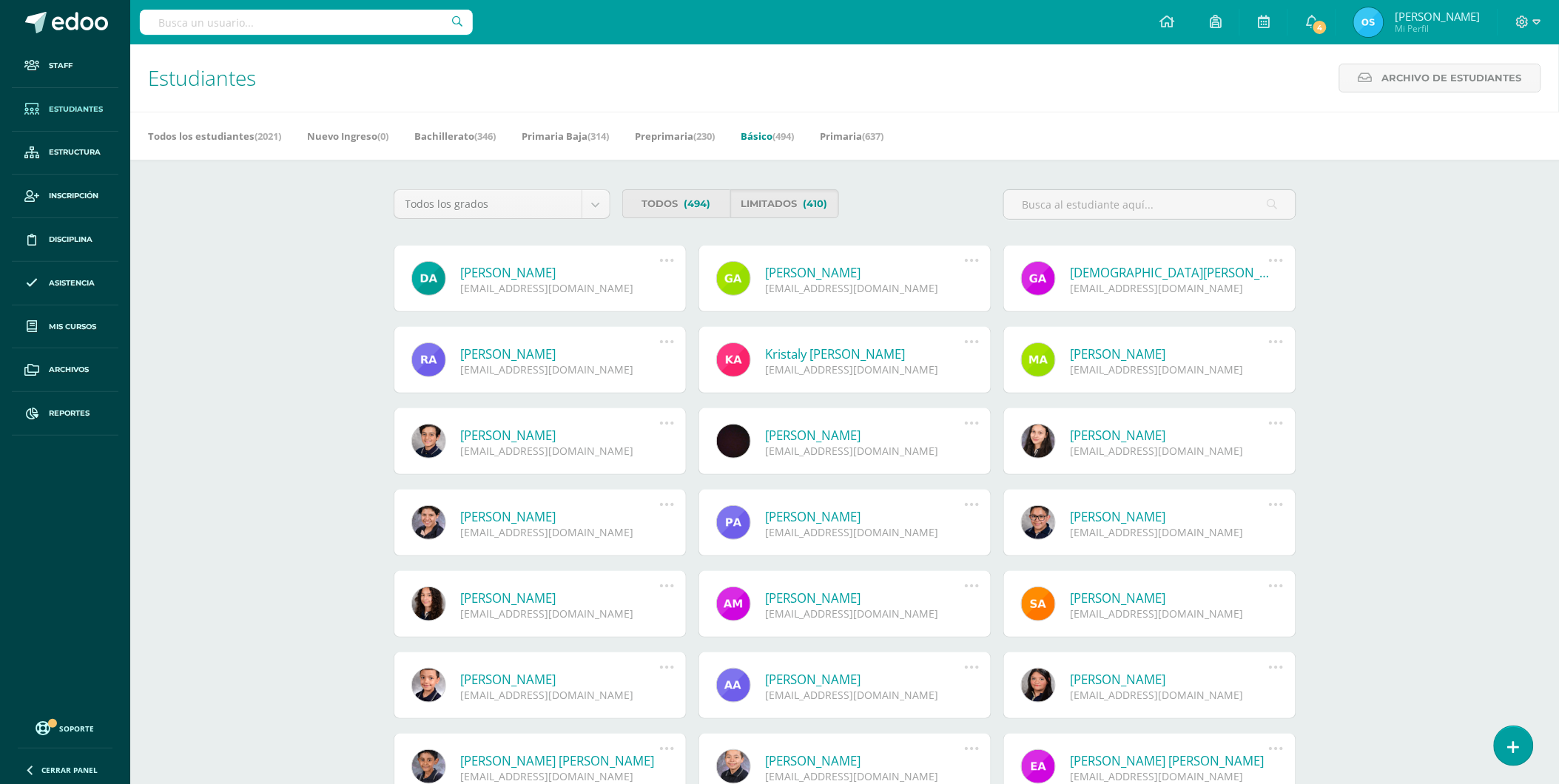
click at [1126, 432] on link "[PERSON_NAME]" at bounding box center [1170, 436] width 199 height 17
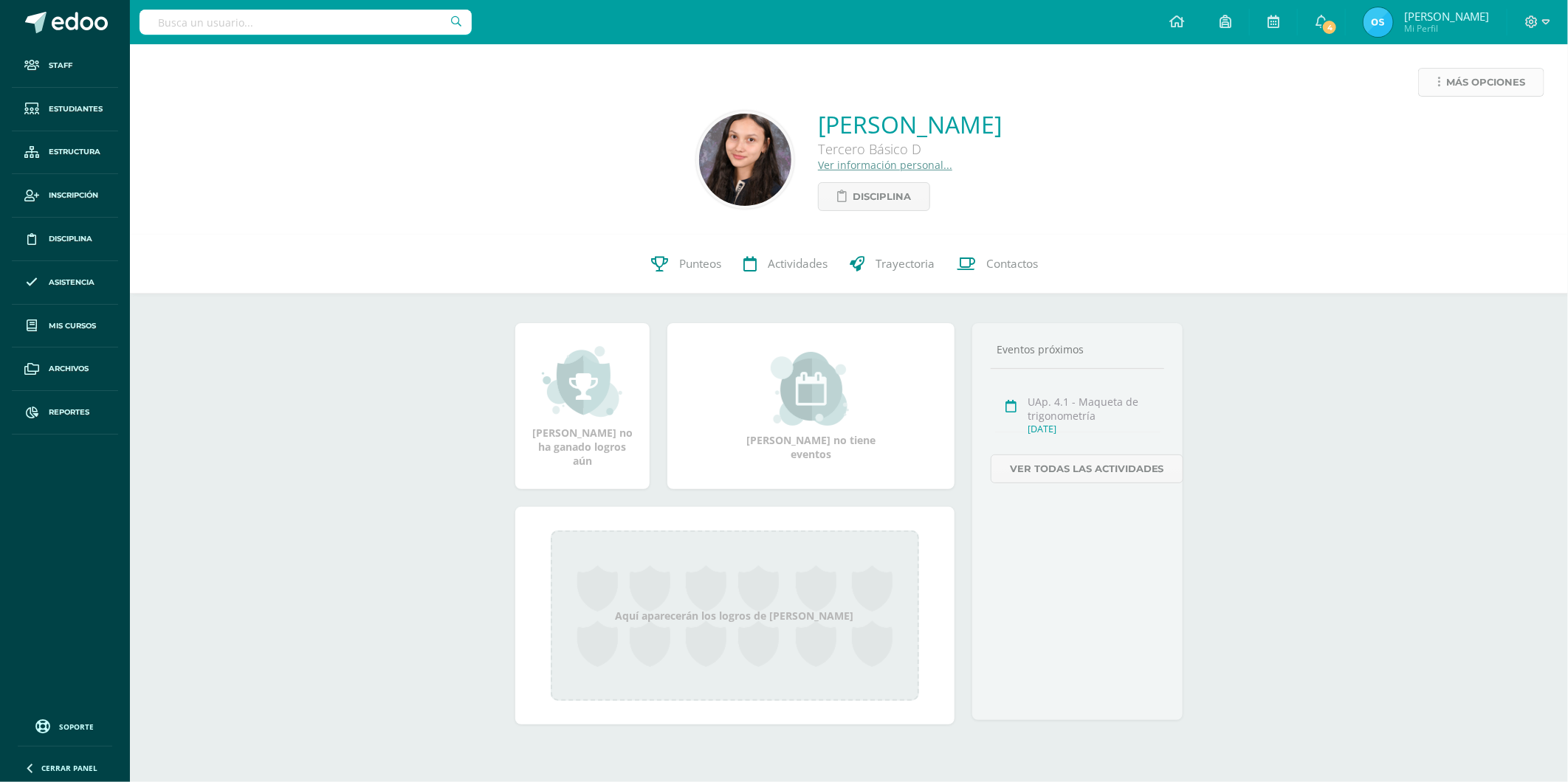
click at [1466, 87] on span "Más opciones" at bounding box center [1486, 82] width 79 height 27
click link "Reestablecer acceso"
click at [1444, 82] on link "Más opciones" at bounding box center [1481, 82] width 126 height 29
click at [77, 404] on link "Reportes" at bounding box center [65, 413] width 107 height 44
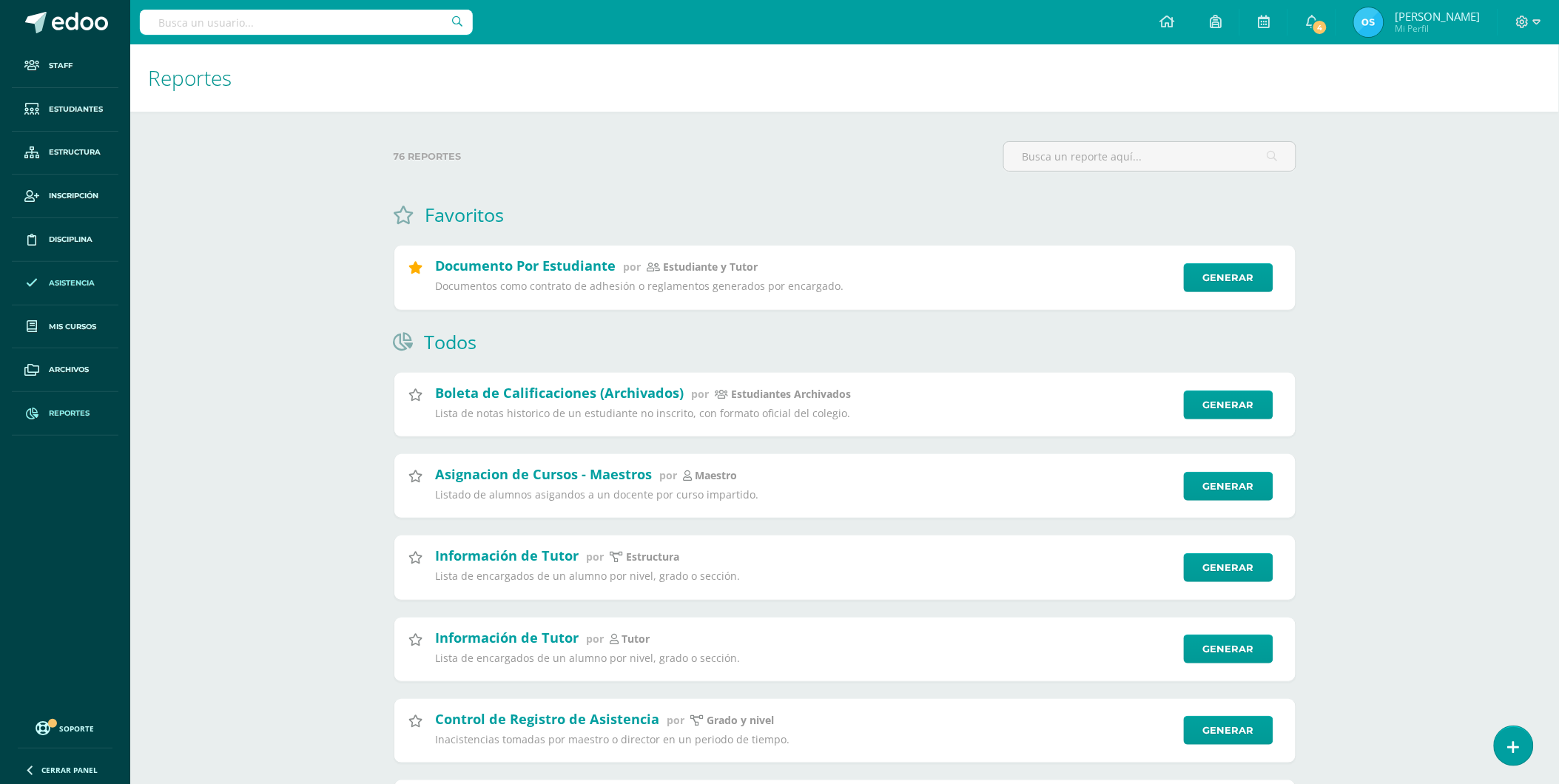
click at [76, 289] on span "Asistencia" at bounding box center [72, 283] width 46 height 12
click at [59, 276] on link "Asistencia" at bounding box center [65, 284] width 107 height 44
click at [79, 150] on span "Estructura" at bounding box center [75, 152] width 51 height 12
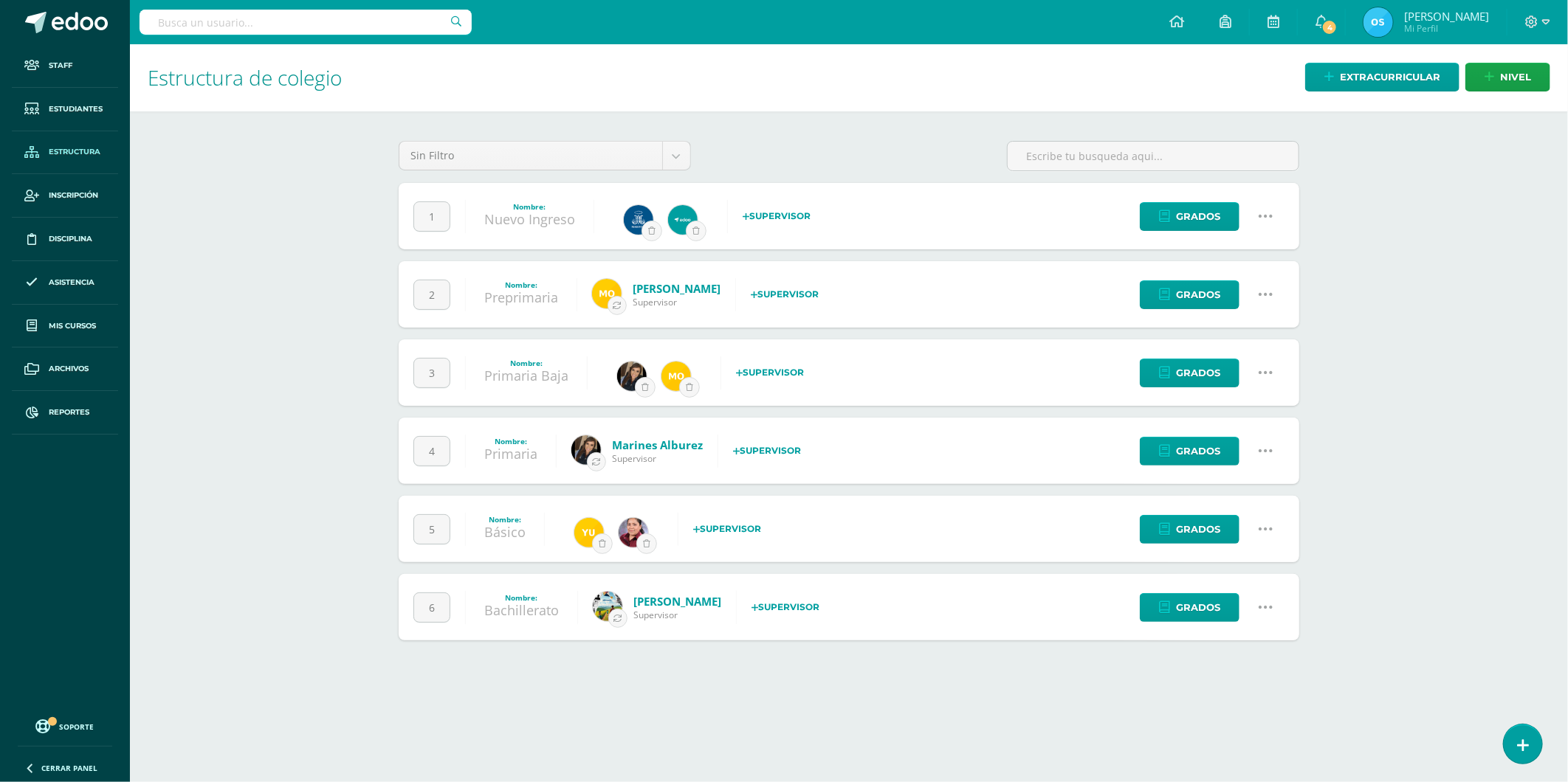
click at [1268, 606] on icon at bounding box center [1266, 607] width 16 height 16
click at [1268, 679] on link "Configuración" at bounding box center [1238, 683] width 131 height 23
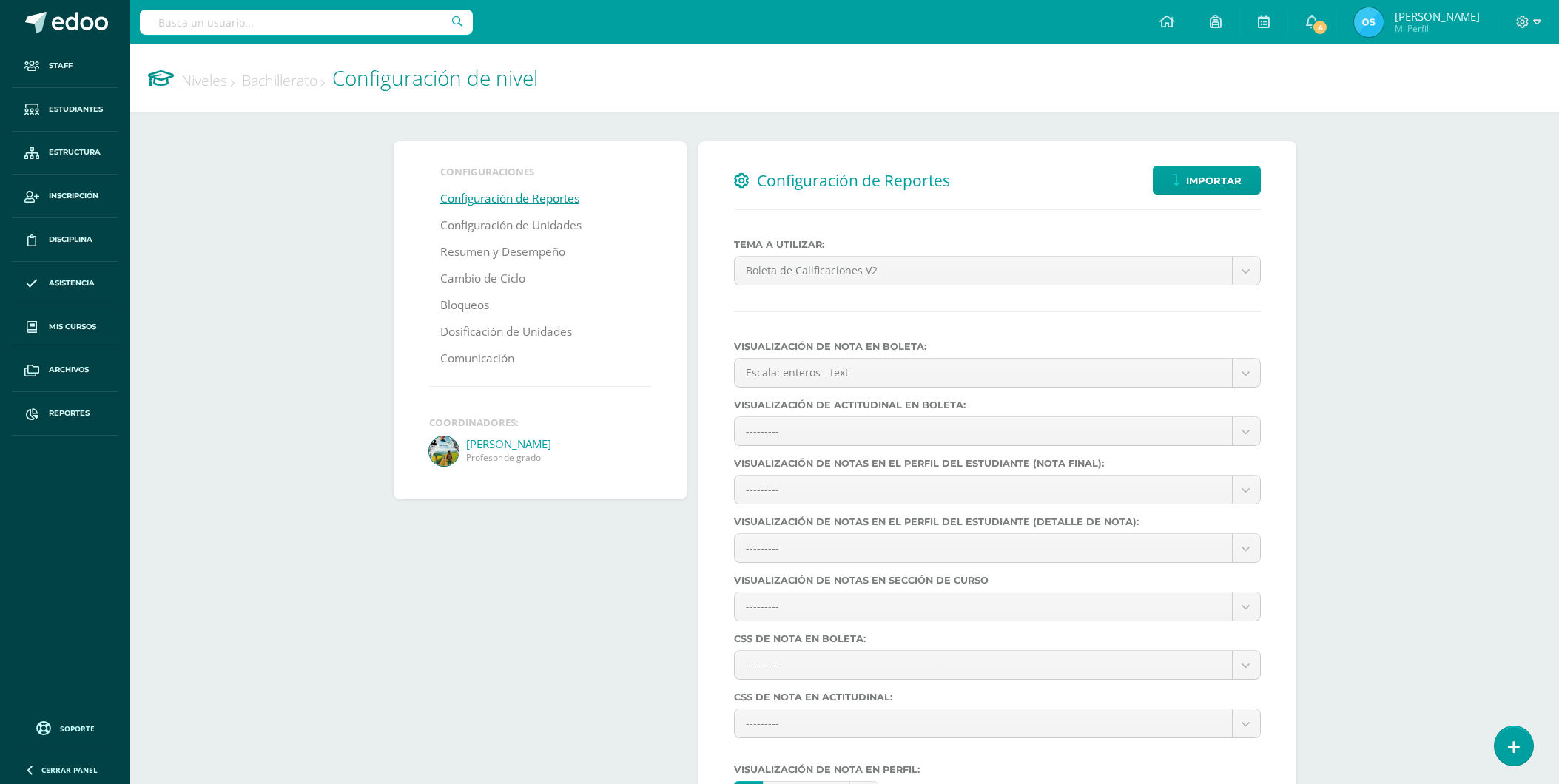
select select
click at [519, 224] on link "Configuración de Unidades" at bounding box center [511, 225] width 141 height 26
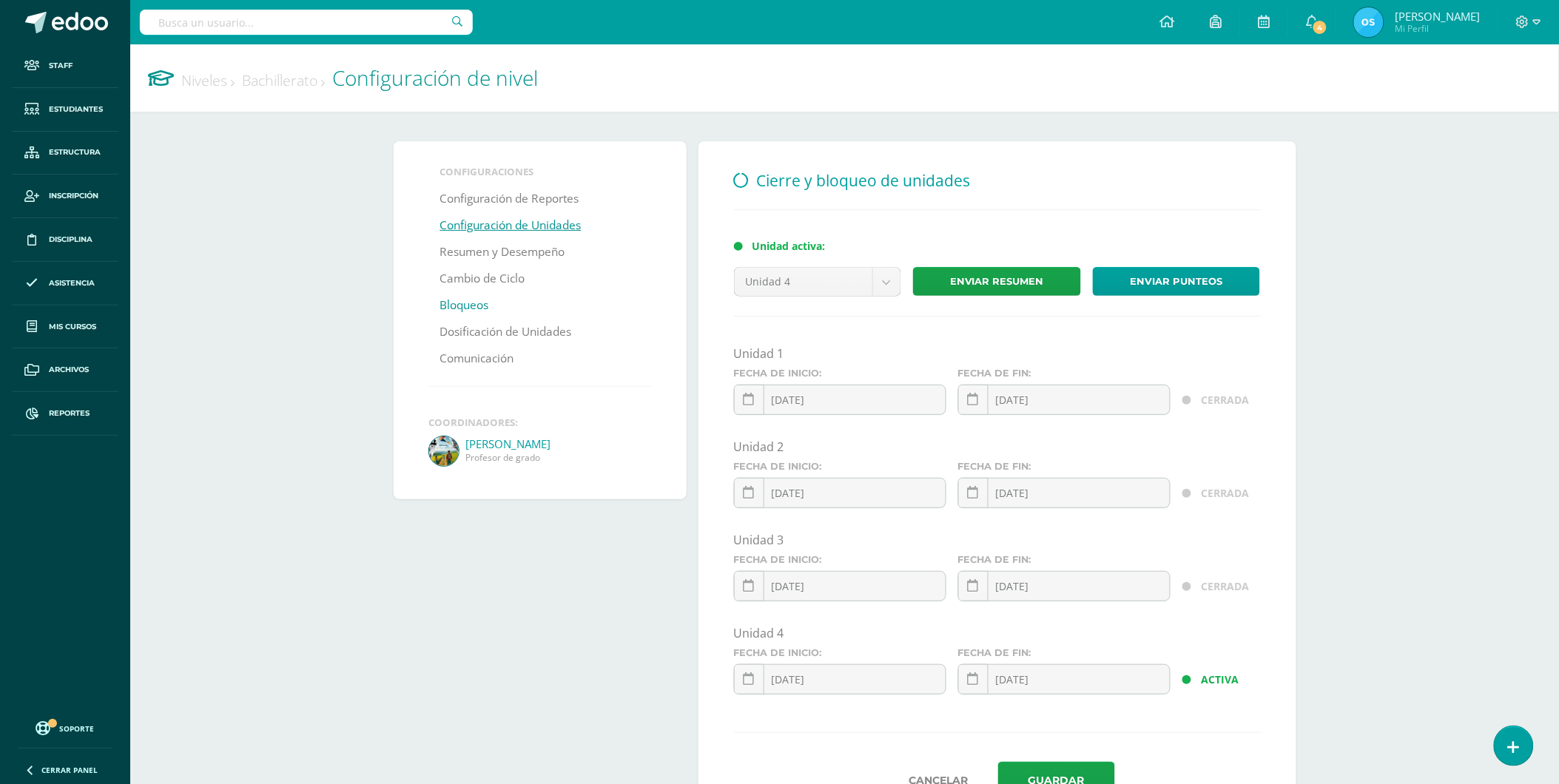
click at [479, 300] on link "Bloqueos" at bounding box center [465, 305] width 49 height 26
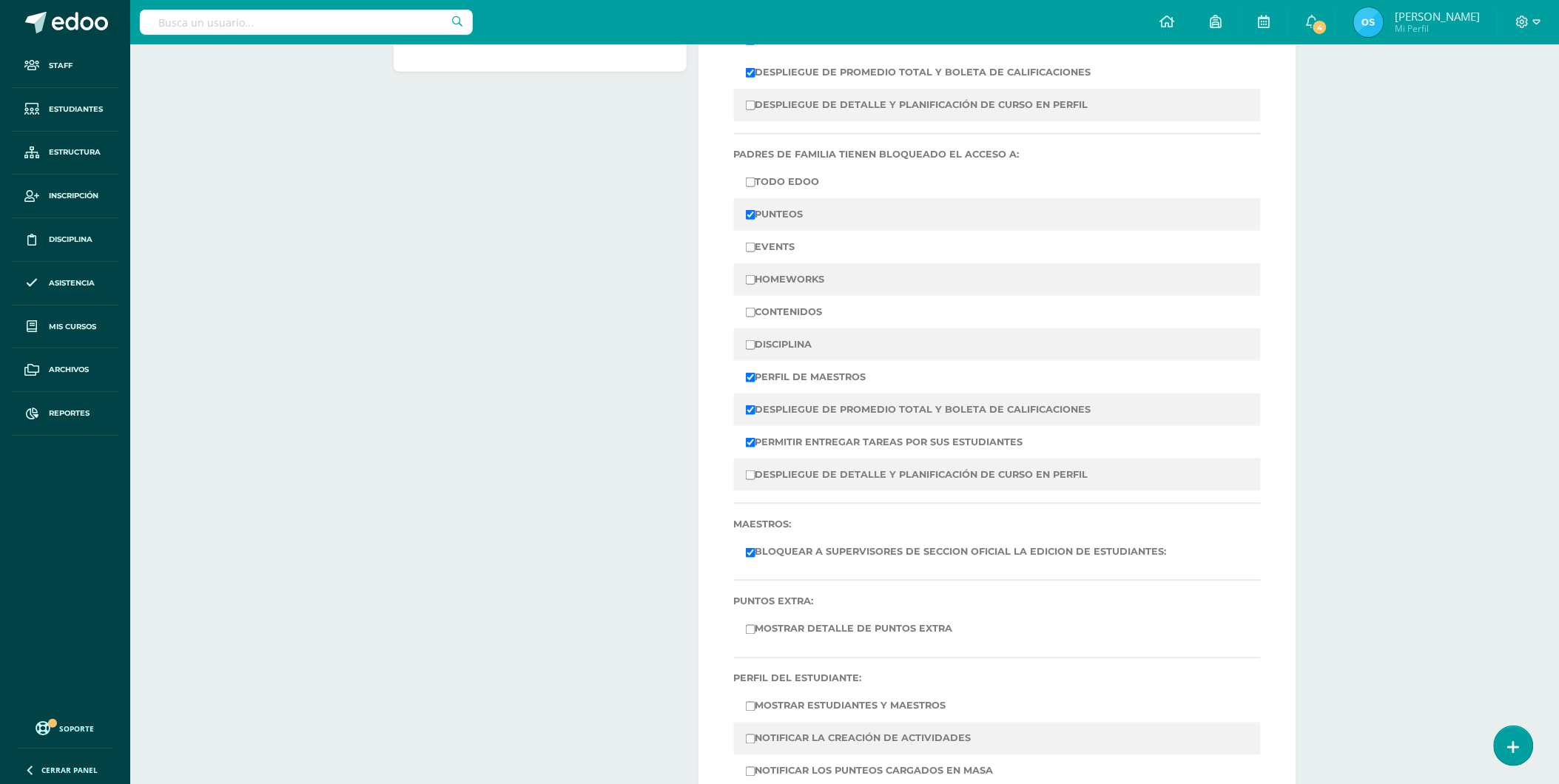
scroll to position [501, 0]
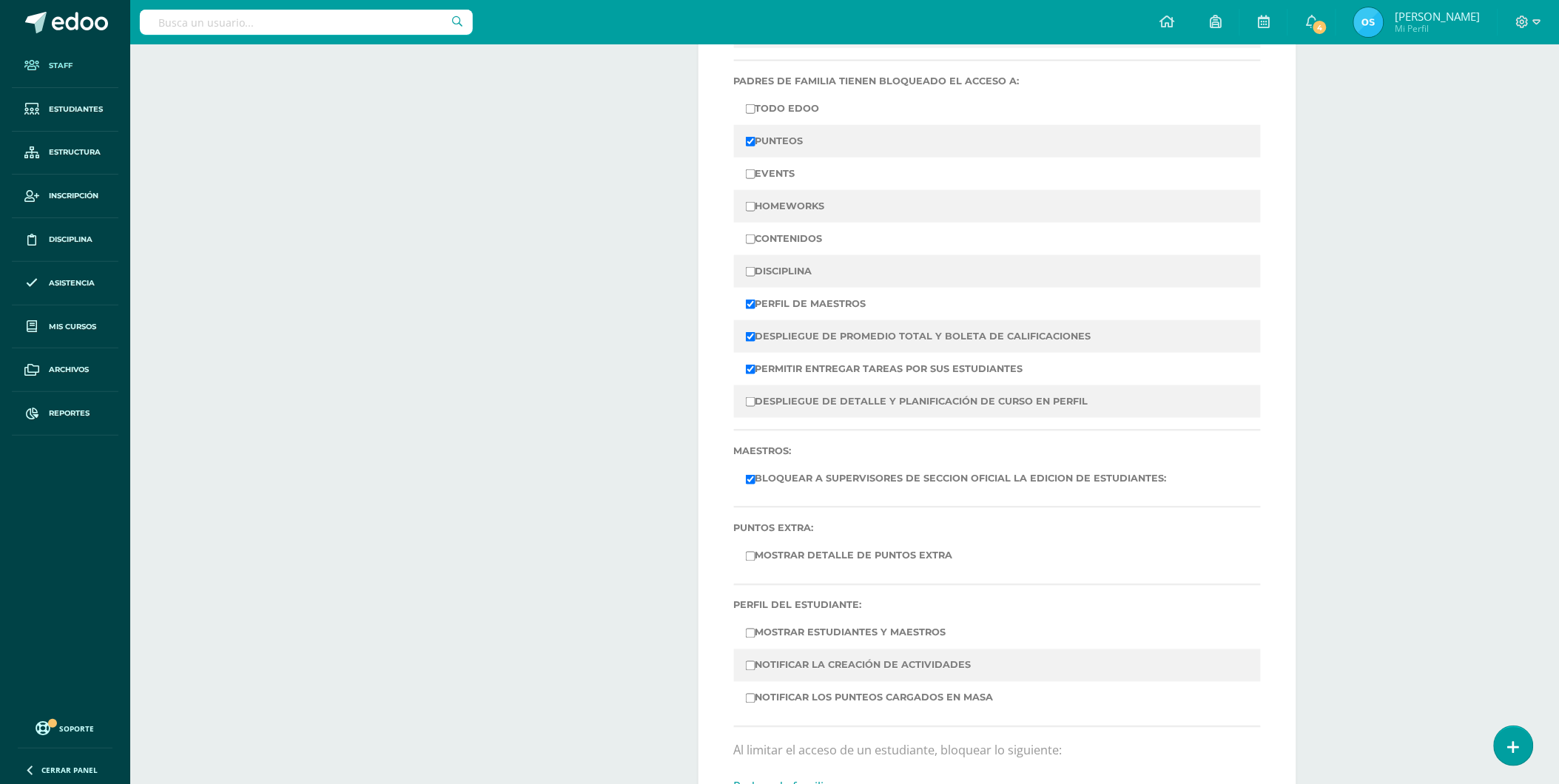
click at [58, 58] on link "Staff" at bounding box center [65, 66] width 107 height 44
